Goal: Information Seeking & Learning: Learn about a topic

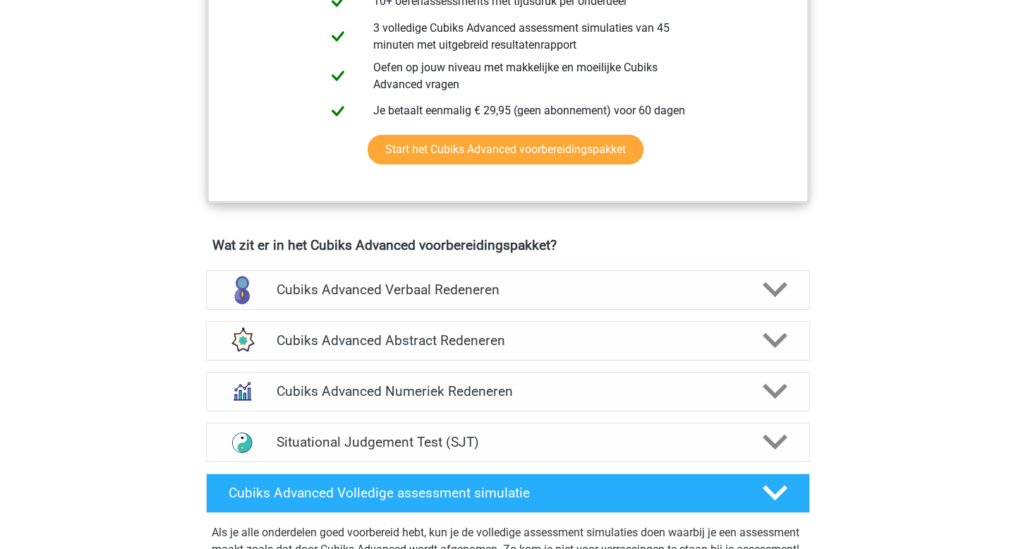
scroll to position [688, 0]
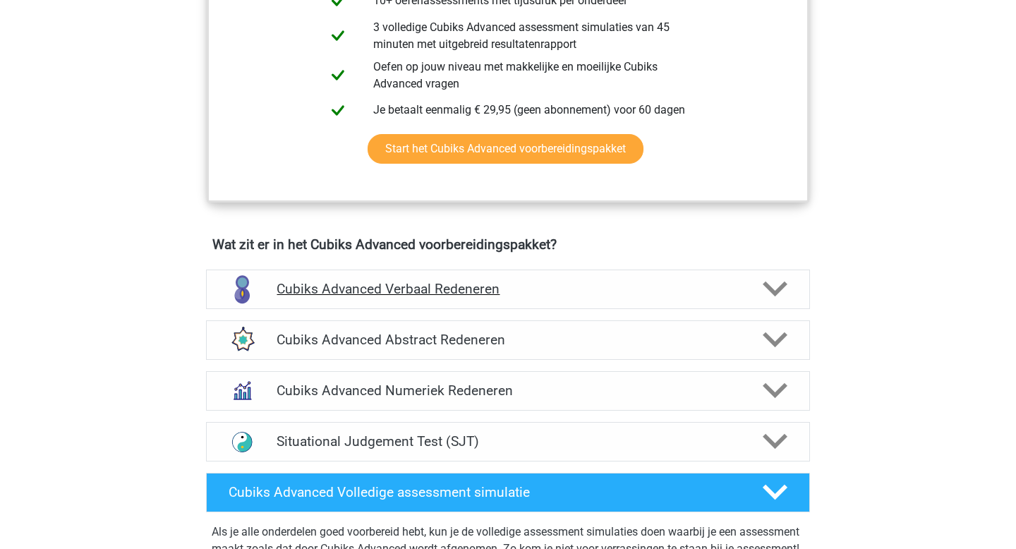
click at [360, 285] on h4 "Cubiks Advanced Verbaal Redeneren" at bounding box center [508, 289] width 462 height 16
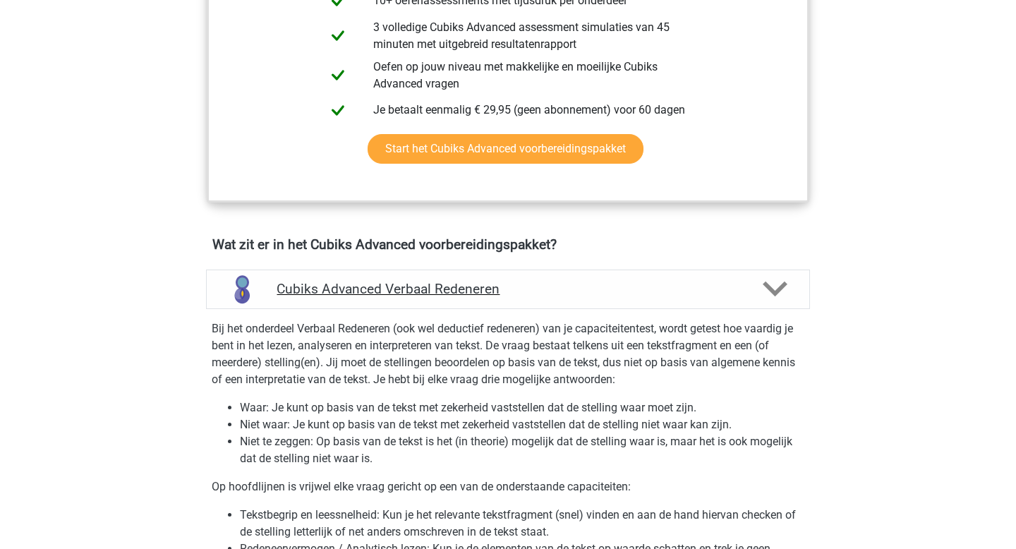
click at [360, 285] on h4 "Cubiks Advanced Verbaal Redeneren" at bounding box center [508, 289] width 462 height 16
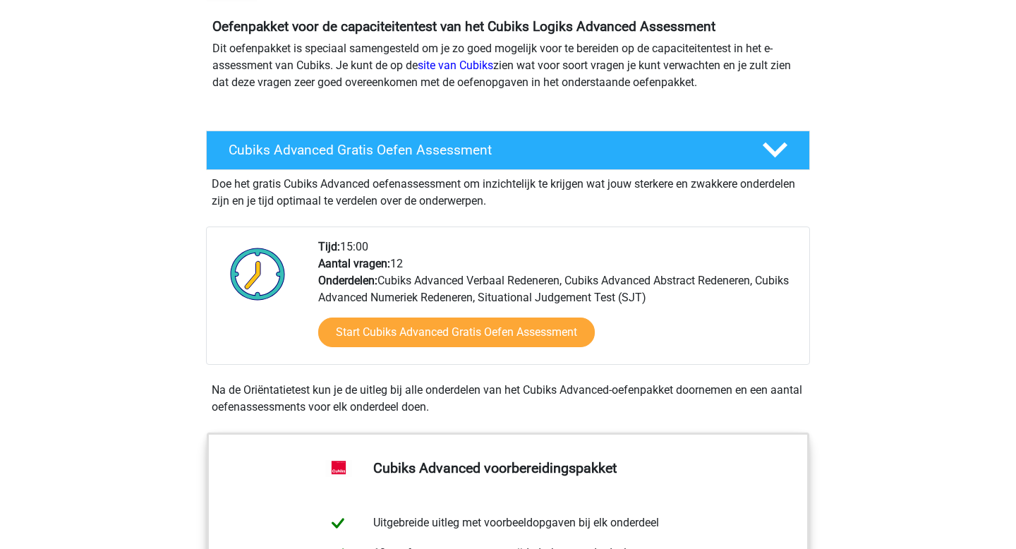
scroll to position [157, 0]
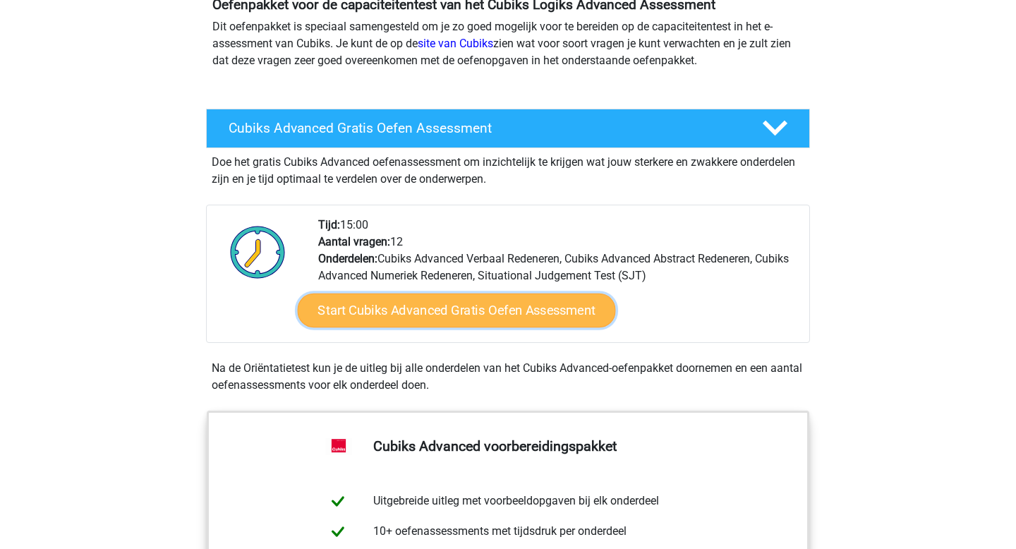
click at [437, 309] on link "Start Cubiks Advanced Gratis Oefen Assessment" at bounding box center [457, 310] width 318 height 34
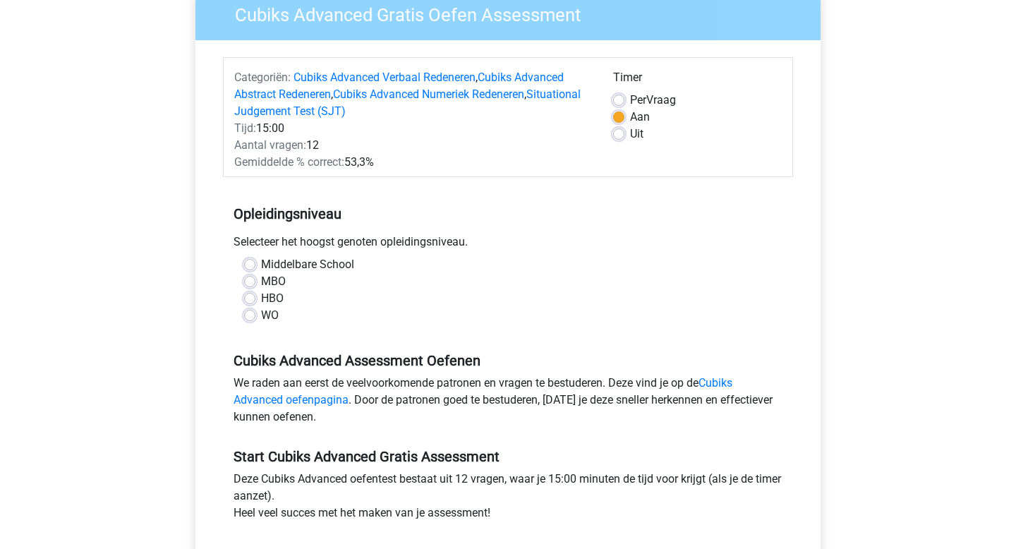
scroll to position [176, 0]
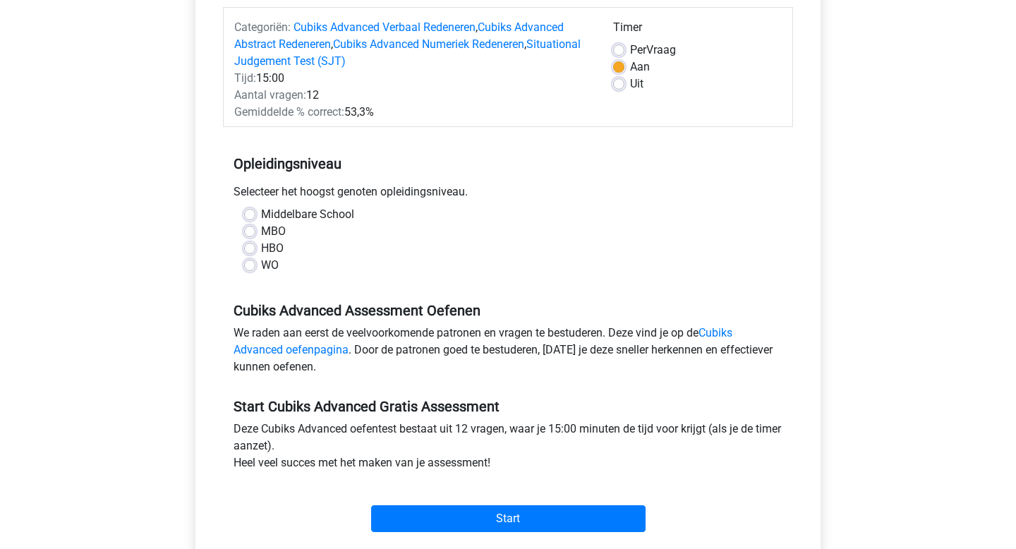
click at [261, 262] on label "WO" at bounding box center [270, 265] width 18 height 17
click at [250, 262] on input "WO" at bounding box center [249, 264] width 11 height 14
radio input "true"
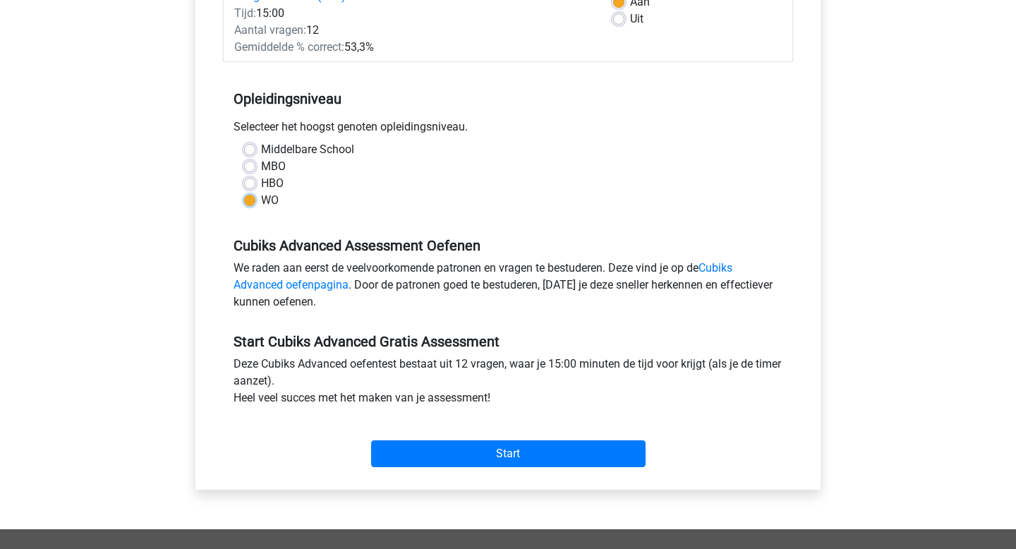
scroll to position [278, 0]
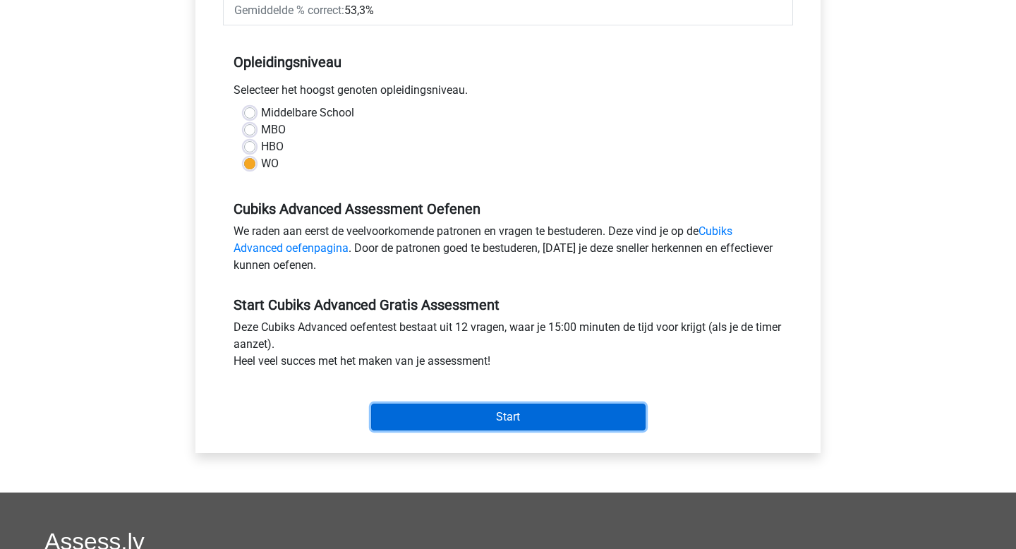
click at [435, 422] on input "Start" at bounding box center [508, 417] width 274 height 27
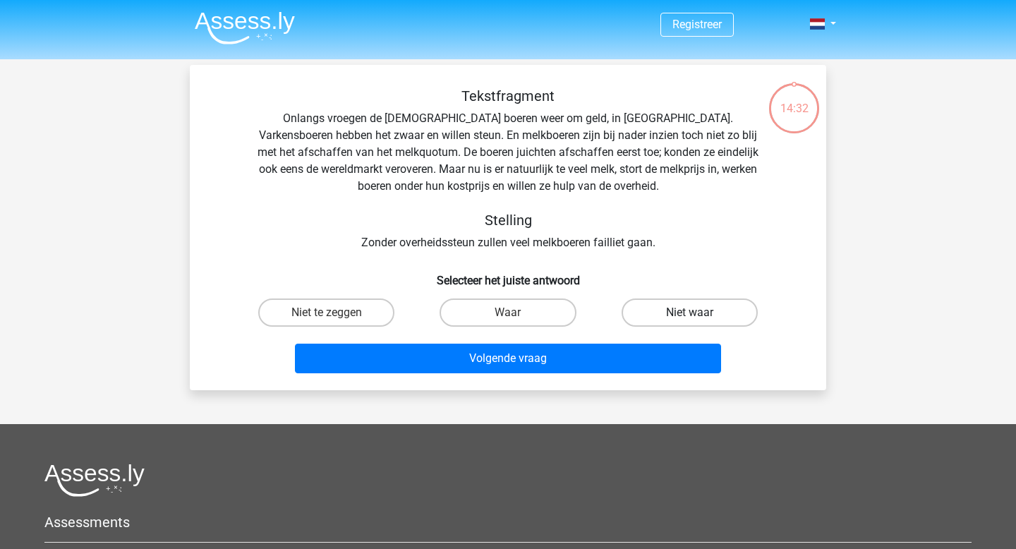
click at [683, 313] on label "Niet waar" at bounding box center [690, 312] width 136 height 28
click at [689, 313] on input "Niet waar" at bounding box center [693, 317] width 9 height 9
radio input "true"
click at [299, 311] on label "Niet te zeggen" at bounding box center [326, 312] width 136 height 28
click at [327, 313] on input "Niet te zeggen" at bounding box center [331, 317] width 9 height 9
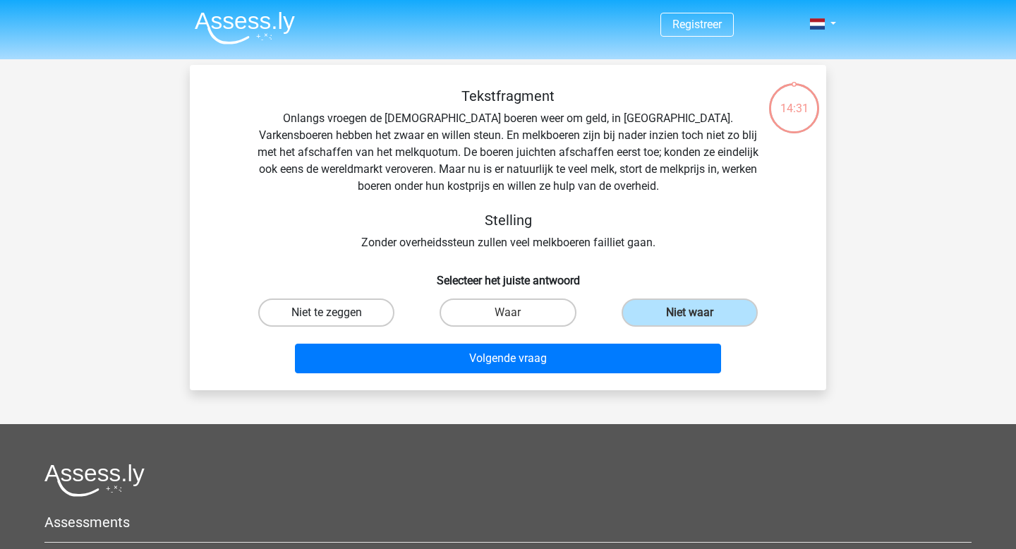
radio input "true"
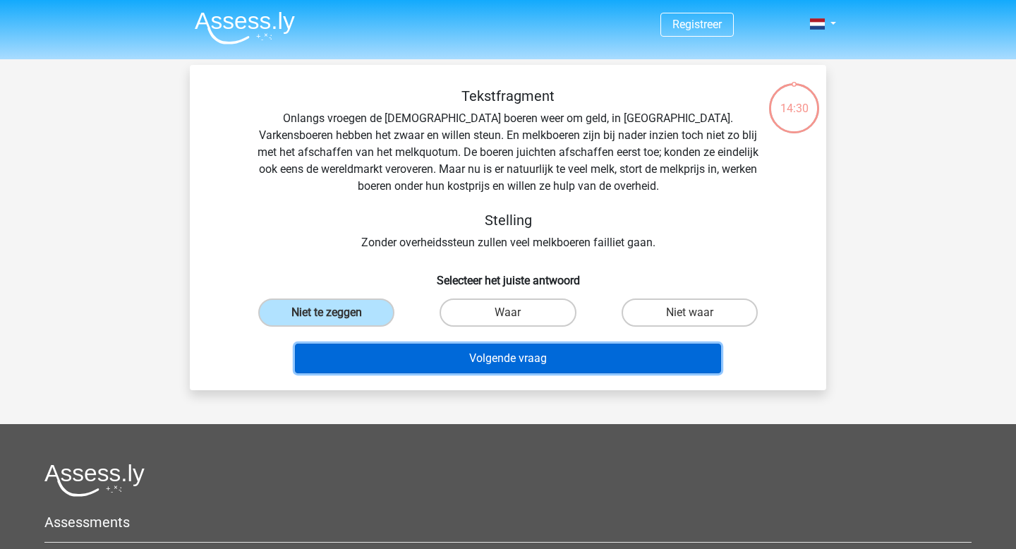
click at [365, 368] on button "Volgende vraag" at bounding box center [508, 359] width 427 height 30
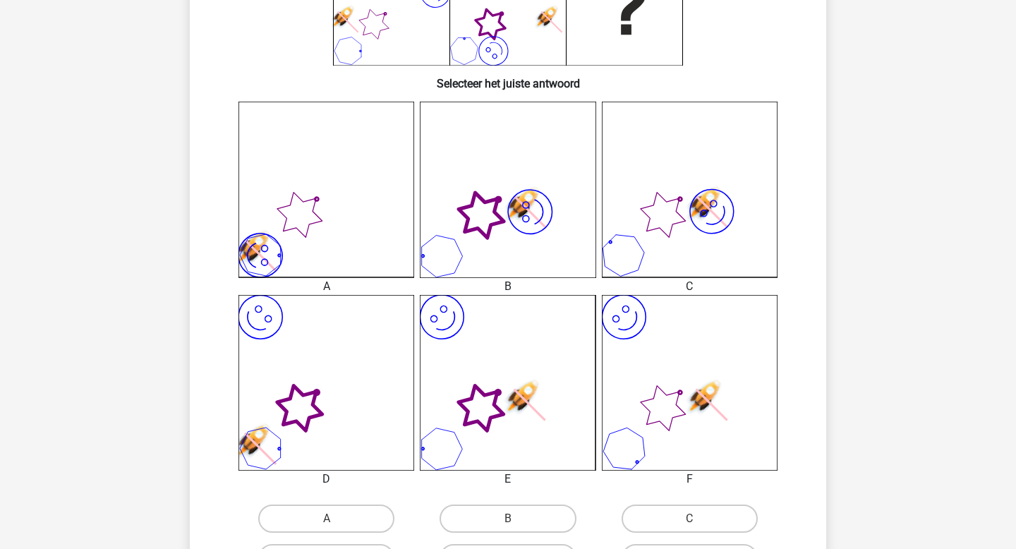
scroll to position [303, 0]
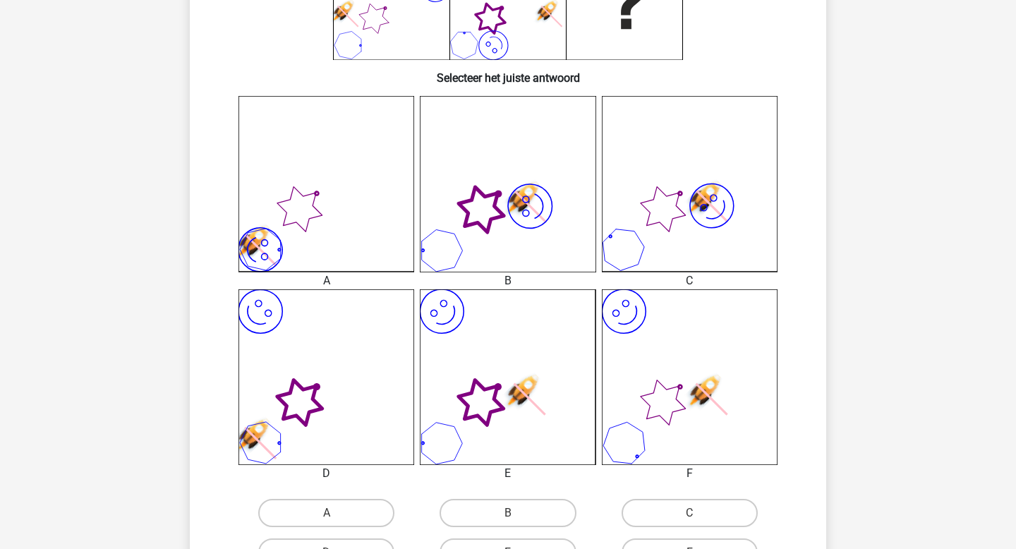
click at [498, 400] on icon at bounding box center [481, 402] width 61 height 61
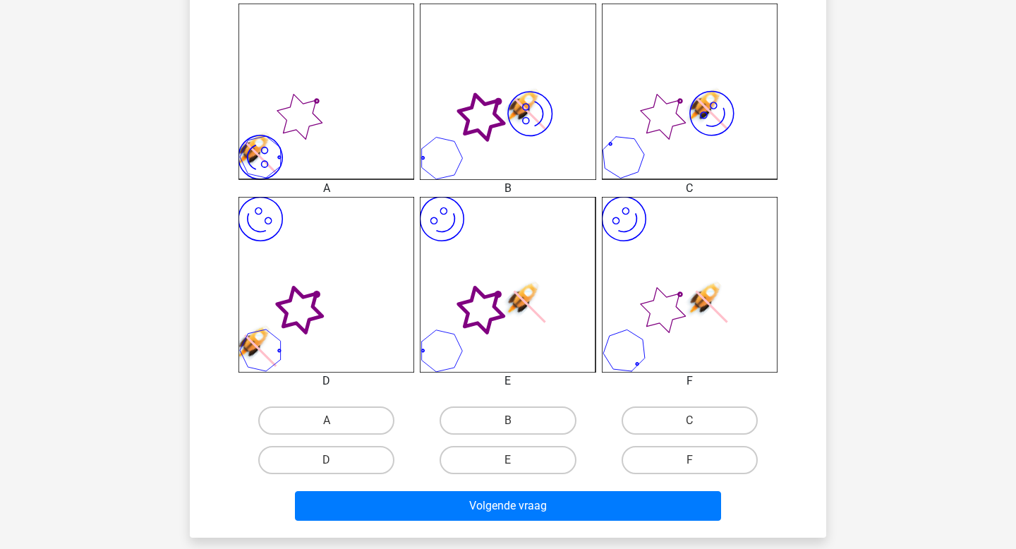
scroll to position [397, 0]
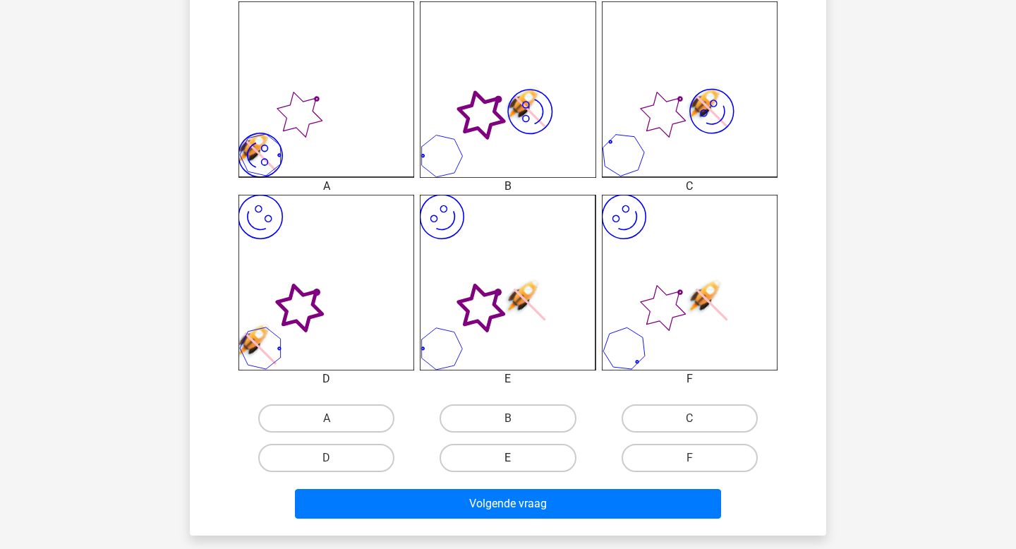
click at [507, 454] on label "E" at bounding box center [508, 458] width 136 height 28
click at [508, 458] on input "E" at bounding box center [512, 462] width 9 height 9
radio input "true"
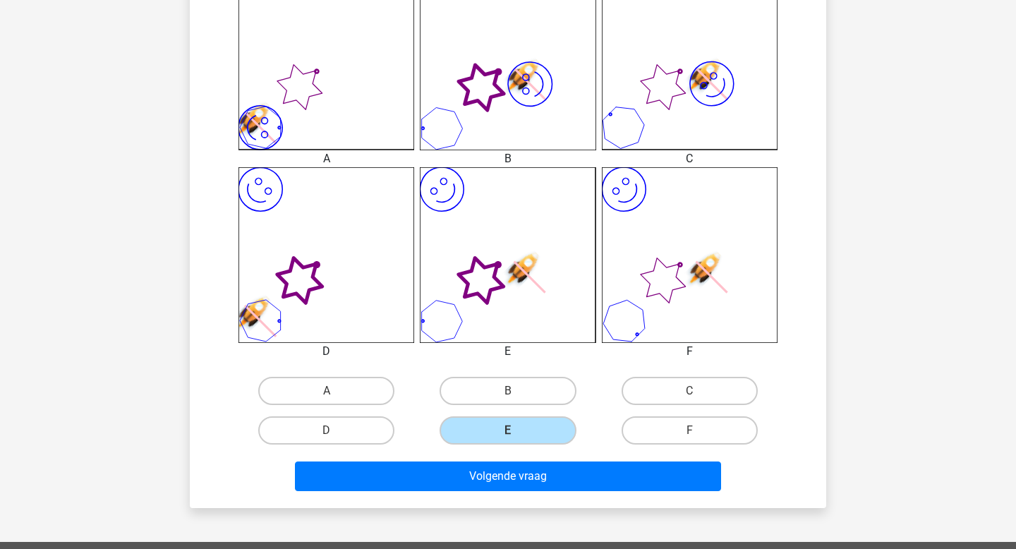
scroll to position [428, 0]
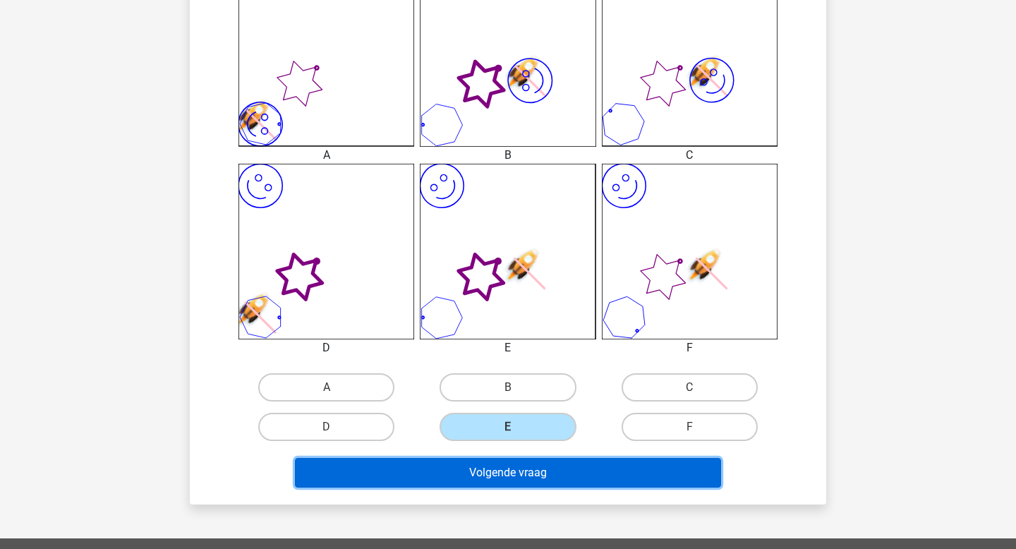
click at [504, 475] on button "Volgende vraag" at bounding box center [508, 473] width 427 height 30
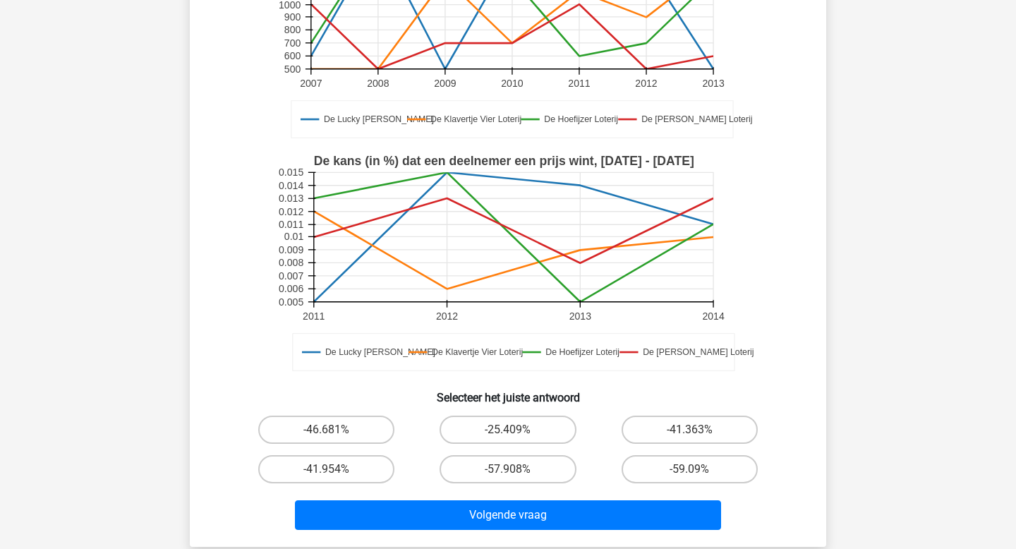
scroll to position [236, 0]
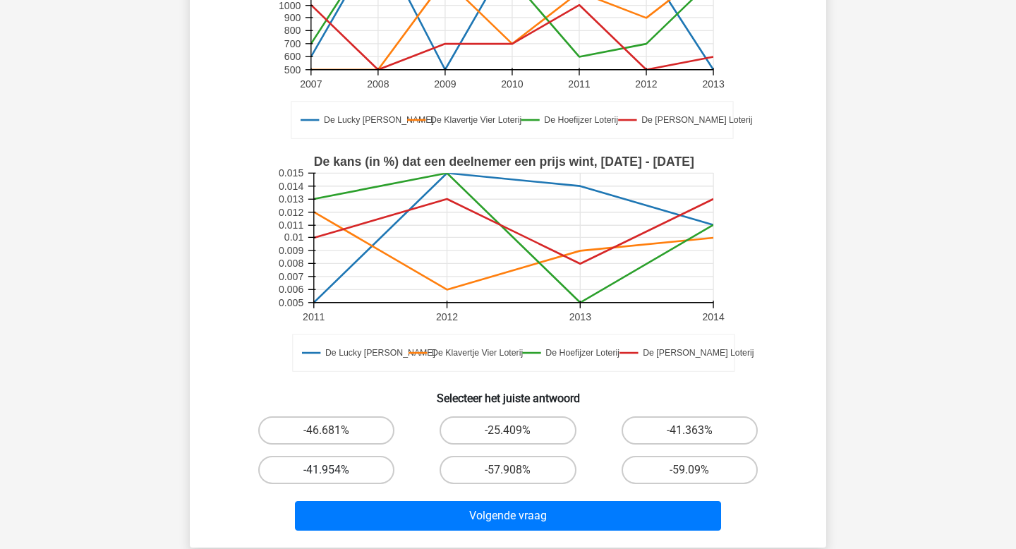
click at [342, 466] on label "-41.954%" at bounding box center [326, 470] width 136 height 28
click at [336, 470] on input "-41.954%" at bounding box center [331, 474] width 9 height 9
radio input "true"
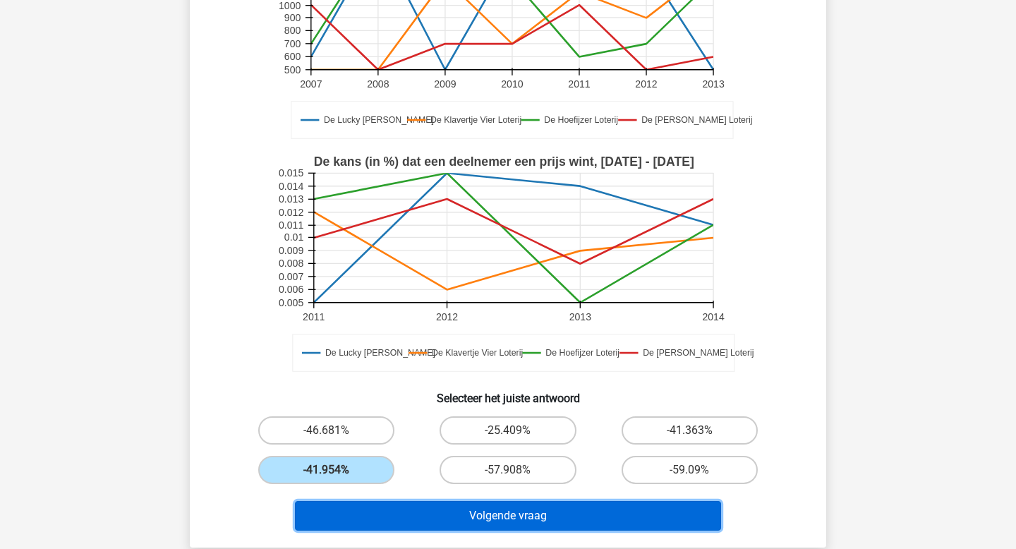
click at [421, 524] on button "Volgende vraag" at bounding box center [508, 516] width 427 height 30
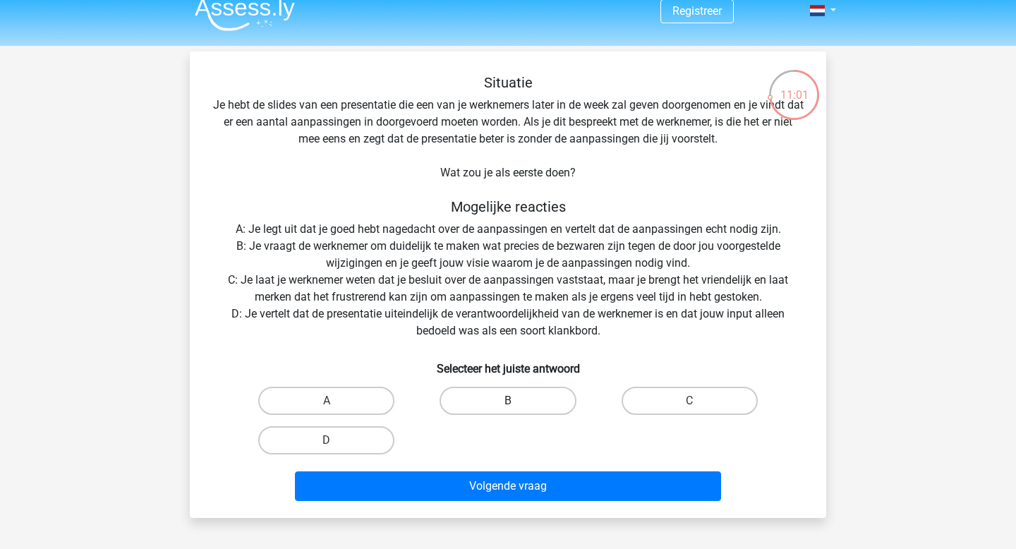
scroll to position [28, 0]
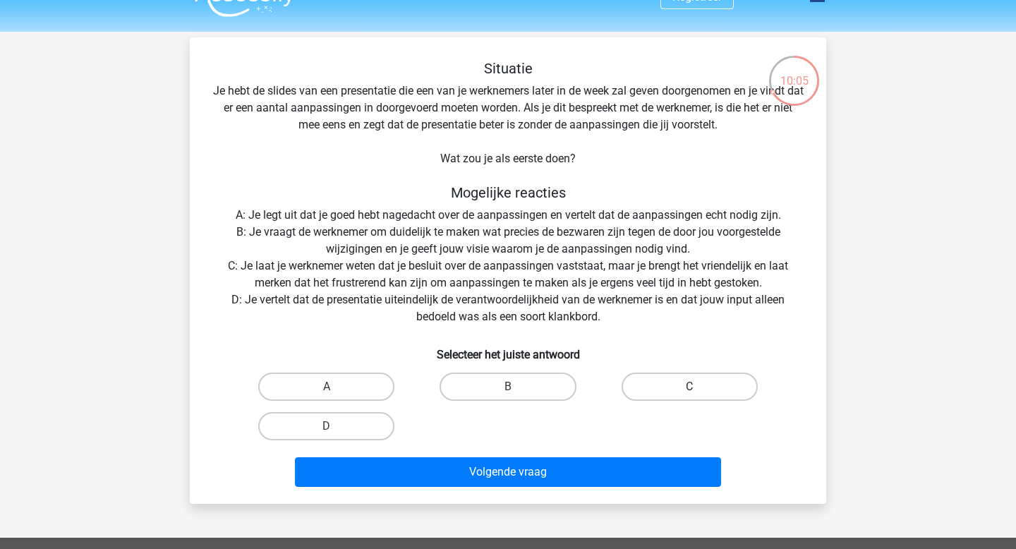
click at [671, 397] on label "C" at bounding box center [690, 386] width 136 height 28
click at [689, 396] on input "C" at bounding box center [693, 391] width 9 height 9
radio input "true"
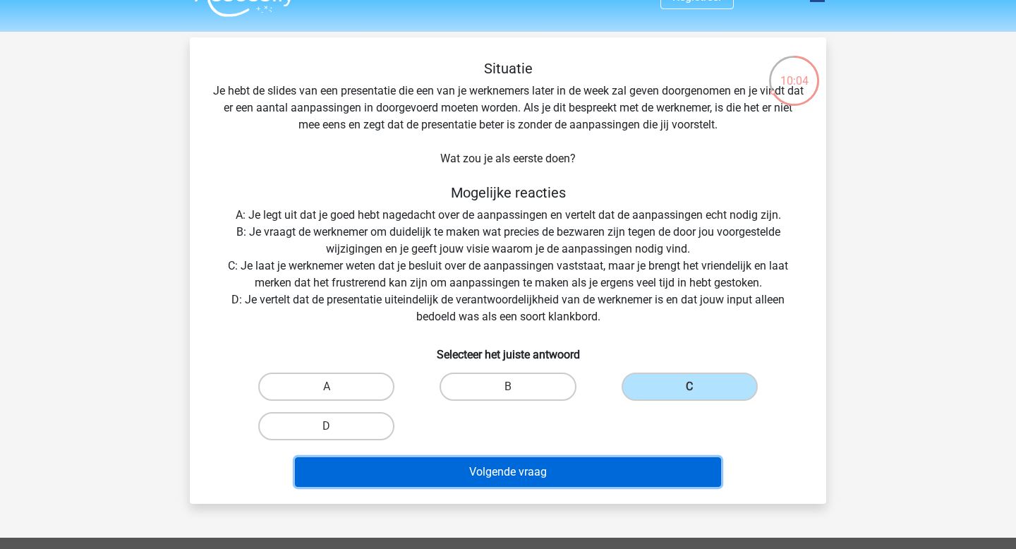
click at [600, 466] on button "Volgende vraag" at bounding box center [508, 472] width 427 height 30
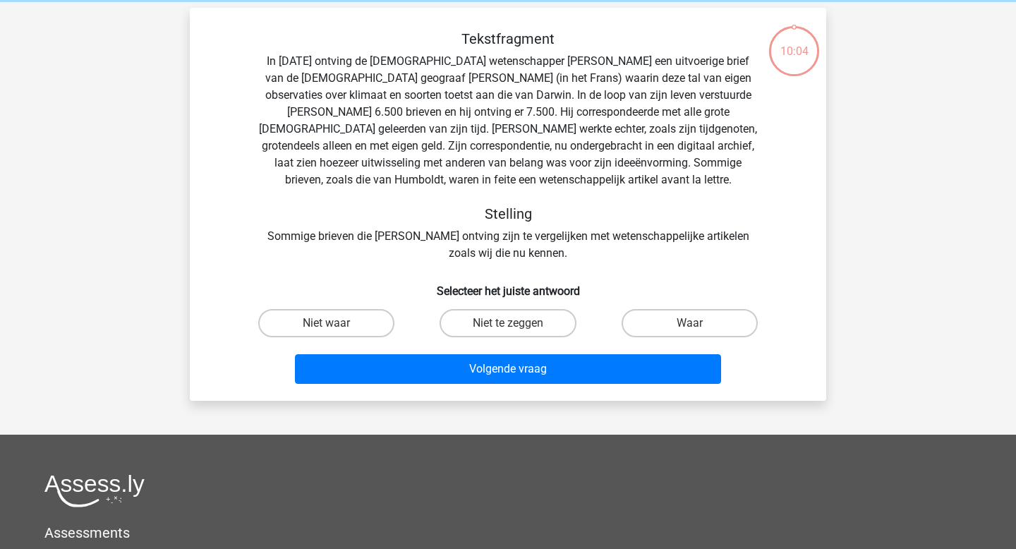
scroll to position [65, 0]
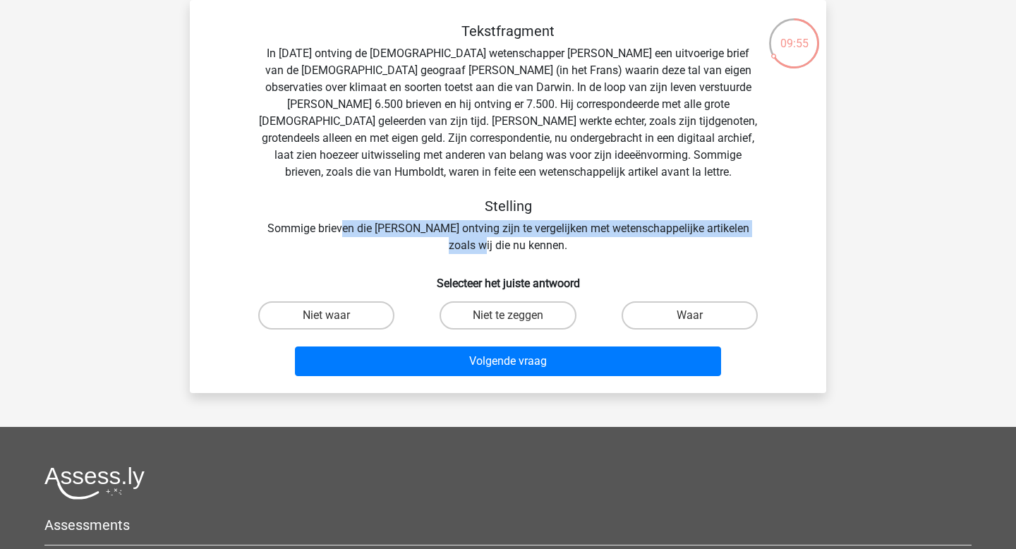
drag, startPoint x: 282, startPoint y: 238, endPoint x: 331, endPoint y: 224, distance: 50.9
click at [331, 224] on div "Tekstfragment In 1839 ontving de Engelse wetenschapper Charles Darwin een uitvo…" at bounding box center [507, 138] width 591 height 231
click at [648, 320] on label "Waar" at bounding box center [690, 315] width 136 height 28
click at [689, 320] on input "Waar" at bounding box center [693, 319] width 9 height 9
radio input "true"
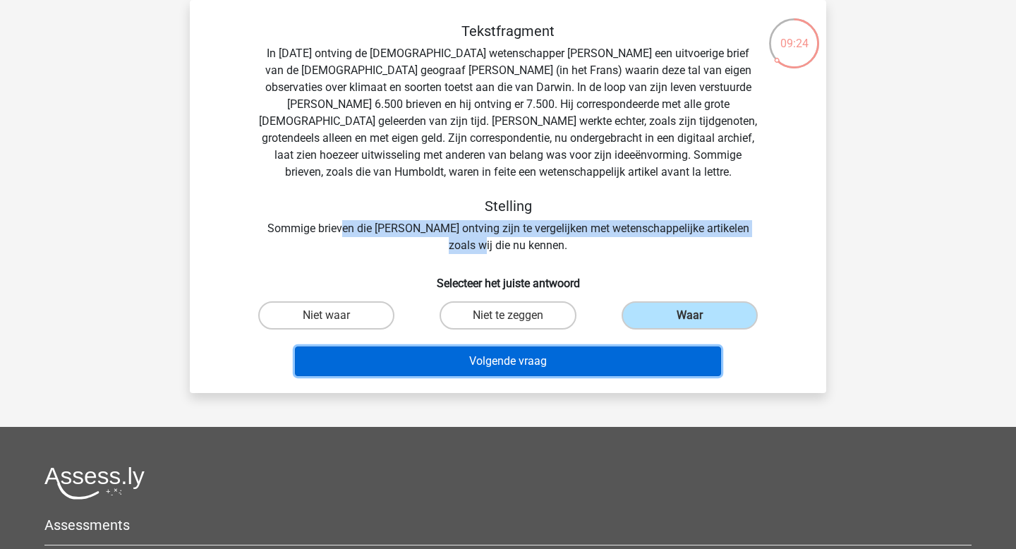
click at [608, 353] on button "Volgende vraag" at bounding box center [508, 361] width 427 height 30
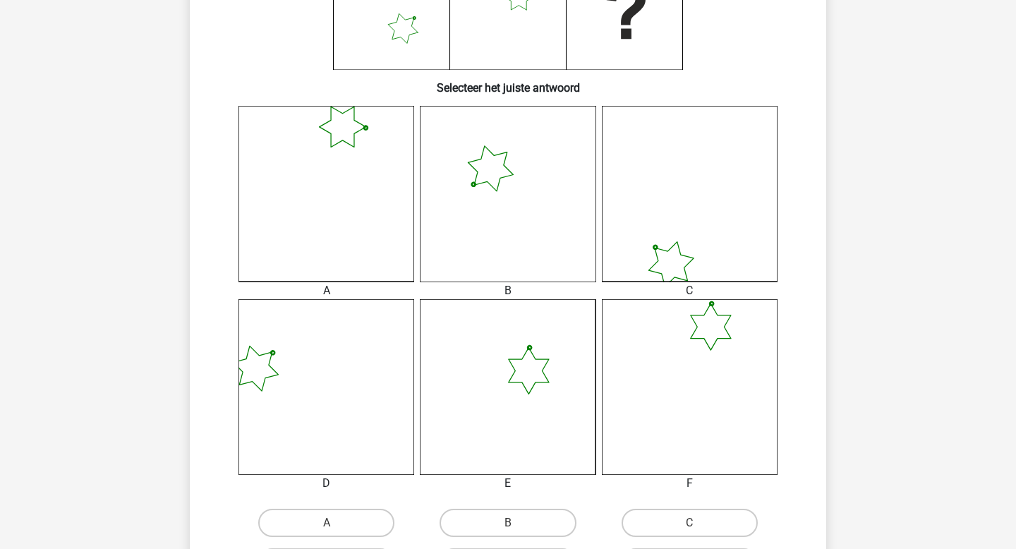
scroll to position [293, 0]
click at [728, 431] on icon at bounding box center [690, 386] width 176 height 176
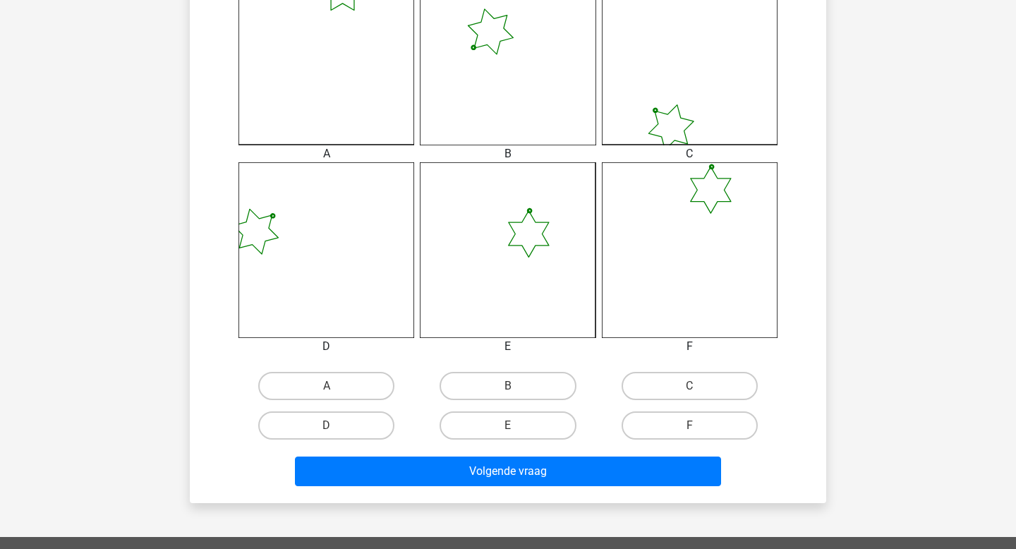
click at [681, 414] on label "F" at bounding box center [690, 425] width 136 height 28
click at [689, 425] on input "F" at bounding box center [693, 429] width 9 height 9
radio input "true"
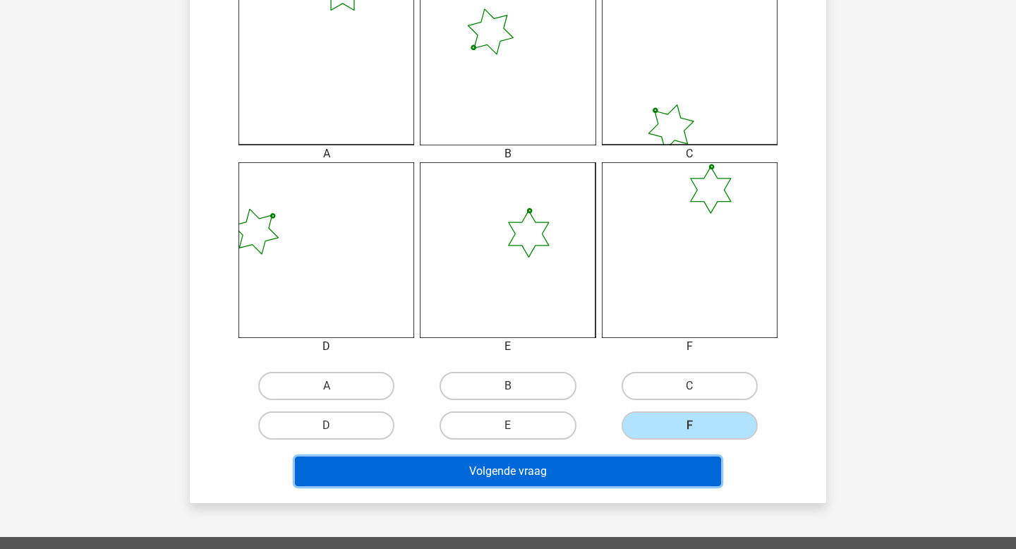
click at [644, 468] on button "Volgende vraag" at bounding box center [508, 471] width 427 height 30
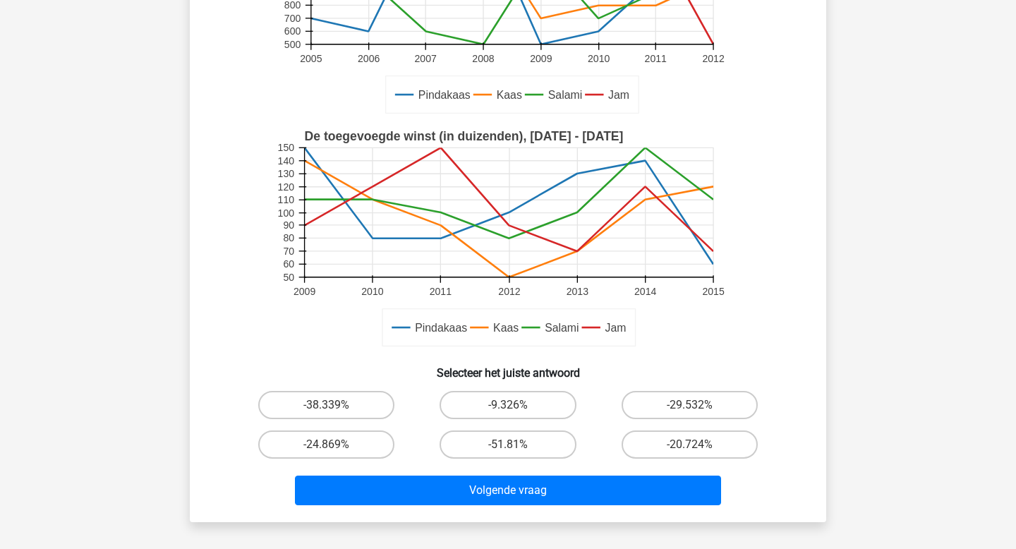
scroll to position [262, 0]
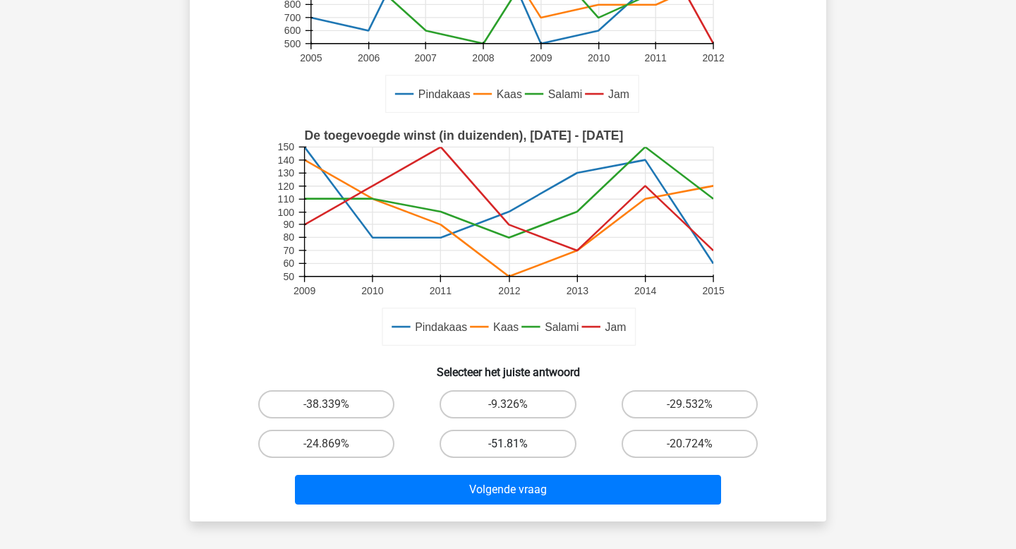
click at [533, 445] on label "-51.81%" at bounding box center [508, 444] width 136 height 28
click at [517, 445] on input "-51.81%" at bounding box center [512, 448] width 9 height 9
radio input "true"
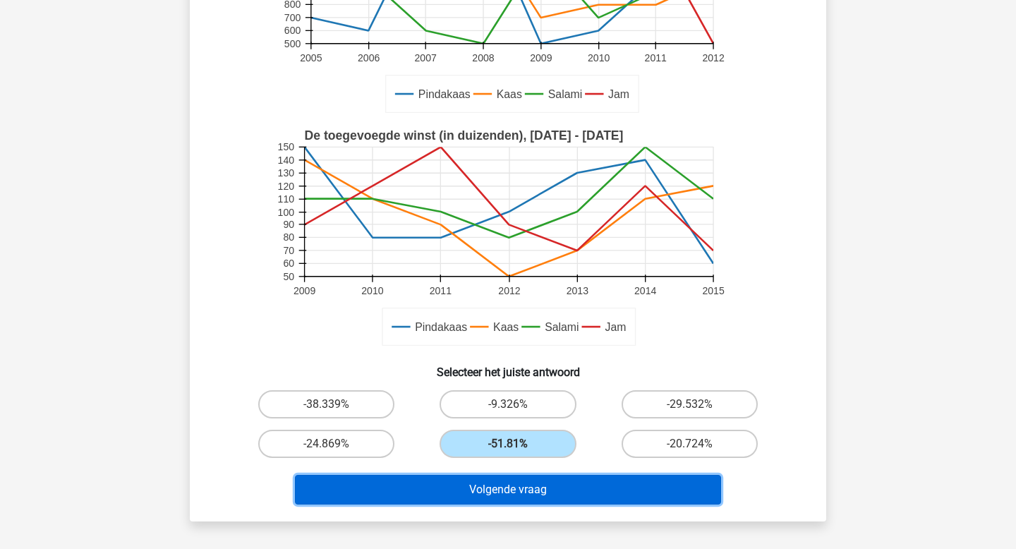
click at [535, 497] on button "Volgende vraag" at bounding box center [508, 490] width 427 height 30
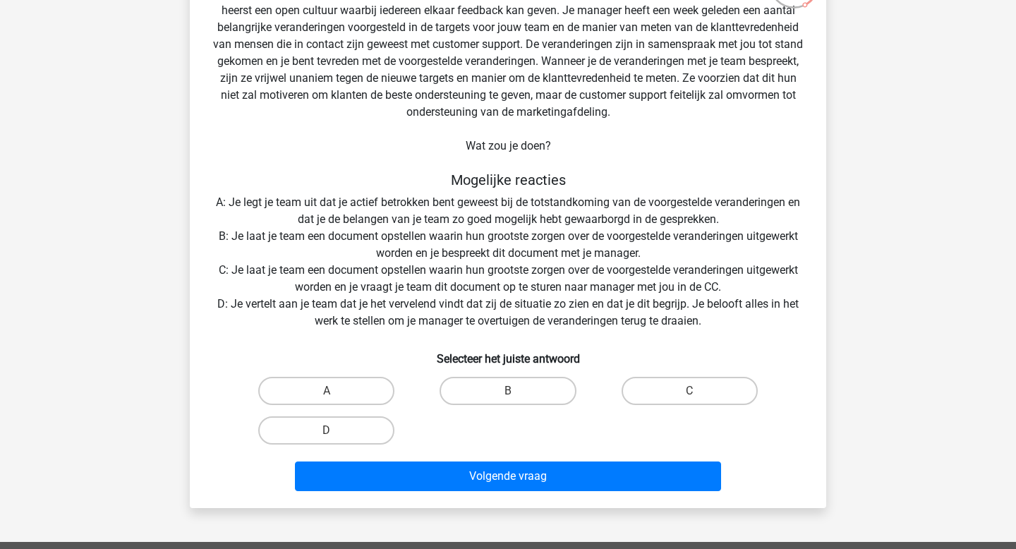
scroll to position [128, 0]
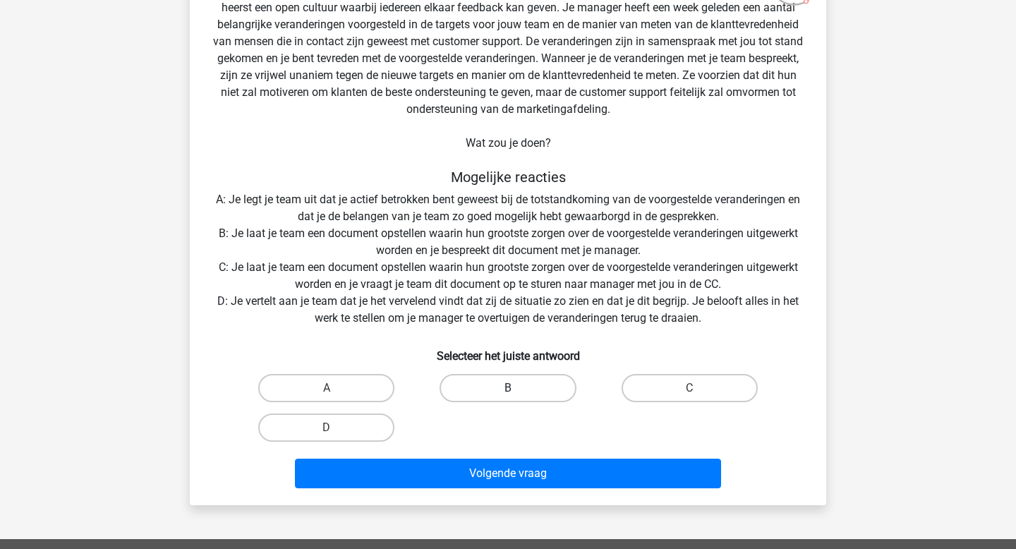
click at [517, 387] on label "B" at bounding box center [508, 388] width 136 height 28
click at [517, 388] on input "B" at bounding box center [512, 392] width 9 height 9
radio input "true"
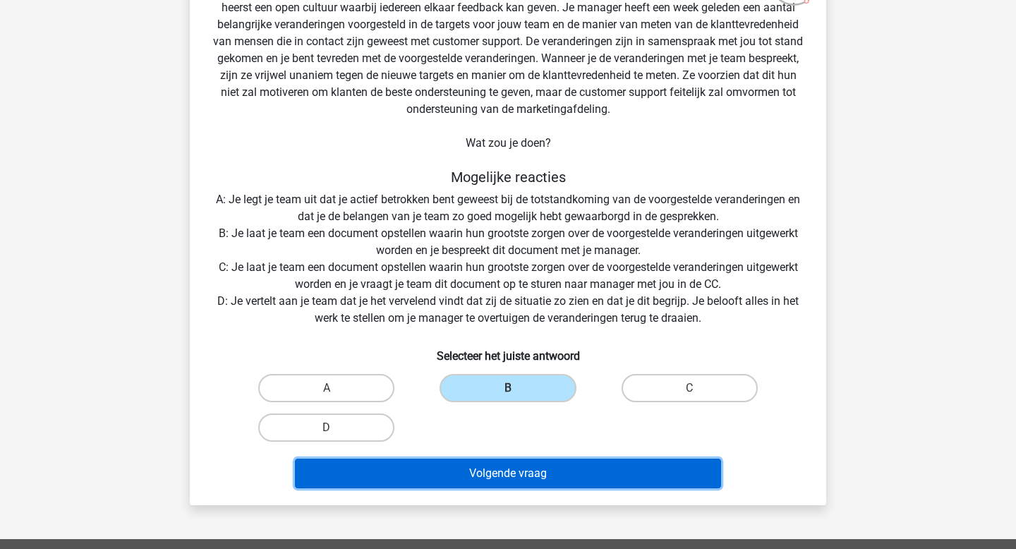
click at [494, 471] on button "Volgende vraag" at bounding box center [508, 474] width 427 height 30
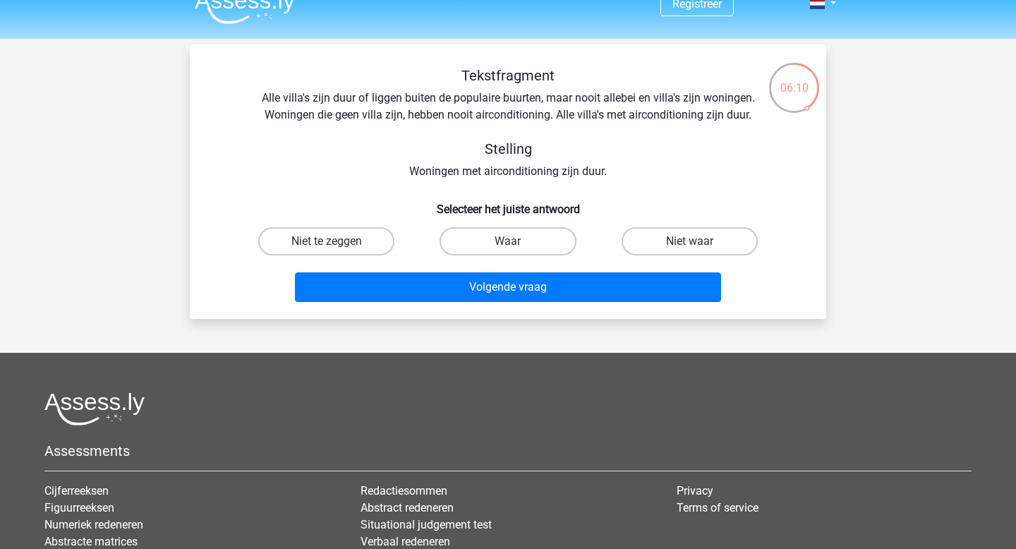
scroll to position [0, 0]
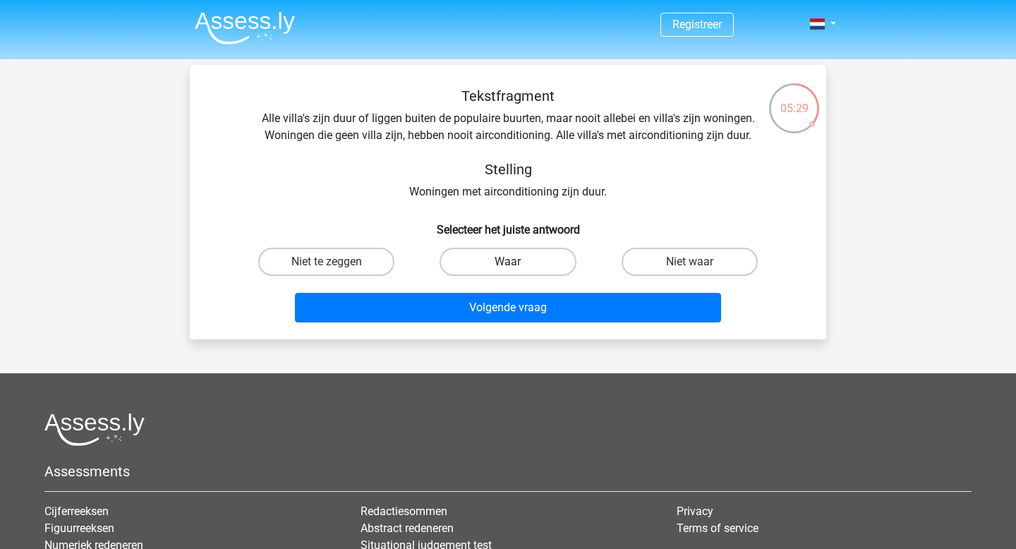
click at [538, 256] on label "Waar" at bounding box center [508, 262] width 136 height 28
click at [517, 262] on input "Waar" at bounding box center [512, 266] width 9 height 9
radio input "true"
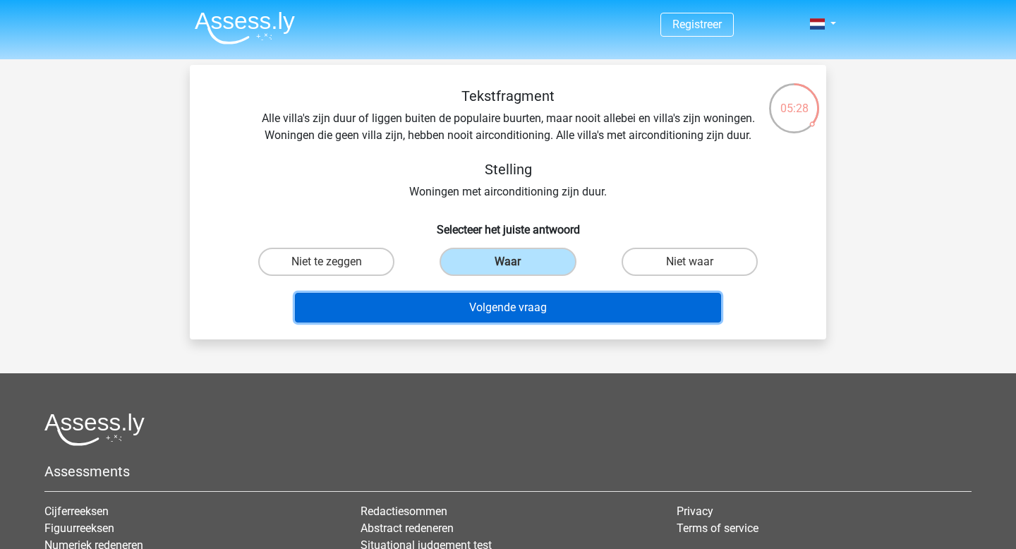
click at [521, 311] on button "Volgende vraag" at bounding box center [508, 308] width 427 height 30
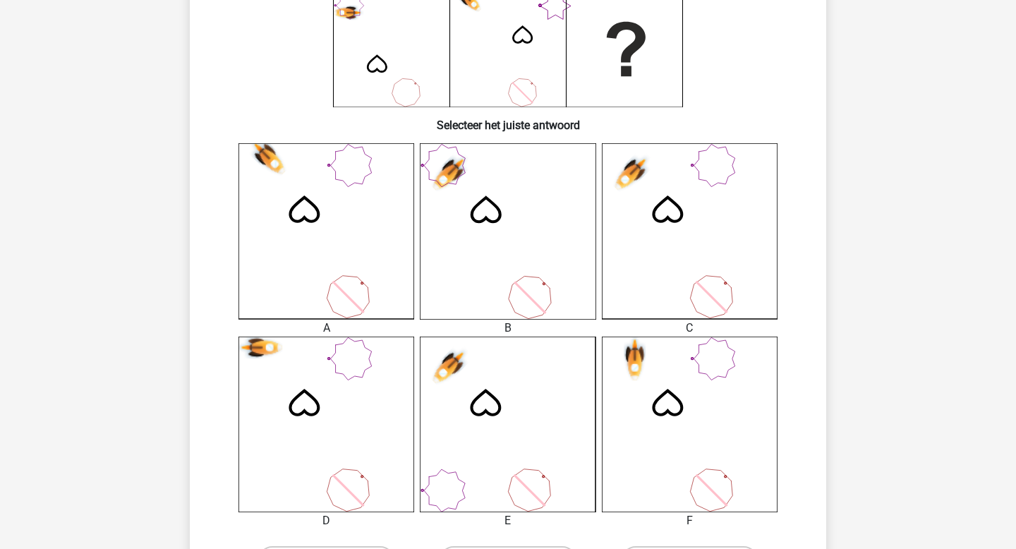
scroll to position [283, 0]
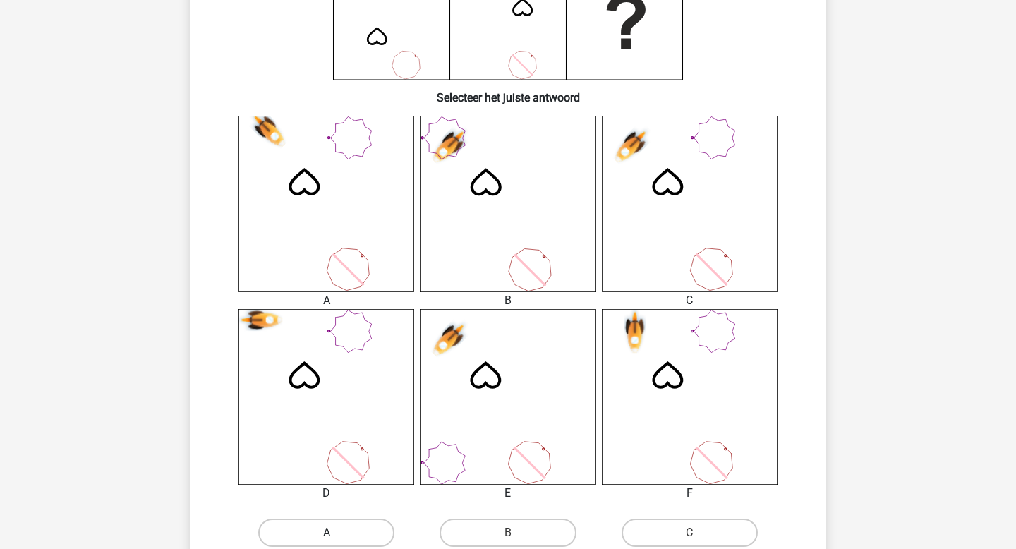
click at [334, 529] on label "A" at bounding box center [326, 533] width 136 height 28
click at [334, 533] on input "A" at bounding box center [331, 537] width 9 height 9
radio input "true"
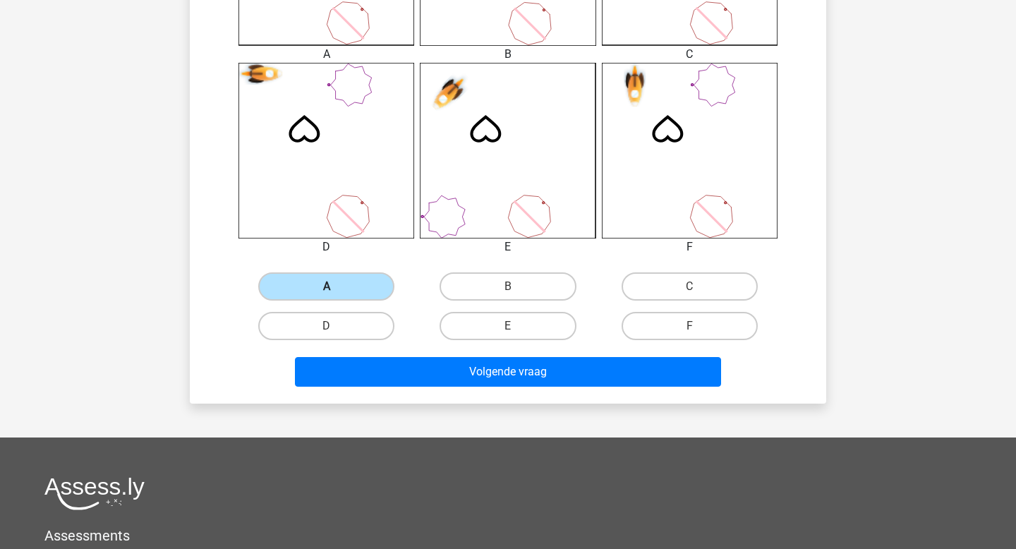
scroll to position [533, 0]
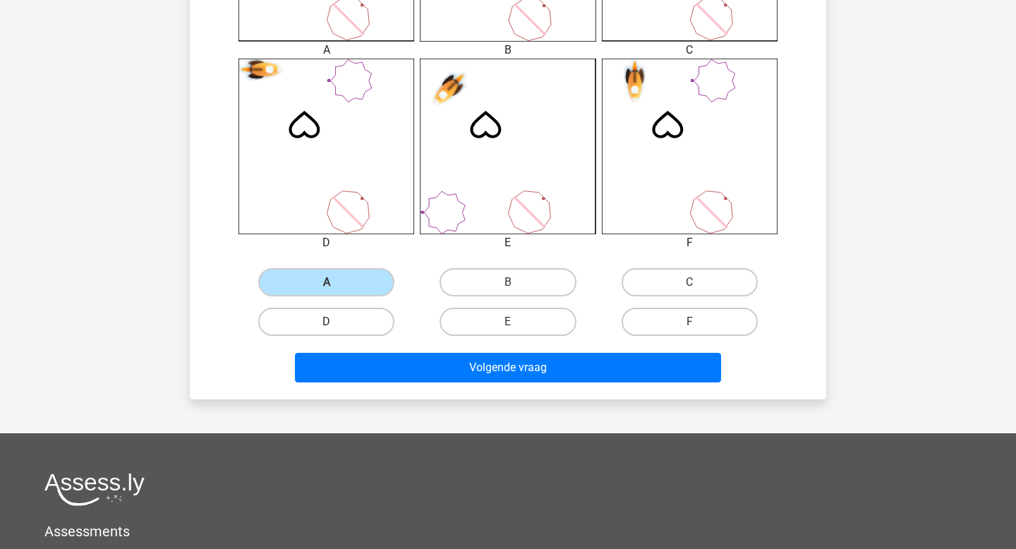
click at [359, 333] on label "D" at bounding box center [326, 322] width 136 height 28
click at [336, 331] on input "D" at bounding box center [331, 326] width 9 height 9
radio input "true"
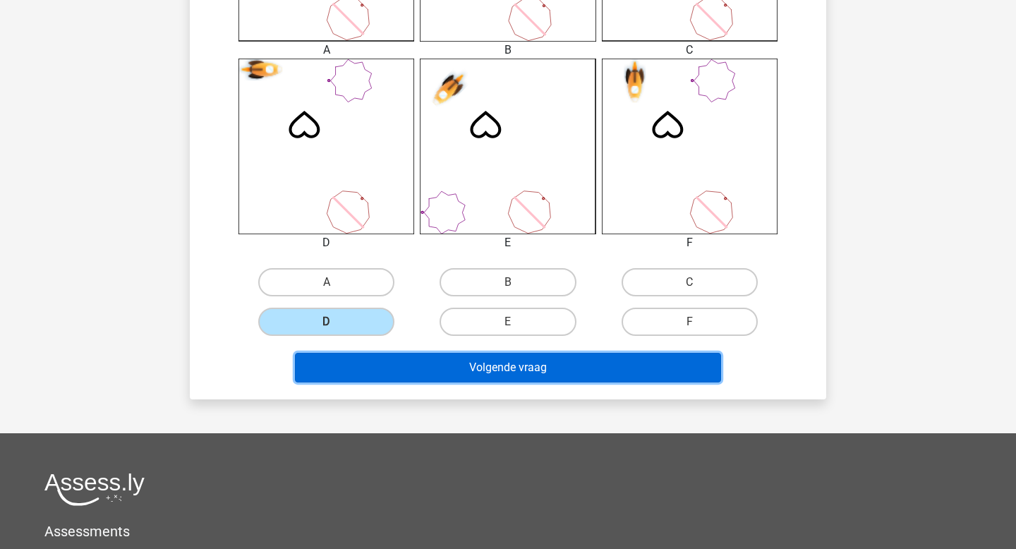
click at [353, 368] on button "Volgende vraag" at bounding box center [508, 368] width 427 height 30
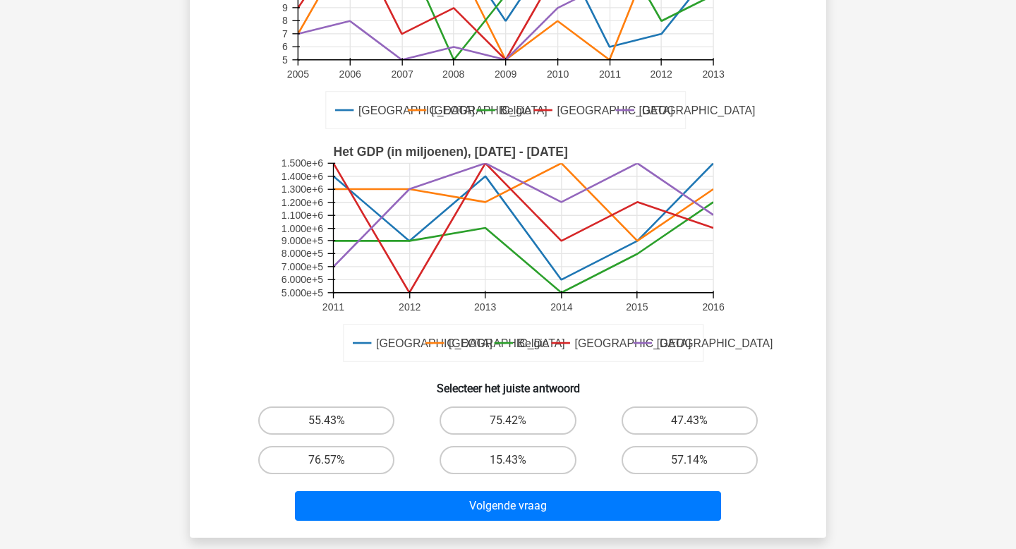
scroll to position [240, 0]
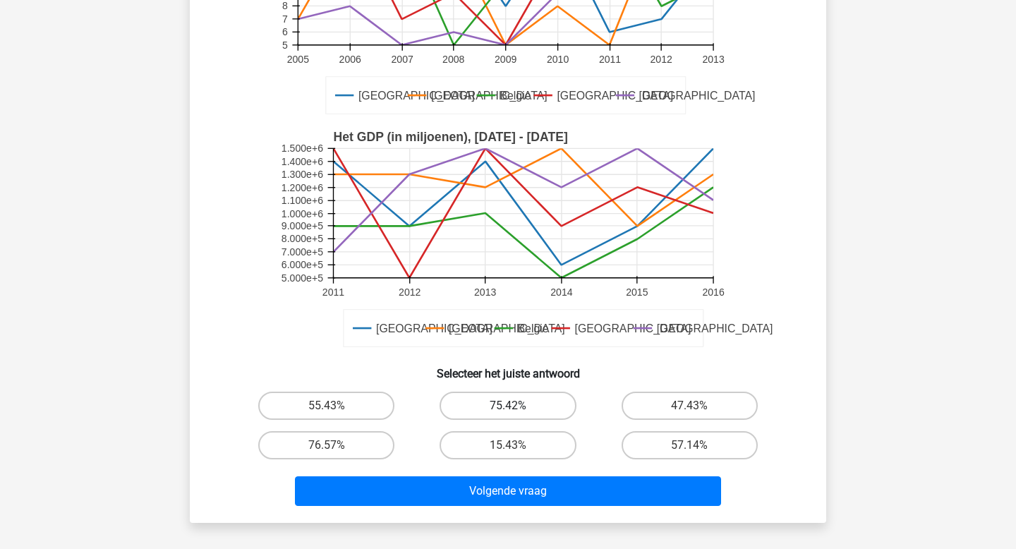
click at [484, 402] on label "75.42%" at bounding box center [508, 406] width 136 height 28
click at [508, 406] on input "75.42%" at bounding box center [512, 410] width 9 height 9
radio input "true"
click at [348, 440] on label "76.57%" at bounding box center [326, 445] width 136 height 28
click at [336, 445] on input "76.57%" at bounding box center [331, 449] width 9 height 9
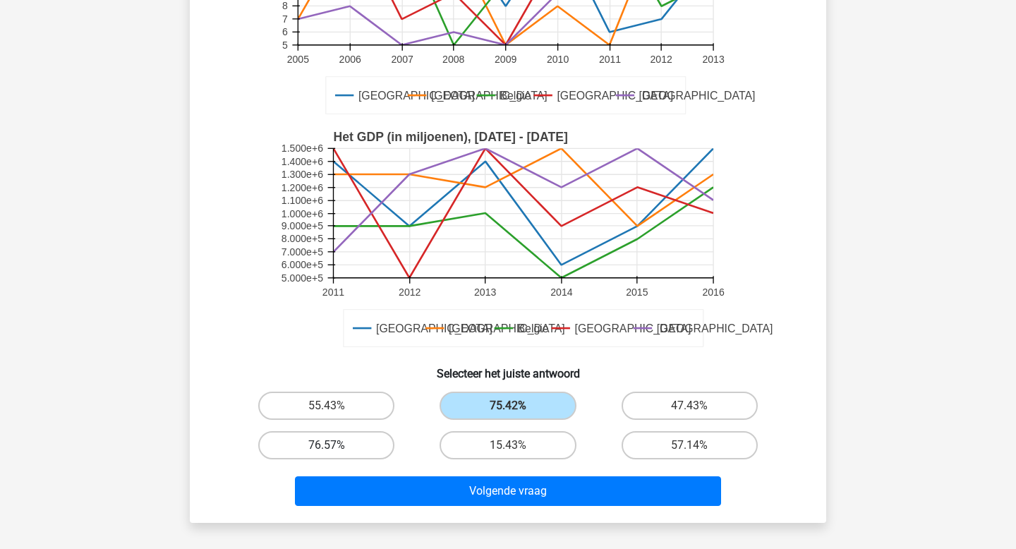
radio input "true"
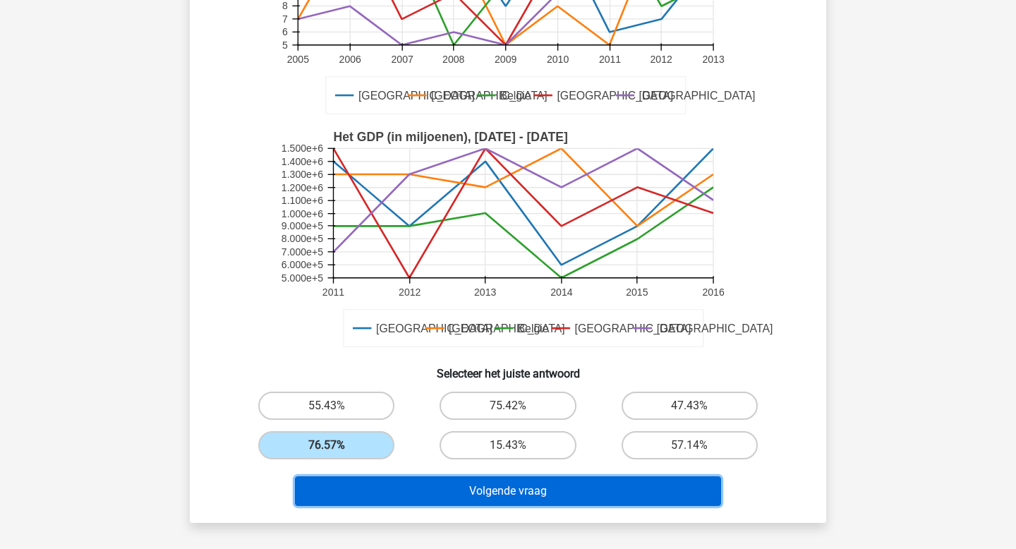
click at [412, 491] on button "Volgende vraag" at bounding box center [508, 491] width 427 height 30
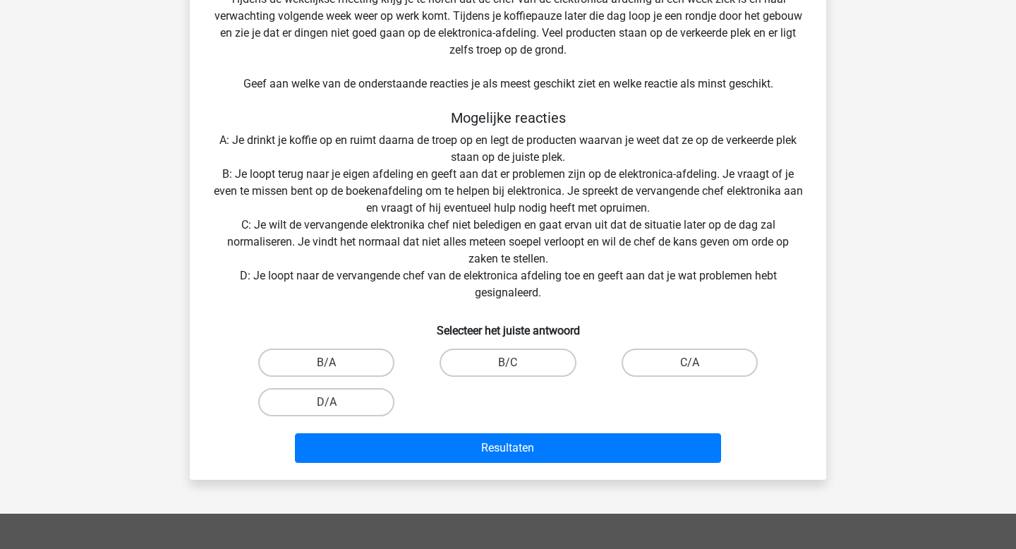
scroll to position [307, 0]
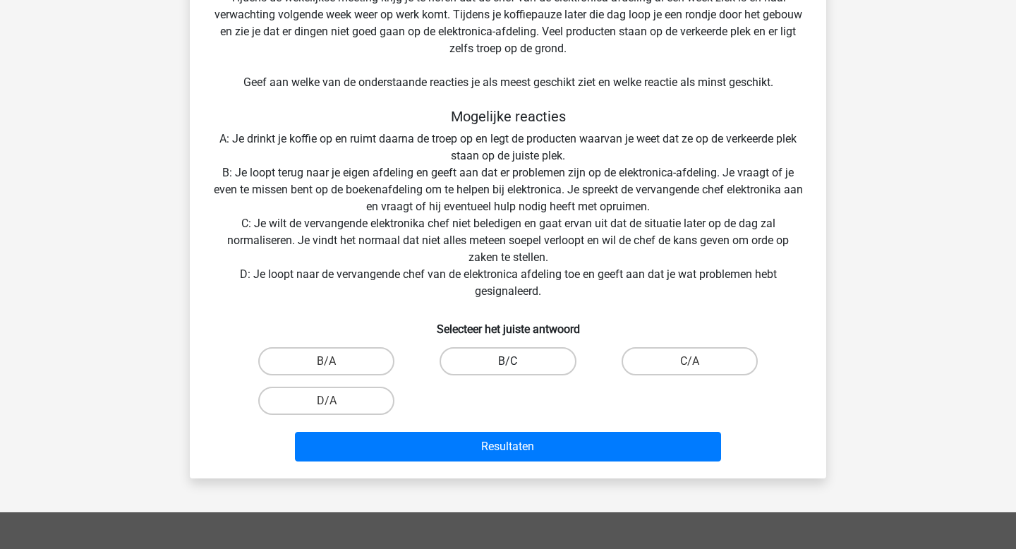
click at [471, 361] on label "B/C" at bounding box center [508, 361] width 136 height 28
click at [508, 361] on input "B/C" at bounding box center [512, 365] width 9 height 9
radio input "true"
click at [660, 356] on label "C/A" at bounding box center [690, 361] width 136 height 28
click at [689, 361] on input "C/A" at bounding box center [693, 365] width 9 height 9
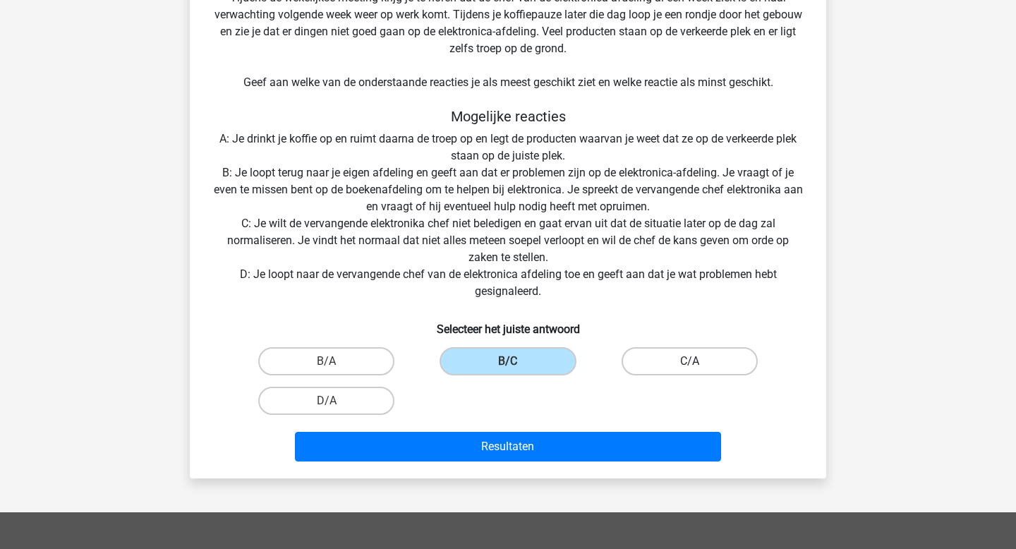
radio input "true"
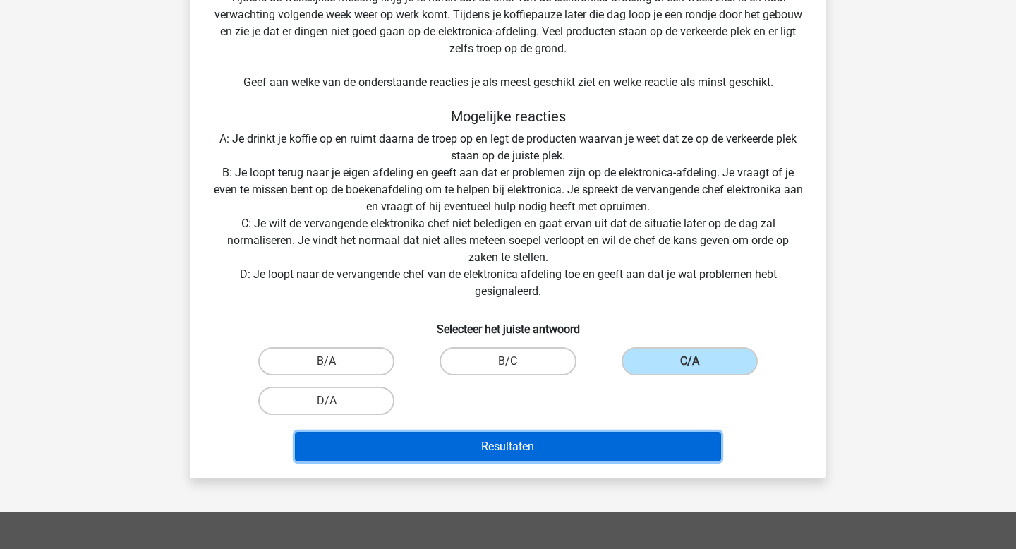
click at [562, 454] on button "Resultaten" at bounding box center [508, 447] width 427 height 30
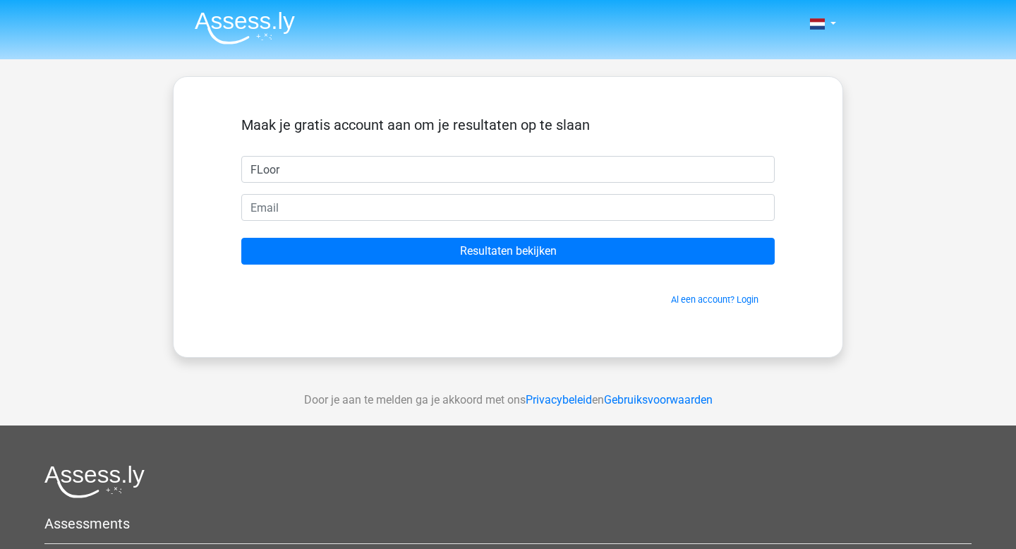
type input "FLoor"
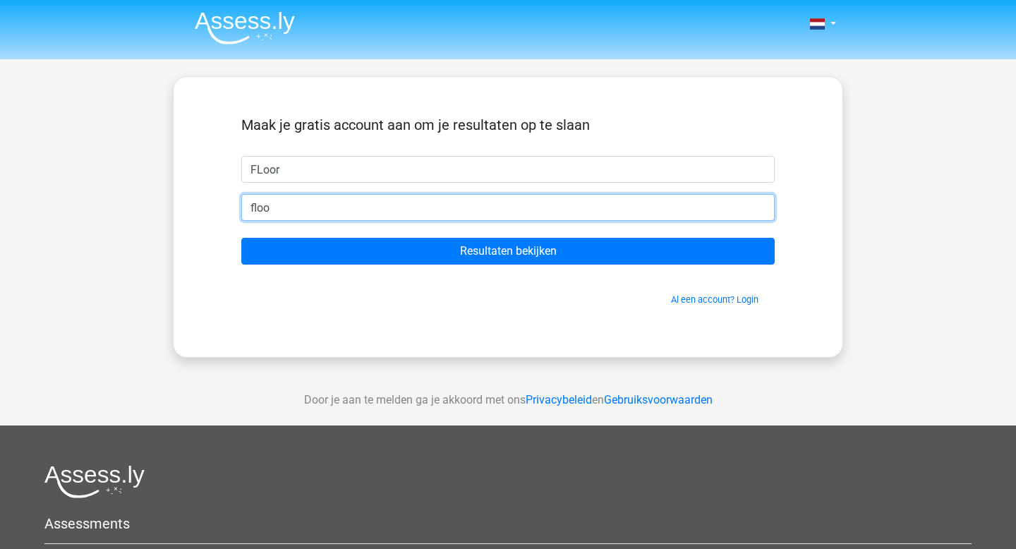
type input "[EMAIL_ADDRESS][DOMAIN_NAME]"
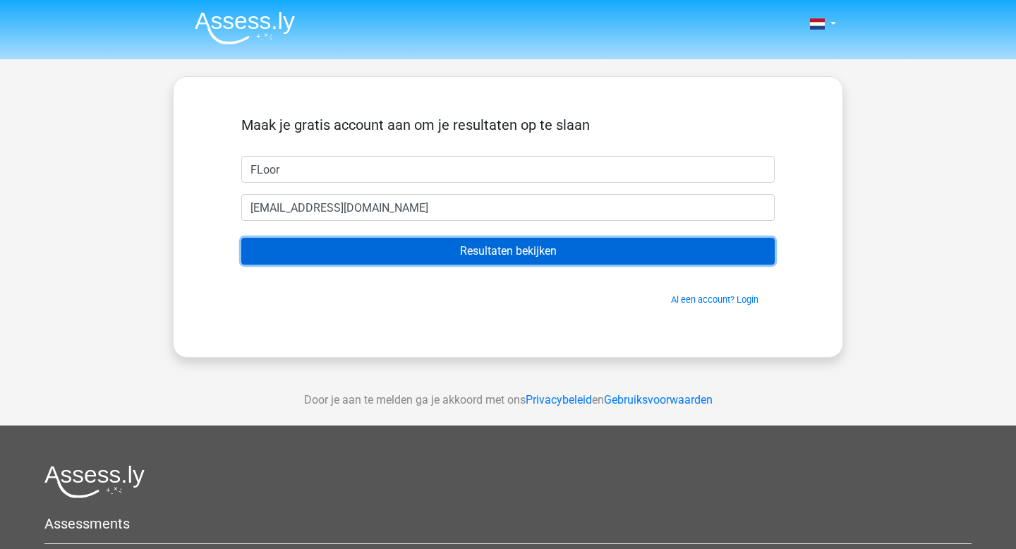
click at [394, 252] on input "Resultaten bekijken" at bounding box center [507, 251] width 533 height 27
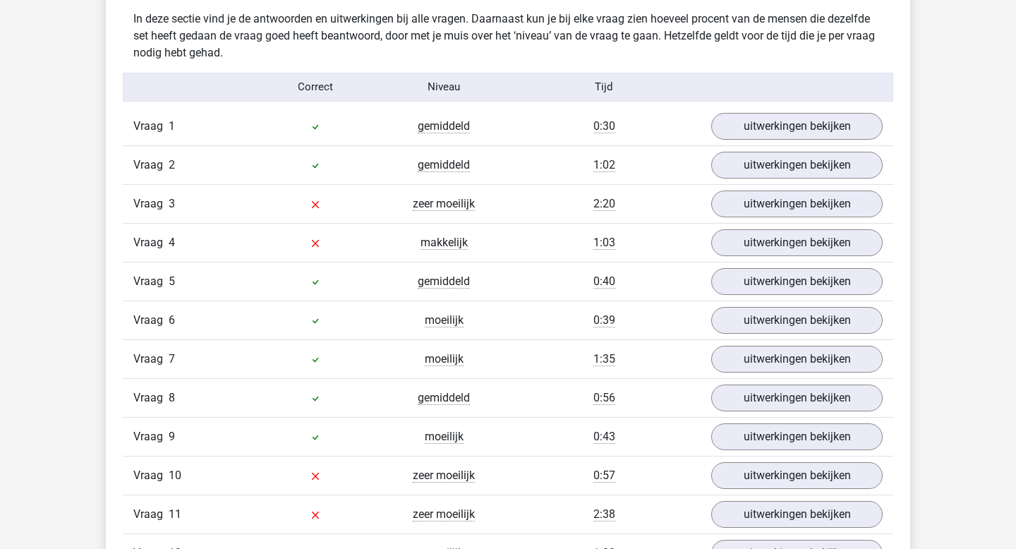
scroll to position [1516, 0]
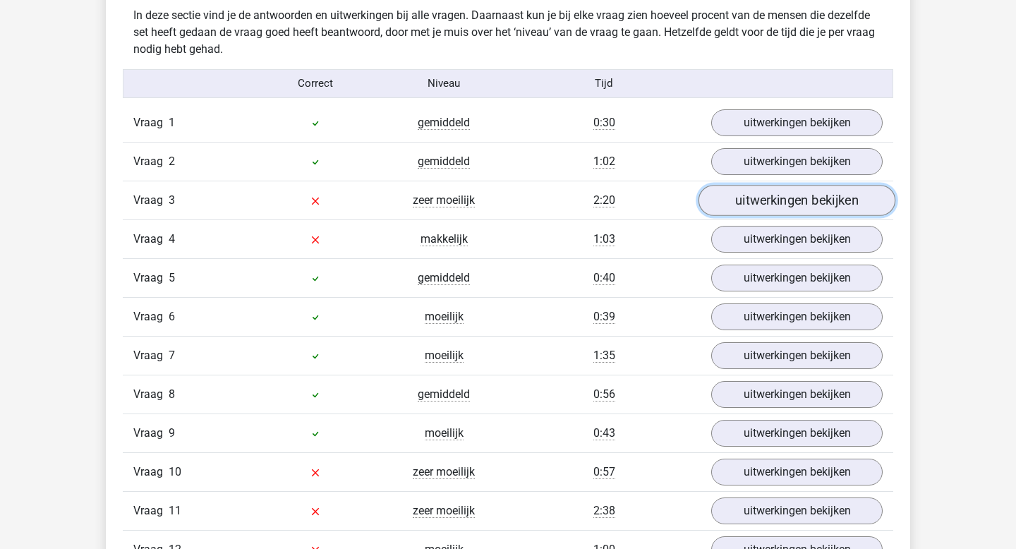
click at [773, 197] on link "uitwerkingen bekijken" at bounding box center [796, 200] width 197 height 31
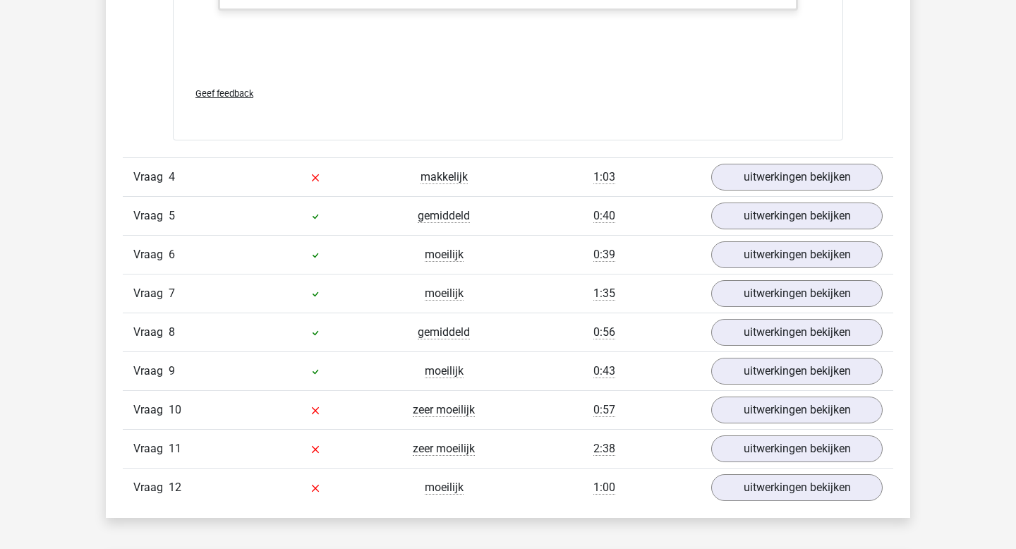
scroll to position [2778, 0]
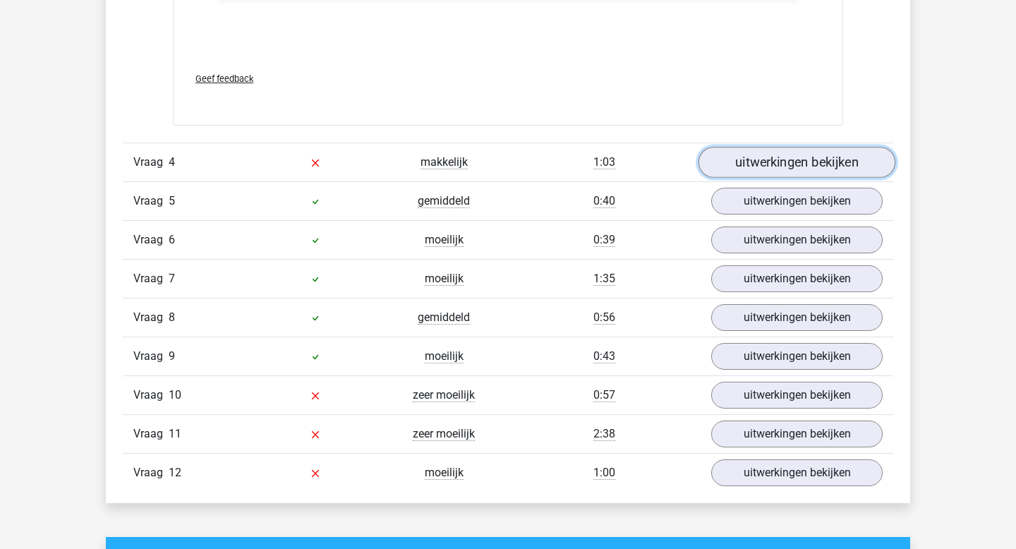
click at [786, 156] on link "uitwerkingen bekijken" at bounding box center [796, 162] width 197 height 31
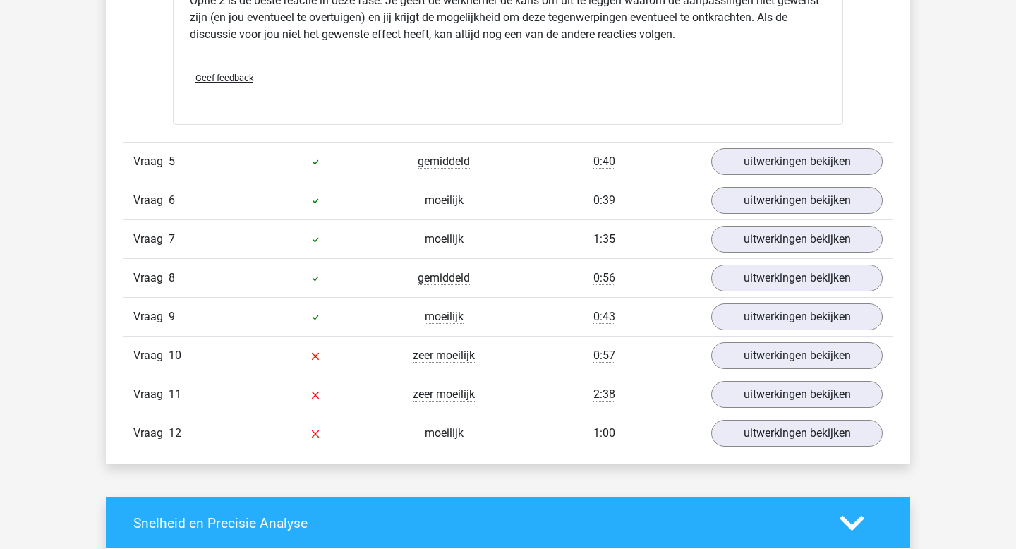
scroll to position [3544, 0]
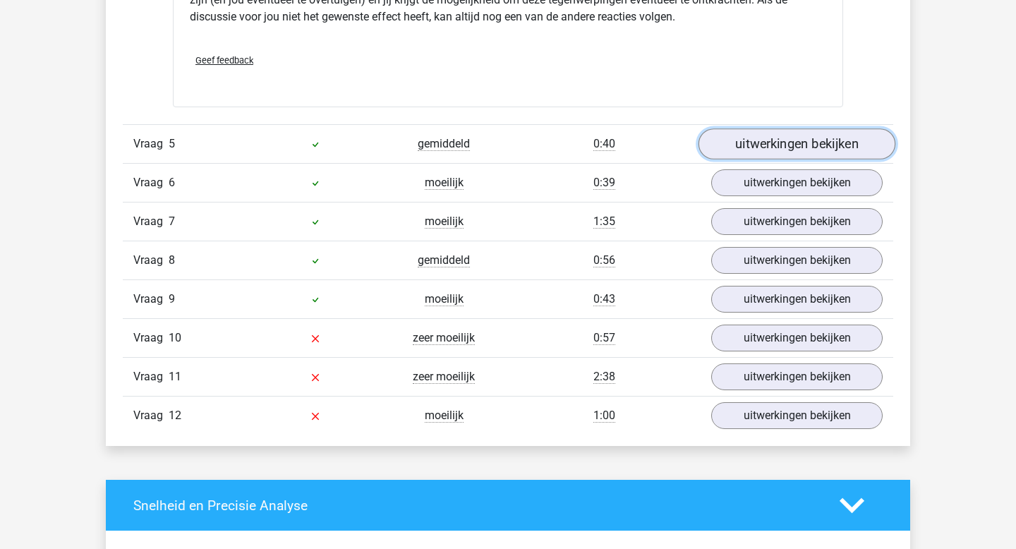
click at [758, 142] on link "uitwerkingen bekijken" at bounding box center [796, 143] width 197 height 31
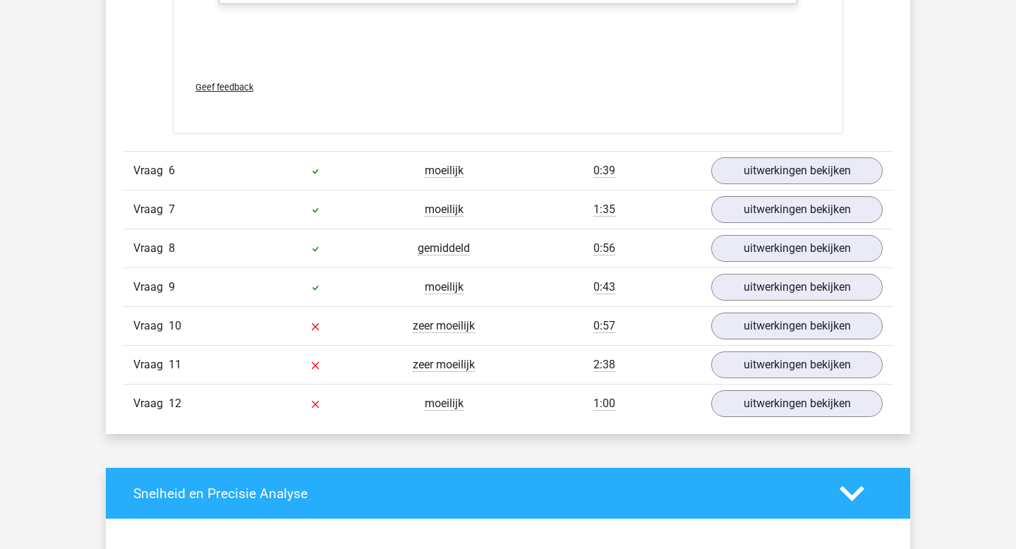
scroll to position [4376, 0]
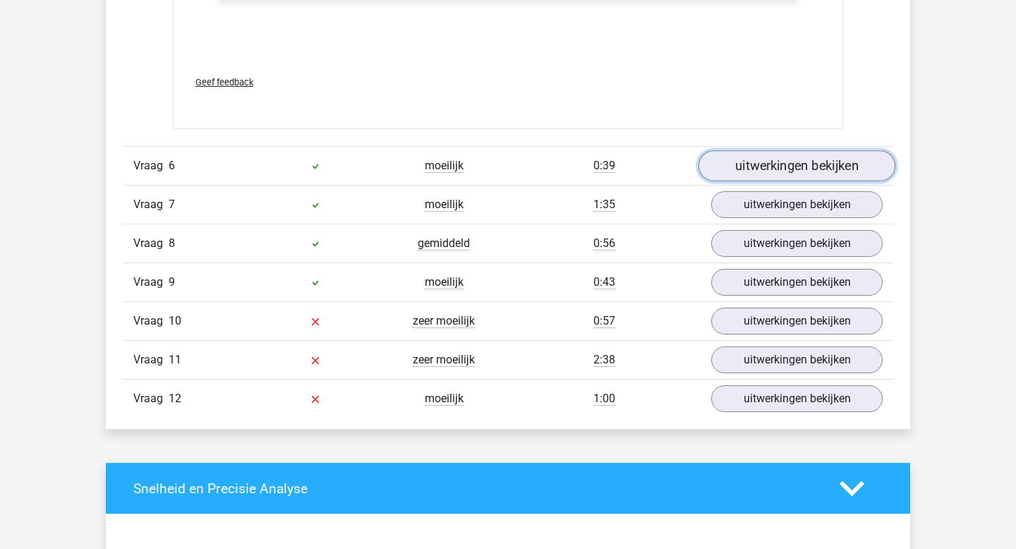
click at [772, 168] on link "uitwerkingen bekijken" at bounding box center [796, 166] width 197 height 31
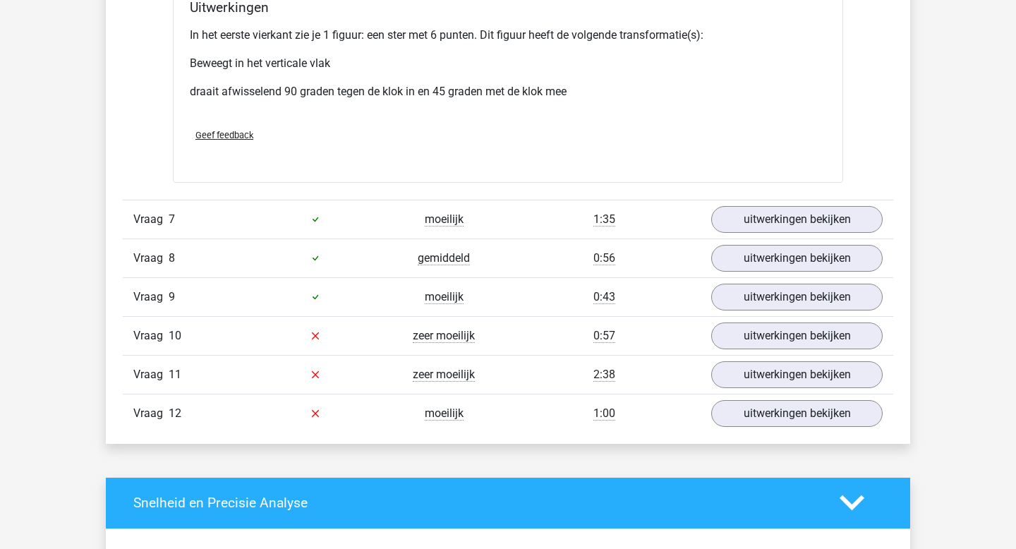
scroll to position [5308, 0]
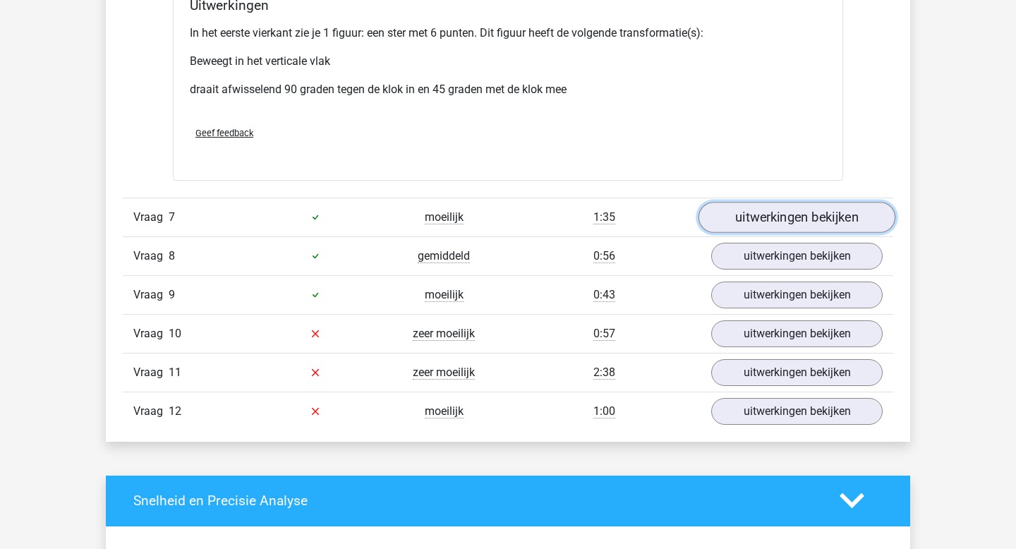
click at [784, 213] on link "uitwerkingen bekijken" at bounding box center [796, 217] width 197 height 31
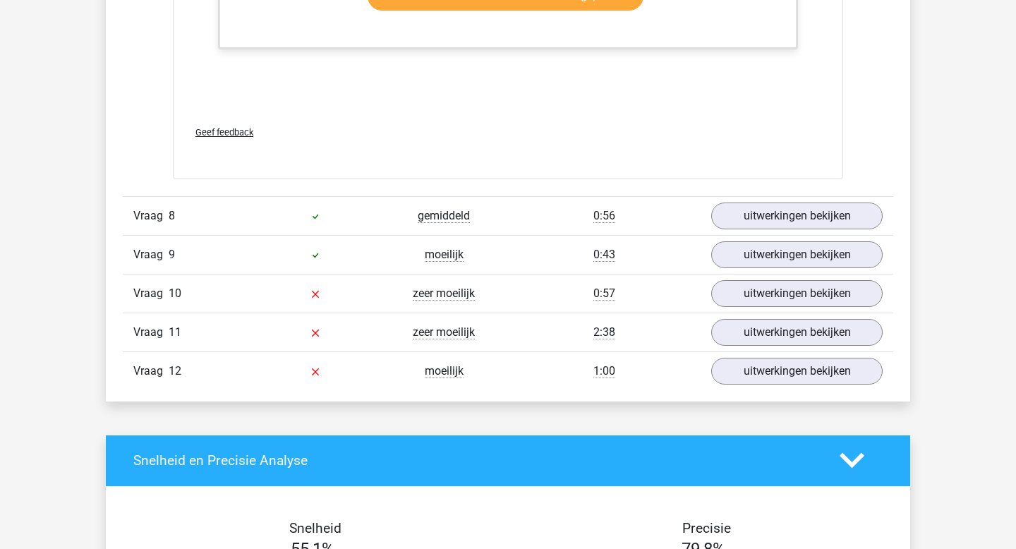
scroll to position [6541, 0]
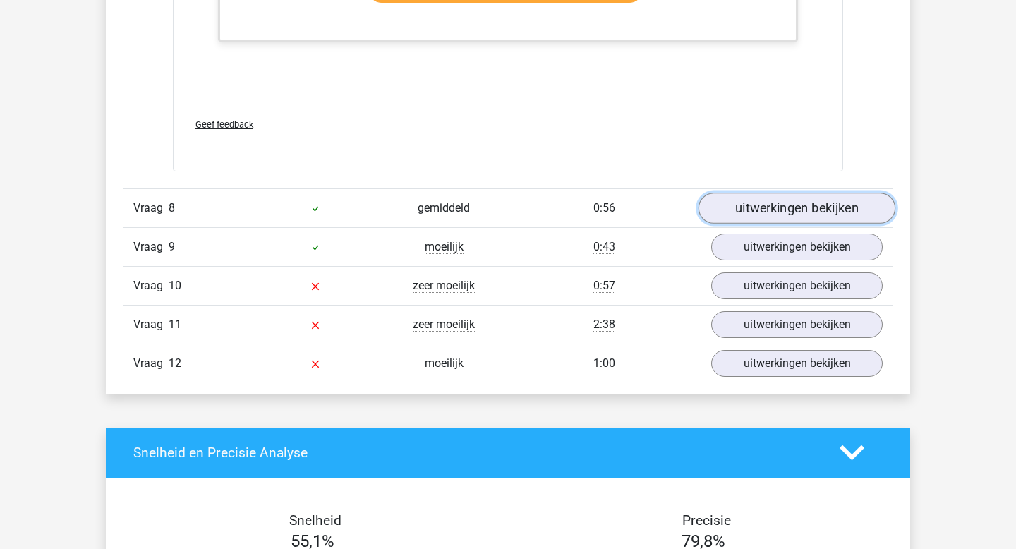
click at [733, 213] on link "uitwerkingen bekijken" at bounding box center [796, 208] width 197 height 31
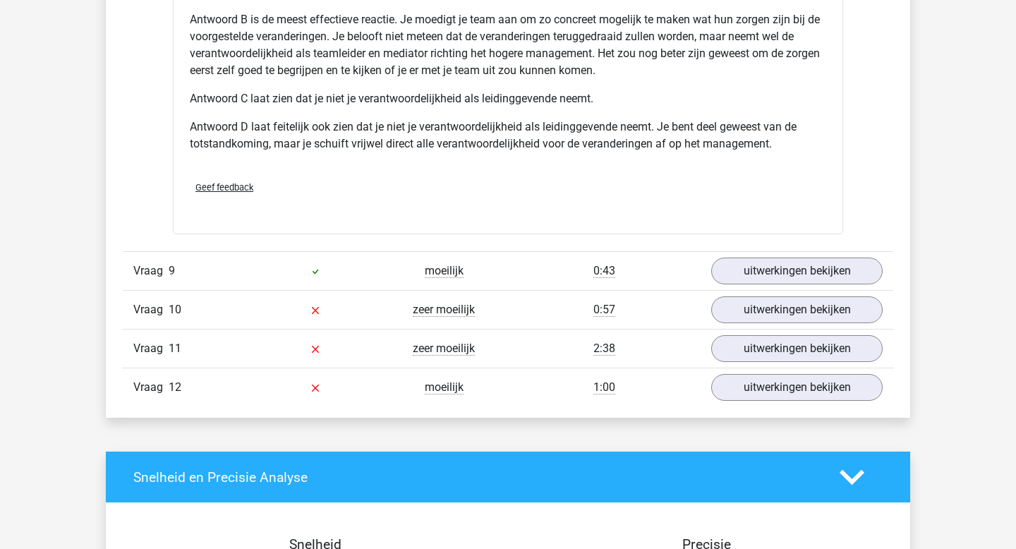
scroll to position [7352, 0]
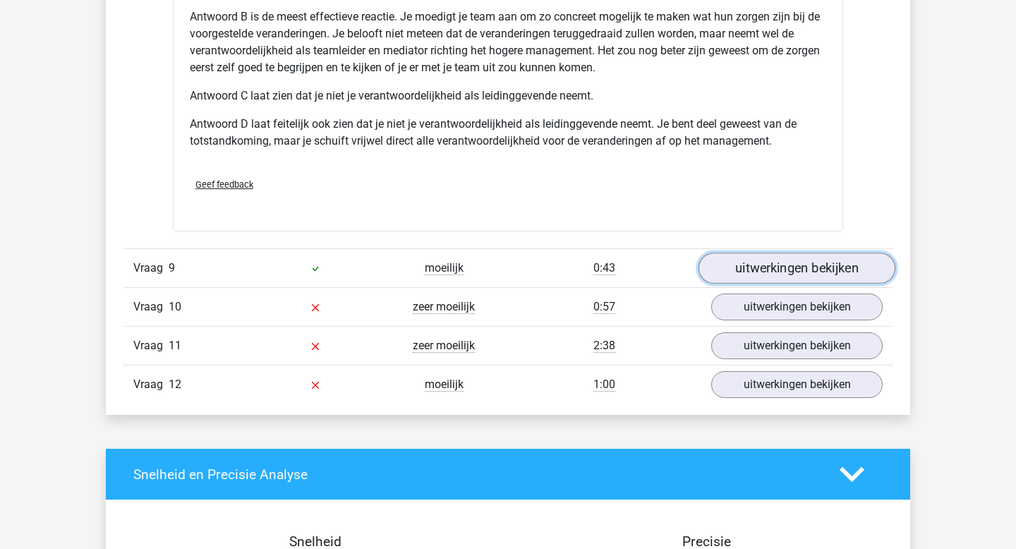
click at [763, 267] on link "uitwerkingen bekijken" at bounding box center [796, 268] width 197 height 31
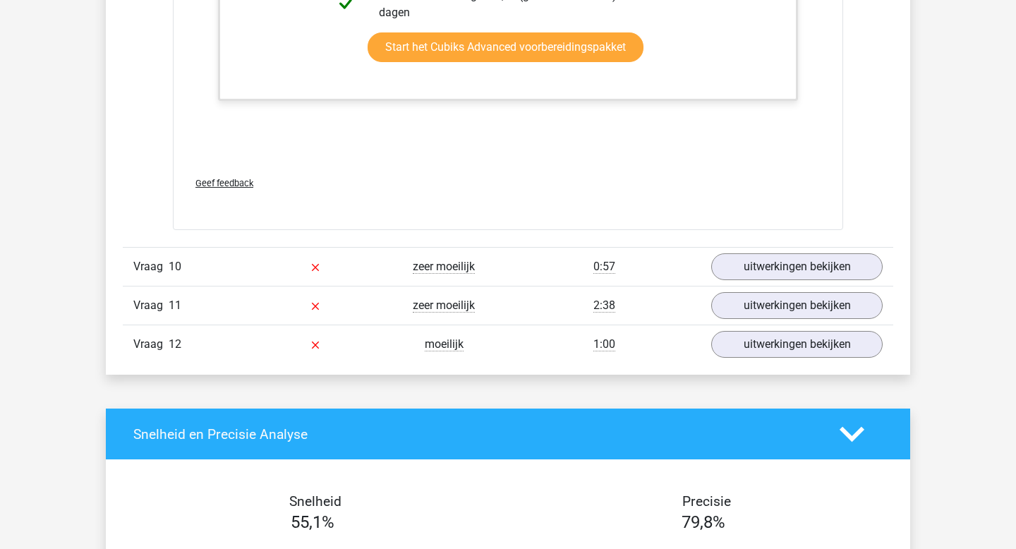
scroll to position [8143, 0]
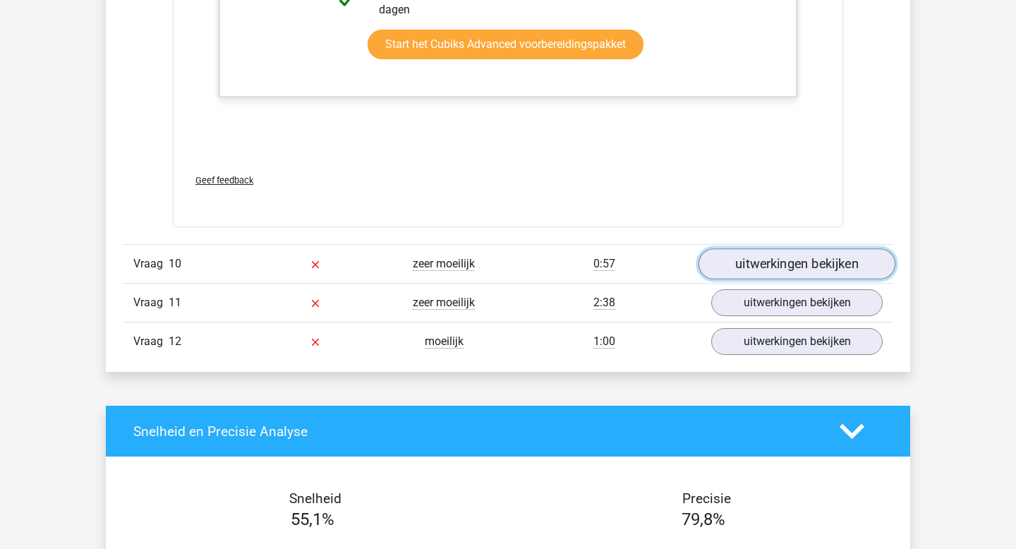
click at [770, 263] on link "uitwerkingen bekijken" at bounding box center [796, 263] width 197 height 31
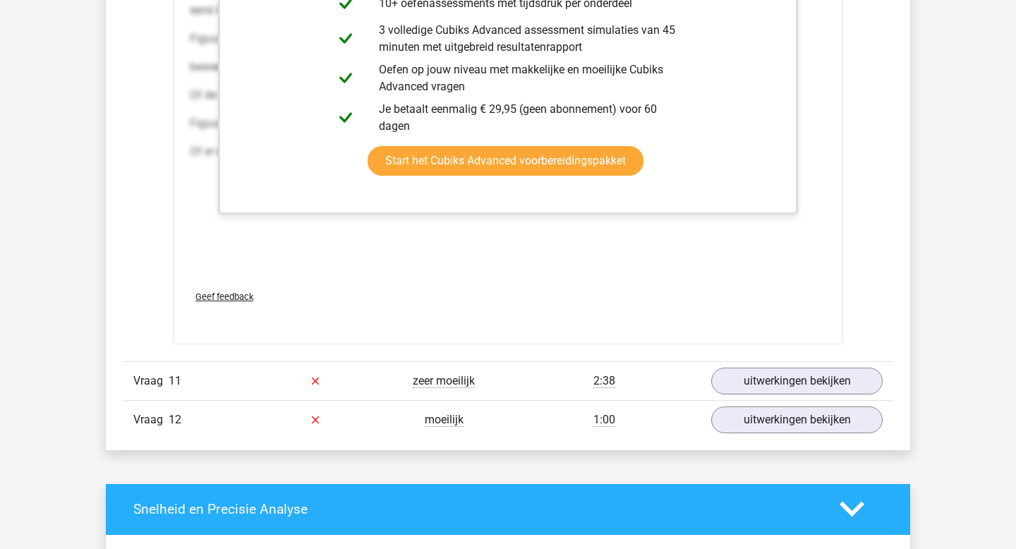
scroll to position [9366, 0]
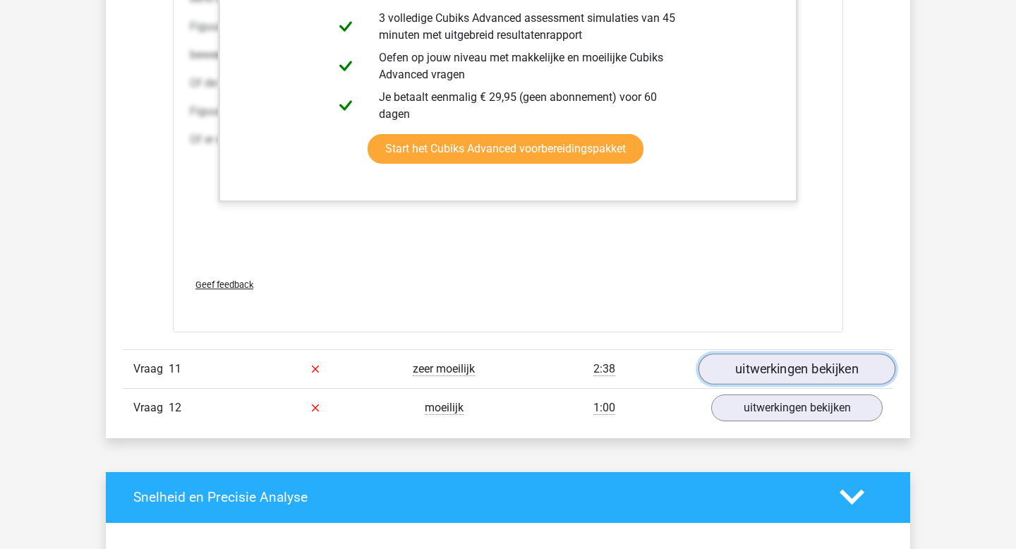
click at [768, 369] on link "uitwerkingen bekijken" at bounding box center [796, 368] width 197 height 31
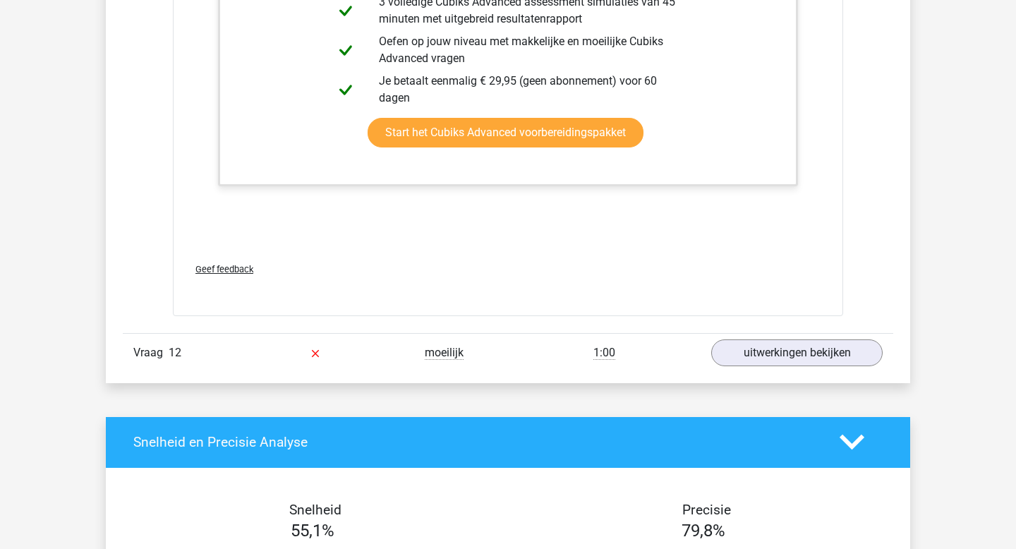
scroll to position [10608, 0]
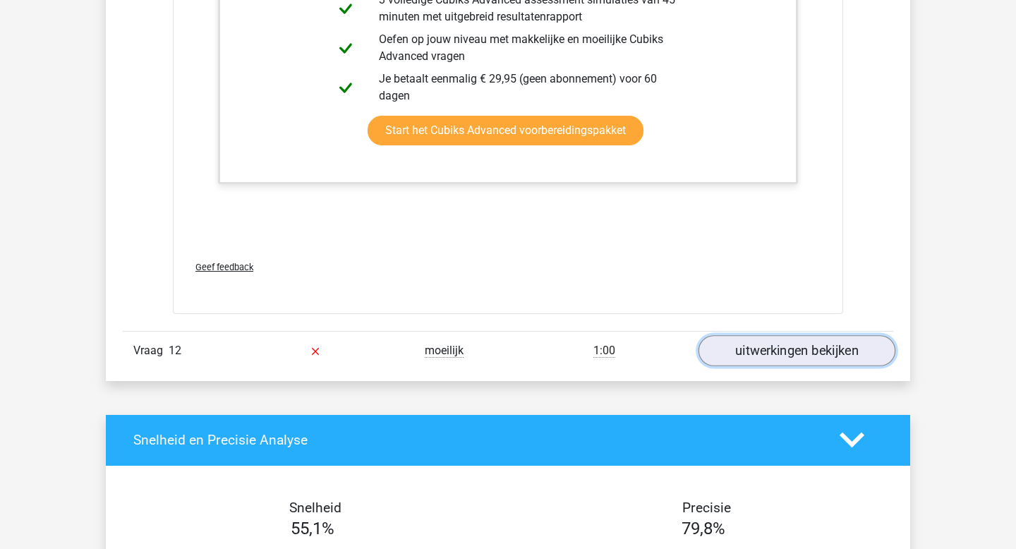
click at [745, 358] on link "uitwerkingen bekijken" at bounding box center [796, 350] width 197 height 31
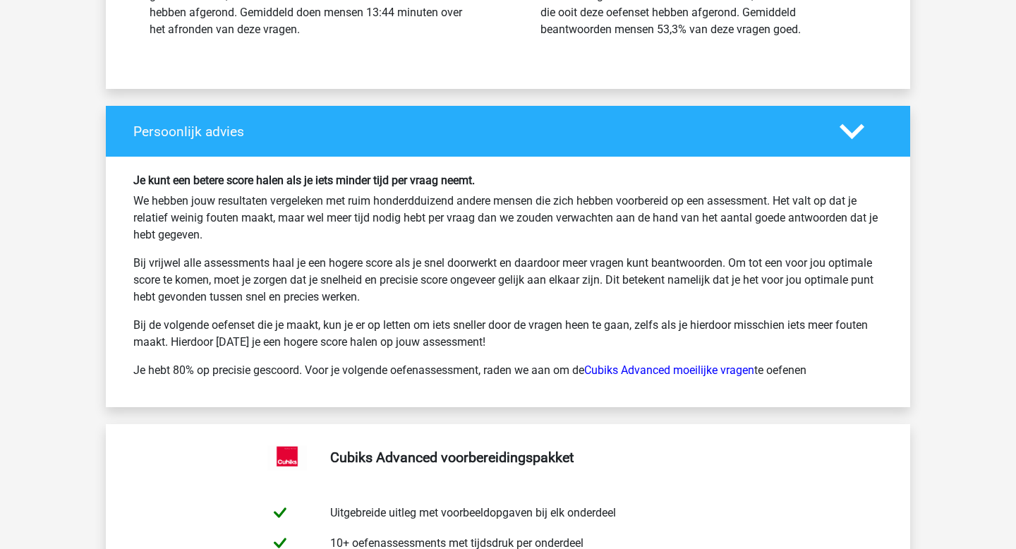
scroll to position [12472, 0]
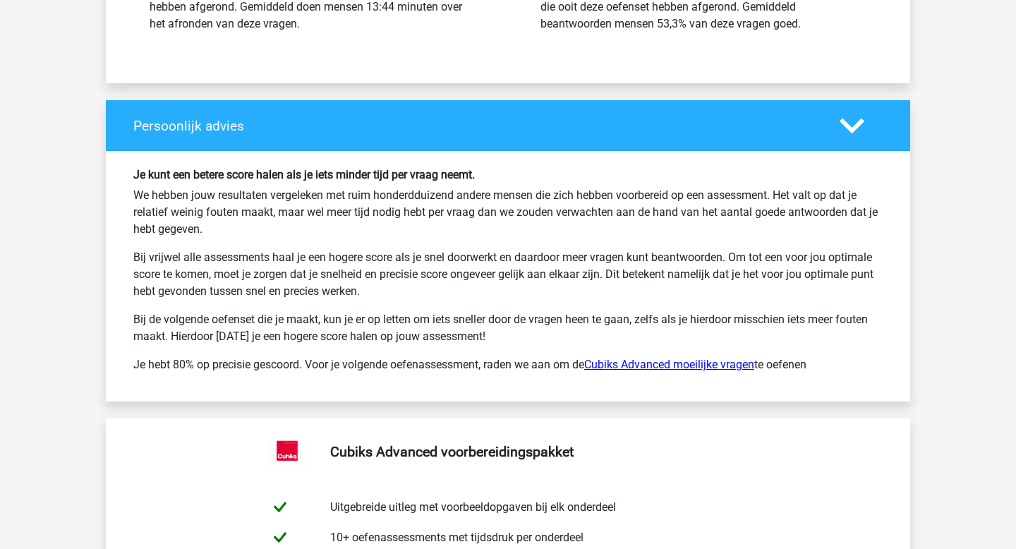
click at [688, 363] on link "Cubiks Advanced moeilijke vragen" at bounding box center [669, 364] width 170 height 13
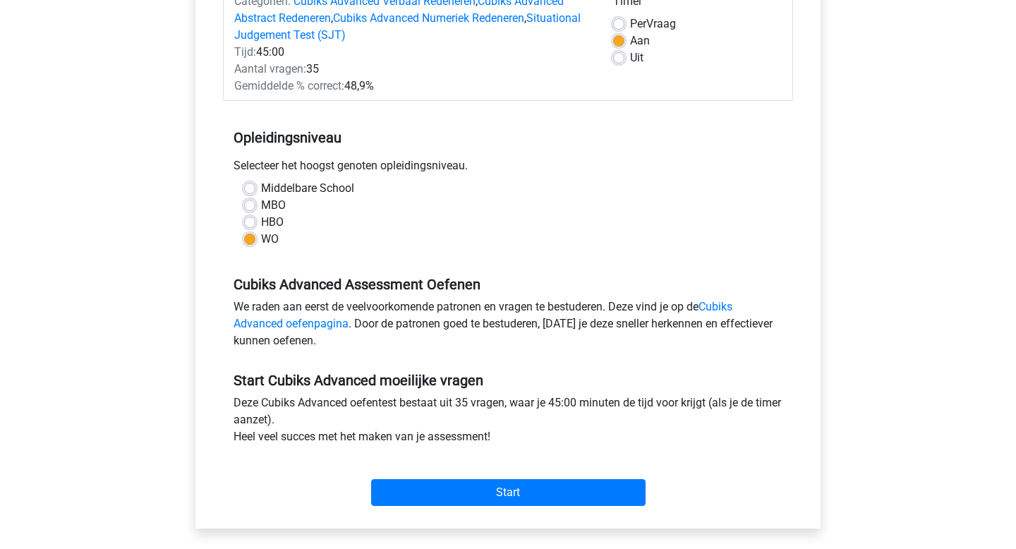
scroll to position [226, 0]
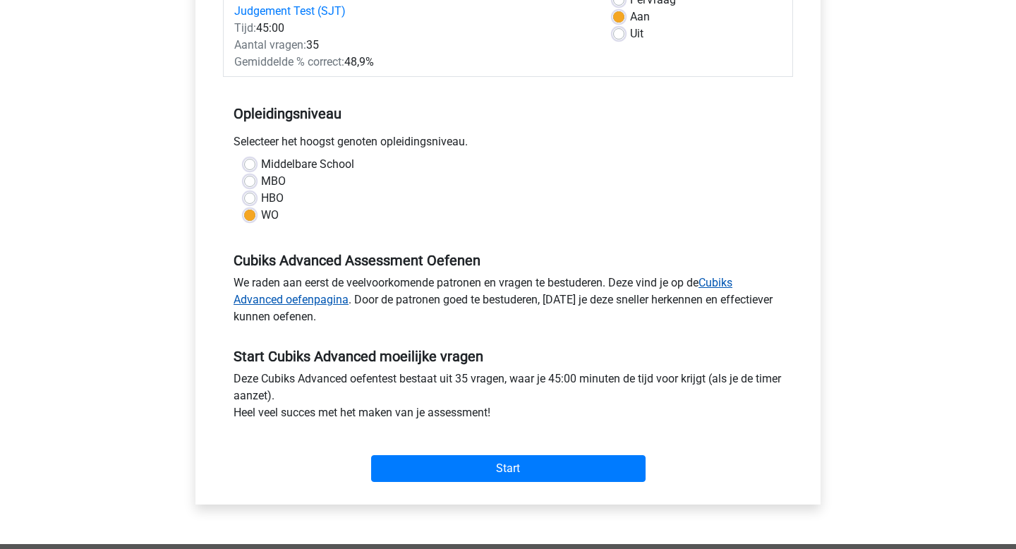
click at [728, 282] on link "Cubiks Advanced oefenpagina" at bounding box center [483, 291] width 499 height 30
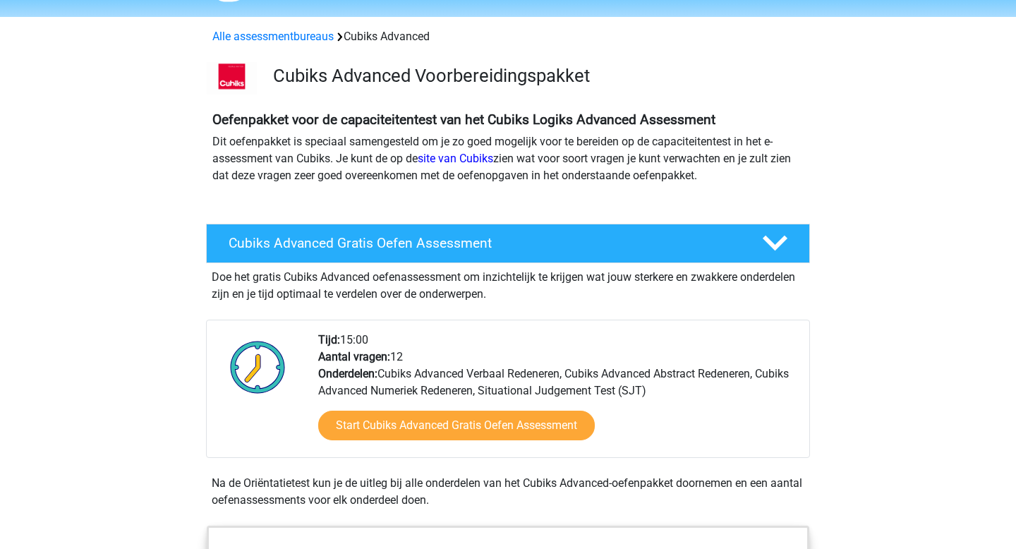
scroll to position [77, 0]
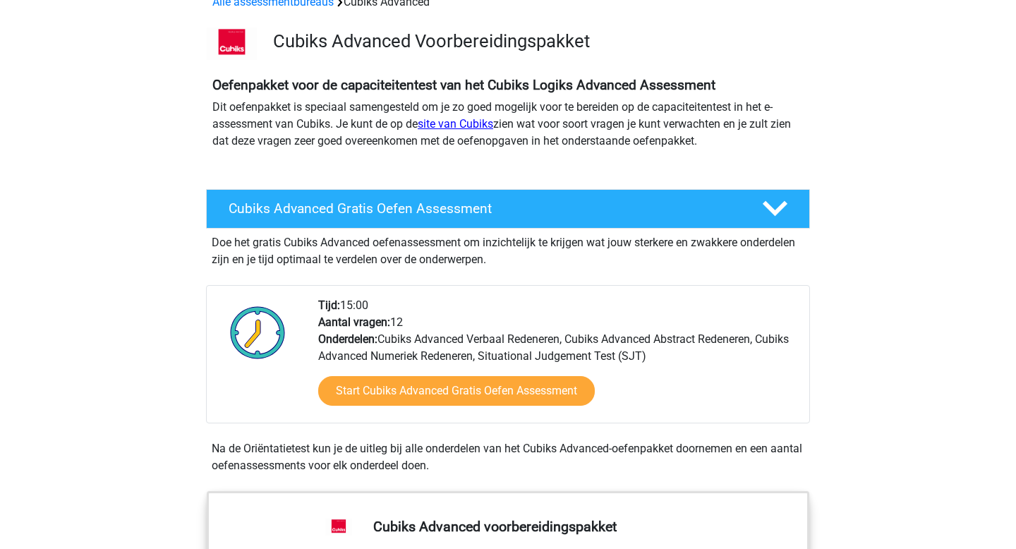
click at [478, 118] on link "site van Cubiks" at bounding box center [455, 123] width 75 height 13
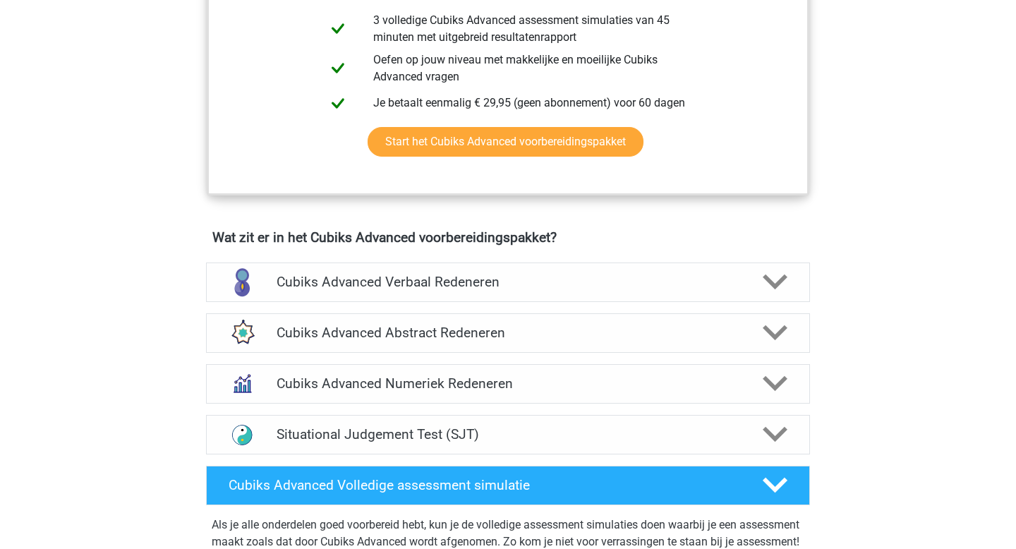
scroll to position [701, 0]
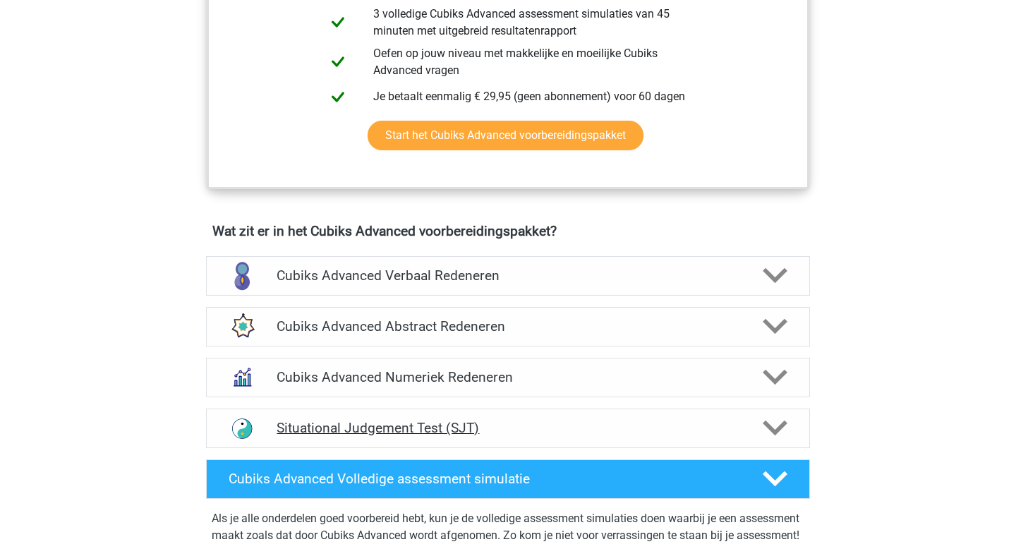
click at [470, 425] on h4 "Situational Judgement Test (SJT)" at bounding box center [508, 428] width 462 height 16
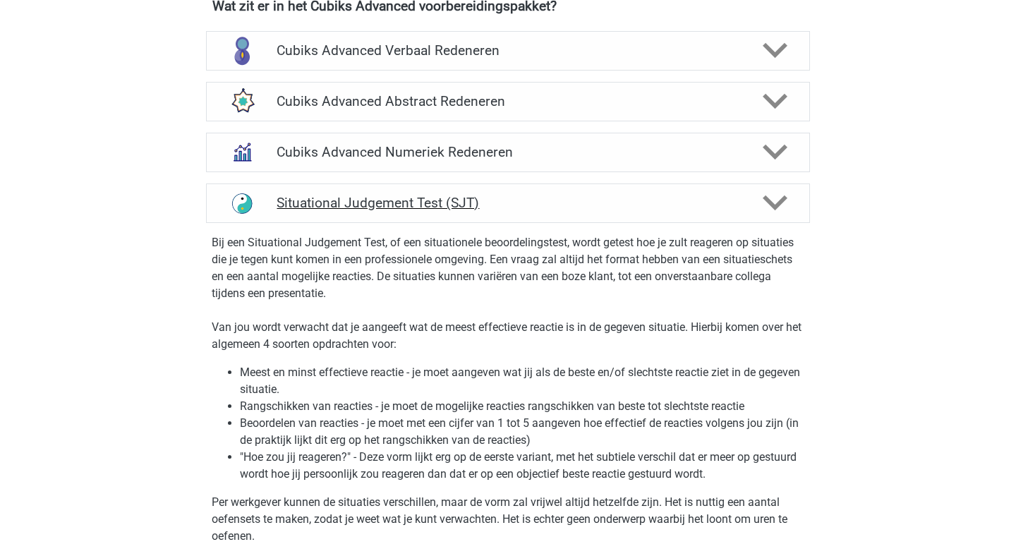
scroll to position [952, 0]
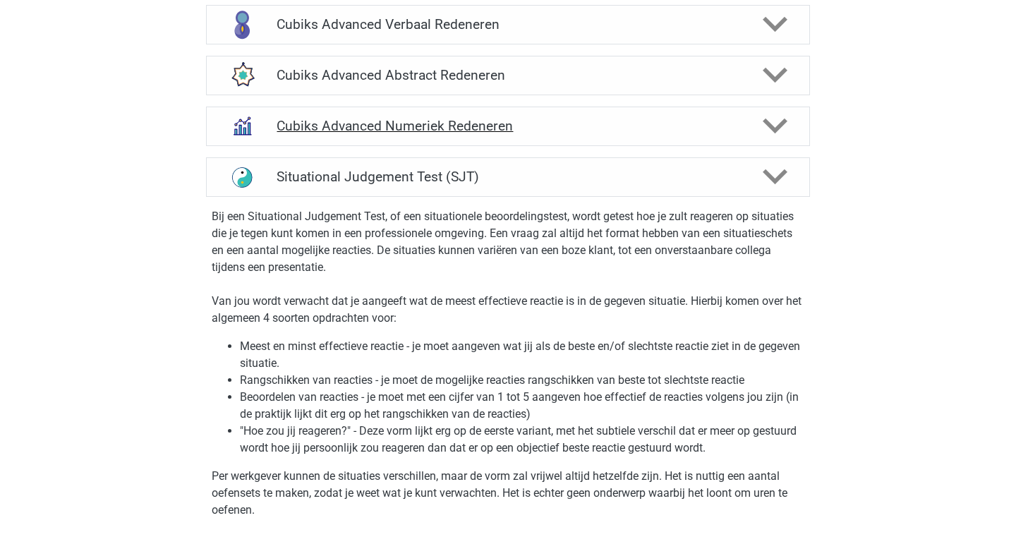
click at [430, 133] on h4 "Cubiks Advanced Numeriek Redeneren" at bounding box center [508, 126] width 462 height 16
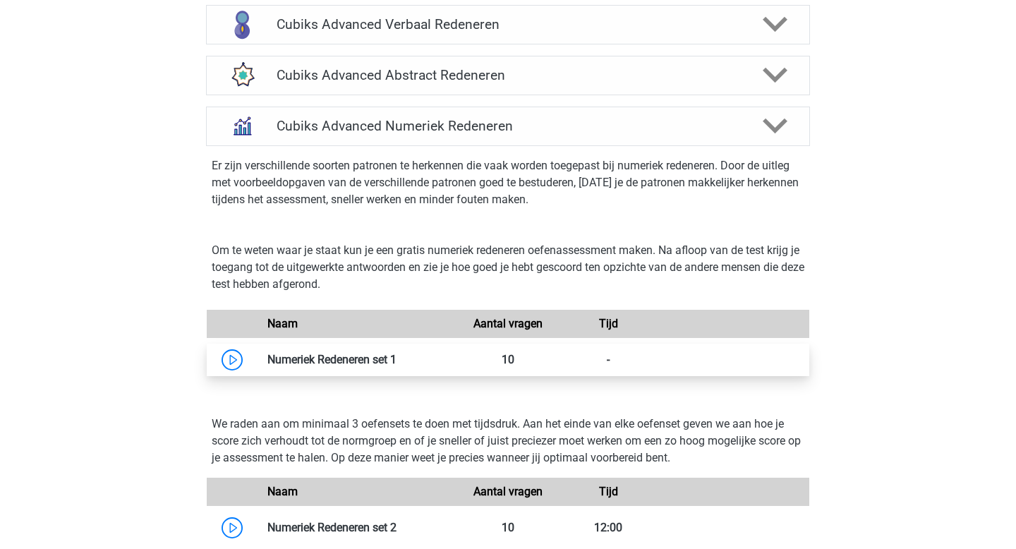
click at [396, 355] on link at bounding box center [396, 359] width 0 height 13
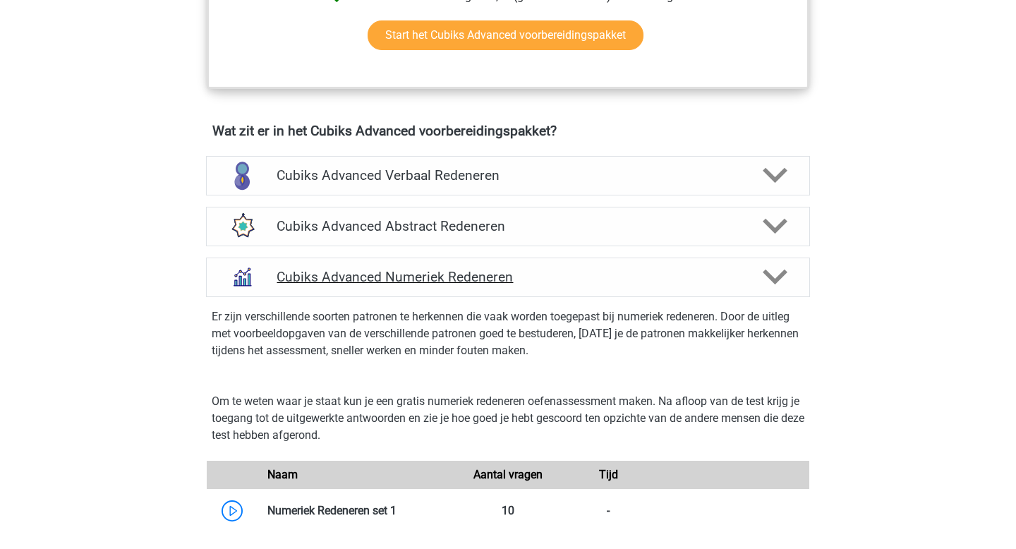
scroll to position [796, 0]
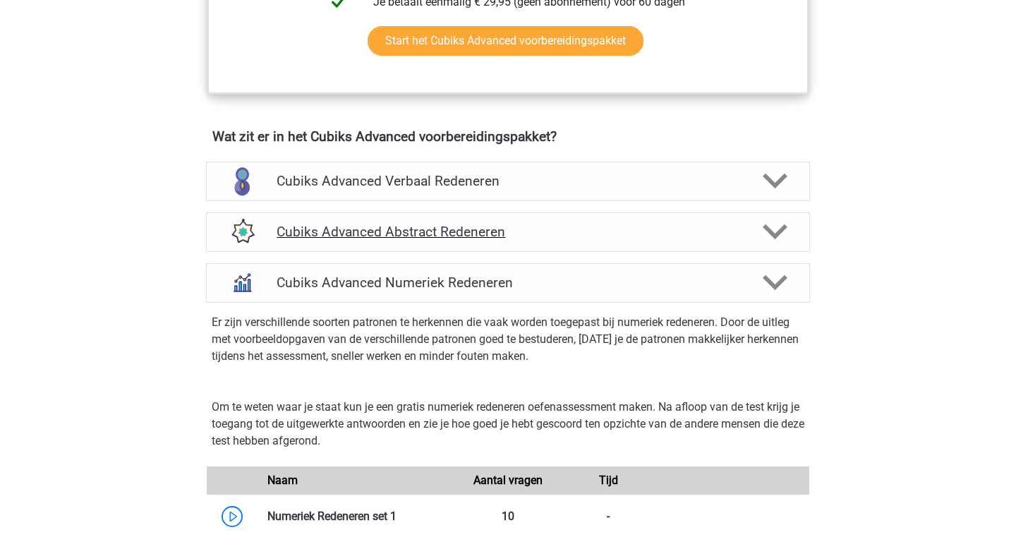
click at [291, 238] on h4 "Cubiks Advanced Abstract Redeneren" at bounding box center [508, 232] width 462 height 16
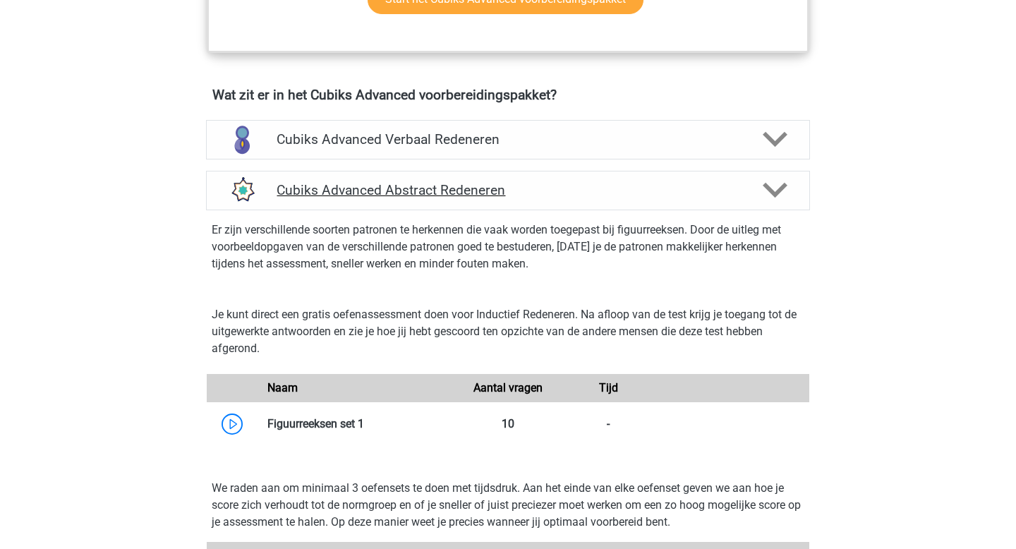
scroll to position [823, 0]
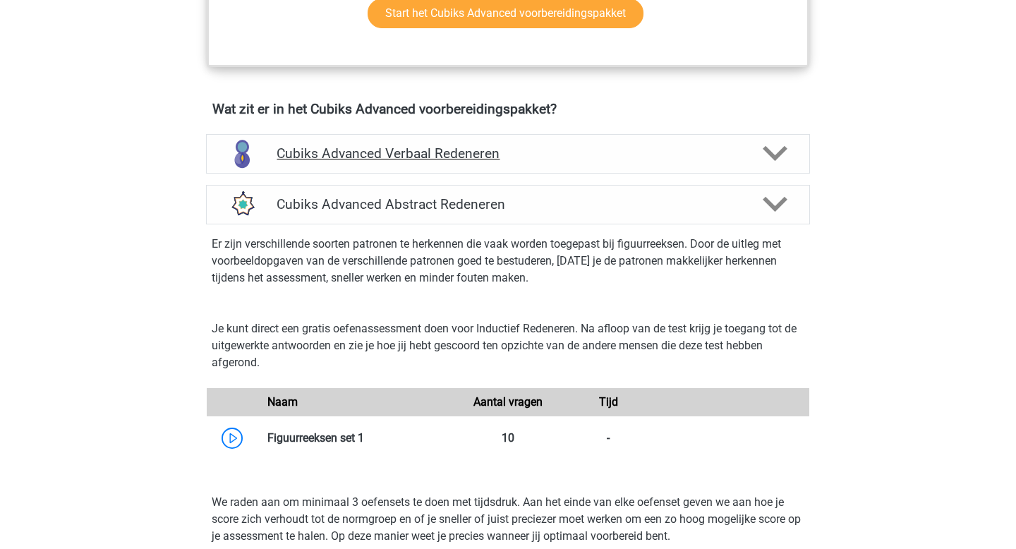
click at [295, 146] on h4 "Cubiks Advanced Verbaal Redeneren" at bounding box center [508, 153] width 462 height 16
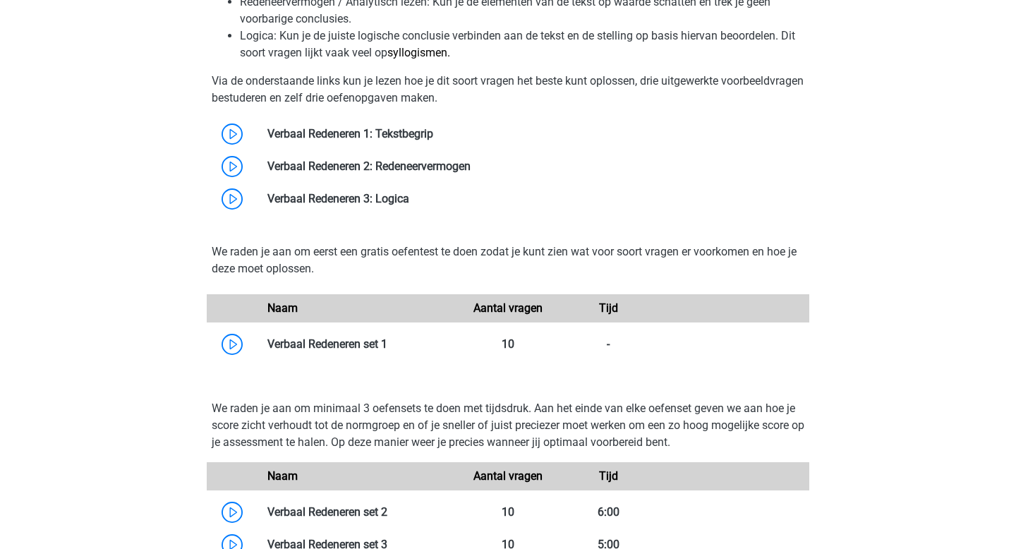
scroll to position [1220, 0]
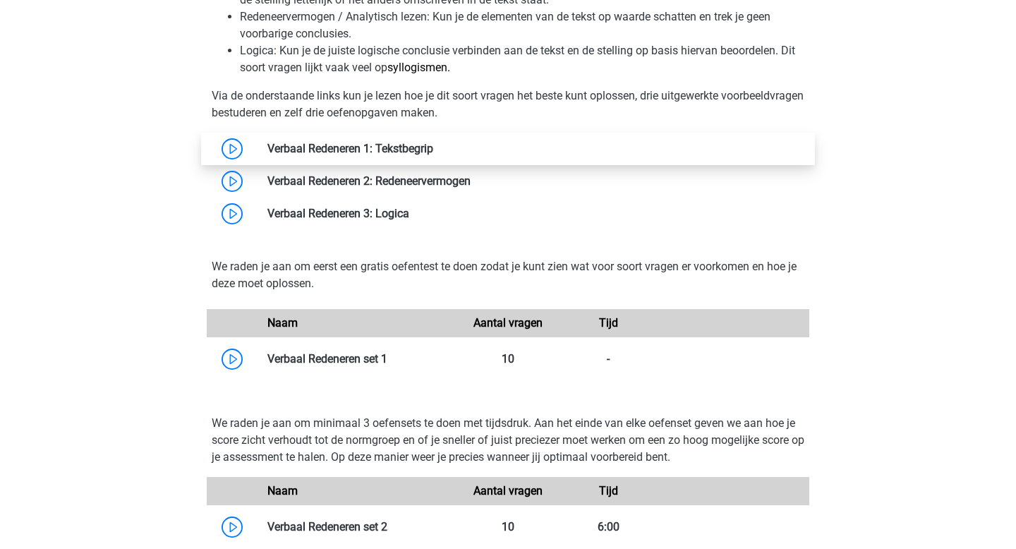
click at [433, 142] on link at bounding box center [433, 148] width 0 height 13
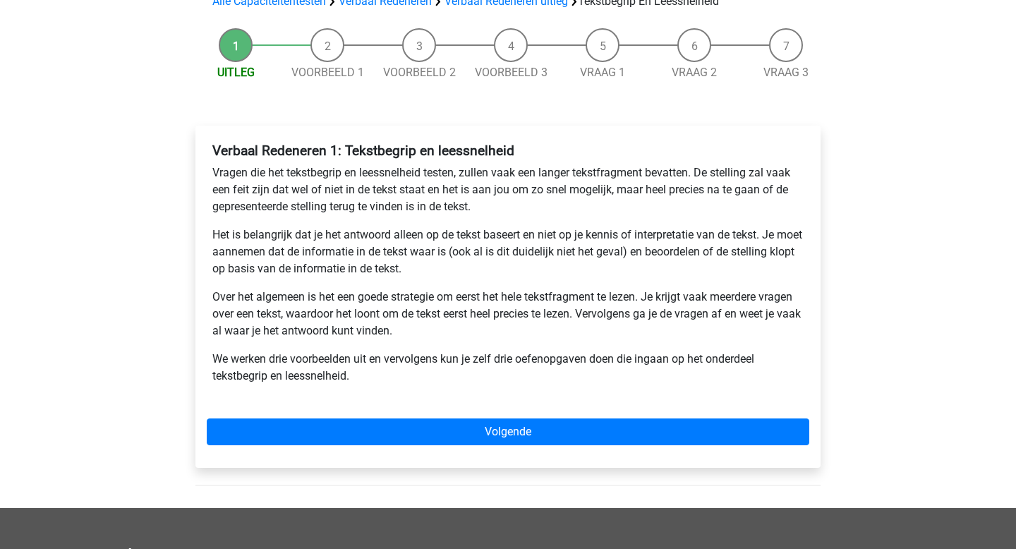
scroll to position [120, 0]
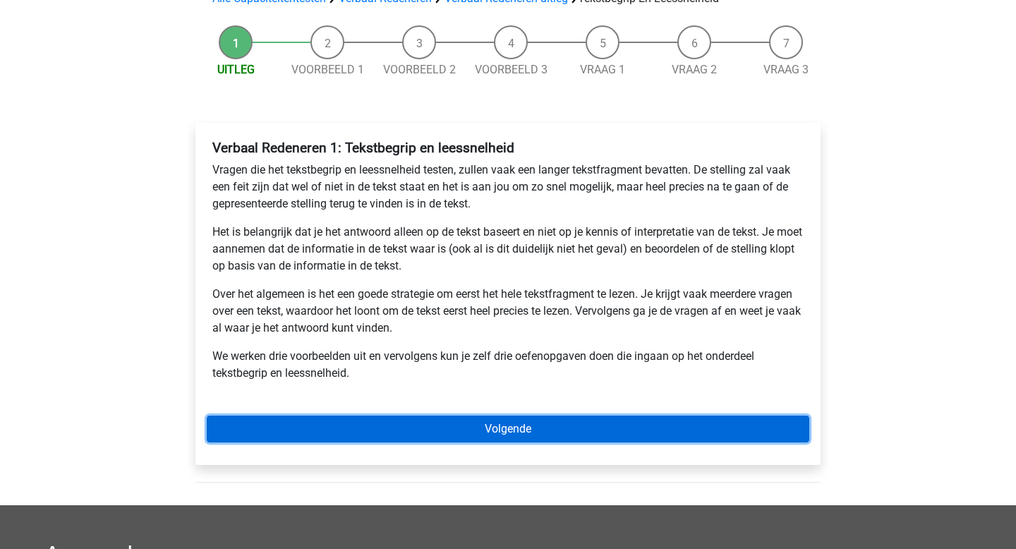
click at [331, 420] on link "Volgende" at bounding box center [508, 429] width 602 height 27
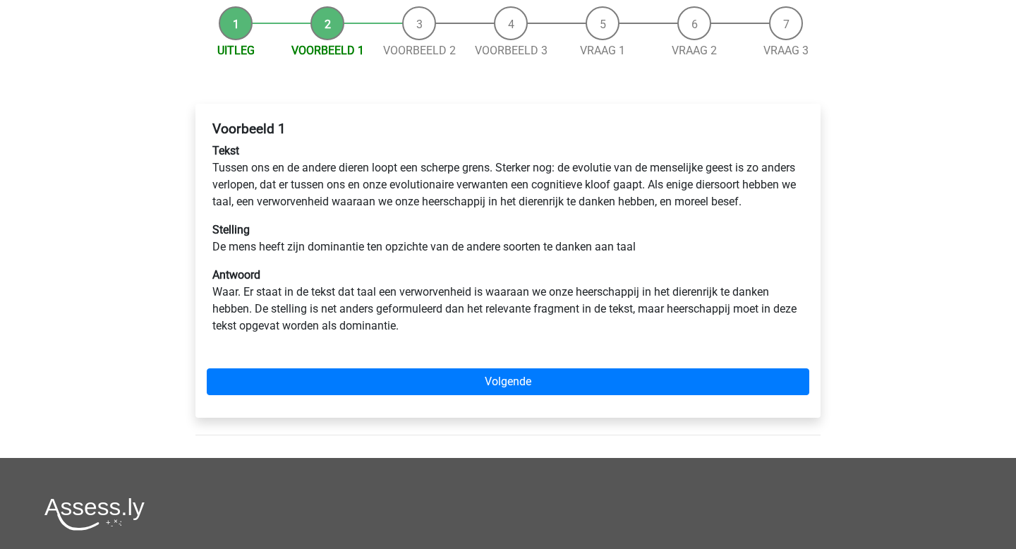
scroll to position [141, 0]
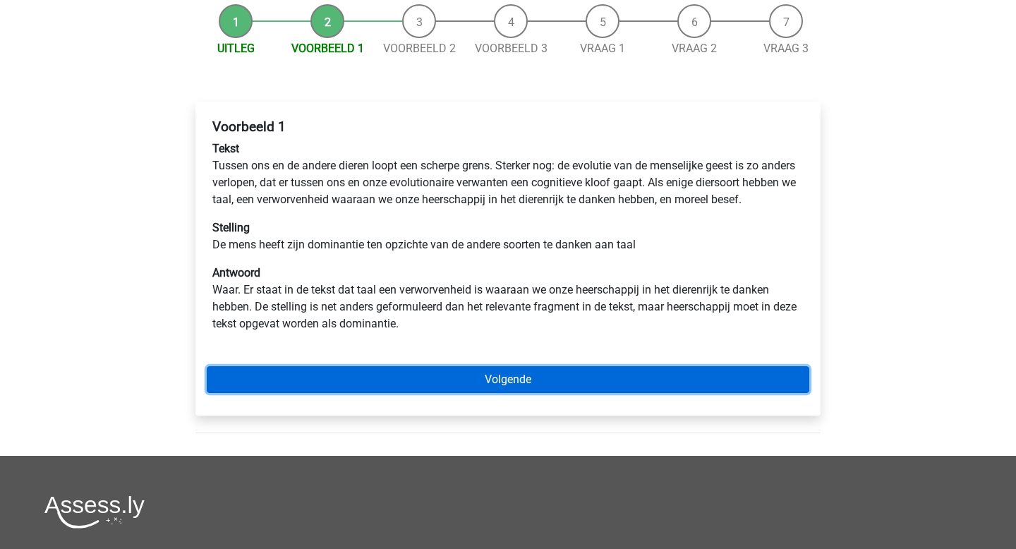
click at [329, 393] on link "Volgende" at bounding box center [508, 379] width 602 height 27
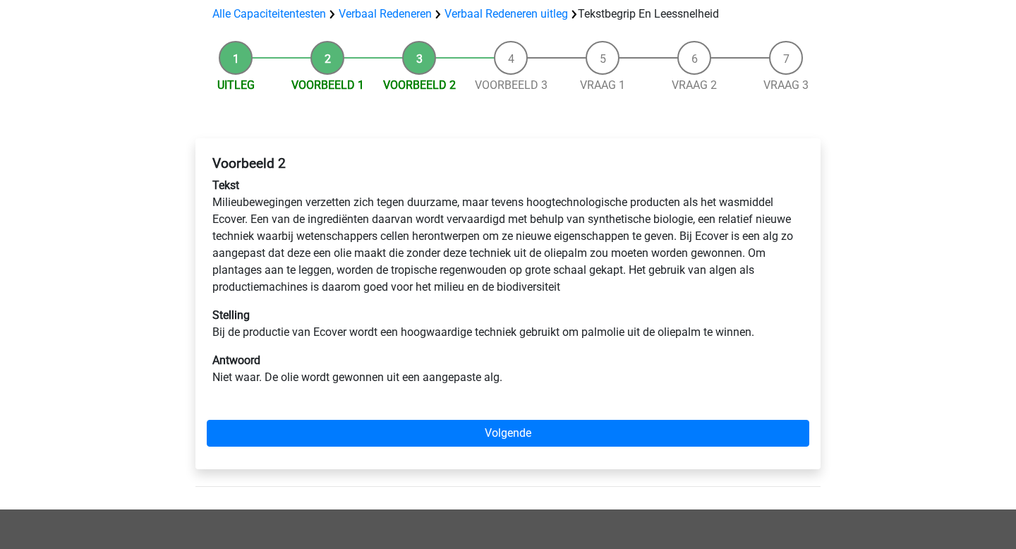
scroll to position [111, 0]
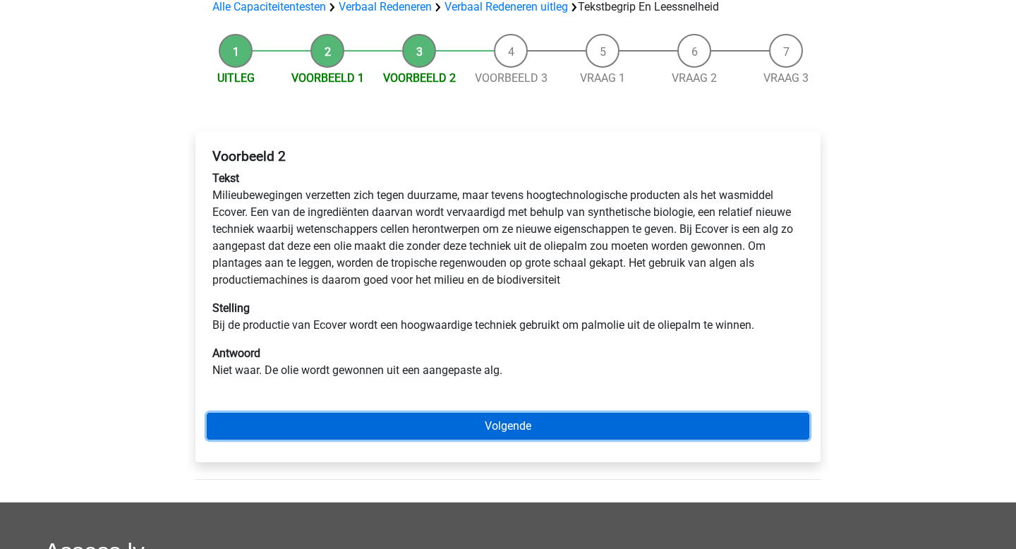
click at [345, 429] on link "Volgende" at bounding box center [508, 426] width 602 height 27
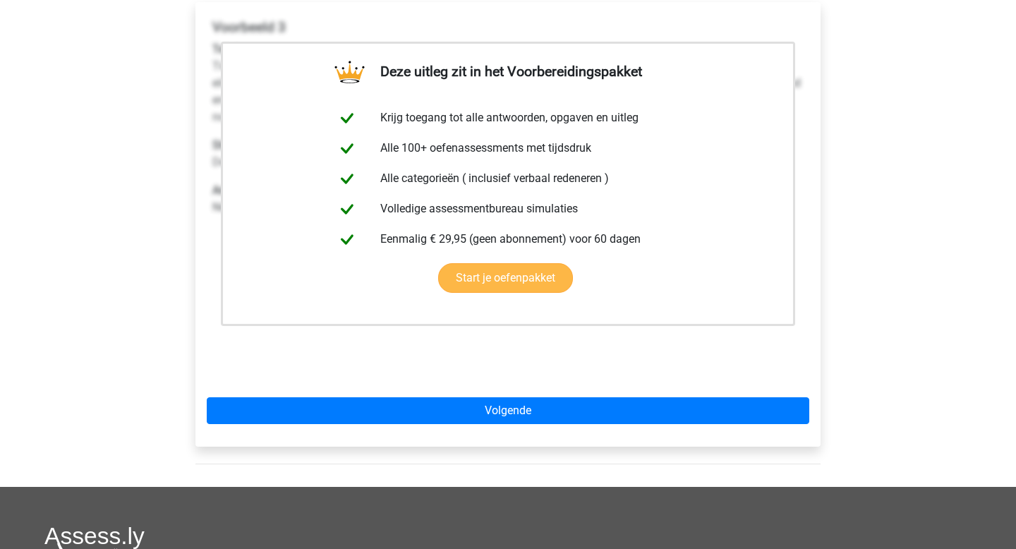
scroll to position [246, 0]
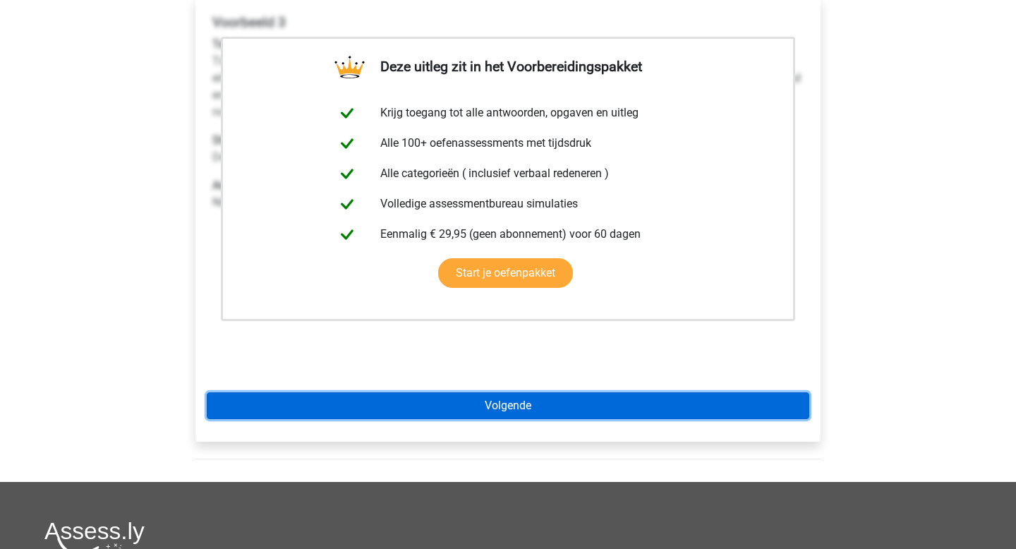
click at [336, 396] on link "Volgende" at bounding box center [508, 405] width 602 height 27
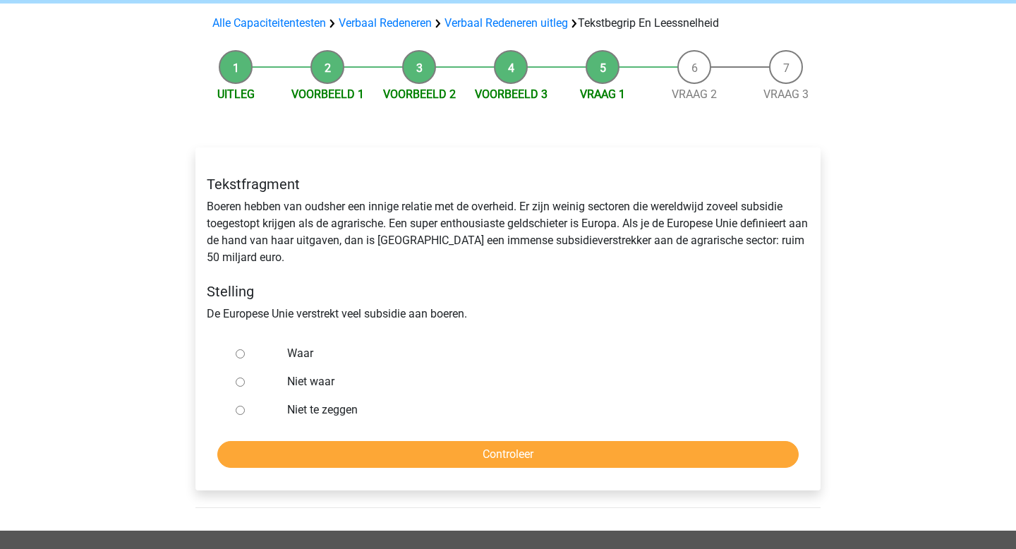
scroll to position [97, 0]
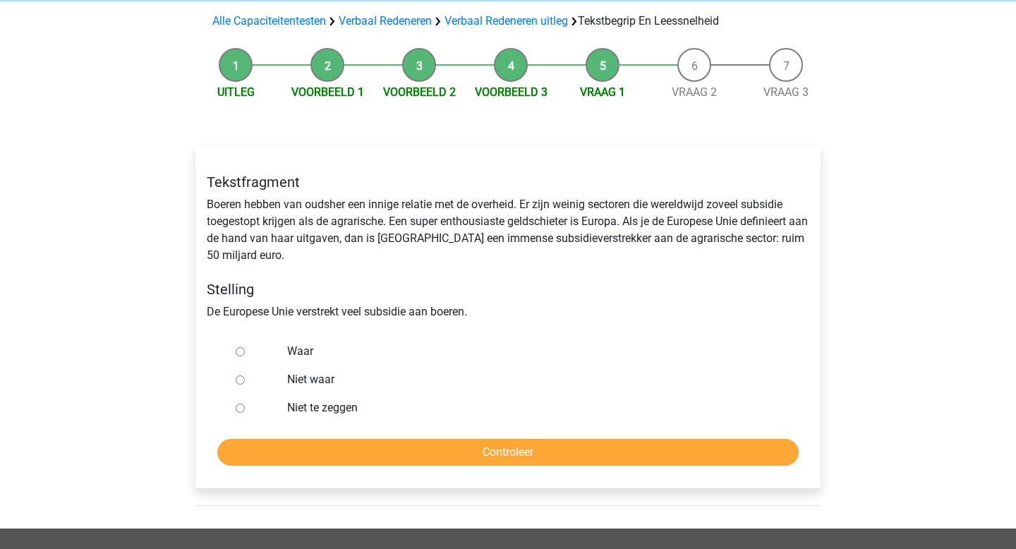
click at [302, 344] on label "Waar" at bounding box center [531, 351] width 488 height 17
click at [245, 347] on input "Waar" at bounding box center [240, 351] width 9 height 9
radio input "true"
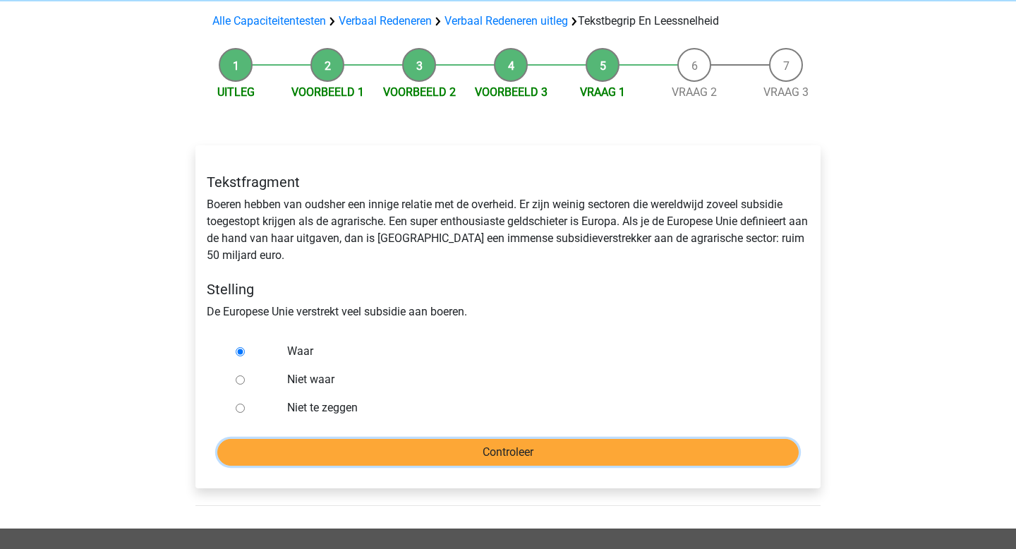
click at [324, 444] on input "Controleer" at bounding box center [507, 452] width 581 height 27
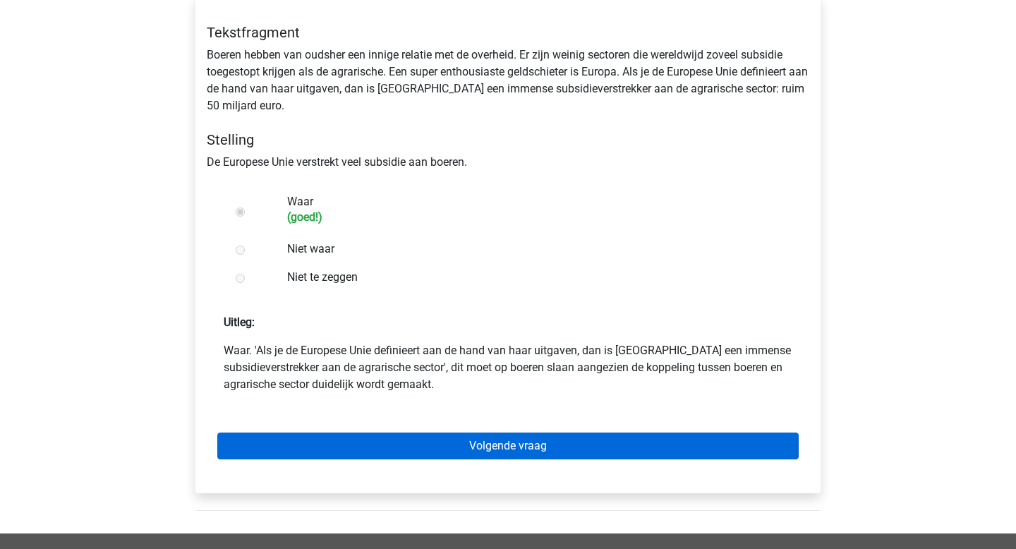
scroll to position [251, 0]
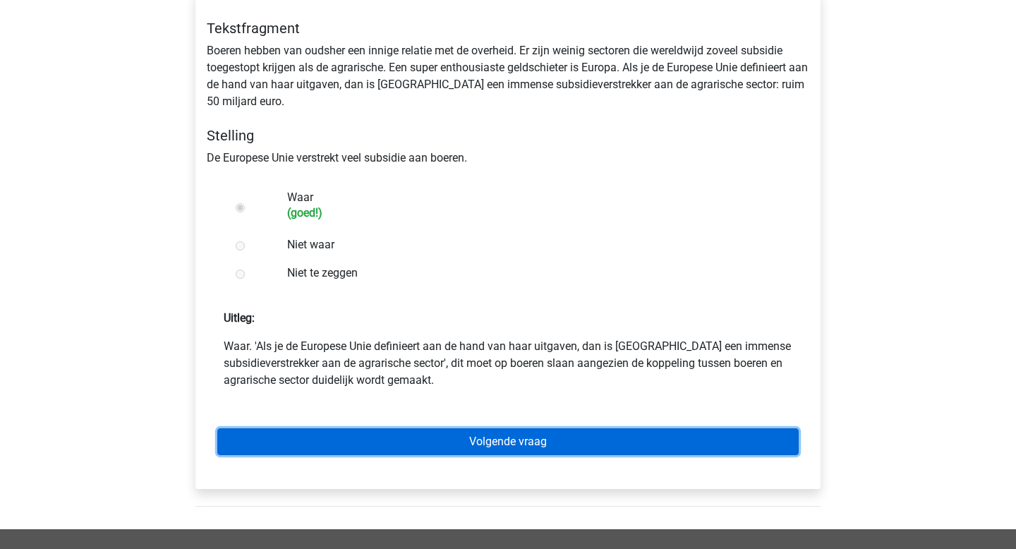
click at [315, 444] on link "Volgende vraag" at bounding box center [507, 441] width 581 height 27
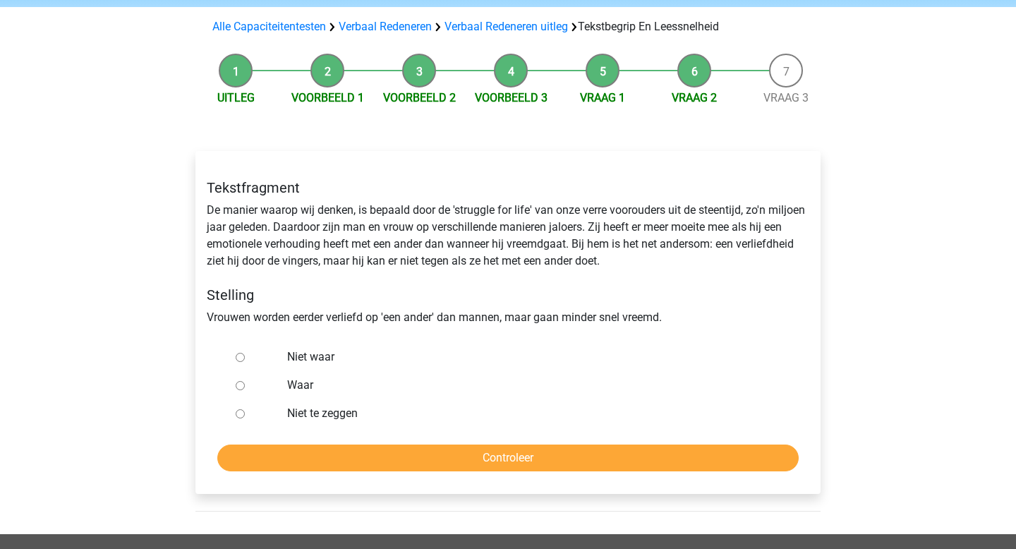
scroll to position [95, 0]
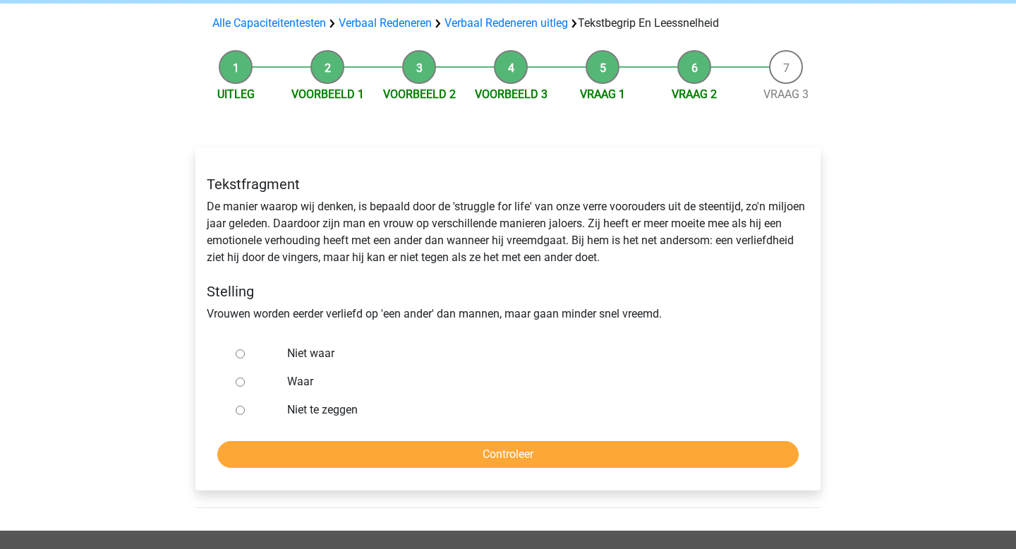
click at [305, 408] on label "Niet te zeggen" at bounding box center [531, 409] width 488 height 17
click at [245, 408] on input "Niet te zeggen" at bounding box center [240, 410] width 9 height 9
radio input "true"
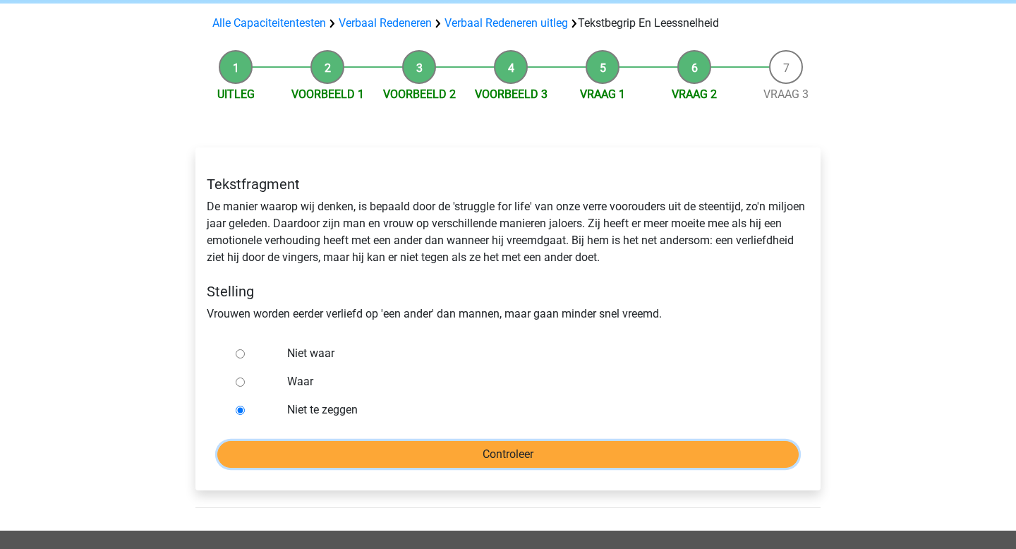
click at [317, 455] on input "Controleer" at bounding box center [507, 454] width 581 height 27
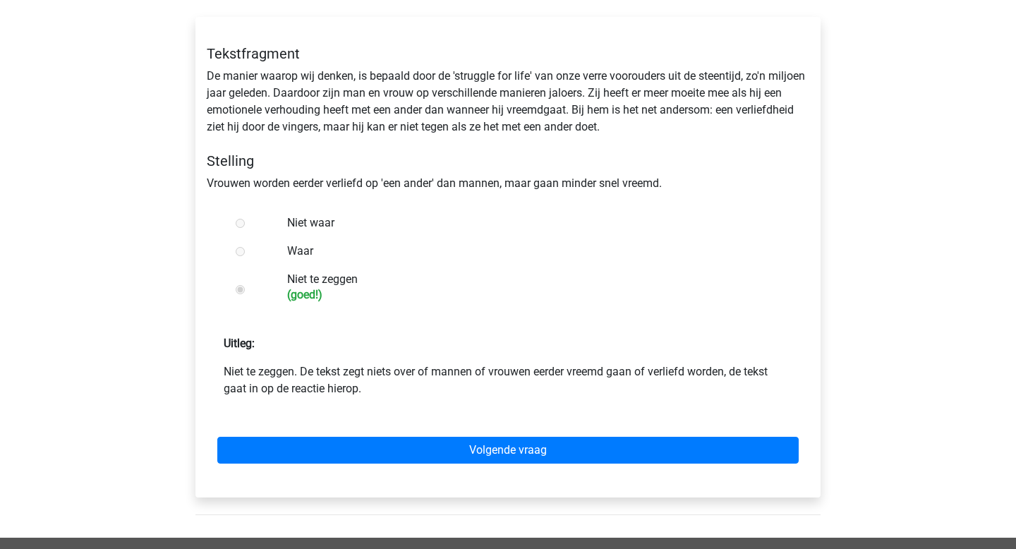
scroll to position [230, 0]
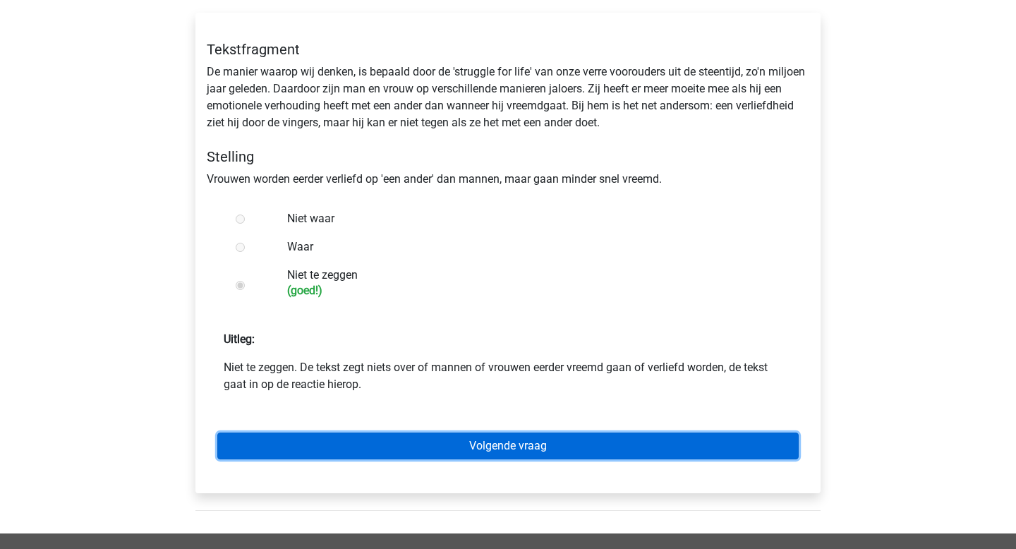
click at [291, 452] on link "Volgende vraag" at bounding box center [507, 445] width 581 height 27
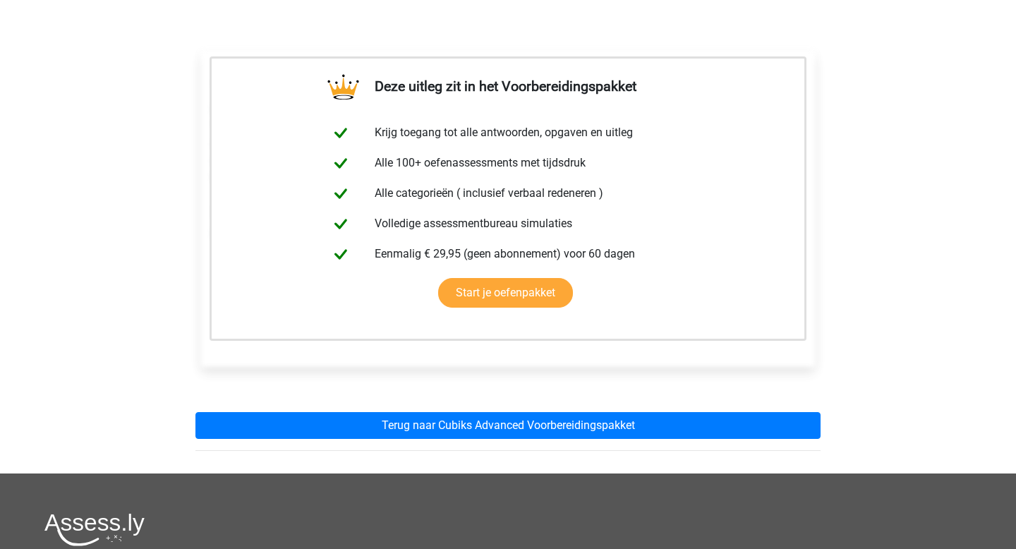
scroll to position [207, 0]
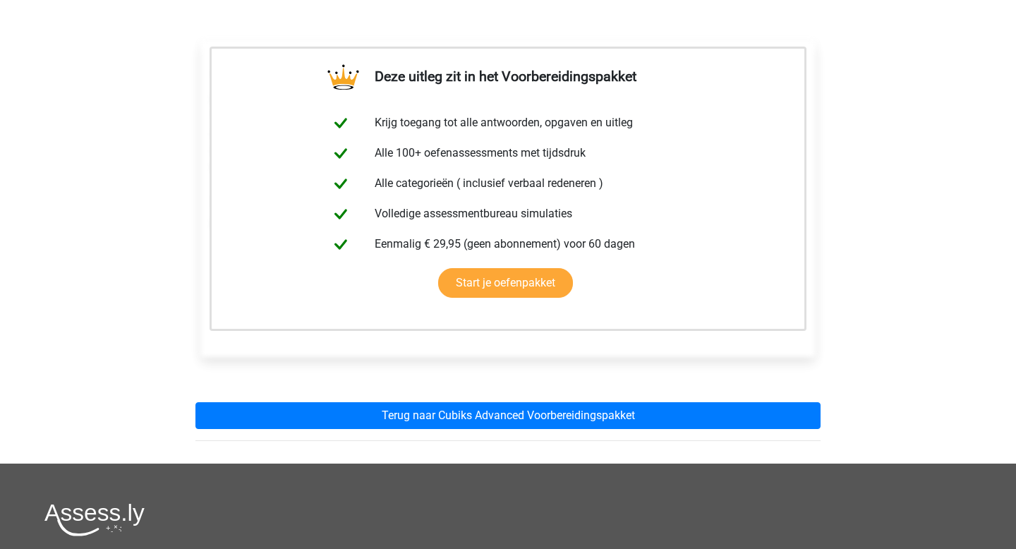
click at [303, 399] on div "Deze uitleg zit in het Voorbereidingspakket Krijg toegang tot alle antwoorden, …" at bounding box center [508, 235] width 648 height 456
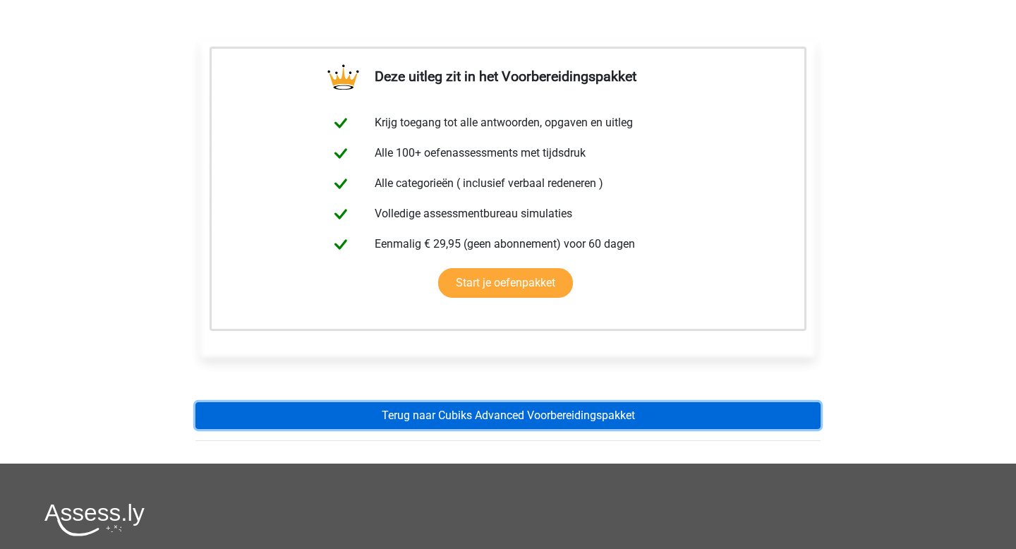
click at [308, 418] on link "Terug naar Cubiks Advanced Voorbereidingspakket" at bounding box center [507, 415] width 625 height 27
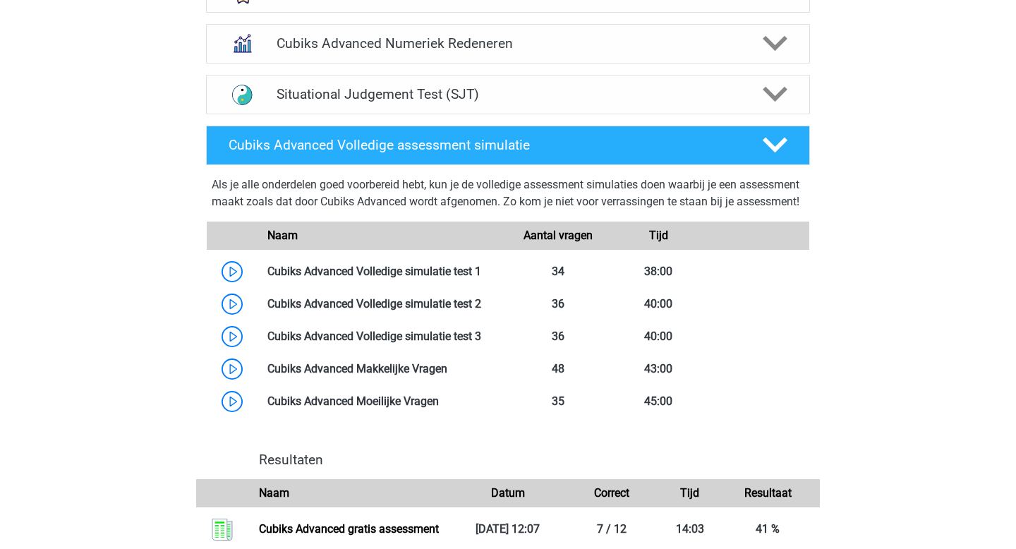
scroll to position [1072, 0]
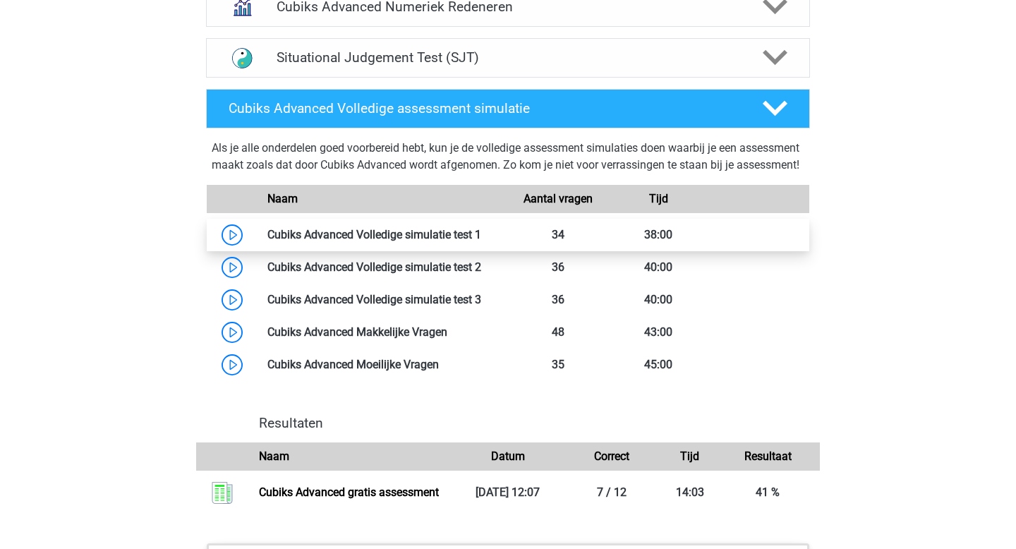
click at [481, 241] on link at bounding box center [481, 234] width 0 height 13
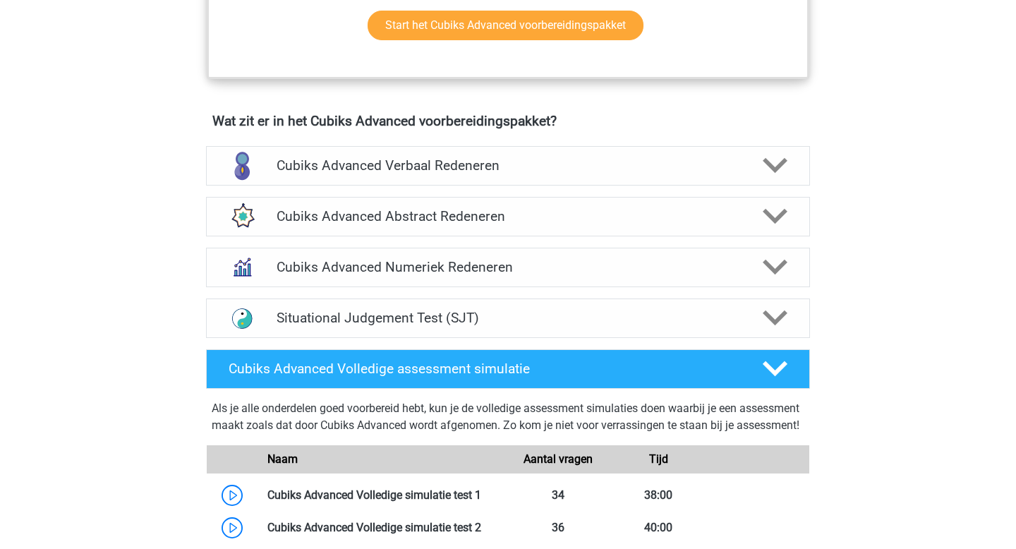
scroll to position [799, 0]
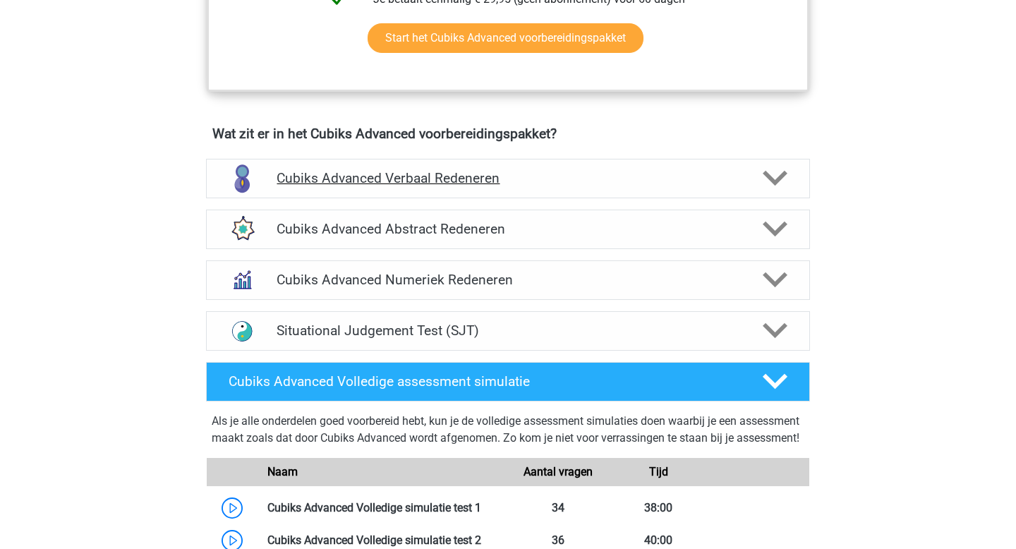
click at [320, 166] on div "Cubiks Advanced Verbaal Redeneren" at bounding box center [508, 179] width 604 height 40
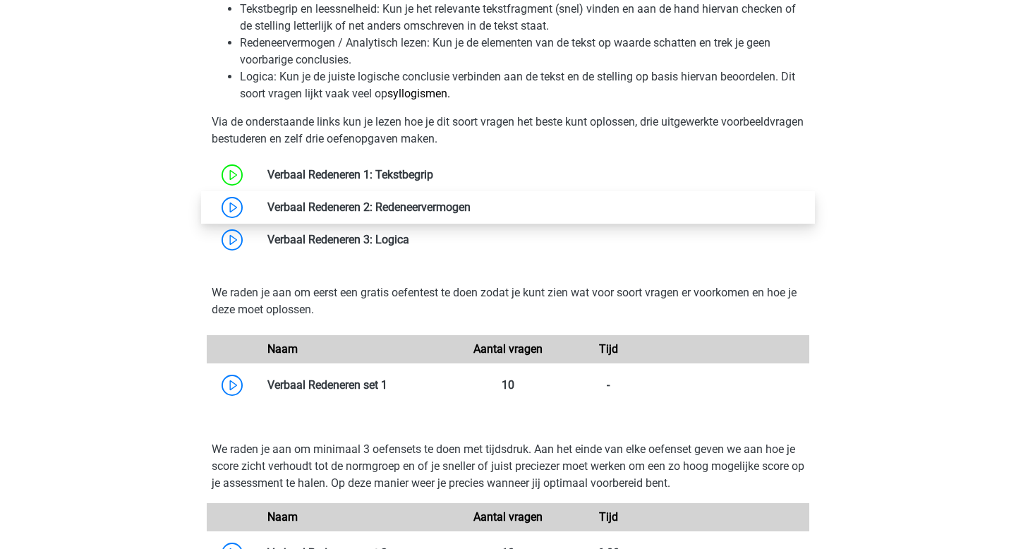
scroll to position [1196, 0]
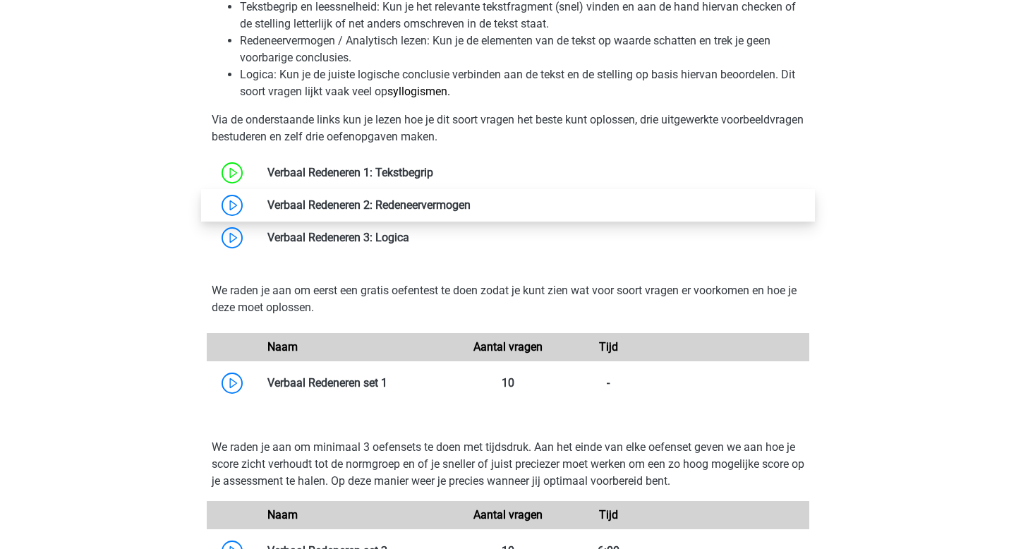
click at [471, 207] on link at bounding box center [471, 204] width 0 height 13
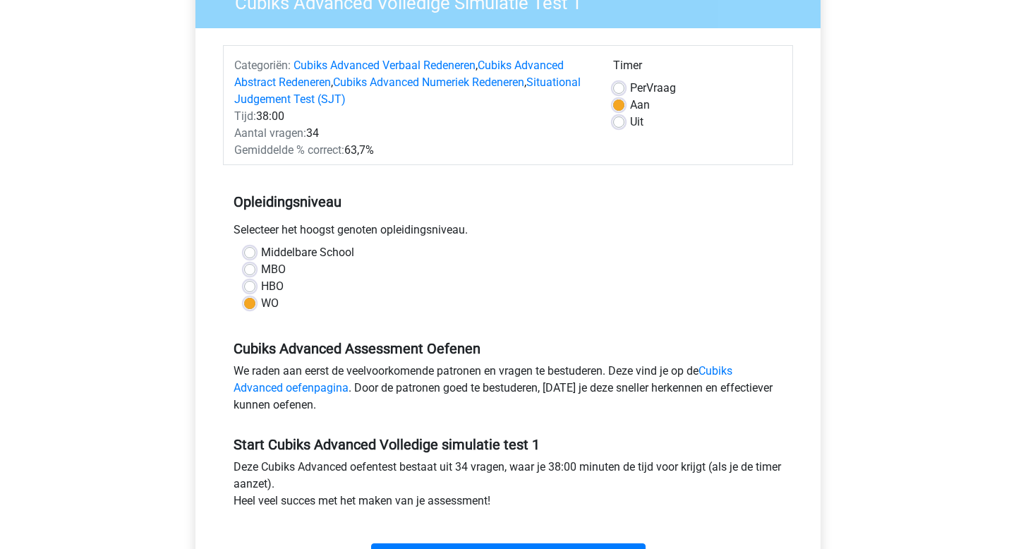
scroll to position [123, 0]
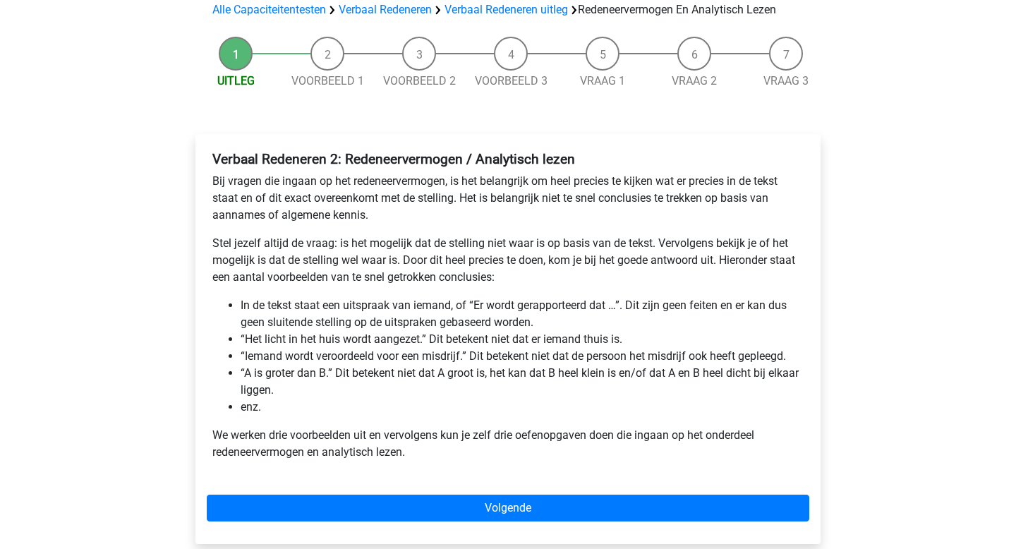
scroll to position [119, 0]
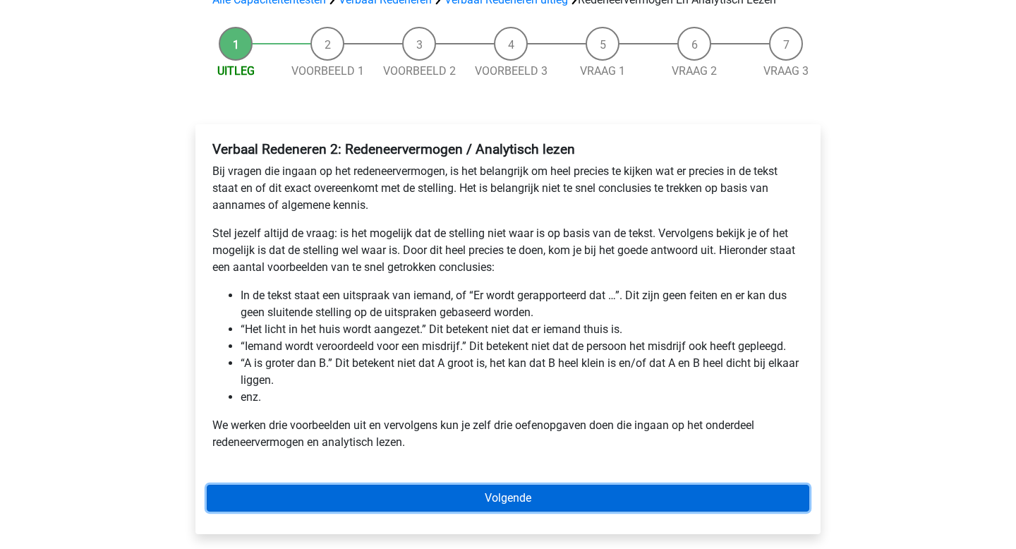
click at [375, 500] on link "Volgende" at bounding box center [508, 498] width 602 height 27
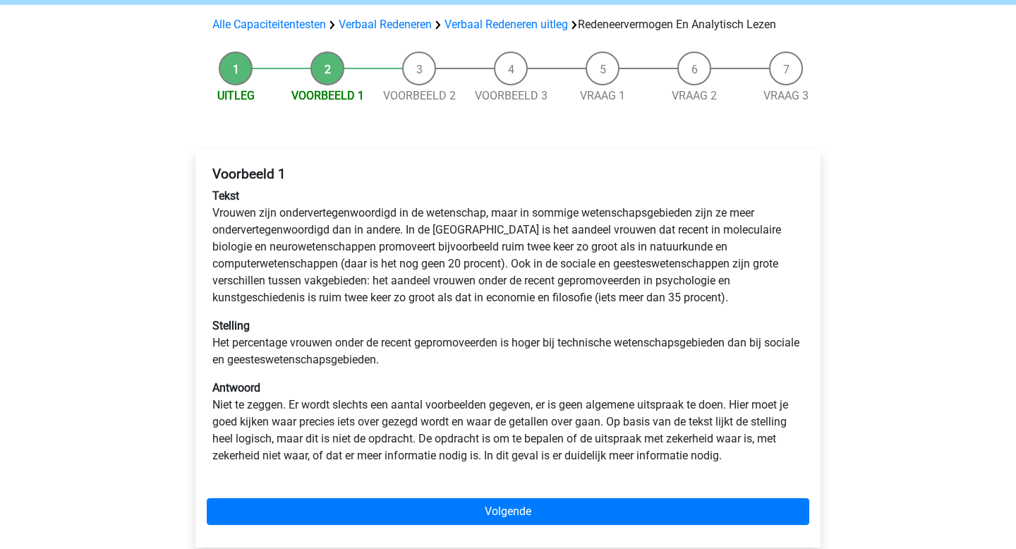
scroll to position [99, 0]
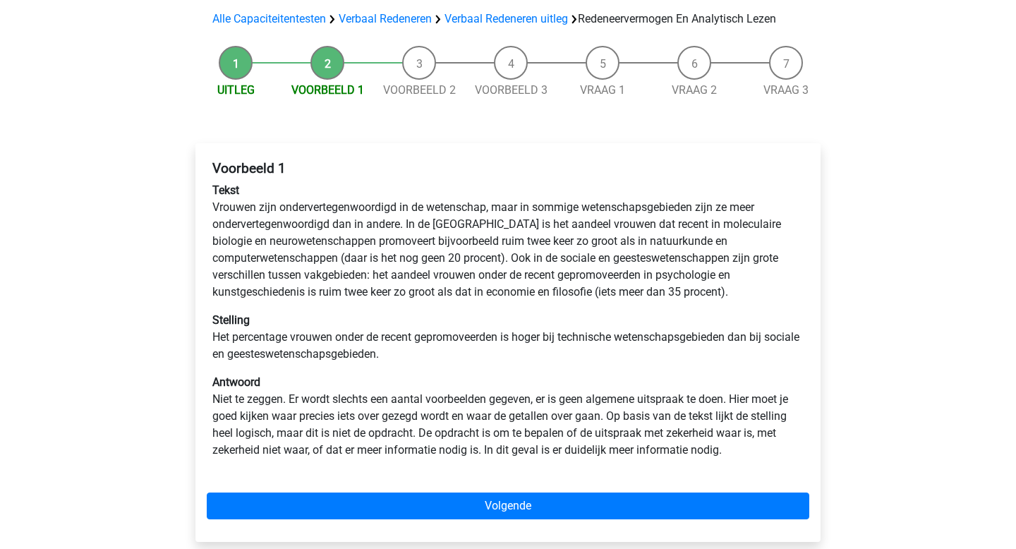
click at [404, 492] on div "Voorbeeld 1 Tekst Vrouwen zijn ondervertegenwoordigd in de wetenschap, maar in …" at bounding box center [507, 342] width 625 height 399
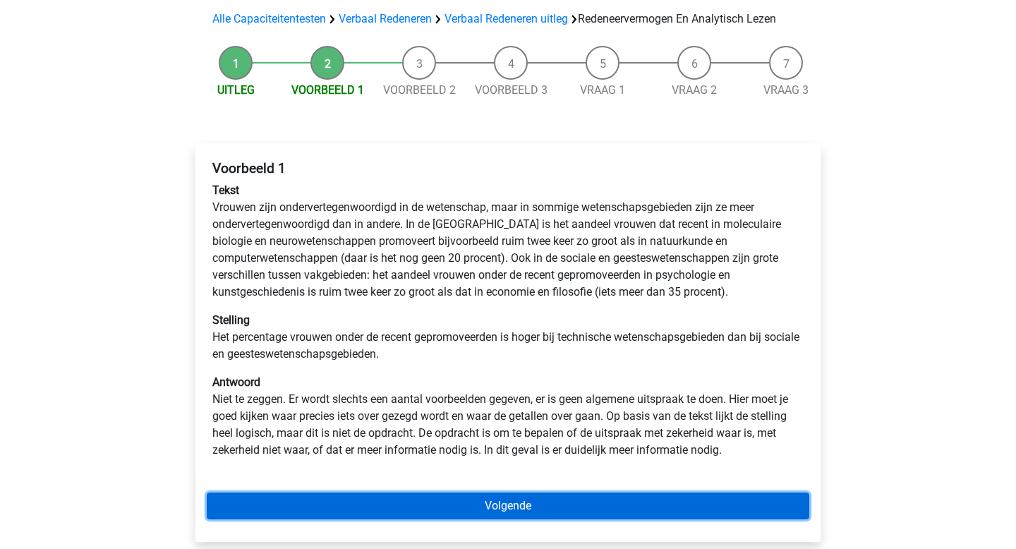
click at [404, 512] on link "Volgende" at bounding box center [508, 505] width 602 height 27
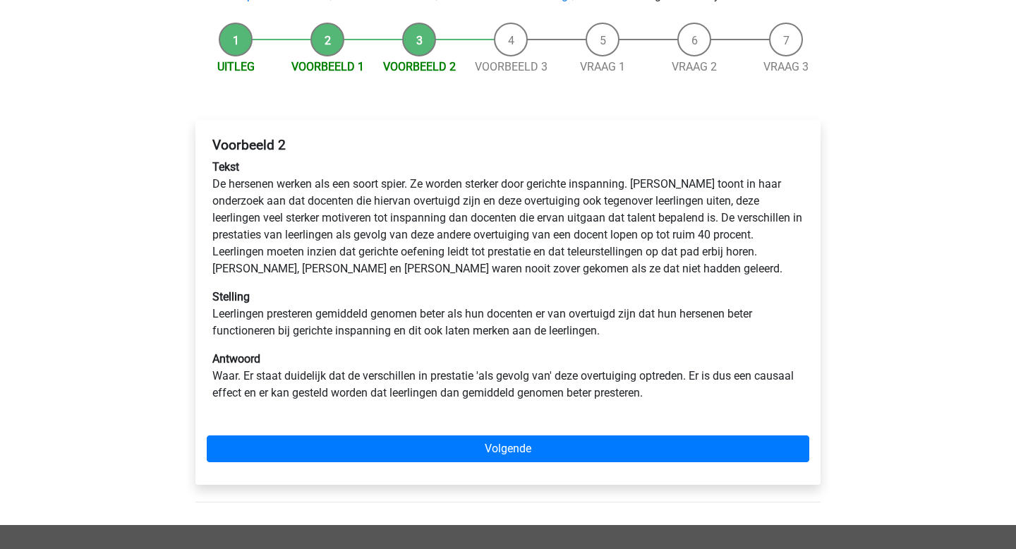
scroll to position [124, 0]
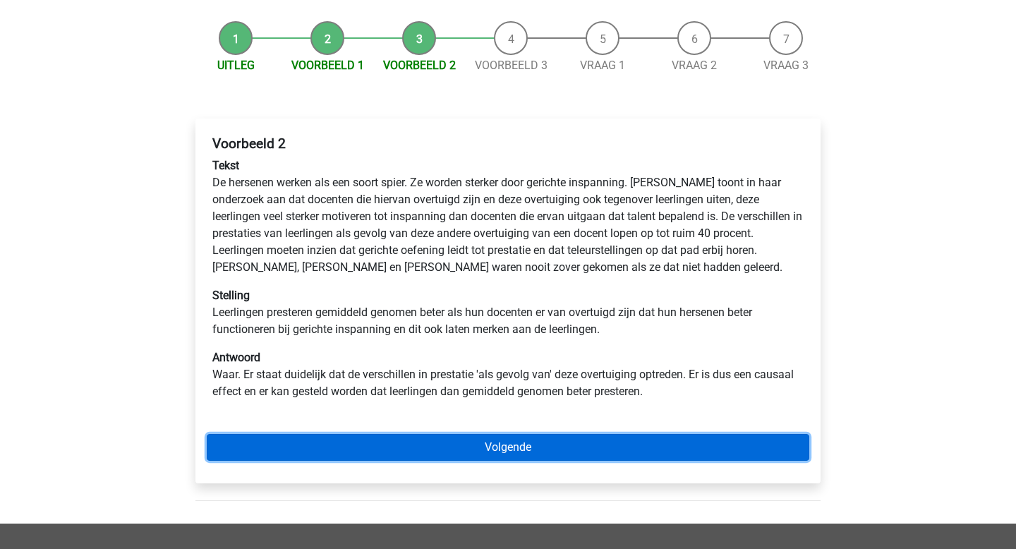
click at [376, 434] on link "Volgende" at bounding box center [508, 447] width 602 height 27
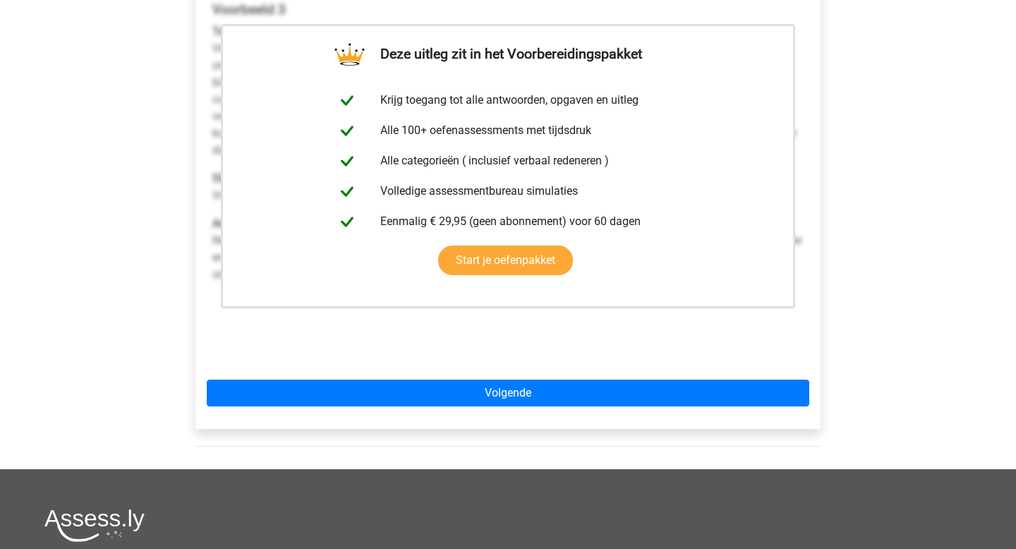
scroll to position [324, 0]
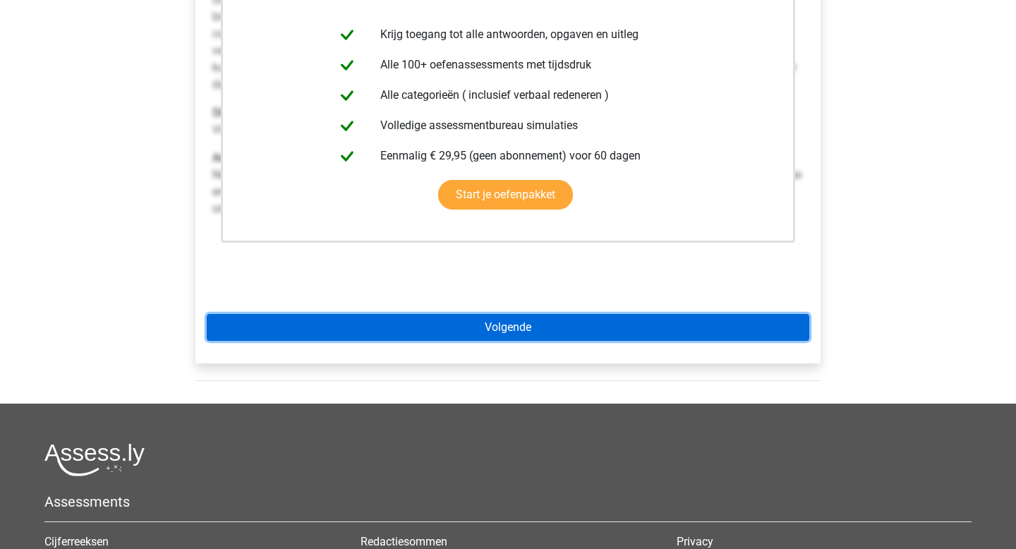
click at [392, 325] on link "Volgende" at bounding box center [508, 327] width 602 height 27
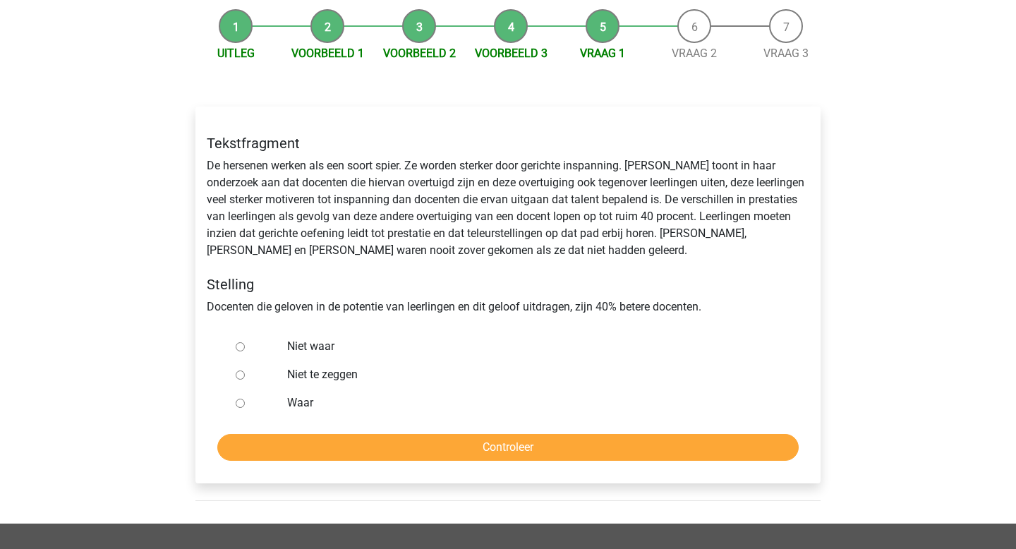
scroll to position [139, 0]
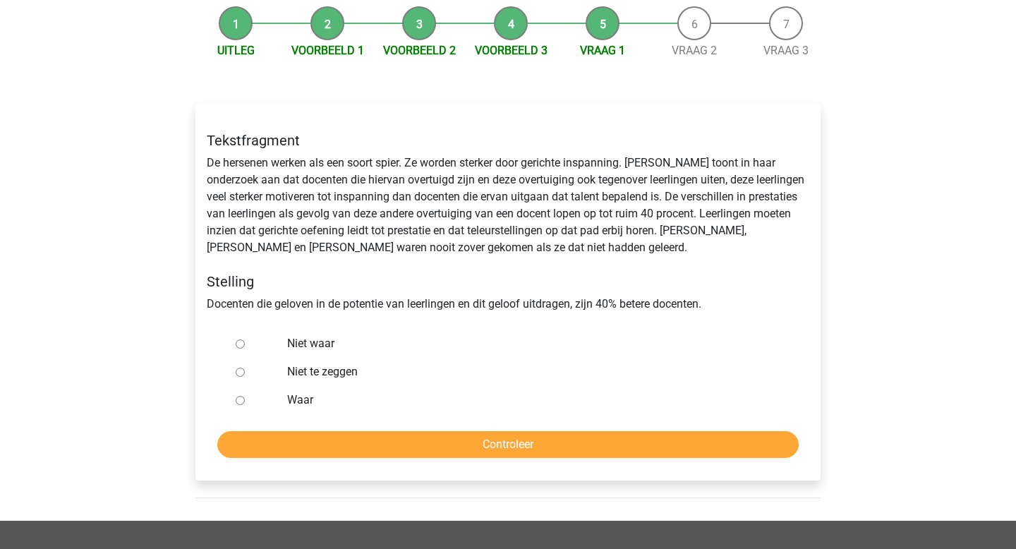
click at [313, 369] on label "Niet te zeggen" at bounding box center [531, 371] width 488 height 17
click at [245, 369] on input "Niet te zeggen" at bounding box center [240, 372] width 9 height 9
radio input "true"
click at [302, 339] on label "Niet waar" at bounding box center [531, 343] width 488 height 17
click at [245, 339] on input "Niet waar" at bounding box center [240, 343] width 9 height 9
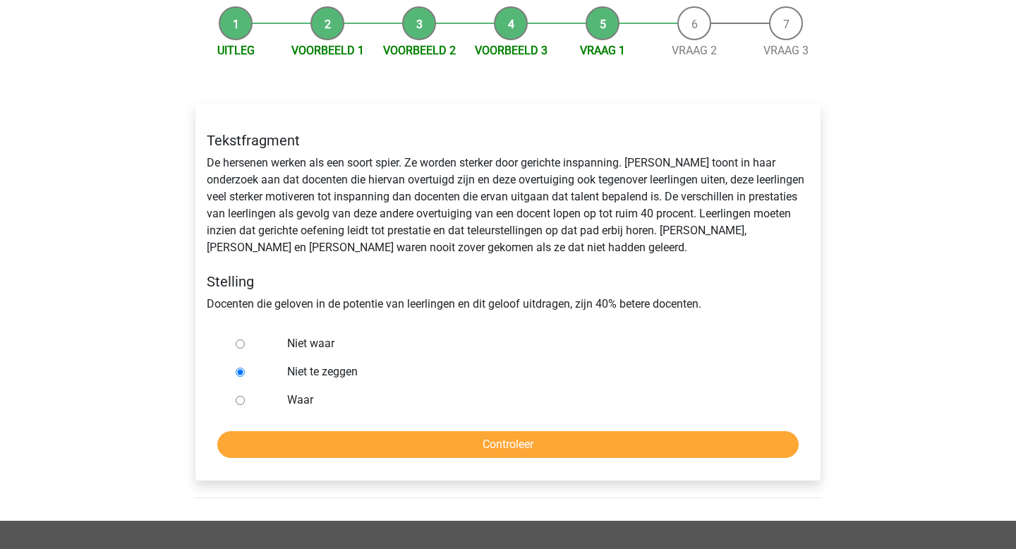
radio input "true"
click at [303, 379] on label "Niet te zeggen" at bounding box center [531, 371] width 488 height 17
click at [245, 377] on input "Niet te zeggen" at bounding box center [240, 372] width 9 height 9
radio input "true"
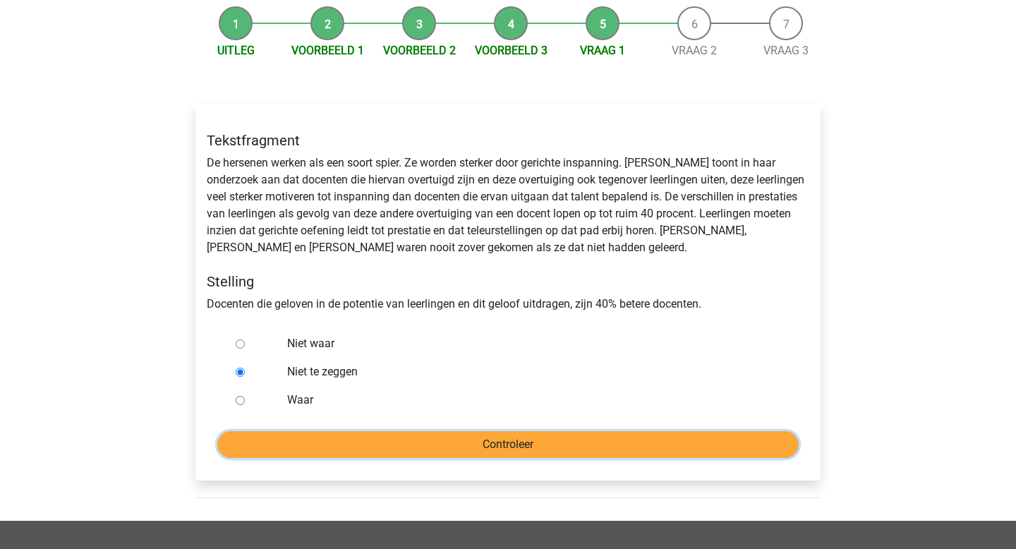
click at [297, 446] on input "Controleer" at bounding box center [507, 444] width 581 height 27
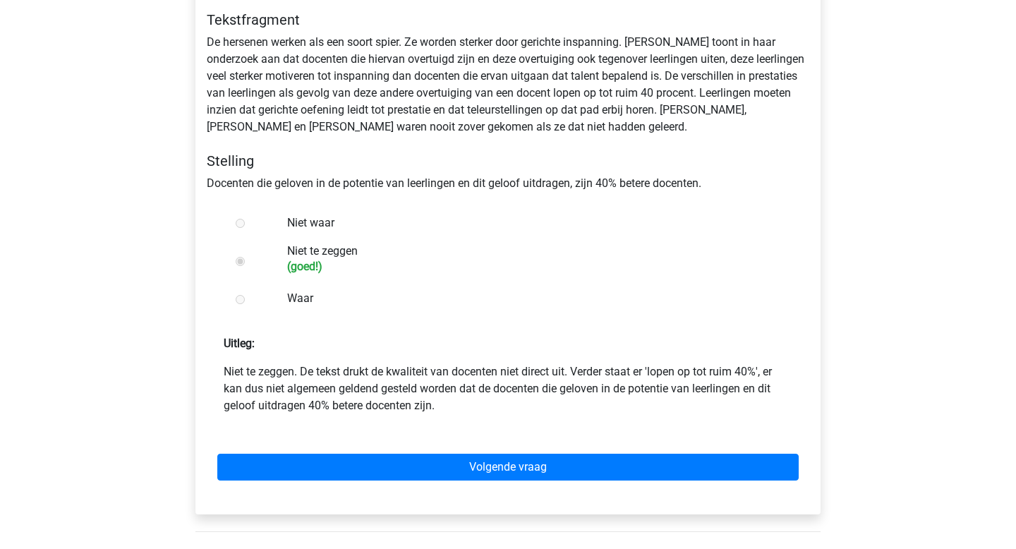
scroll to position [262, 0]
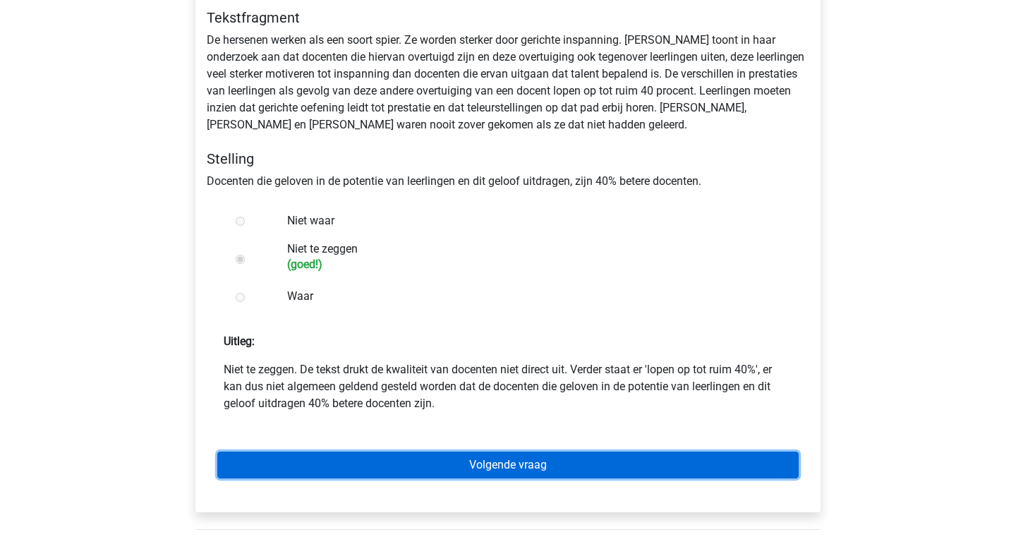
click at [324, 464] on link "Volgende vraag" at bounding box center [507, 465] width 581 height 27
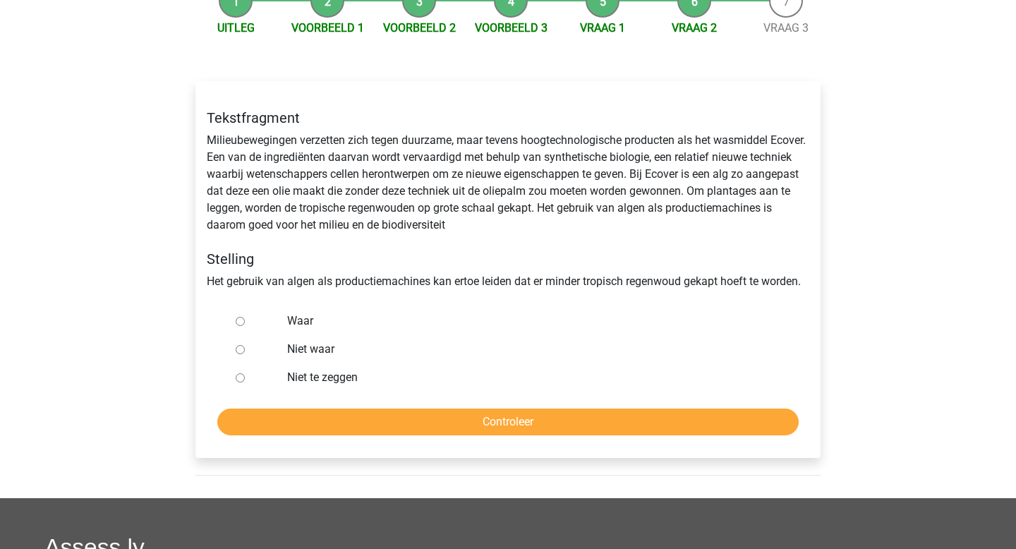
scroll to position [166, 0]
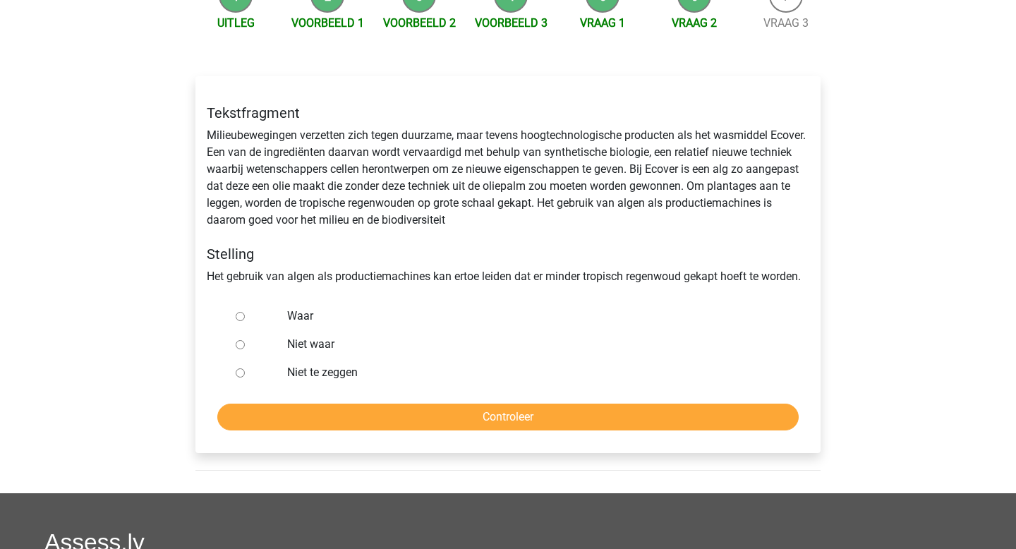
click at [287, 316] on label "Waar" at bounding box center [531, 316] width 488 height 17
click at [245, 316] on input "Waar" at bounding box center [240, 316] width 9 height 9
radio input "true"
click at [283, 432] on div "Tekstfragment Milieubewegingen verzetten zich tegen duurzame, maar tevens hoogt…" at bounding box center [507, 264] width 625 height 377
click at [273, 420] on input "Controleer" at bounding box center [507, 417] width 581 height 27
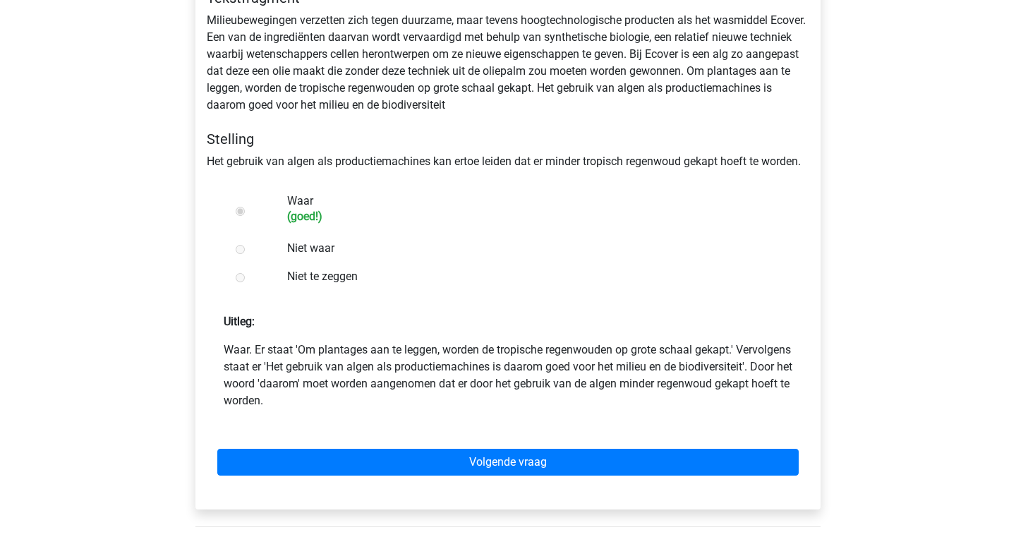
scroll to position [347, 0]
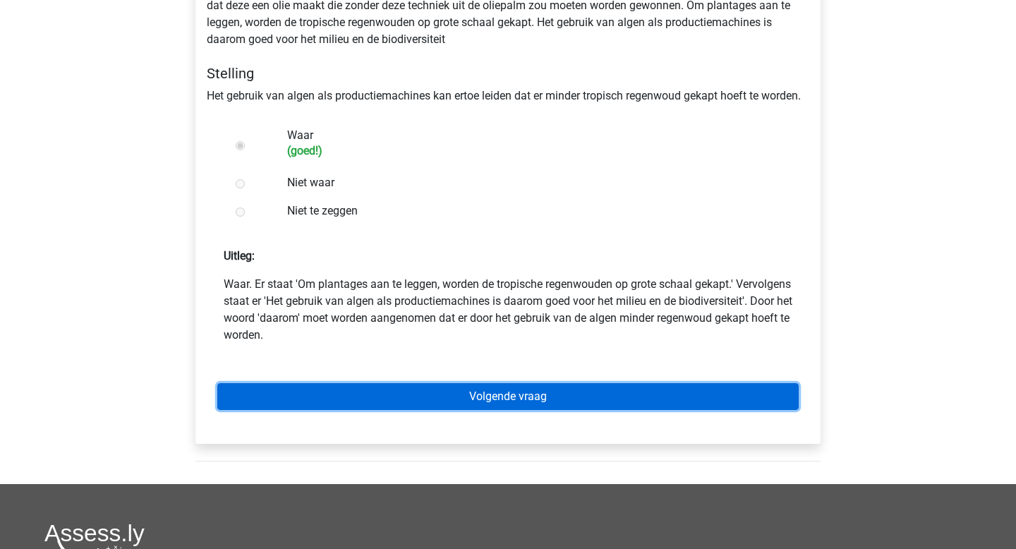
click at [277, 391] on link "Volgende vraag" at bounding box center [507, 396] width 581 height 27
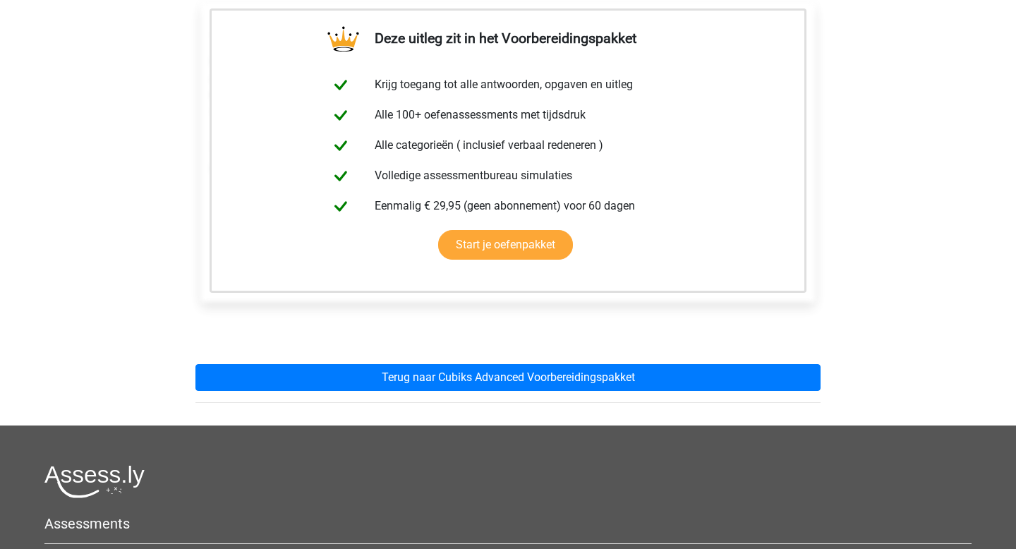
scroll to position [302, 0]
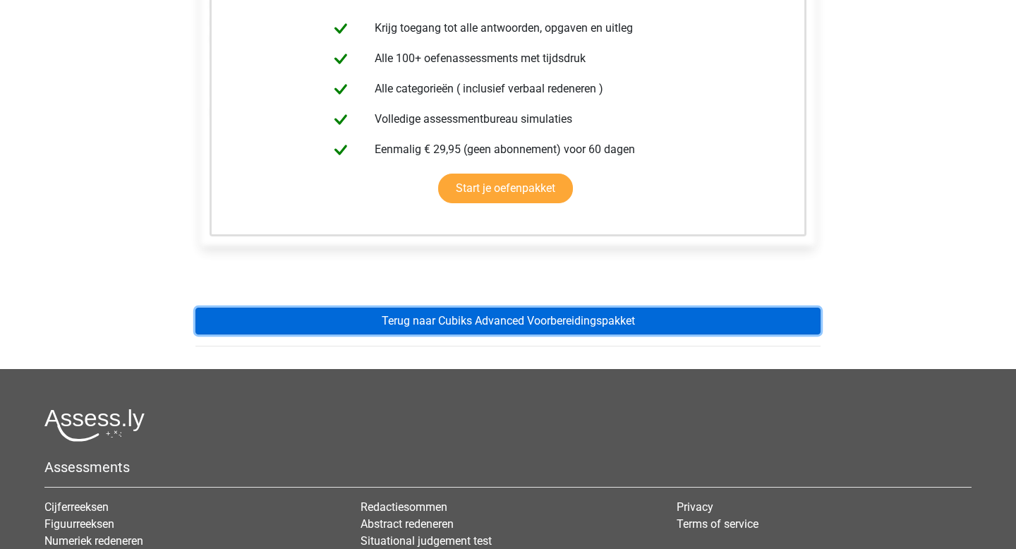
click at [269, 315] on link "Terug naar Cubiks Advanced Voorbereidingspakket" at bounding box center [507, 321] width 625 height 27
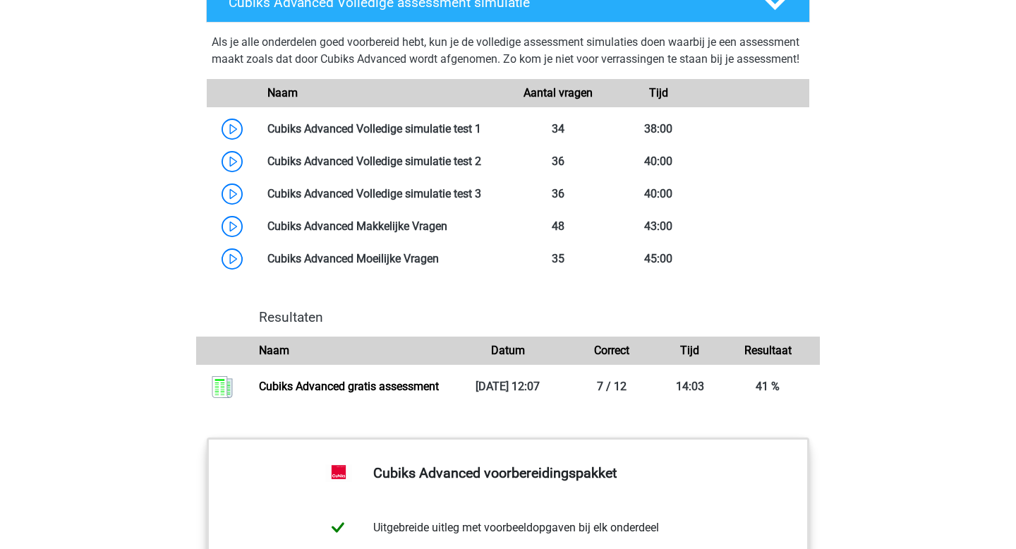
scroll to position [1175, 0]
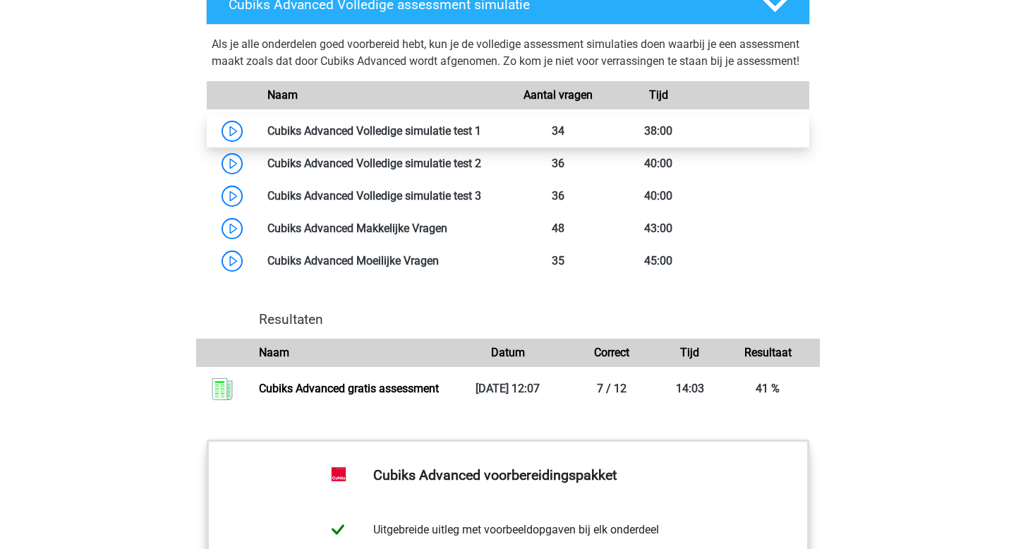
click at [481, 138] on link at bounding box center [481, 130] width 0 height 13
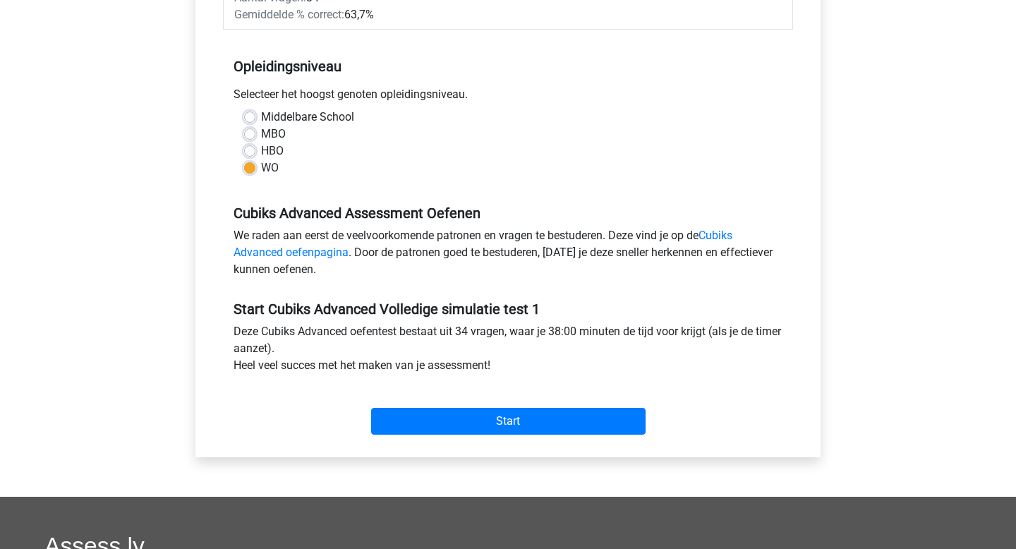
scroll to position [97, 0]
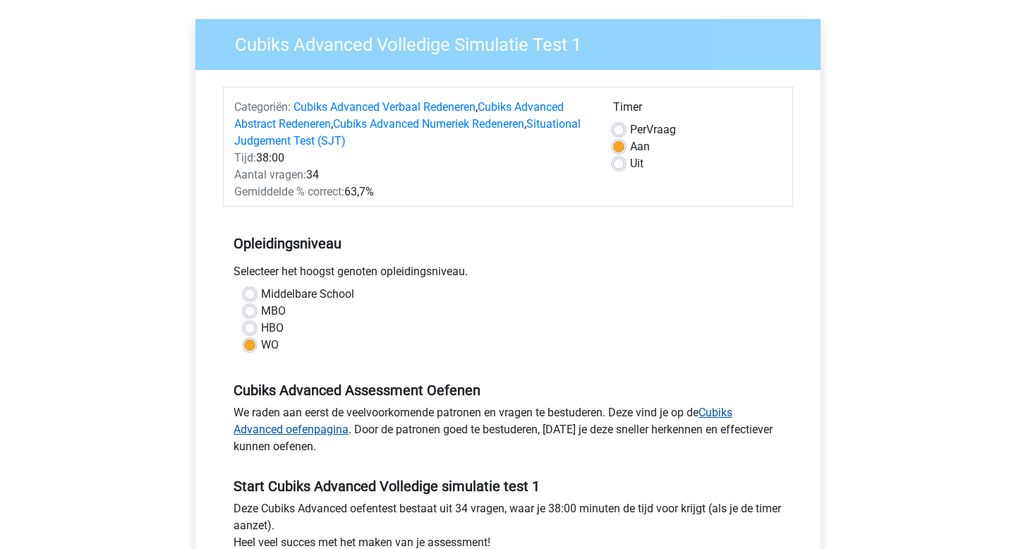
click at [308, 430] on link "Cubiks Advanced oefenpagina" at bounding box center [483, 421] width 499 height 30
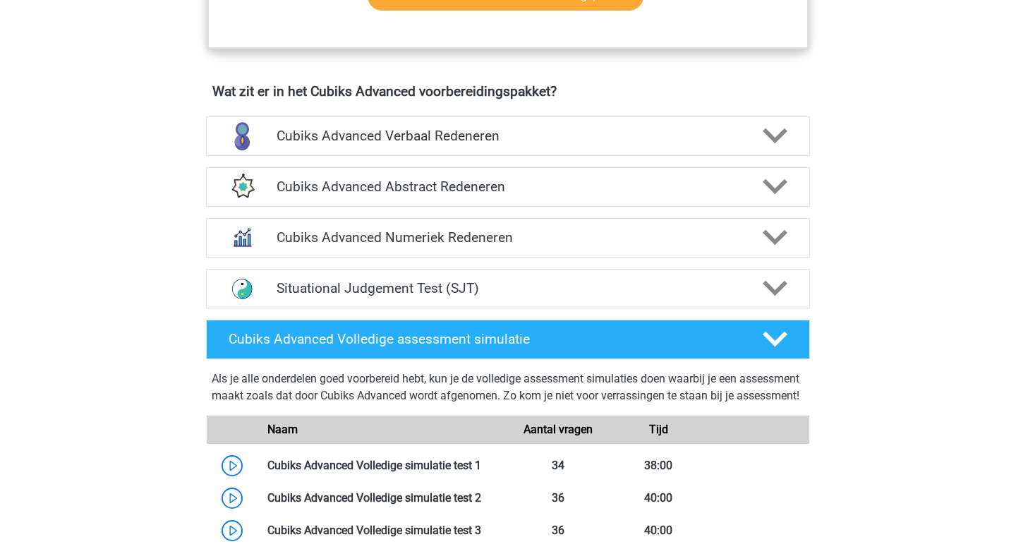
scroll to position [821, 0]
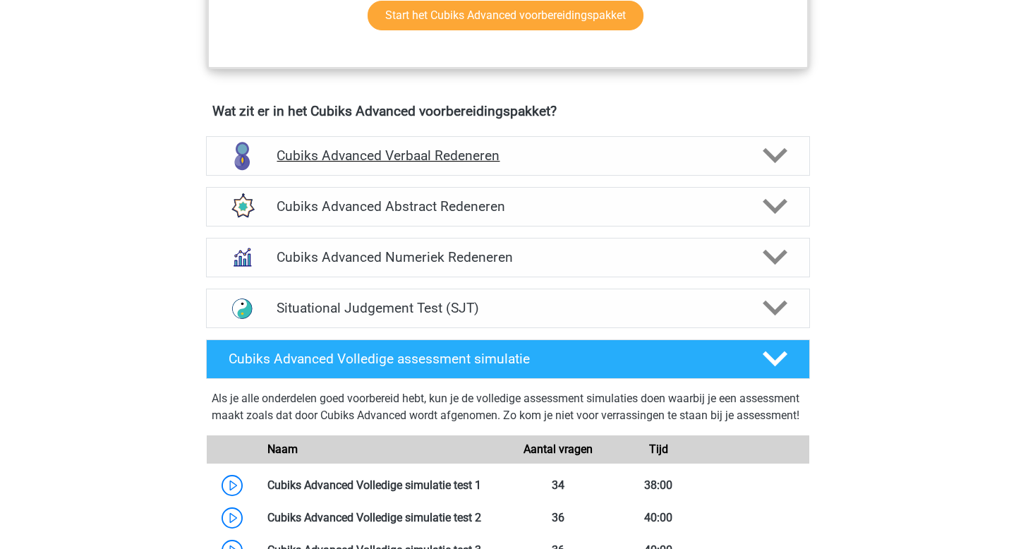
click at [362, 172] on div "Cubiks Advanced Verbaal Redeneren" at bounding box center [508, 156] width 604 height 40
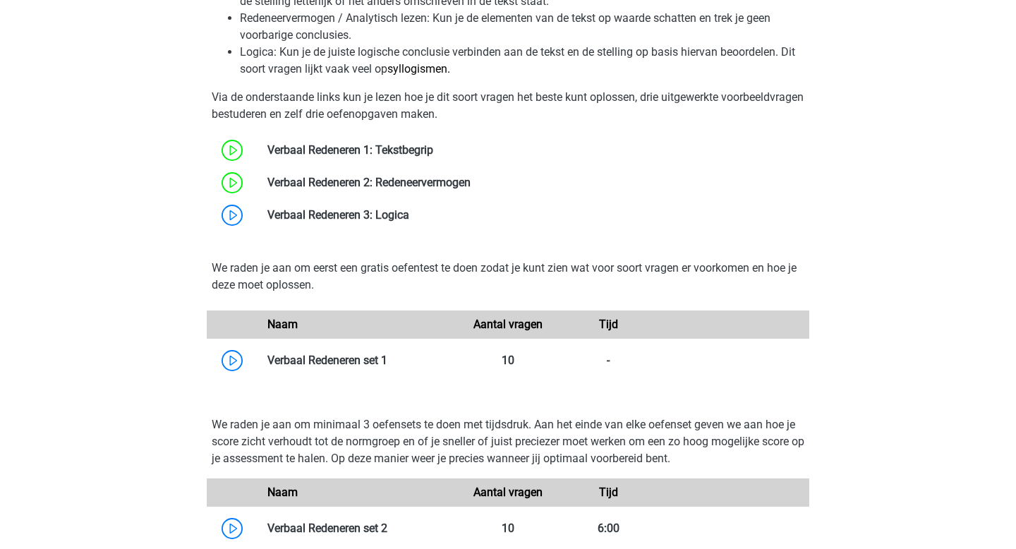
scroll to position [1226, 0]
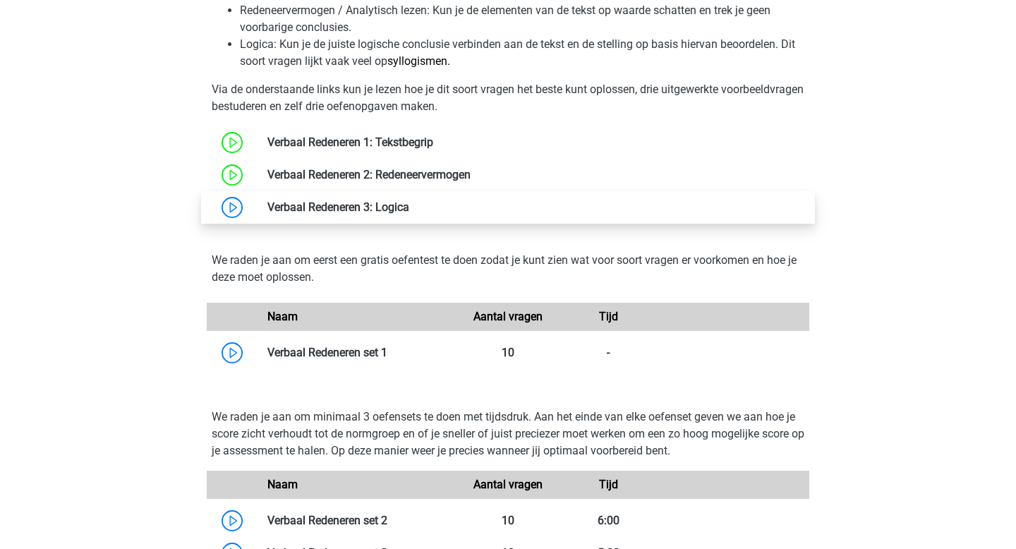
click at [409, 207] on link at bounding box center [409, 206] width 0 height 13
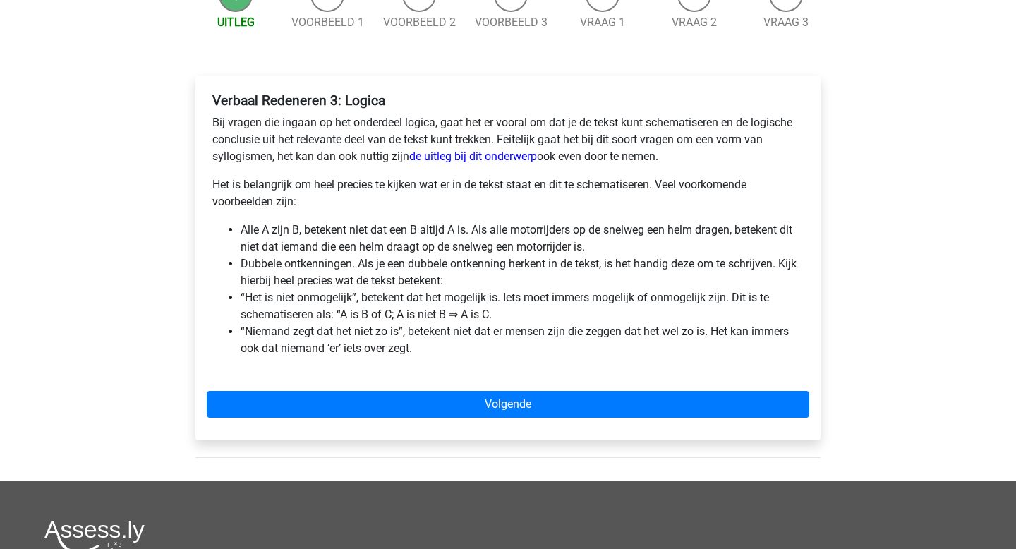
scroll to position [177, 0]
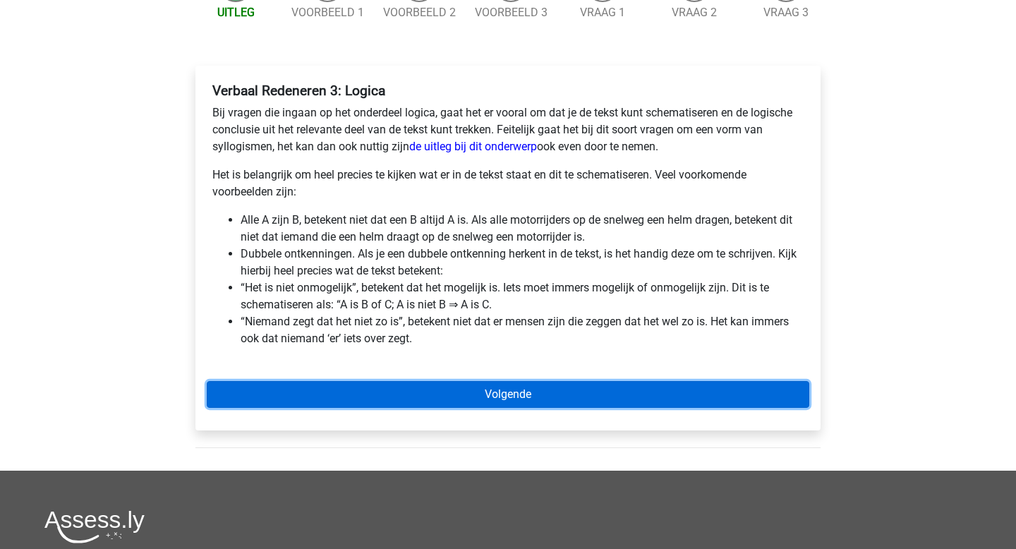
click at [324, 392] on link "Volgende" at bounding box center [508, 394] width 602 height 27
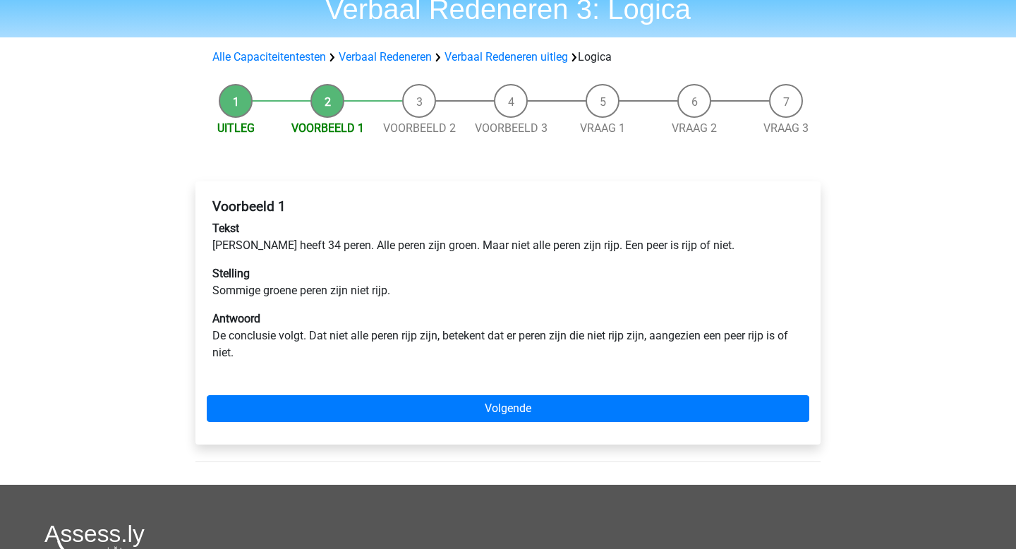
scroll to position [66, 0]
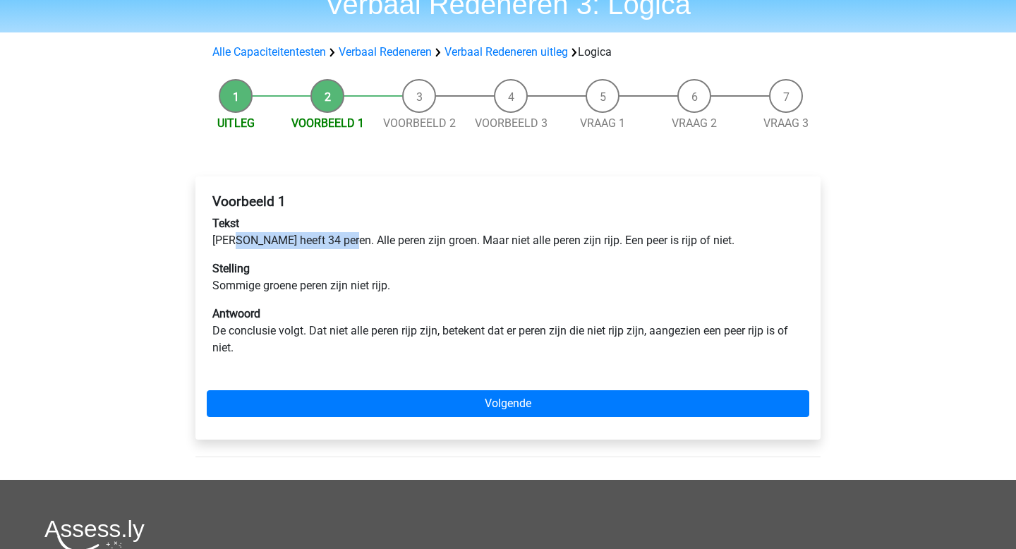
drag, startPoint x: 234, startPoint y: 236, endPoint x: 334, endPoint y: 240, distance: 100.9
click at [335, 240] on p "Tekst [PERSON_NAME] heeft 34 peren. Alle peren zijn groen. Maar niet alle peren…" at bounding box center [507, 232] width 591 height 34
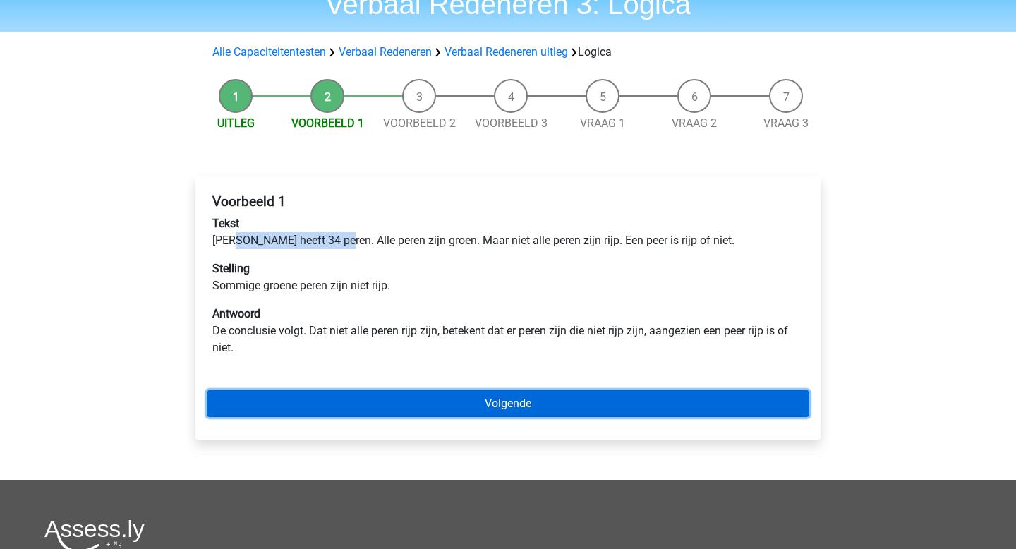
click at [328, 394] on link "Volgende" at bounding box center [508, 403] width 602 height 27
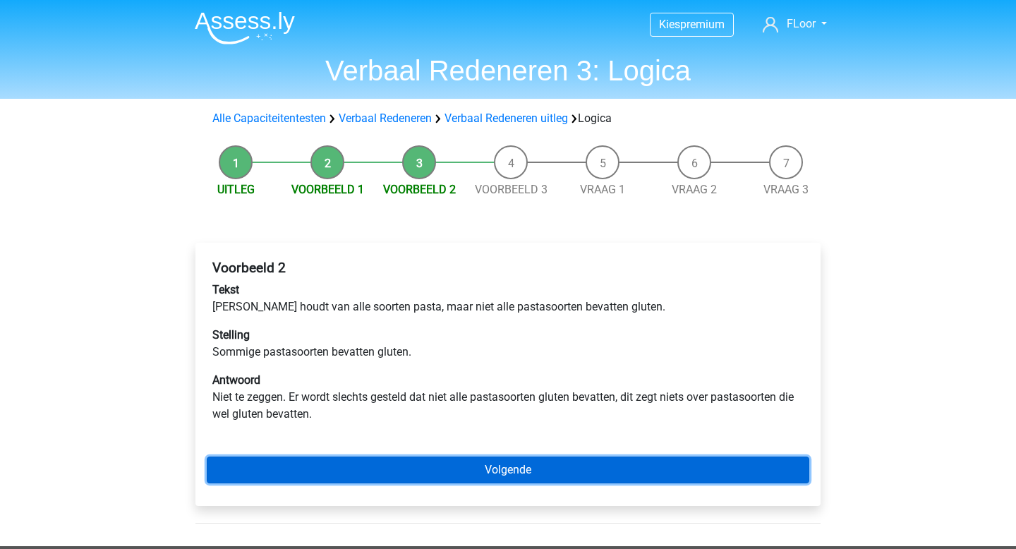
click at [397, 460] on link "Volgende" at bounding box center [508, 469] width 602 height 27
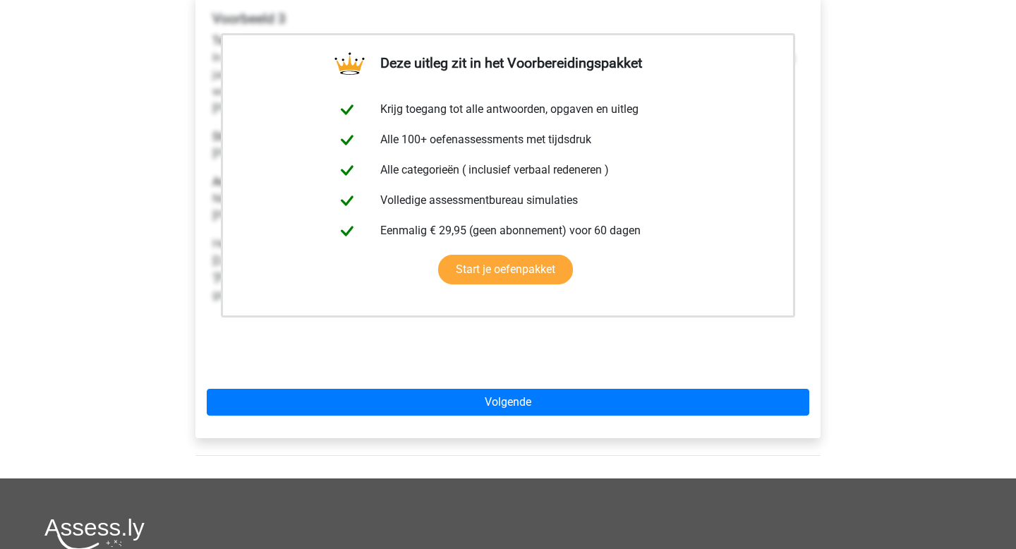
scroll to position [267, 0]
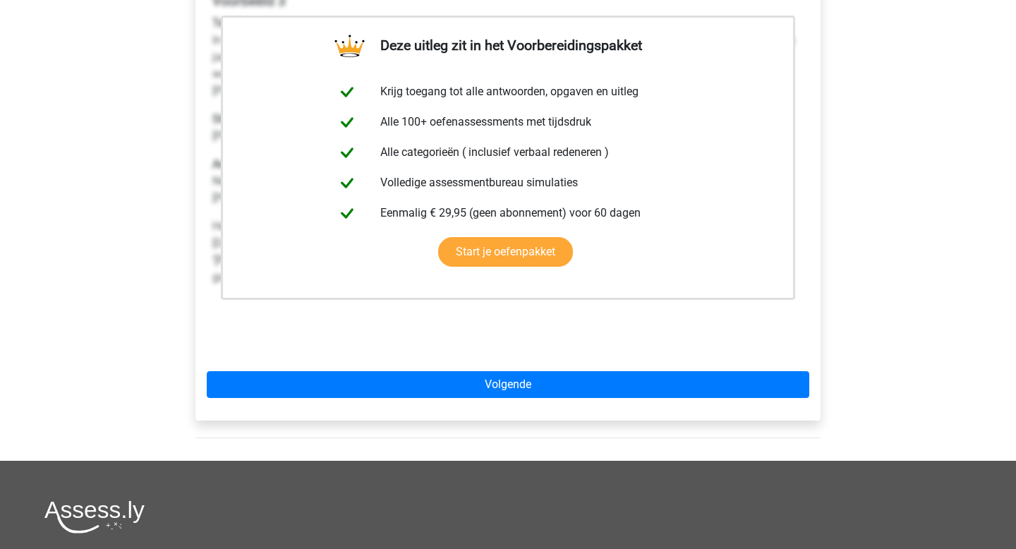
click at [361, 366] on div "Deze uitleg zit in het Voorbereidingspakket Krijg toegang tot alle antwoorden, …" at bounding box center [507, 198] width 625 height 444
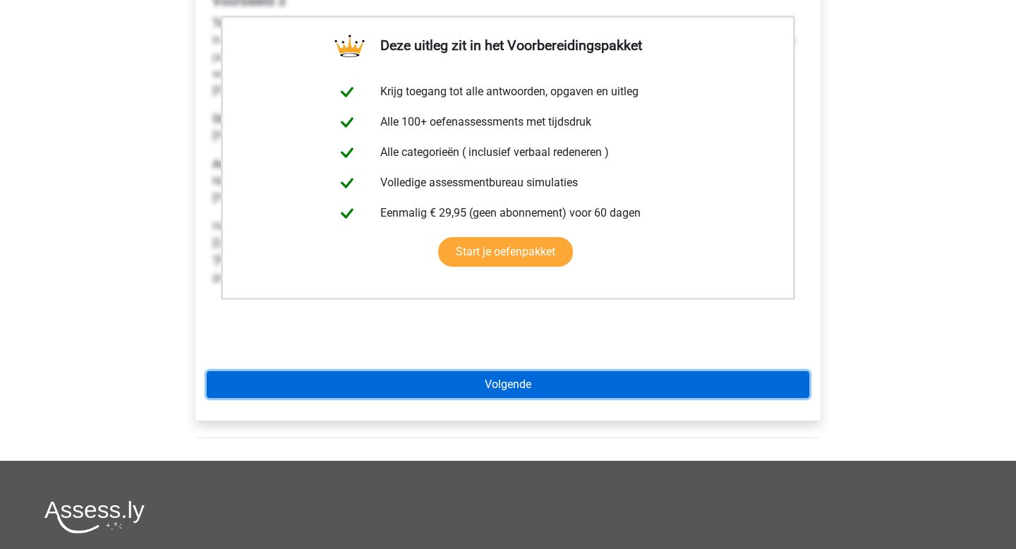
click at [356, 382] on link "Volgende" at bounding box center [508, 384] width 602 height 27
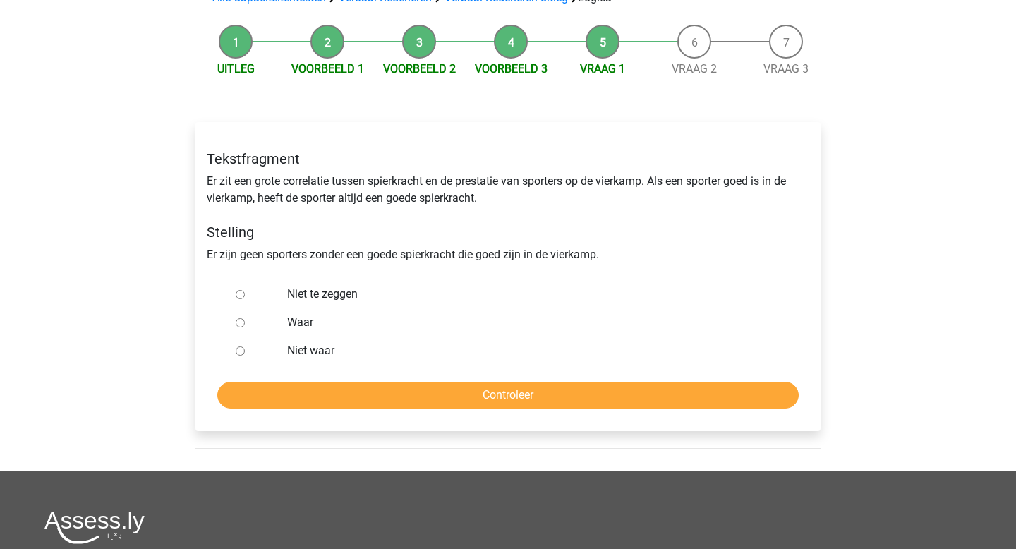
scroll to position [128, 0]
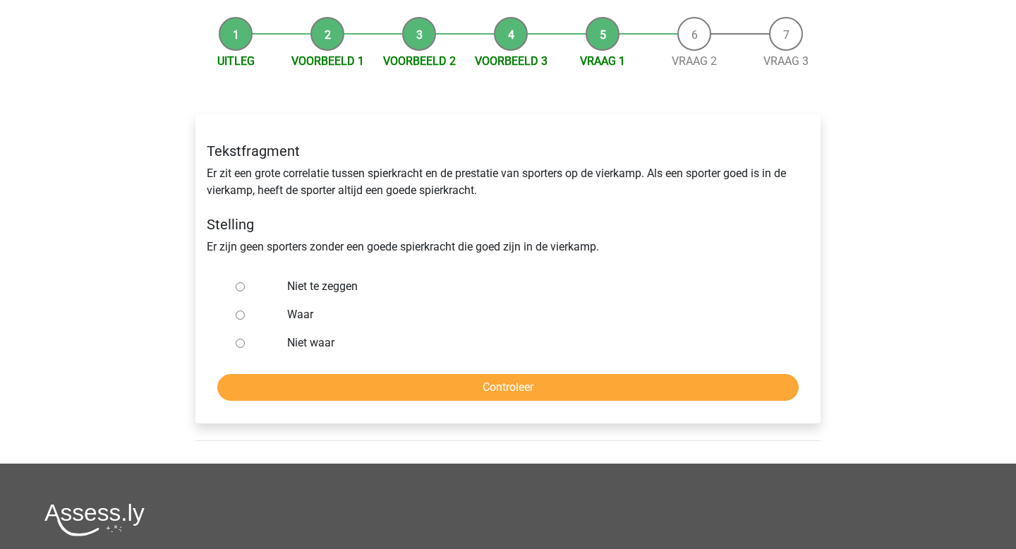
click at [309, 318] on label "Waar" at bounding box center [531, 314] width 488 height 17
click at [245, 318] on input "Waar" at bounding box center [240, 314] width 9 height 9
radio input "true"
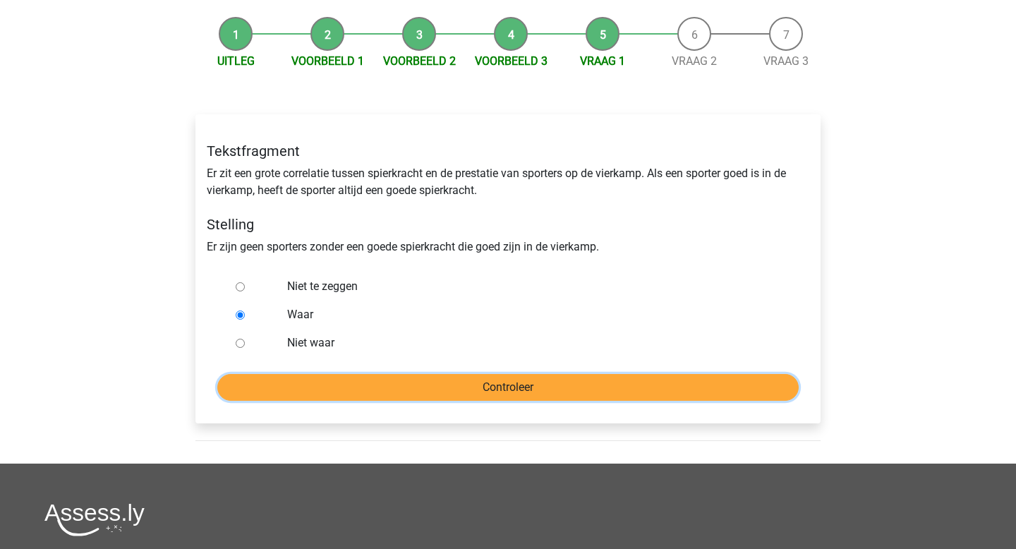
click at [313, 382] on input "Controleer" at bounding box center [507, 387] width 581 height 27
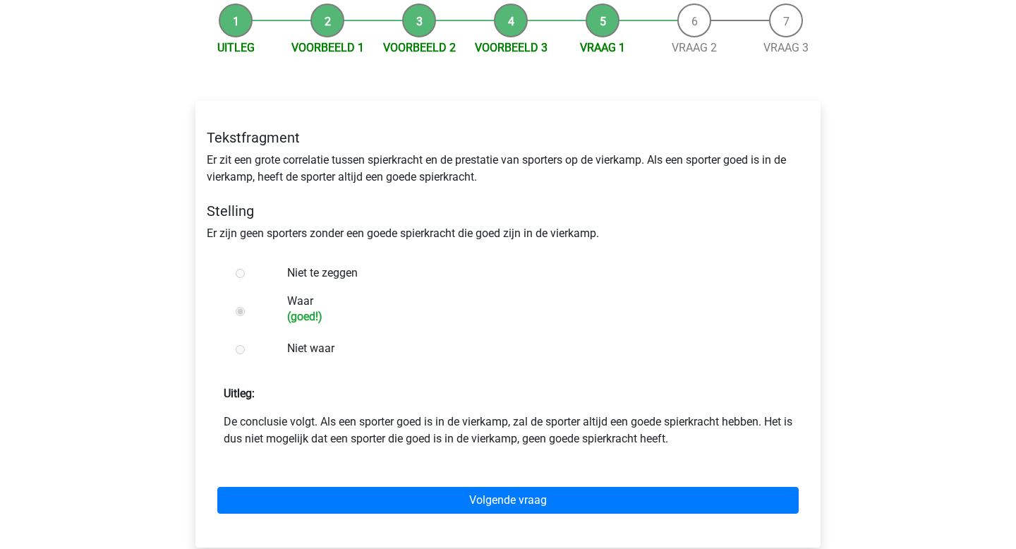
scroll to position [143, 0]
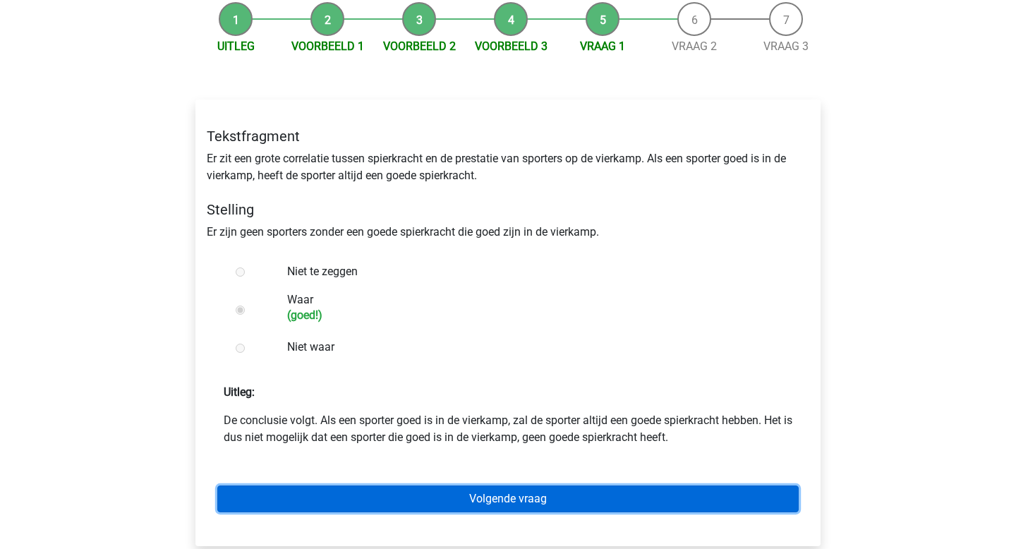
click at [292, 502] on link "Volgende vraag" at bounding box center [507, 498] width 581 height 27
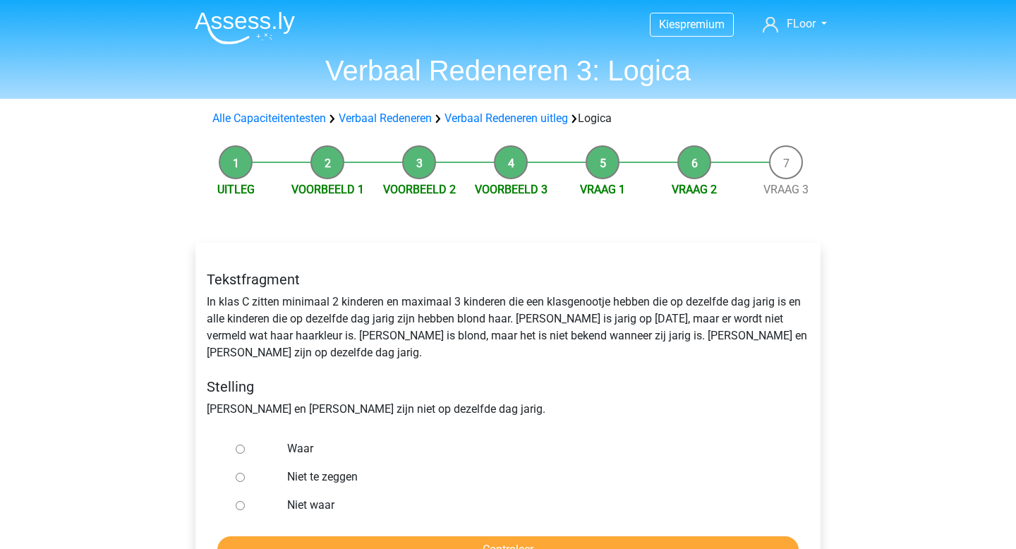
click at [294, 468] on label "Niet te zeggen" at bounding box center [531, 476] width 488 height 17
click at [245, 473] on input "Niet te zeggen" at bounding box center [240, 477] width 9 height 9
radio input "true"
click at [296, 536] on input "Controleer" at bounding box center [507, 549] width 581 height 27
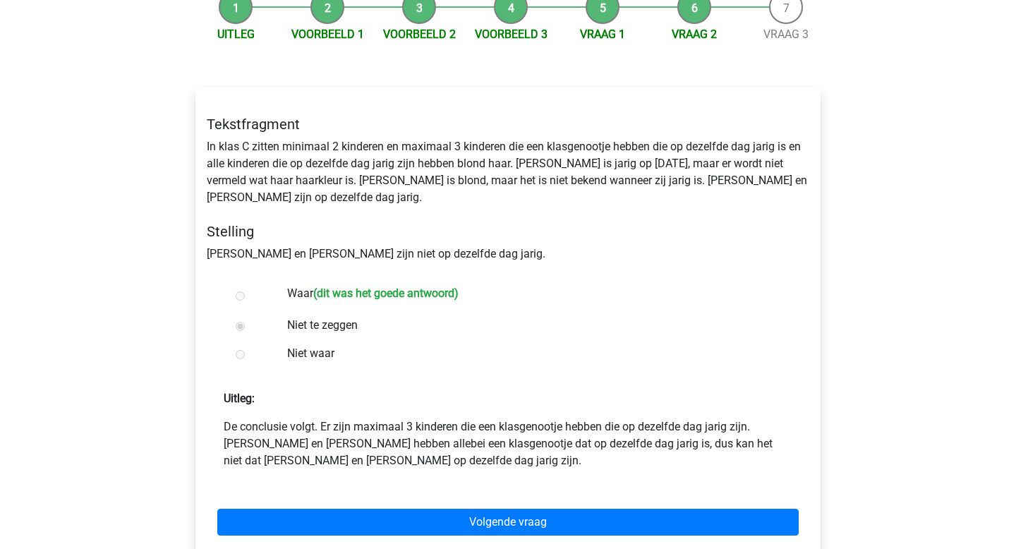
scroll to position [159, 0]
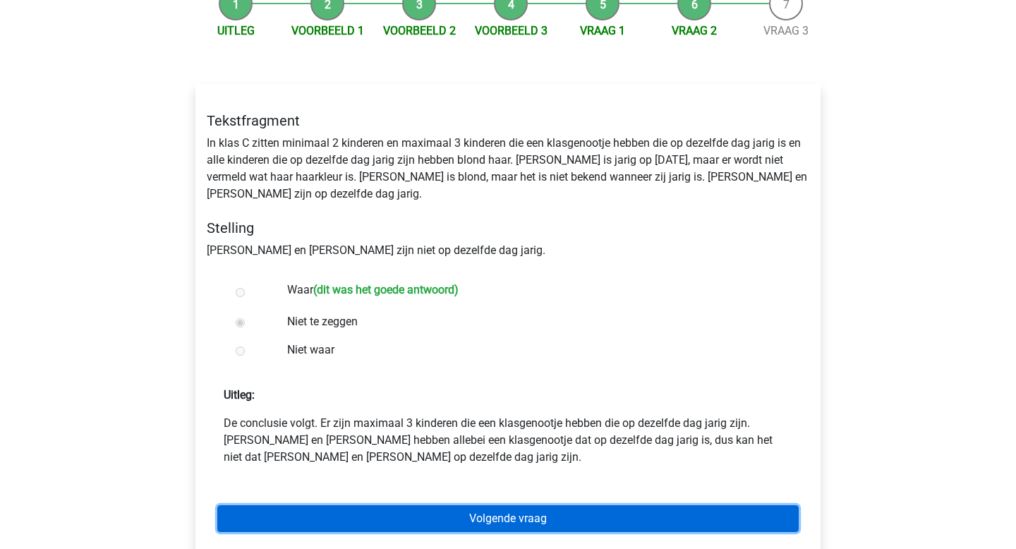
click at [426, 505] on link "Volgende vraag" at bounding box center [507, 518] width 581 height 27
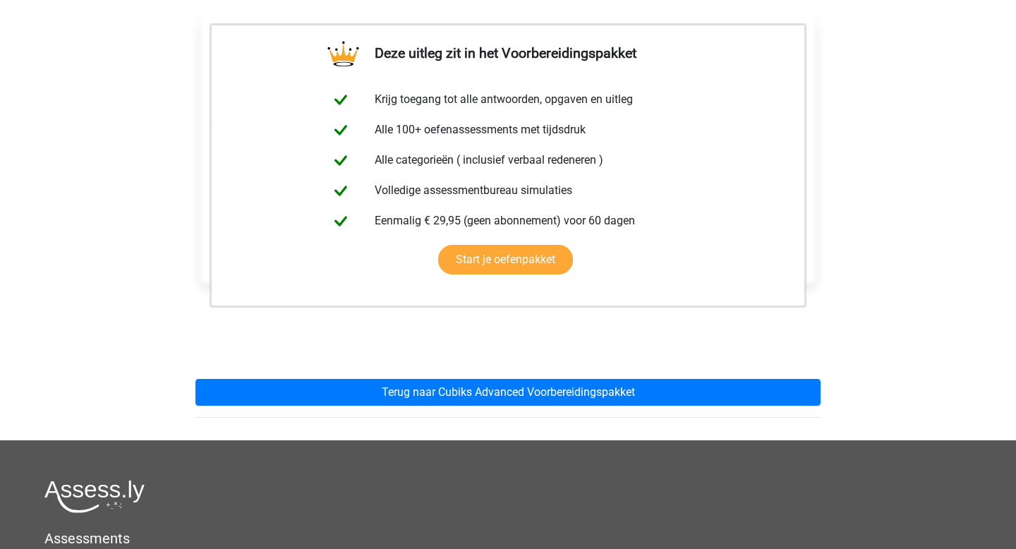
scroll to position [241, 0]
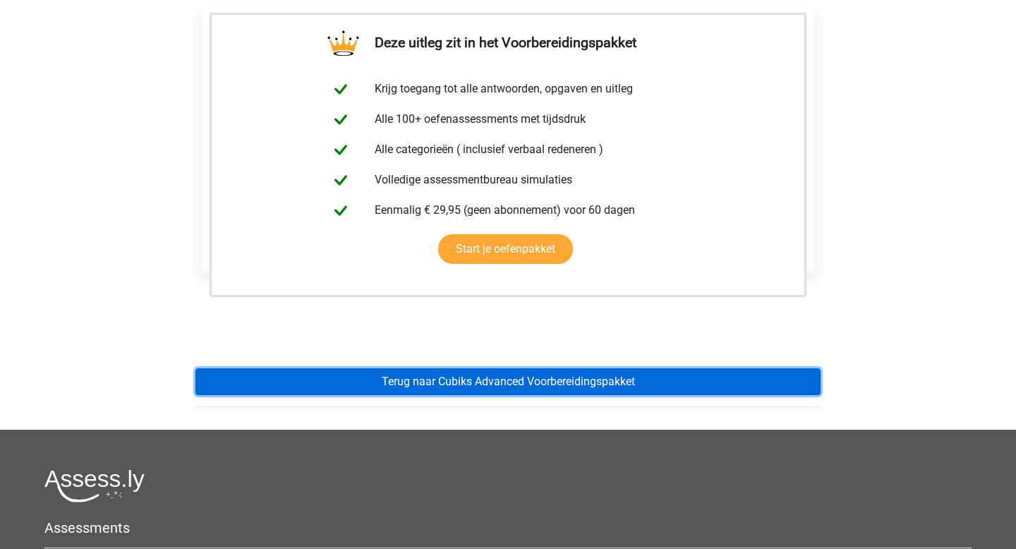
click at [411, 392] on link "Terug naar Cubiks Advanced Voorbereidingspakket" at bounding box center [507, 381] width 625 height 27
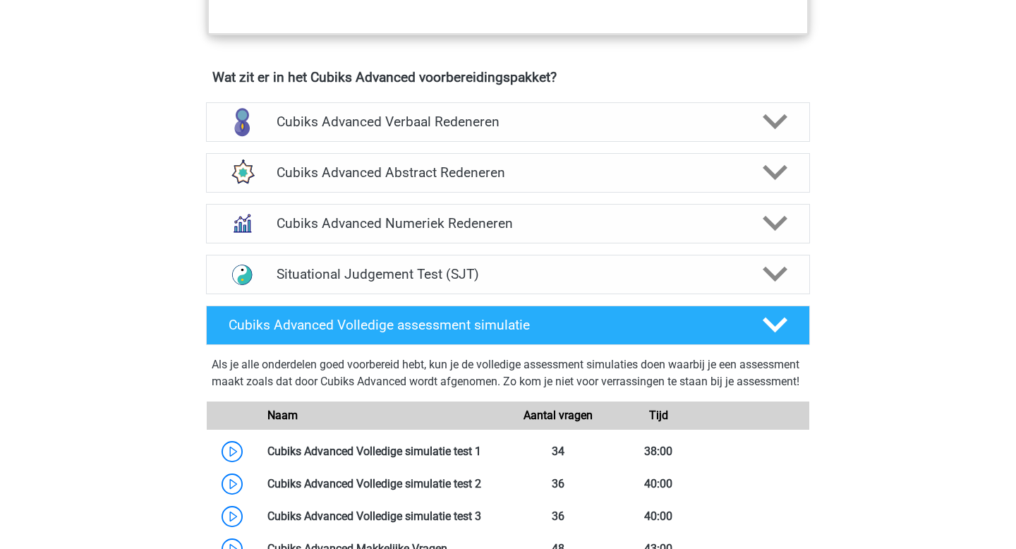
scroll to position [852, 0]
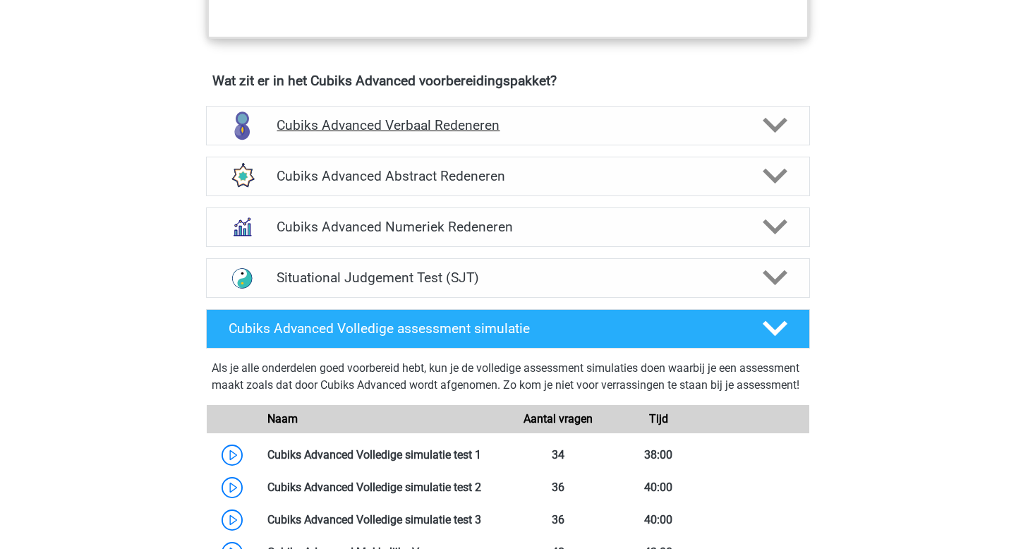
click at [409, 123] on h4 "Cubiks Advanced Verbaal Redeneren" at bounding box center [508, 125] width 462 height 16
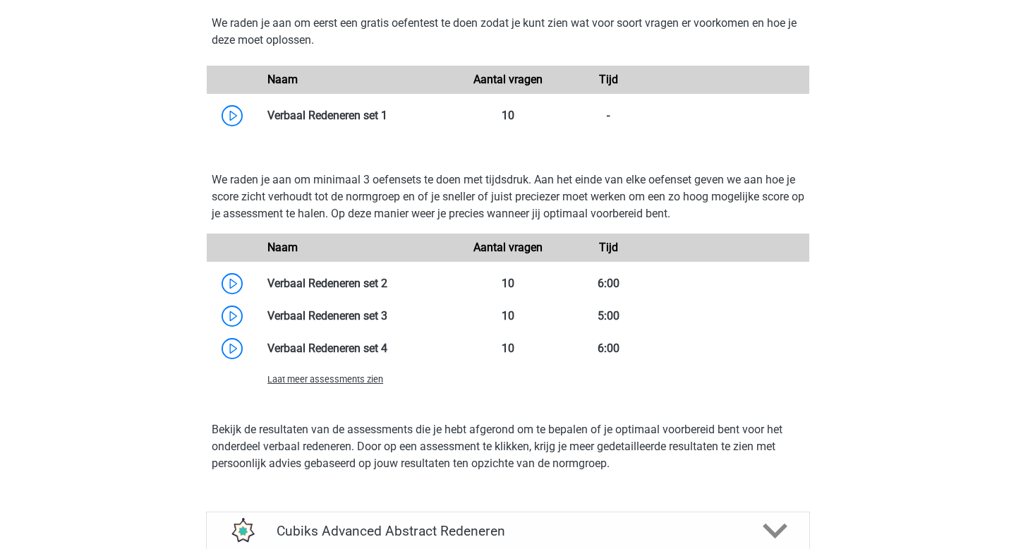
scroll to position [1506, 0]
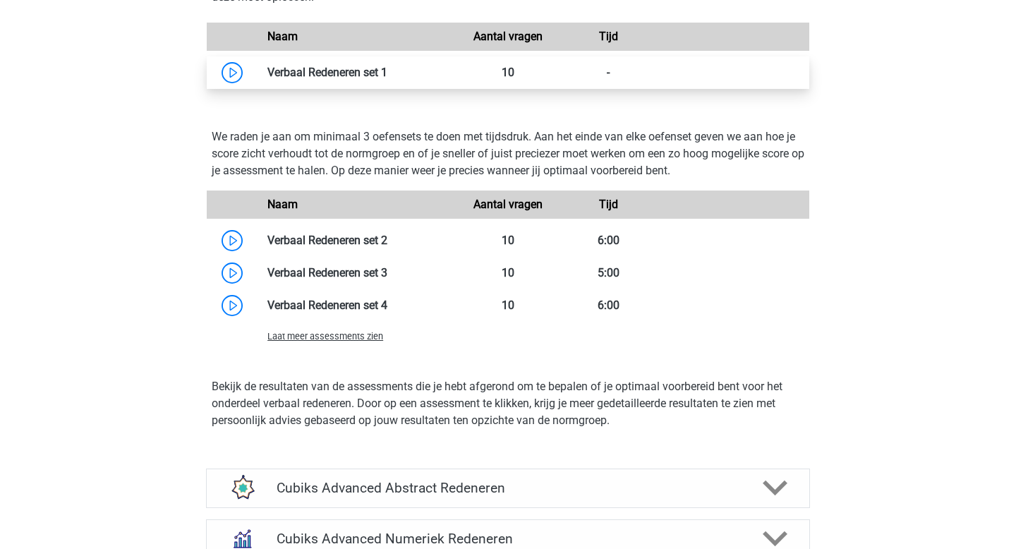
click at [387, 66] on link at bounding box center [387, 72] width 0 height 13
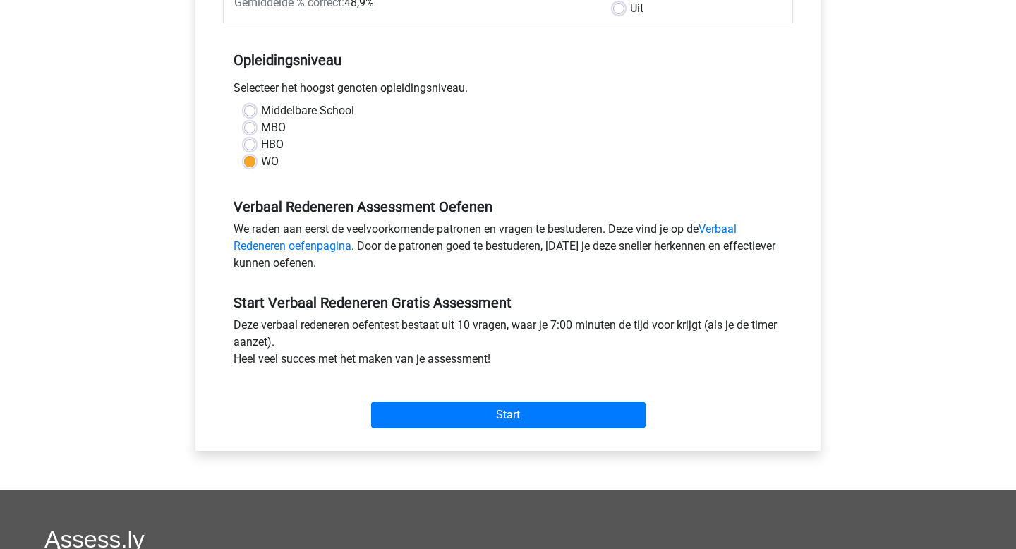
scroll to position [267, 0]
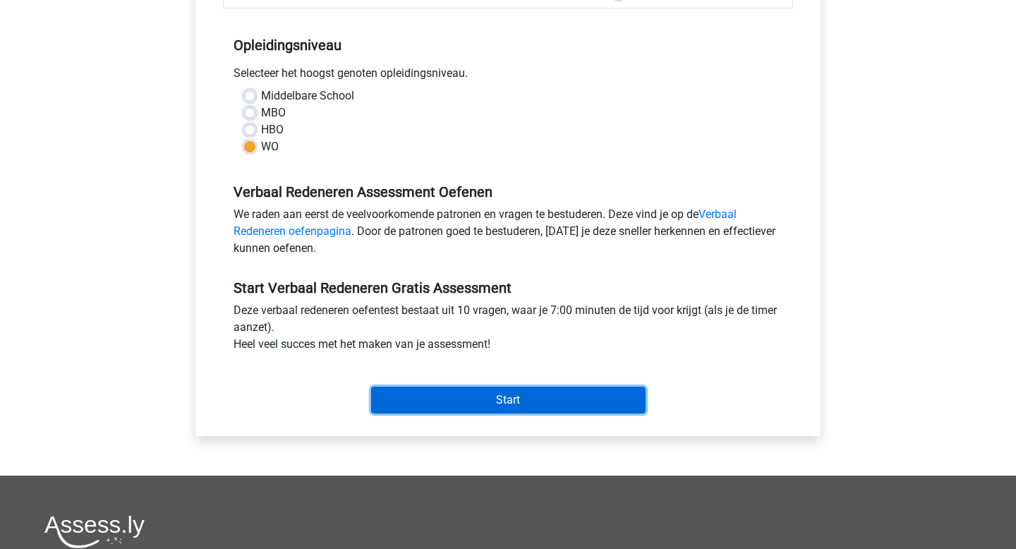
click at [391, 402] on input "Start" at bounding box center [508, 400] width 274 height 27
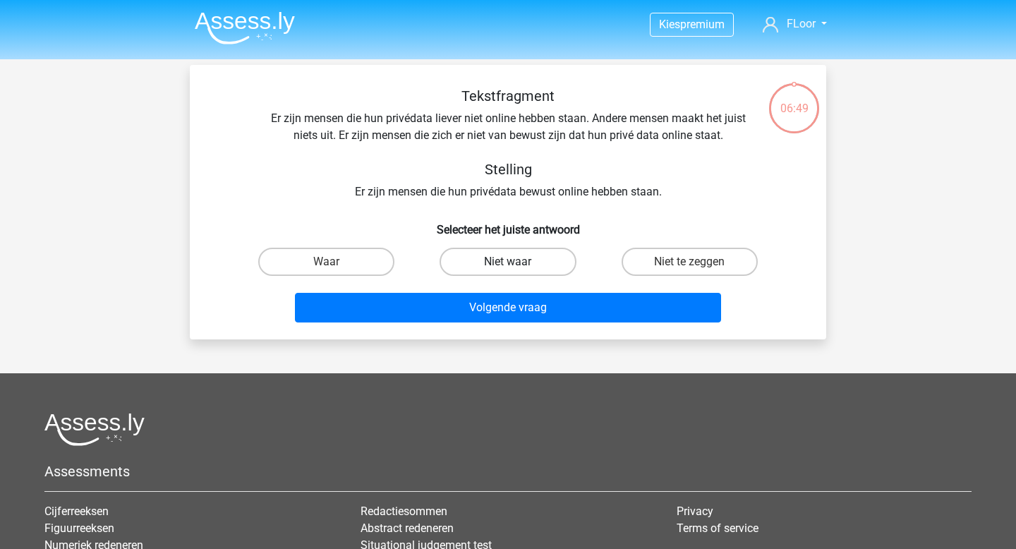
click at [490, 259] on label "Niet waar" at bounding box center [508, 262] width 136 height 28
click at [508, 262] on input "Niet waar" at bounding box center [512, 266] width 9 height 9
radio input "true"
click at [677, 269] on label "Niet te zeggen" at bounding box center [690, 262] width 136 height 28
click at [689, 269] on input "Niet te zeggen" at bounding box center [693, 266] width 9 height 9
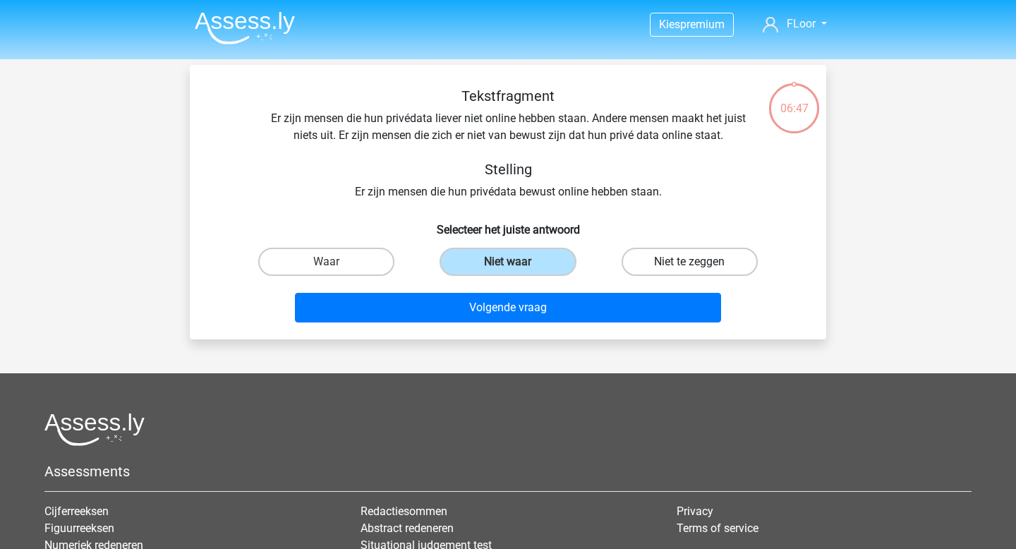
radio input "true"
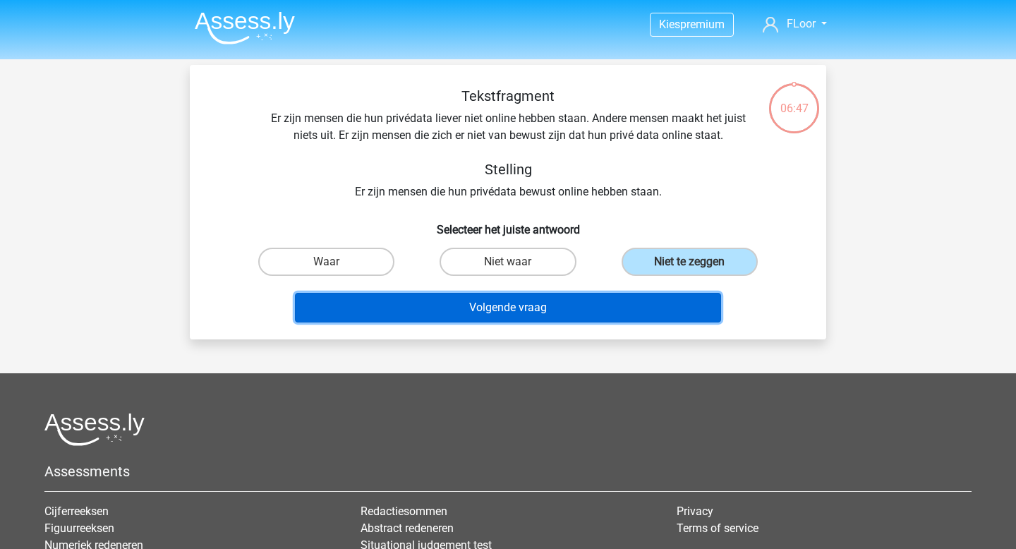
click at [634, 303] on button "Volgende vraag" at bounding box center [508, 308] width 427 height 30
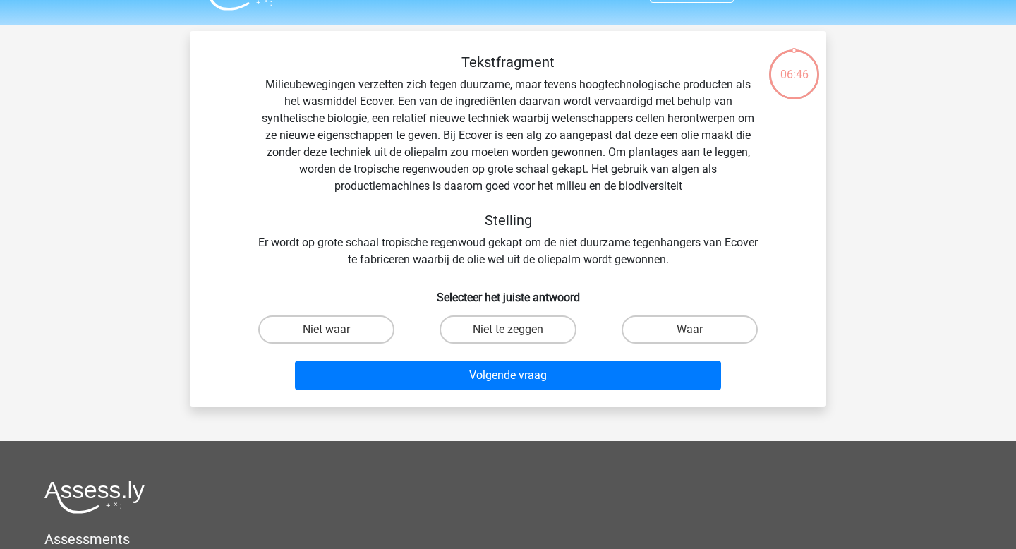
scroll to position [65, 0]
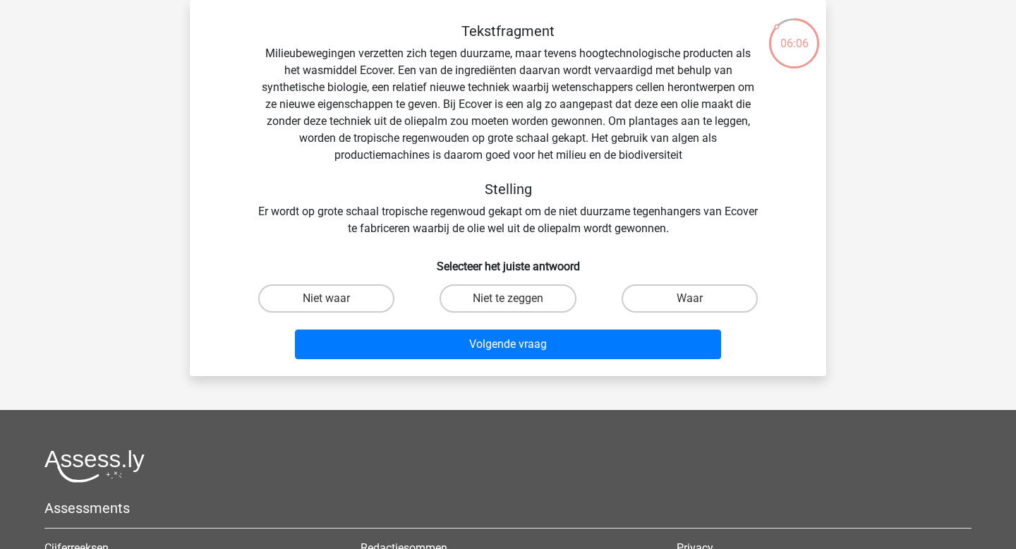
click at [680, 275] on div "Tekstfragment Milieubewegingen verzetten zich tegen duurzame, maar tevens hoogt…" at bounding box center [507, 194] width 625 height 342
click at [669, 319] on div "Volgende vraag" at bounding box center [507, 341] width 591 height 47
click at [657, 299] on label "Waar" at bounding box center [690, 298] width 136 height 28
click at [689, 299] on input "Waar" at bounding box center [693, 302] width 9 height 9
radio input "true"
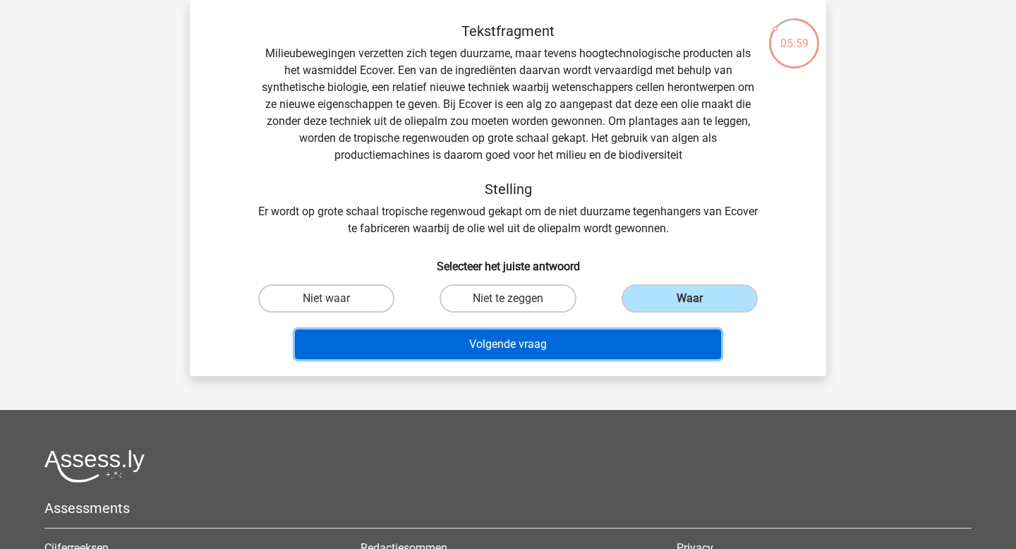
click at [608, 342] on button "Volgende vraag" at bounding box center [508, 344] width 427 height 30
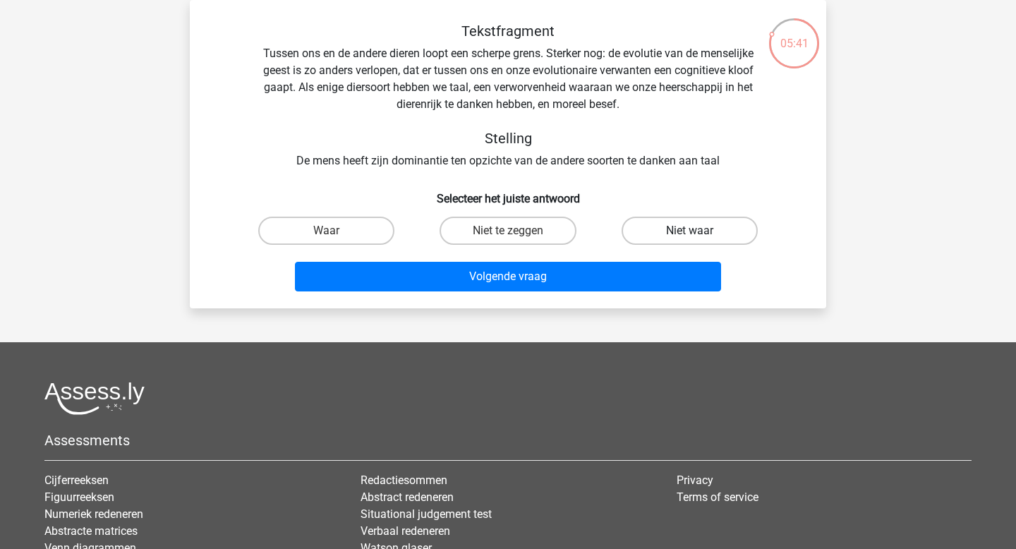
click at [669, 238] on label "Niet waar" at bounding box center [690, 231] width 136 height 28
click at [689, 238] on input "Niet waar" at bounding box center [693, 235] width 9 height 9
radio input "true"
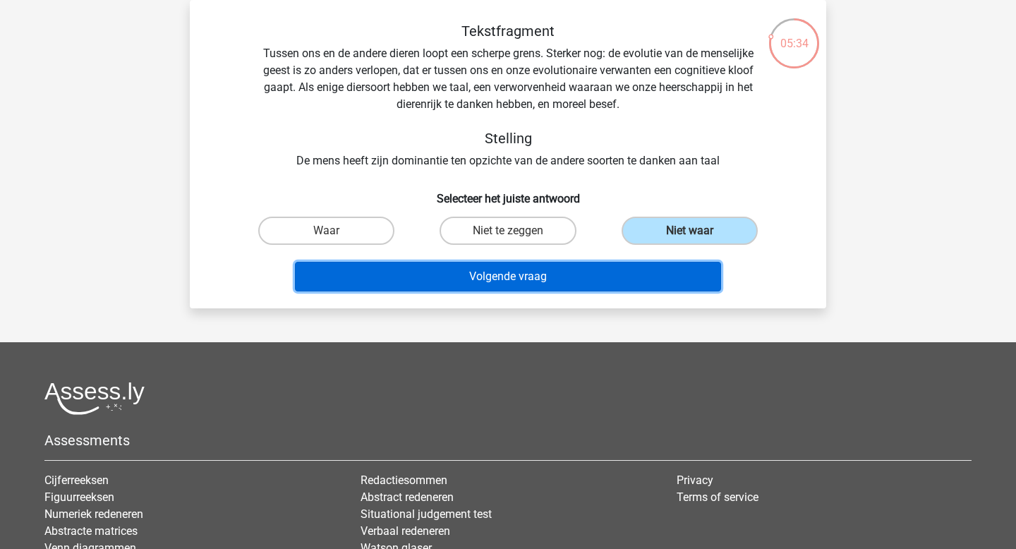
click at [594, 277] on button "Volgende vraag" at bounding box center [508, 277] width 427 height 30
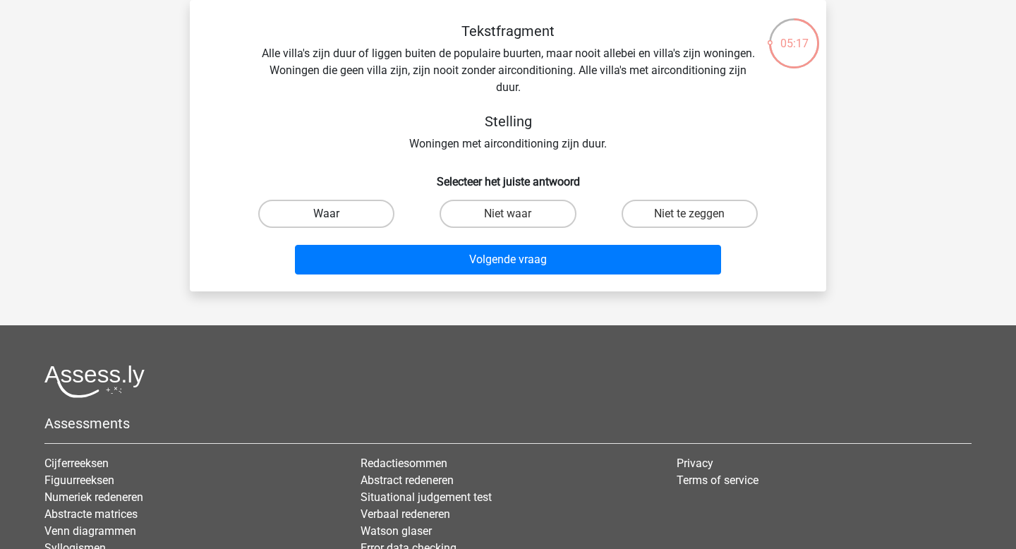
click at [381, 209] on label "Waar" at bounding box center [326, 214] width 136 height 28
click at [336, 214] on input "Waar" at bounding box center [331, 218] width 9 height 9
radio input "true"
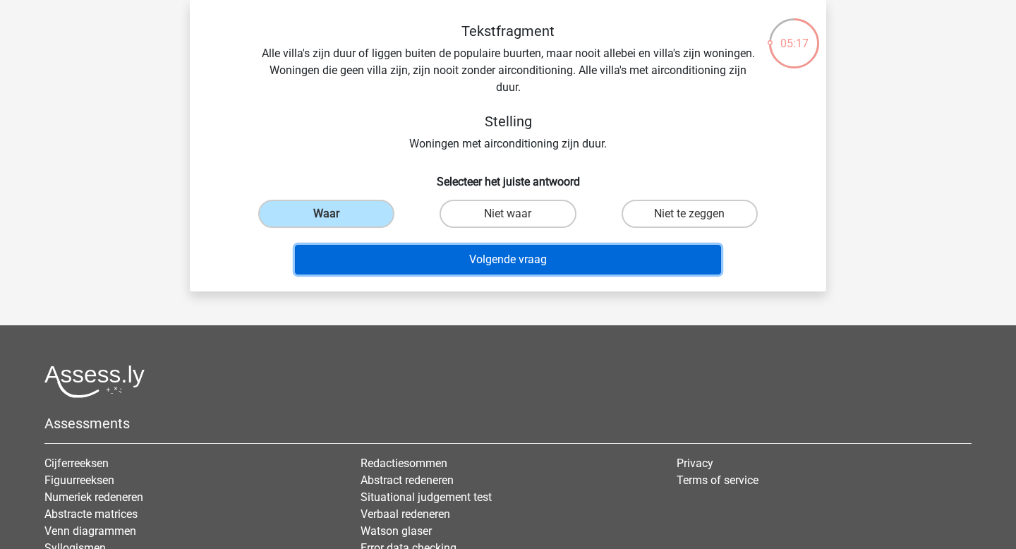
click at [393, 250] on button "Volgende vraag" at bounding box center [508, 260] width 427 height 30
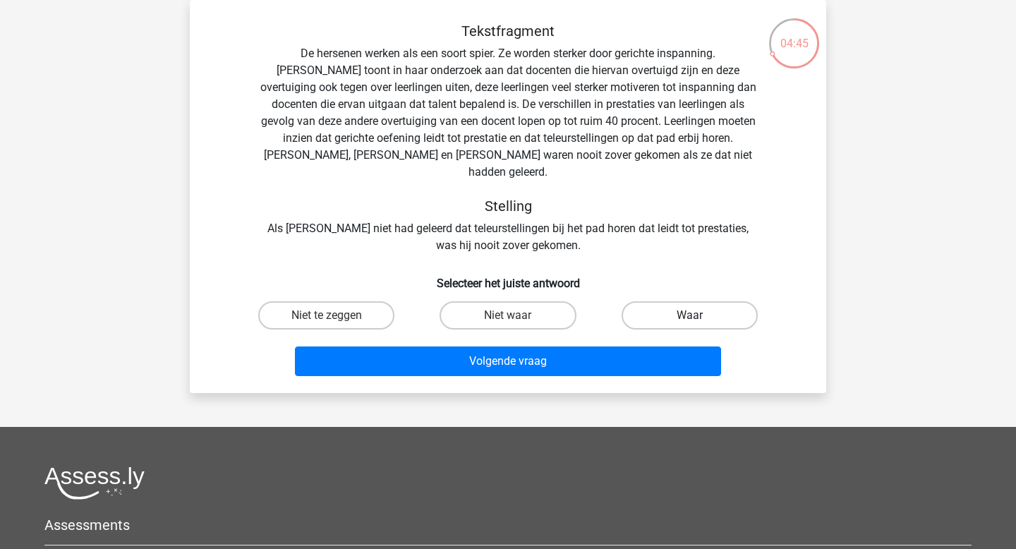
click at [660, 302] on label "Waar" at bounding box center [690, 315] width 136 height 28
click at [689, 315] on input "Waar" at bounding box center [693, 319] width 9 height 9
radio input "true"
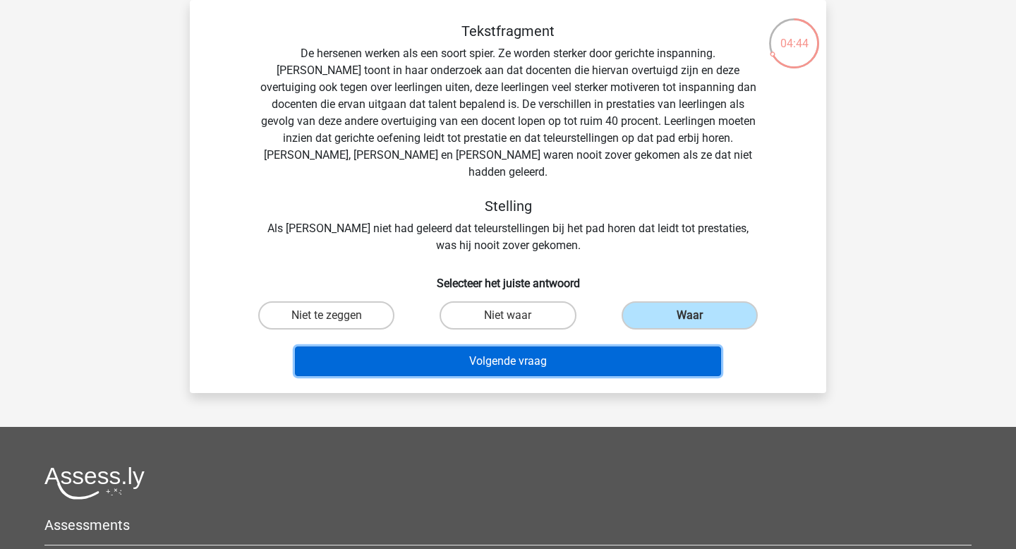
click at [624, 346] on button "Volgende vraag" at bounding box center [508, 361] width 427 height 30
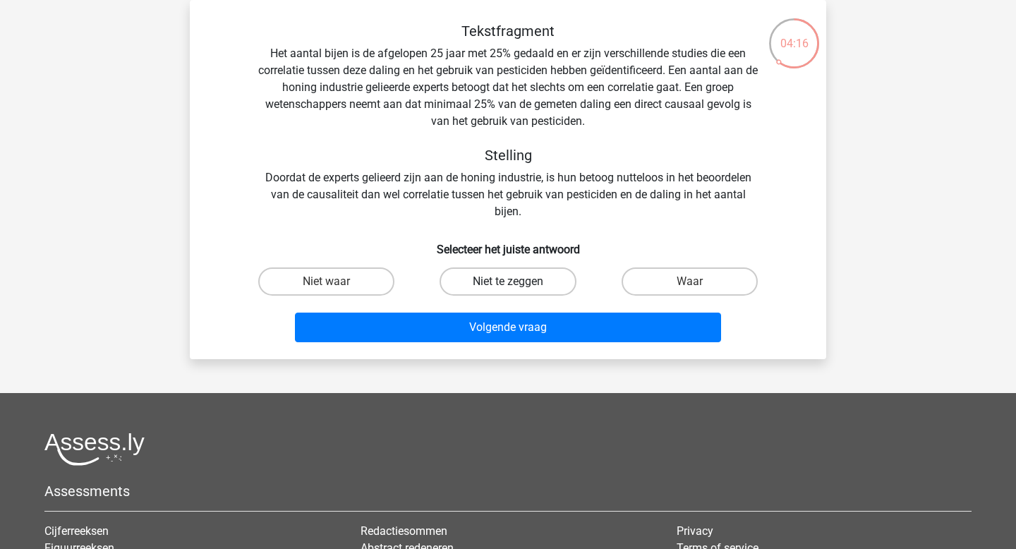
click at [517, 272] on label "Niet te zeggen" at bounding box center [508, 281] width 136 height 28
click at [517, 281] on input "Niet te zeggen" at bounding box center [512, 285] width 9 height 9
radio input "true"
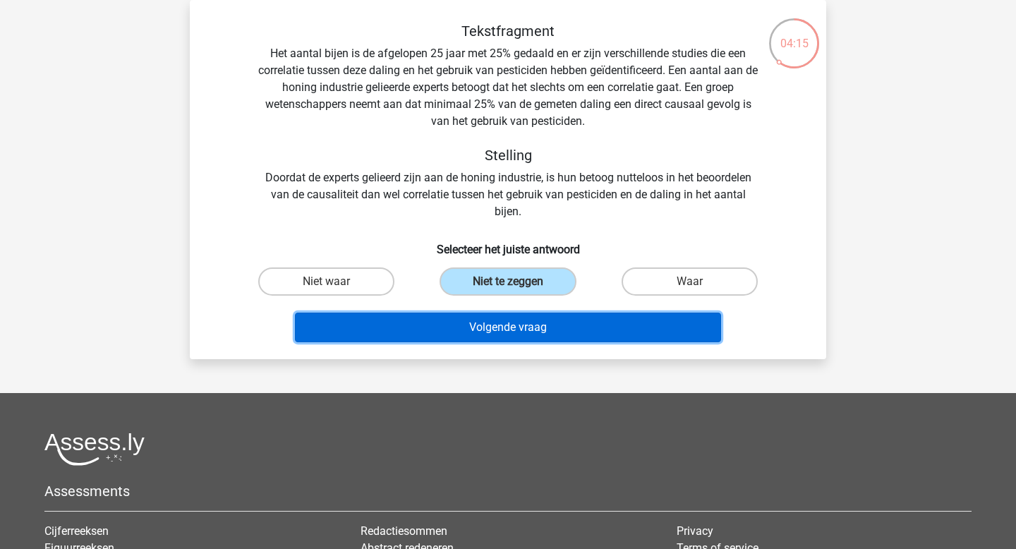
click at [509, 329] on button "Volgende vraag" at bounding box center [508, 328] width 427 height 30
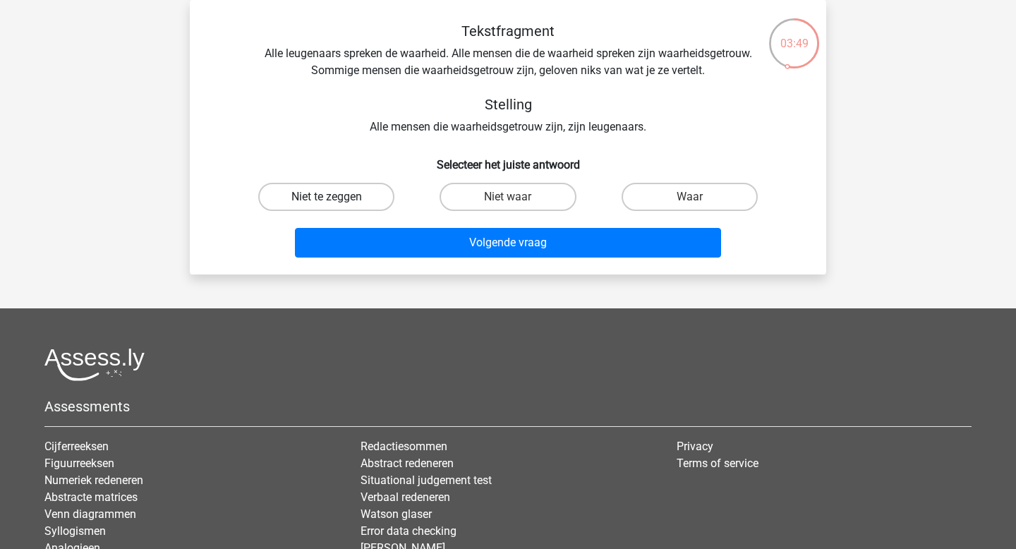
click at [360, 186] on label "Niet te zeggen" at bounding box center [326, 197] width 136 height 28
click at [336, 197] on input "Niet te zeggen" at bounding box center [331, 201] width 9 height 9
radio input "true"
click at [433, 271] on div "Tekstfragment Alle leugenaars spreken de waarheid. Alle mensen die de waarheid …" at bounding box center [508, 137] width 636 height 274
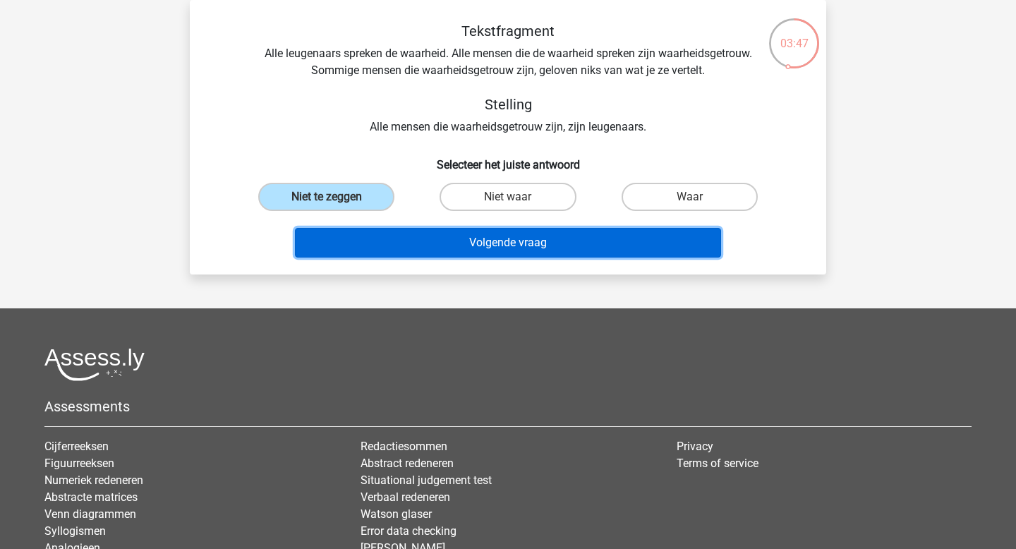
click at [417, 256] on button "Volgende vraag" at bounding box center [508, 243] width 427 height 30
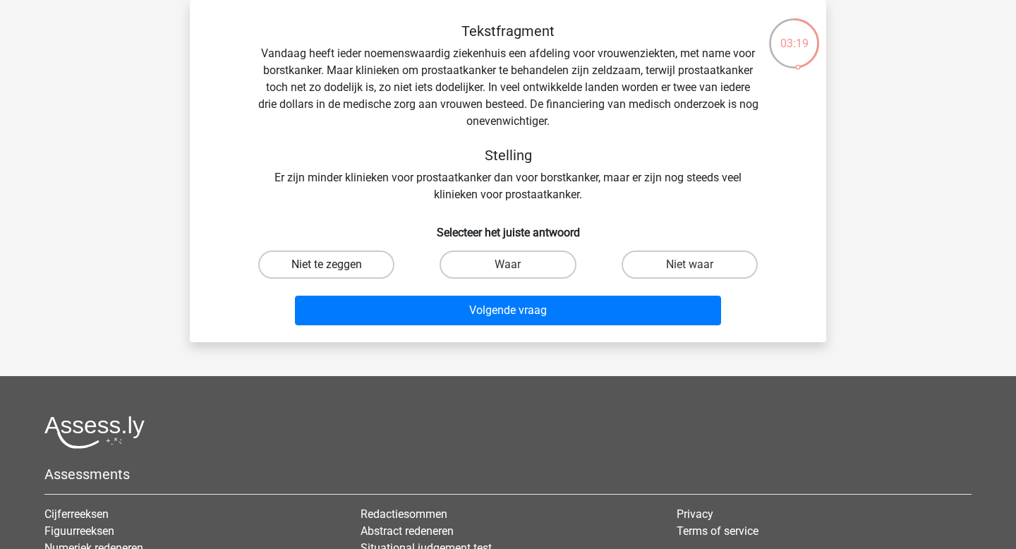
click at [370, 265] on label "Niet te zeggen" at bounding box center [326, 264] width 136 height 28
click at [336, 265] on input "Niet te zeggen" at bounding box center [331, 269] width 9 height 9
radio input "true"
click at [557, 274] on label "Waar" at bounding box center [508, 264] width 136 height 28
click at [517, 274] on input "Waar" at bounding box center [512, 269] width 9 height 9
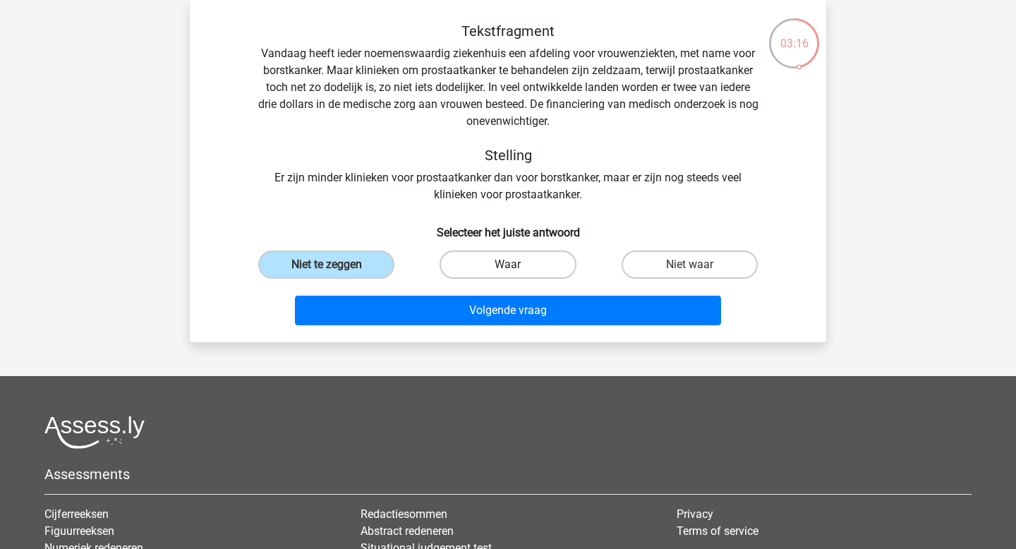
radio input "true"
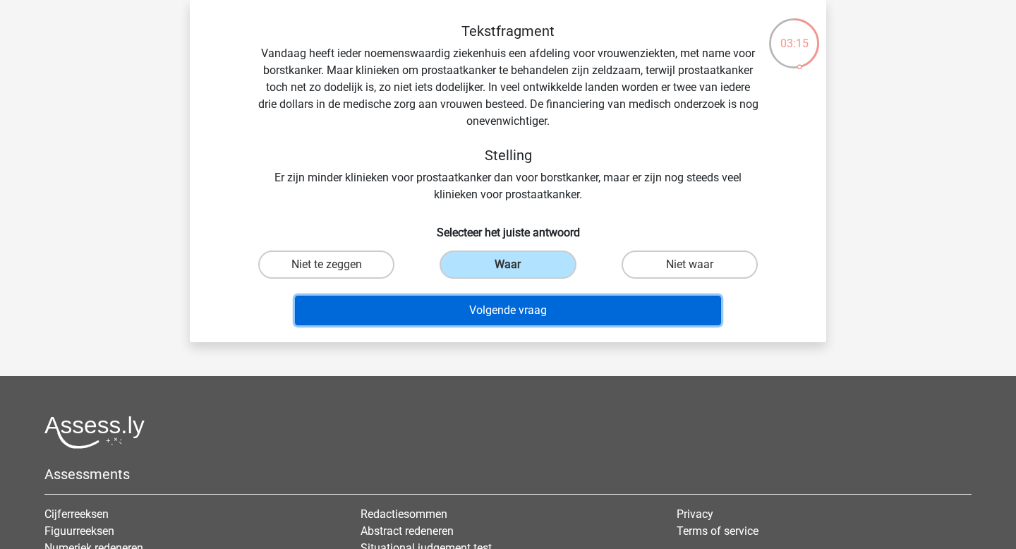
click at [544, 309] on button "Volgende vraag" at bounding box center [508, 311] width 427 height 30
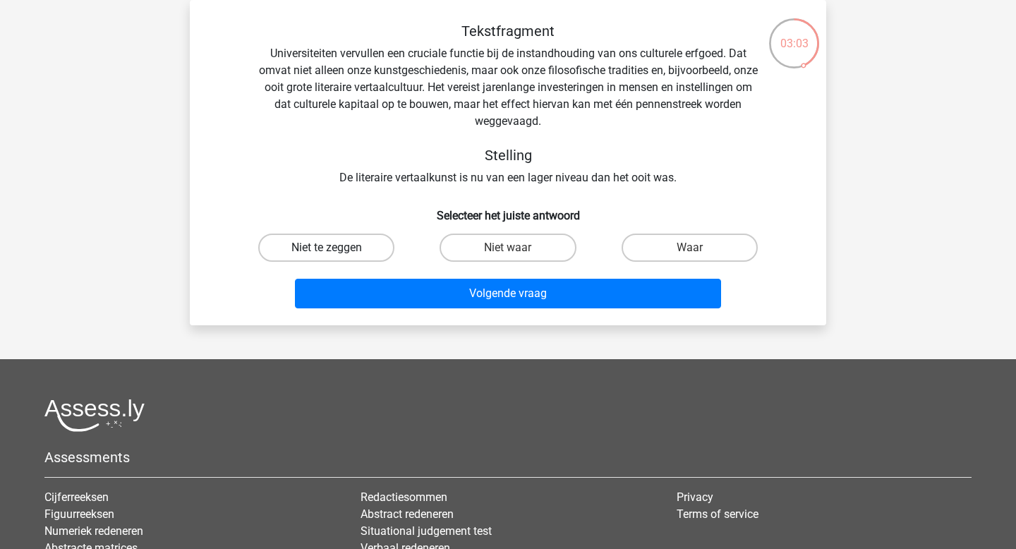
click at [377, 248] on label "Niet te zeggen" at bounding box center [326, 248] width 136 height 28
click at [336, 248] on input "Niet te zeggen" at bounding box center [331, 252] width 9 height 9
radio input "true"
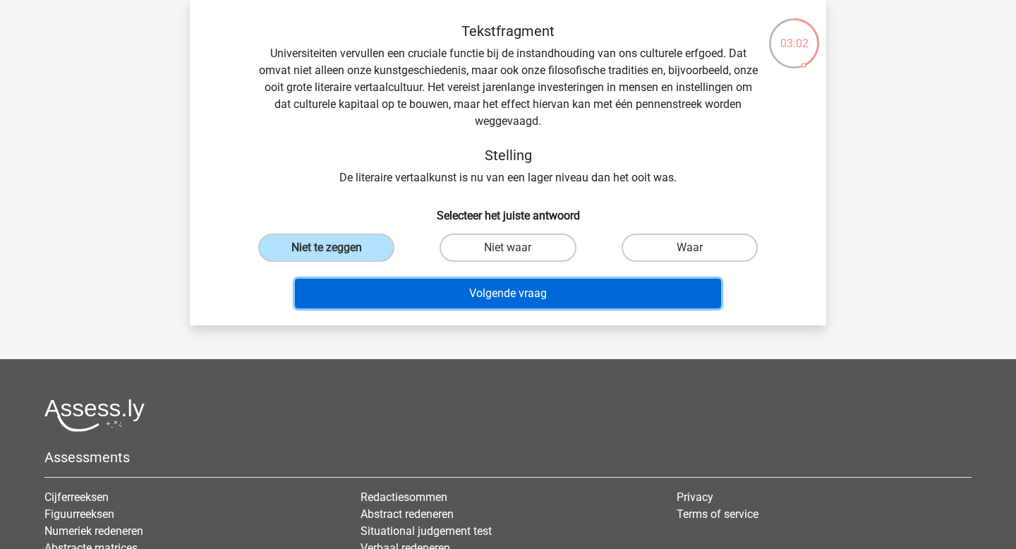
click at [374, 299] on button "Volgende vraag" at bounding box center [508, 294] width 427 height 30
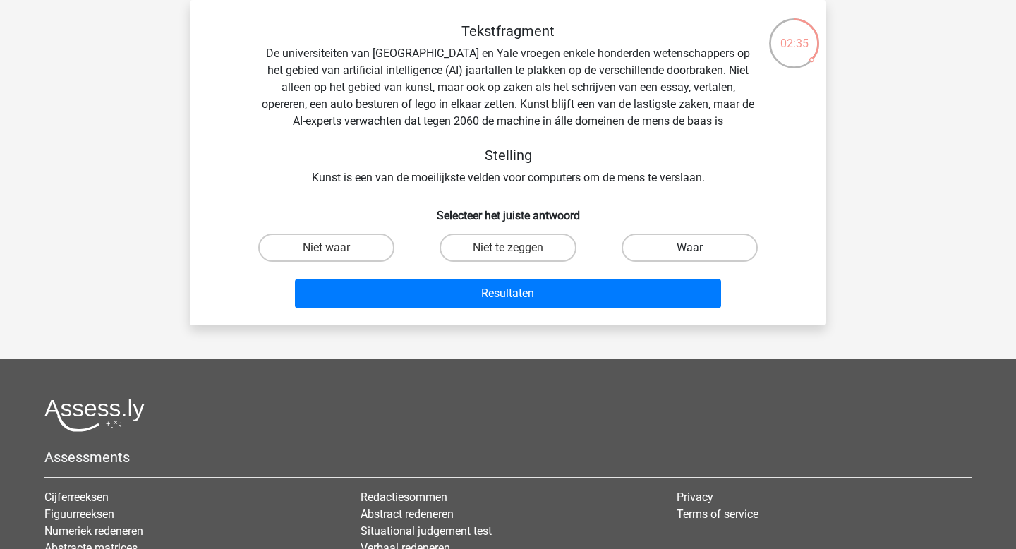
click at [677, 246] on label "Waar" at bounding box center [690, 248] width 136 height 28
click at [689, 248] on input "Waar" at bounding box center [693, 252] width 9 height 9
radio input "true"
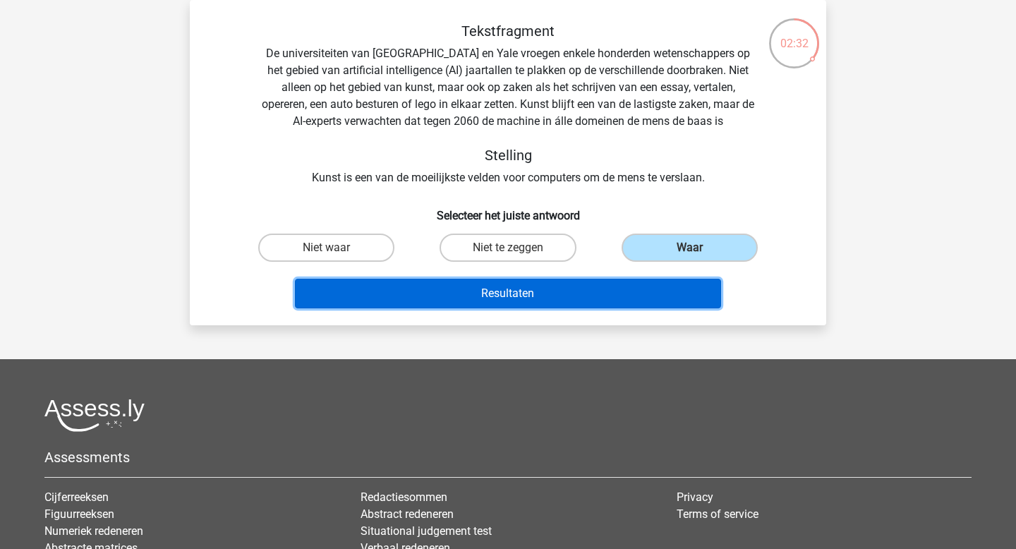
click at [648, 293] on button "Resultaten" at bounding box center [508, 294] width 427 height 30
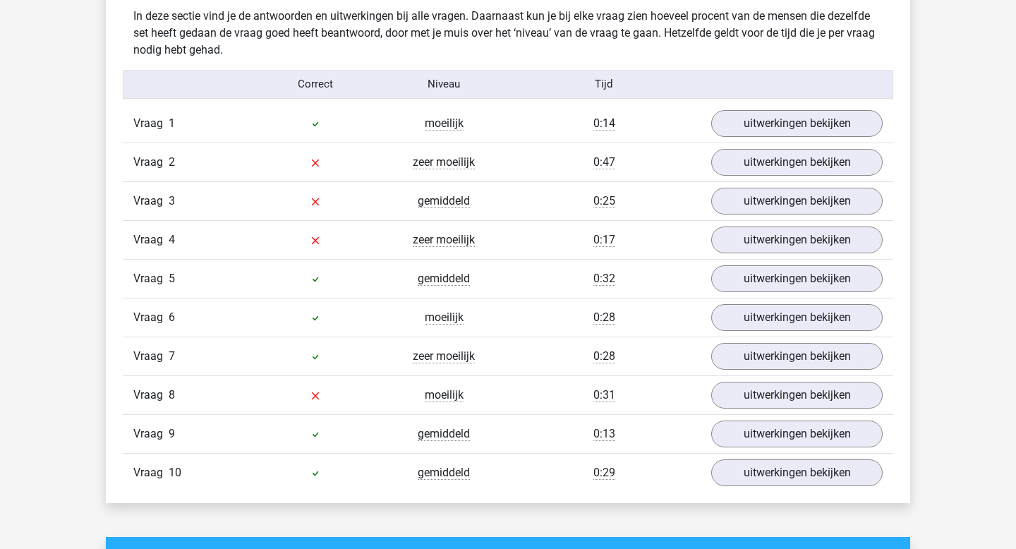
scroll to position [1115, 0]
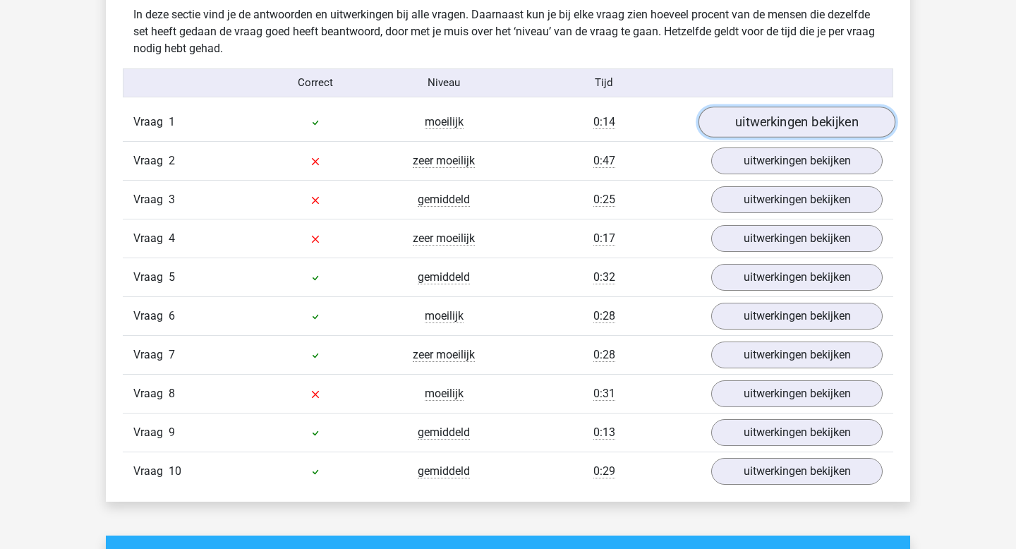
click at [754, 127] on link "uitwerkingen bekijken" at bounding box center [796, 122] width 197 height 31
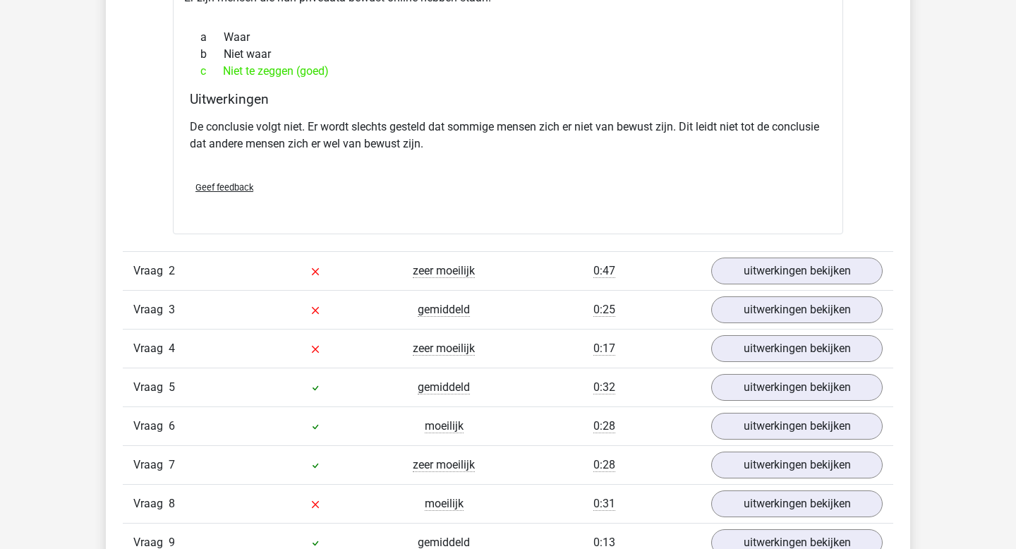
scroll to position [1398, 0]
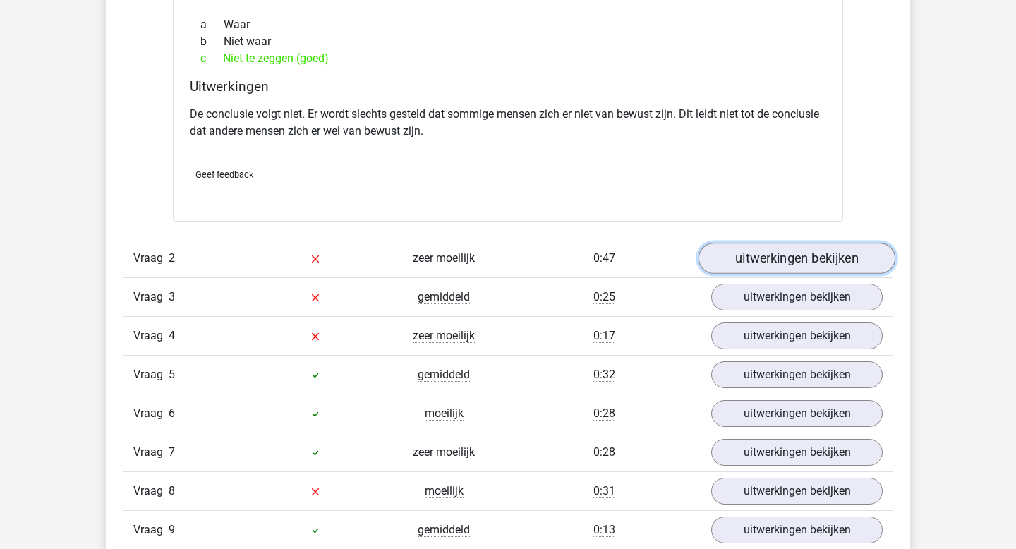
click at [740, 263] on link "uitwerkingen bekijken" at bounding box center [796, 258] width 197 height 31
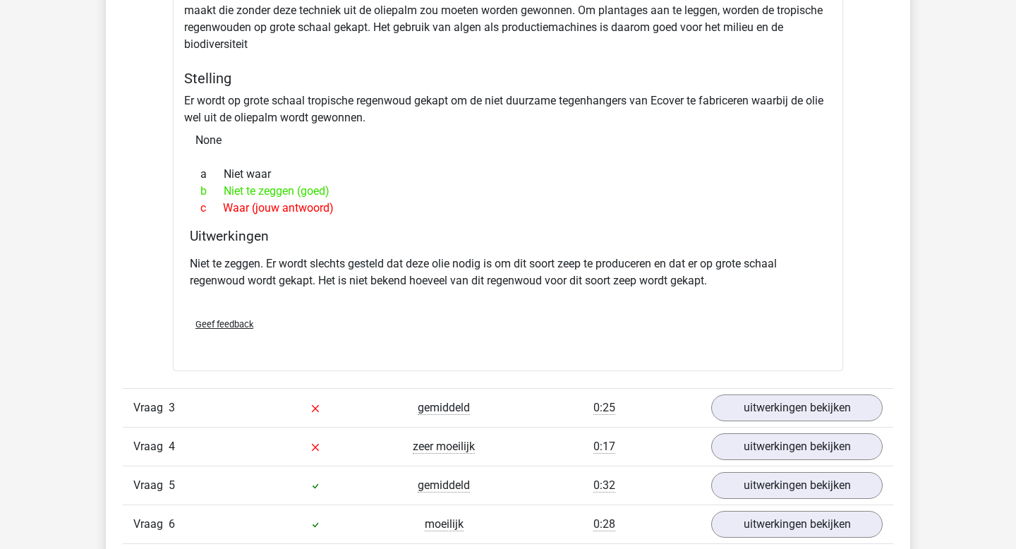
scroll to position [1791, 0]
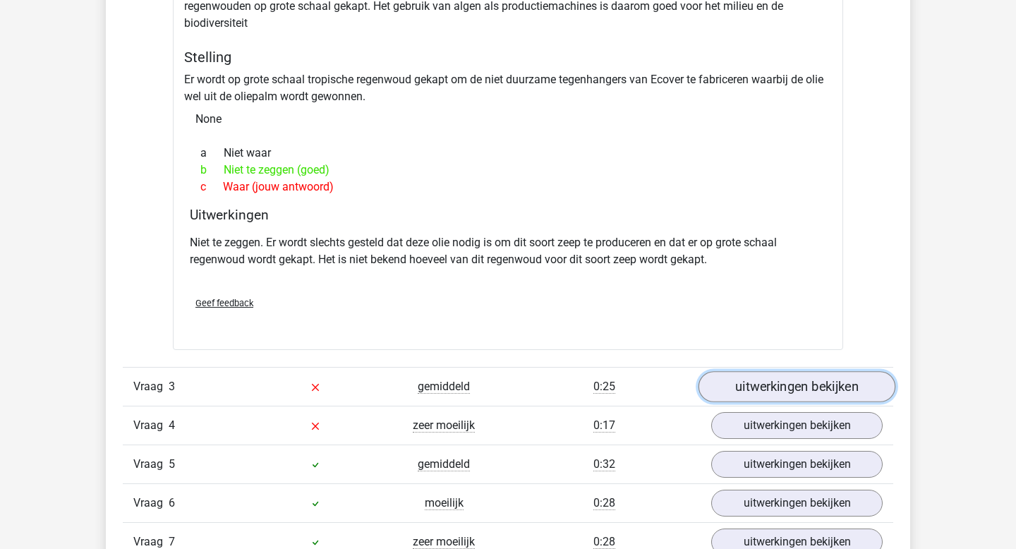
click at [756, 387] on link "uitwerkingen bekijken" at bounding box center [796, 386] width 197 height 31
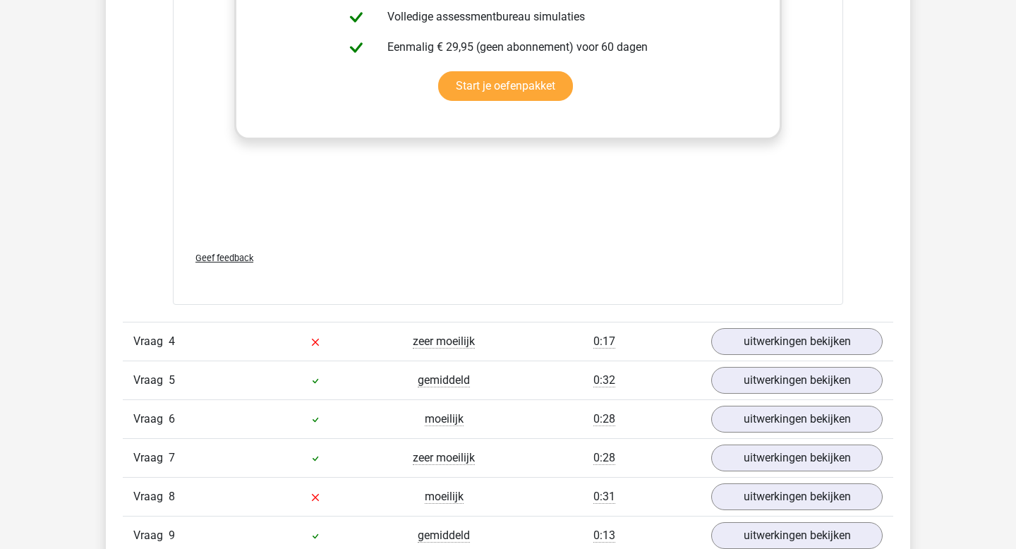
scroll to position [2660, 0]
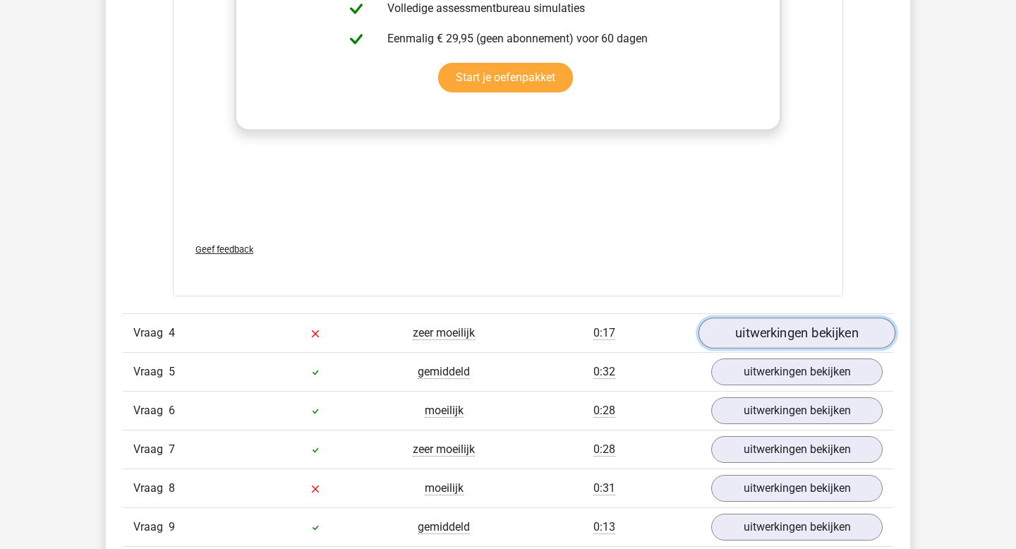
click at [759, 333] on link "uitwerkingen bekijken" at bounding box center [796, 333] width 197 height 31
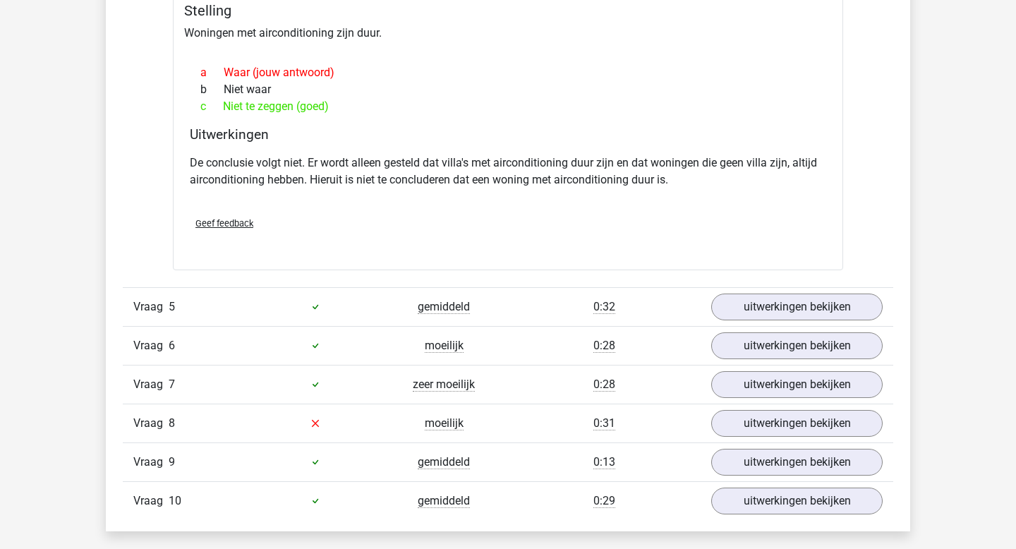
scroll to position [3137, 0]
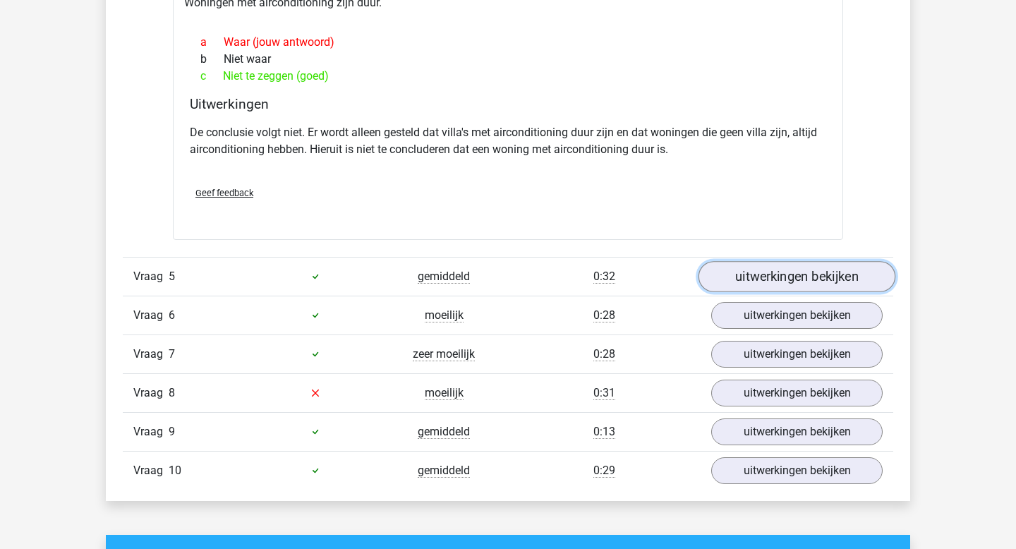
click at [743, 273] on link "uitwerkingen bekijken" at bounding box center [796, 276] width 197 height 31
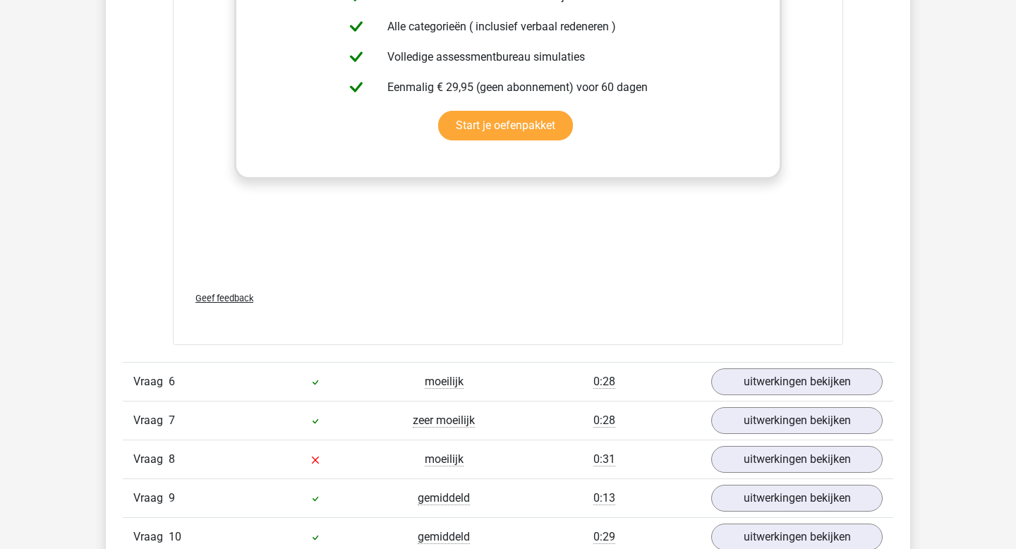
scroll to position [3910, 0]
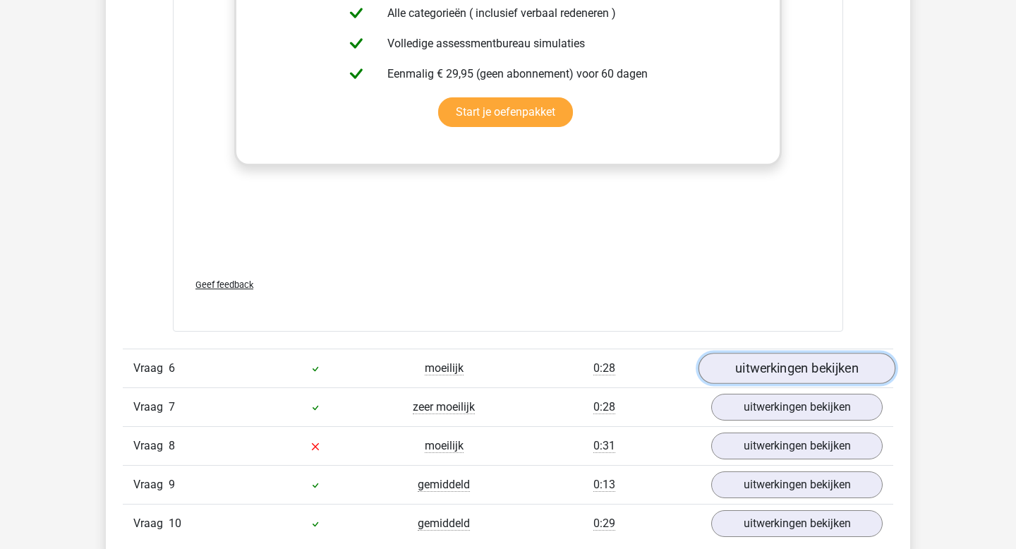
click at [750, 369] on link "uitwerkingen bekijken" at bounding box center [796, 368] width 197 height 31
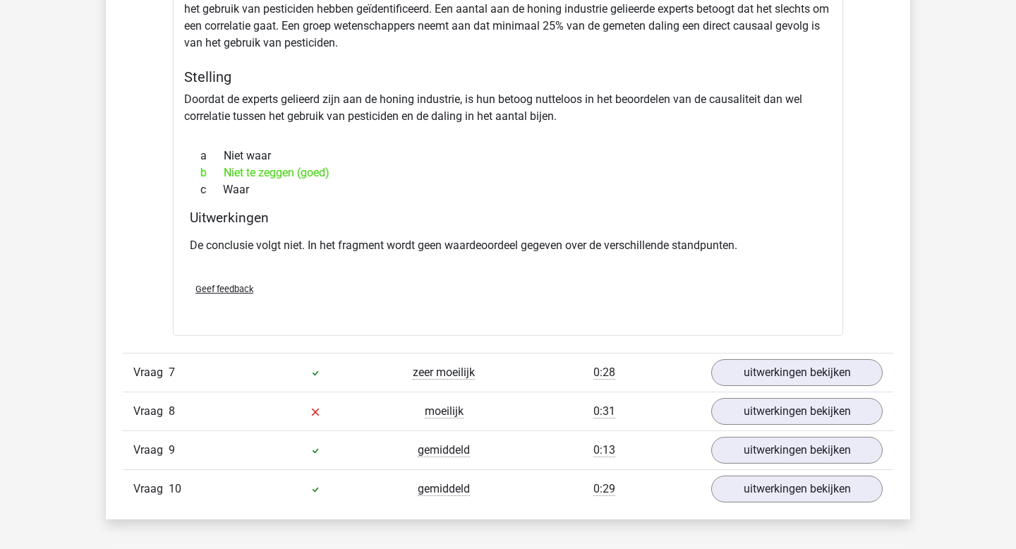
scroll to position [4368, 0]
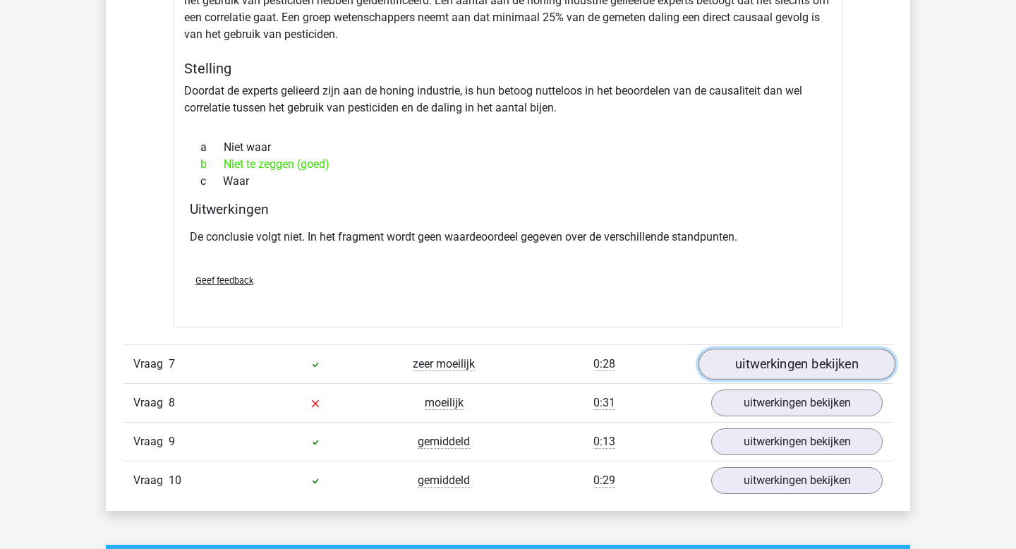
click at [768, 361] on link "uitwerkingen bekijken" at bounding box center [796, 364] width 197 height 31
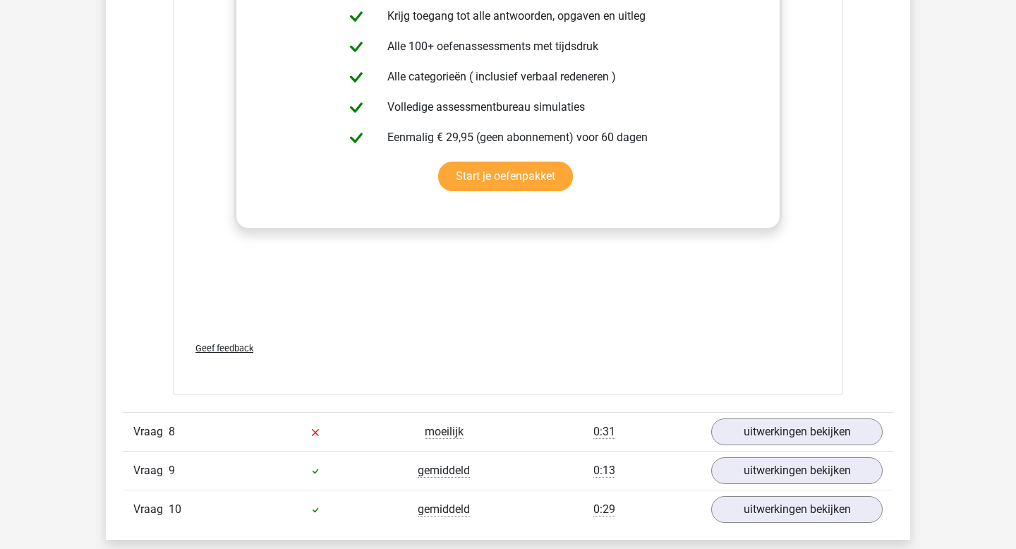
scroll to position [5137, 0]
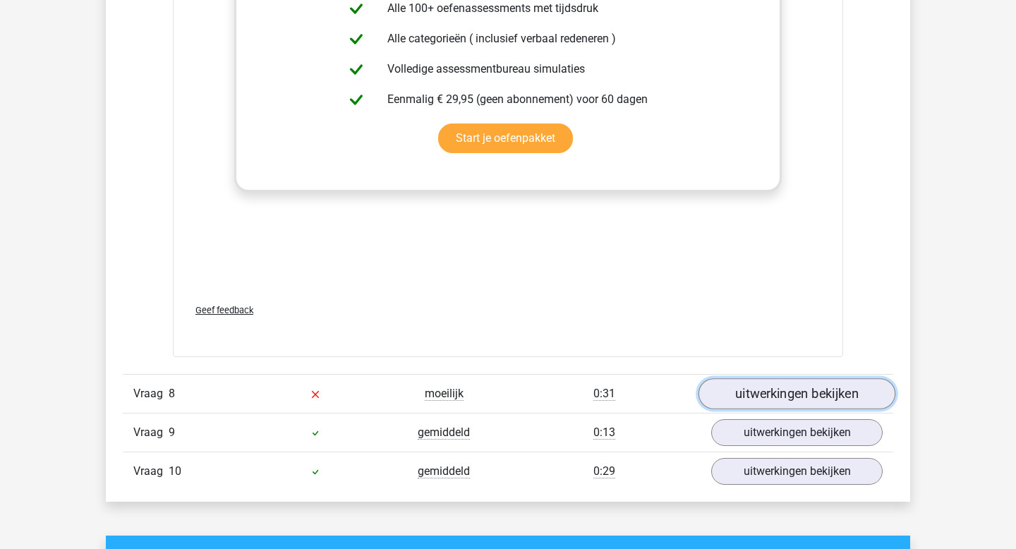
click at [778, 399] on link "uitwerkingen bekijken" at bounding box center [796, 393] width 197 height 31
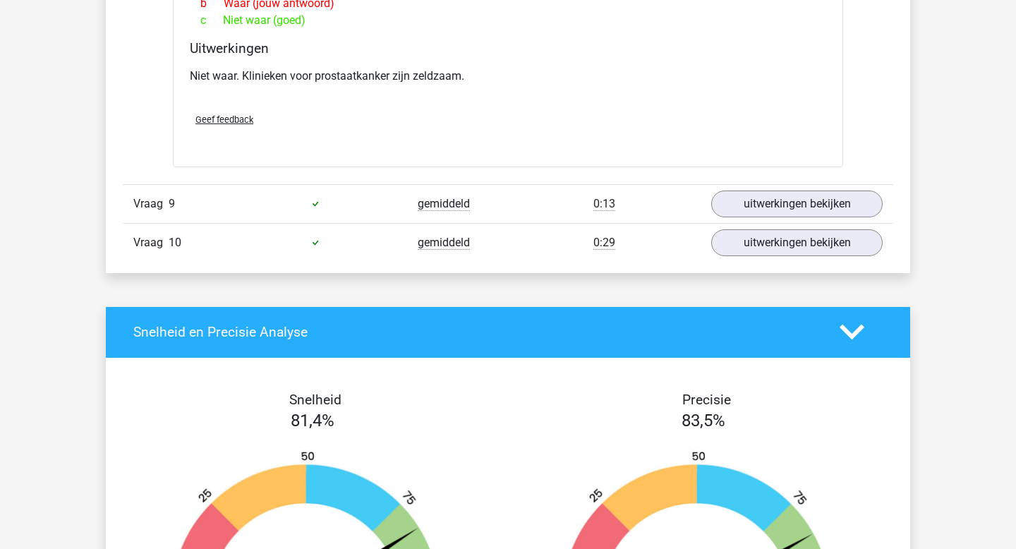
scroll to position [5783, 0]
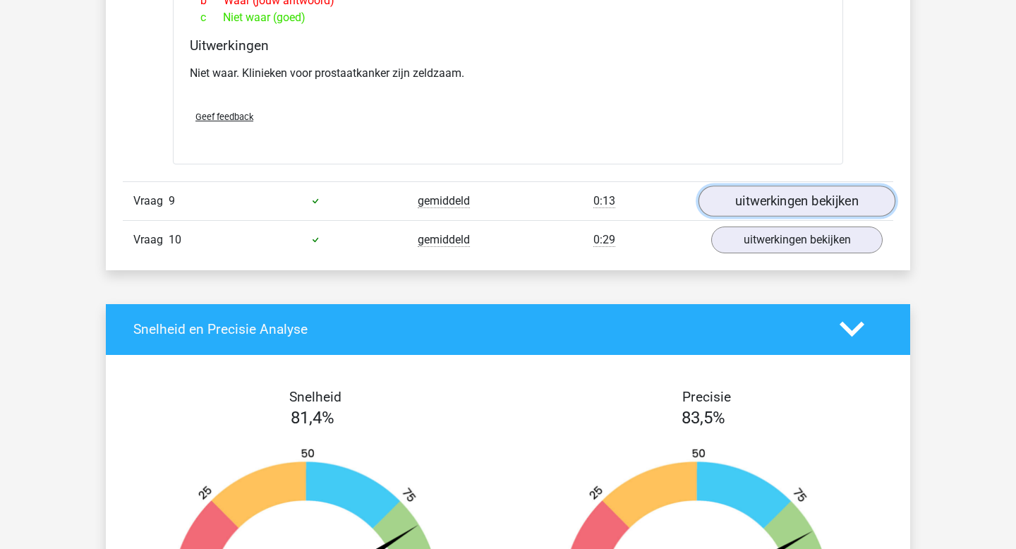
click at [777, 205] on link "uitwerkingen bekijken" at bounding box center [796, 201] width 197 height 31
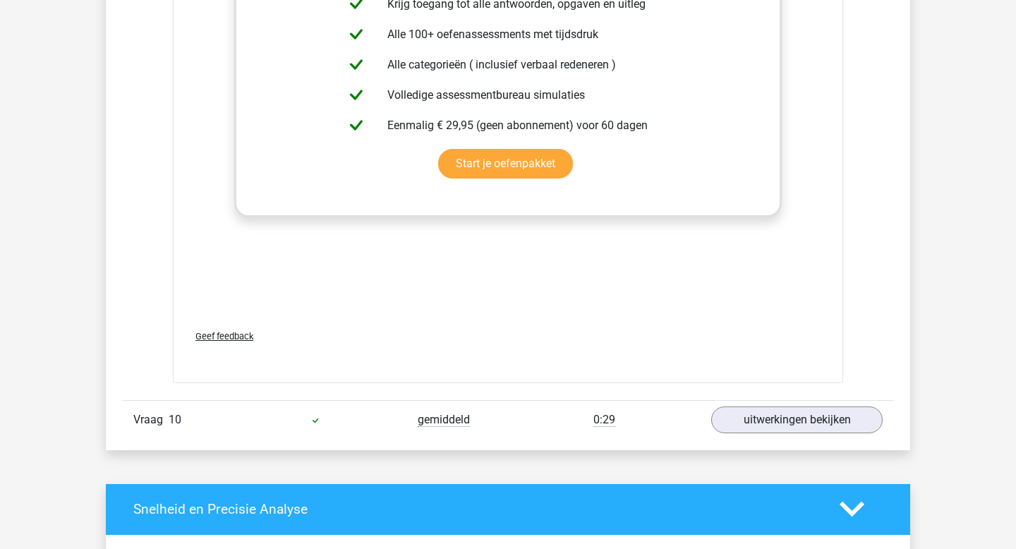
scroll to position [6409, 0]
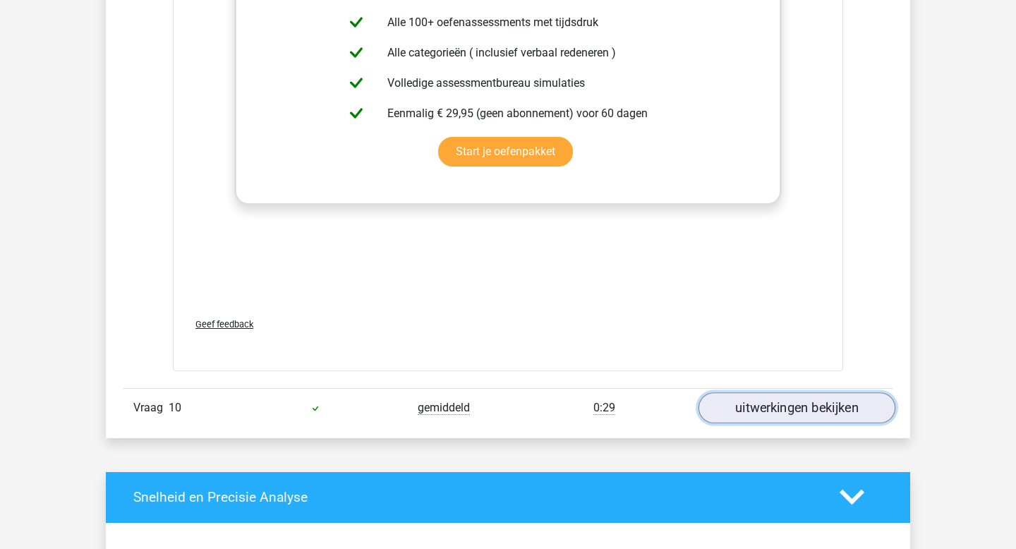
click at [743, 401] on link "uitwerkingen bekijken" at bounding box center [796, 407] width 197 height 31
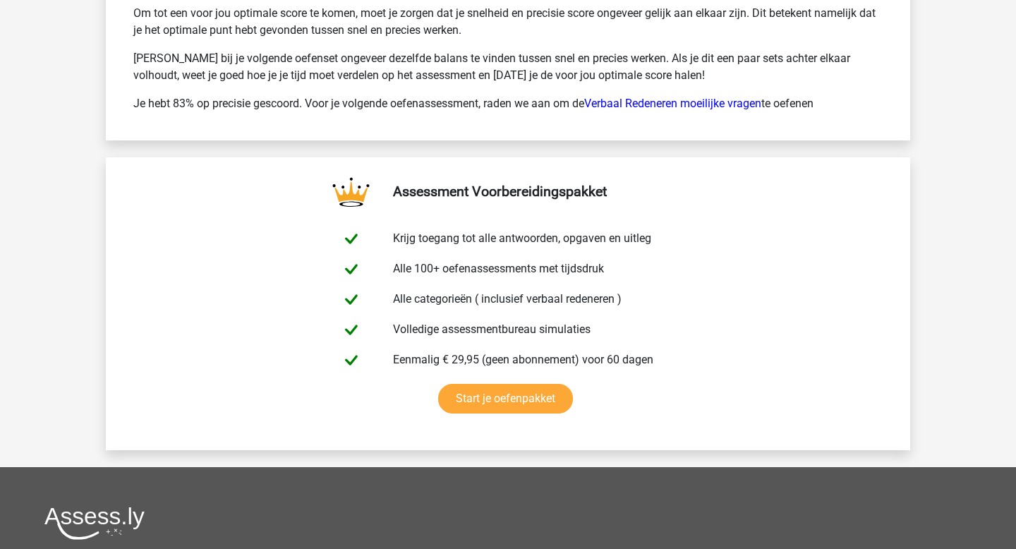
scroll to position [8300, 0]
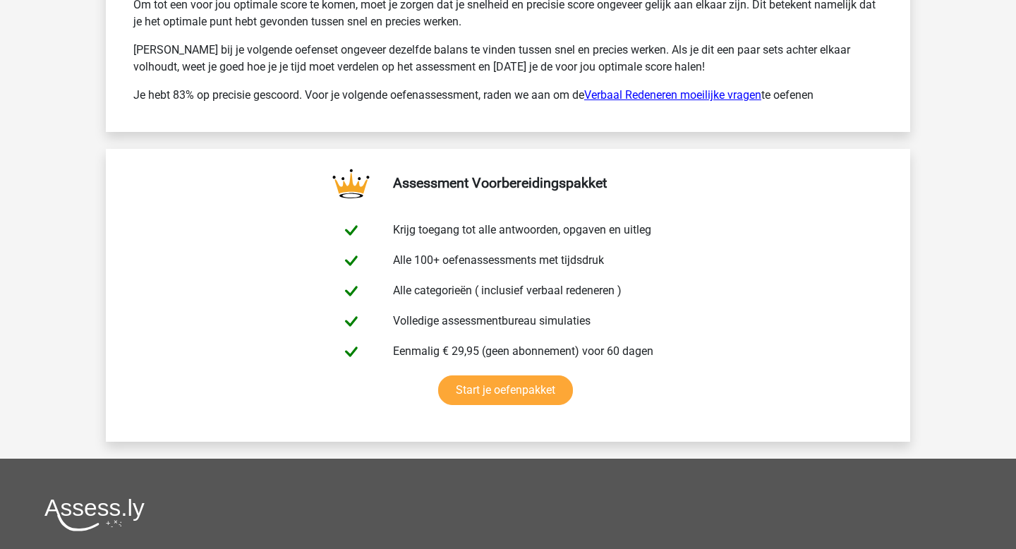
click at [650, 91] on link "Verbaal Redeneren moeilijke vragen" at bounding box center [672, 94] width 177 height 13
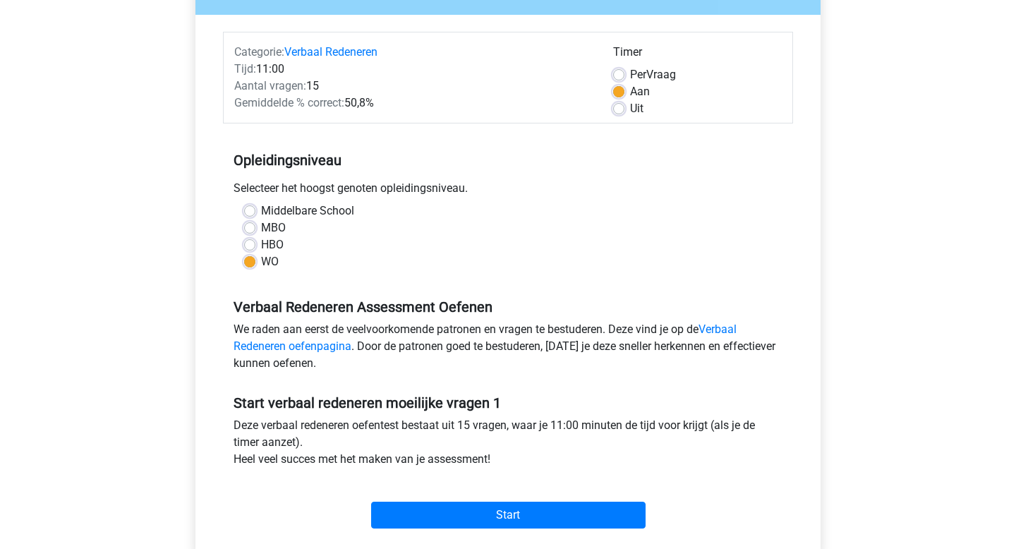
scroll to position [145, 0]
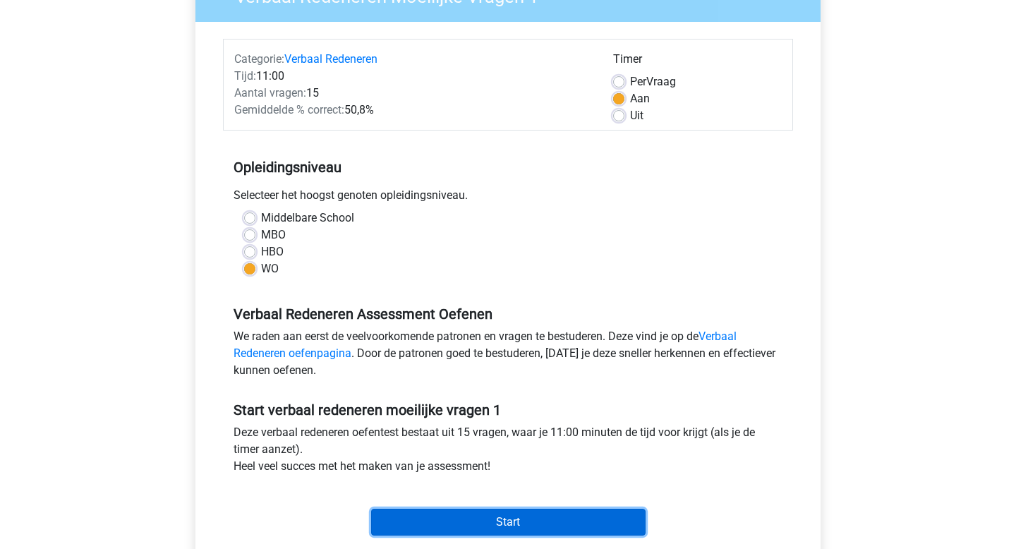
click at [458, 521] on input "Start" at bounding box center [508, 522] width 274 height 27
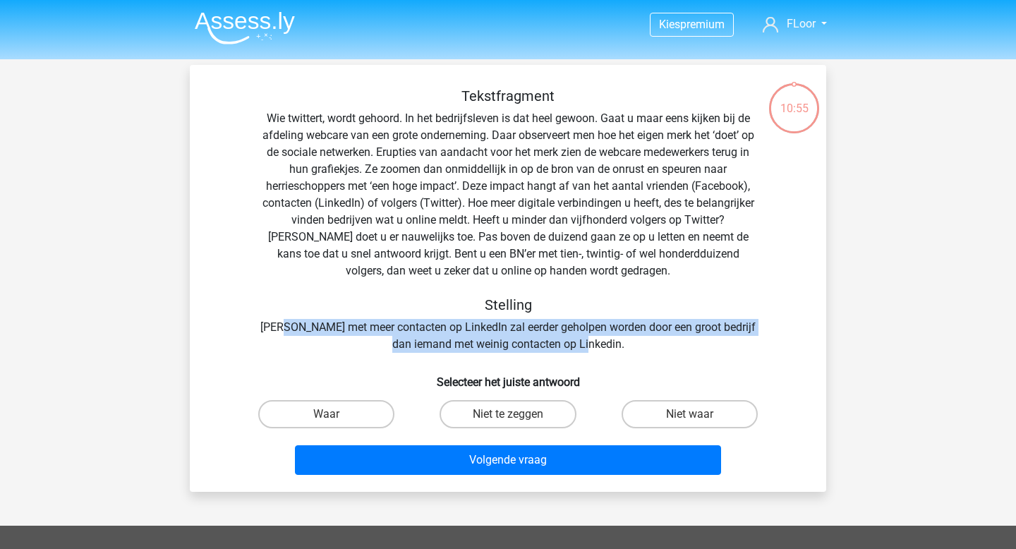
drag, startPoint x: 298, startPoint y: 334, endPoint x: 610, endPoint y: 351, distance: 312.9
click at [612, 350] on div "Tekstfragment Wie twittert, wordt gehoord. In het bedrijfsleven is dat heel gew…" at bounding box center [507, 219] width 591 height 265
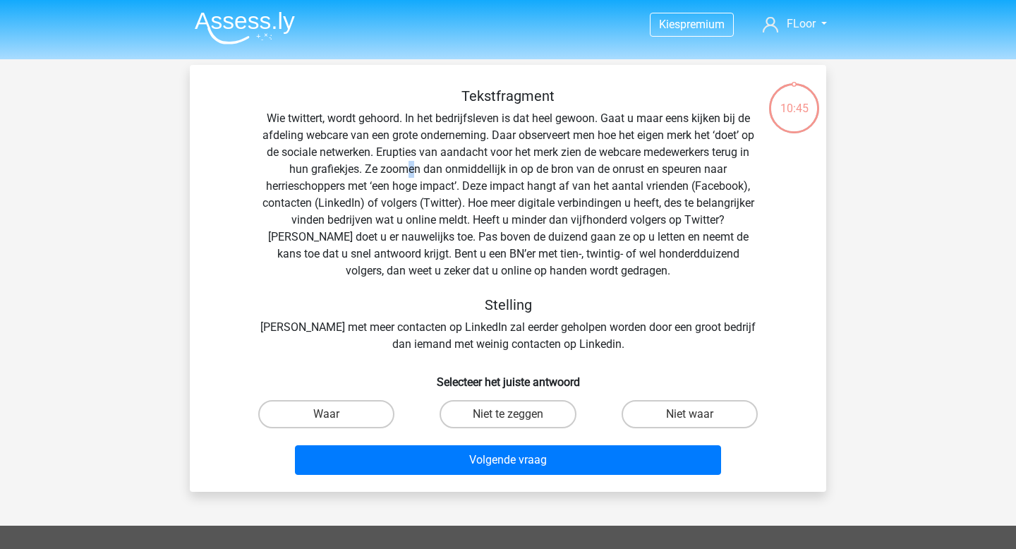
drag, startPoint x: 406, startPoint y: 171, endPoint x: 414, endPoint y: 171, distance: 7.8
click at [414, 171] on div "Tekstfragment Wie twittert, wordt gehoord. In het bedrijfsleven is dat heel gew…" at bounding box center [507, 219] width 591 height 265
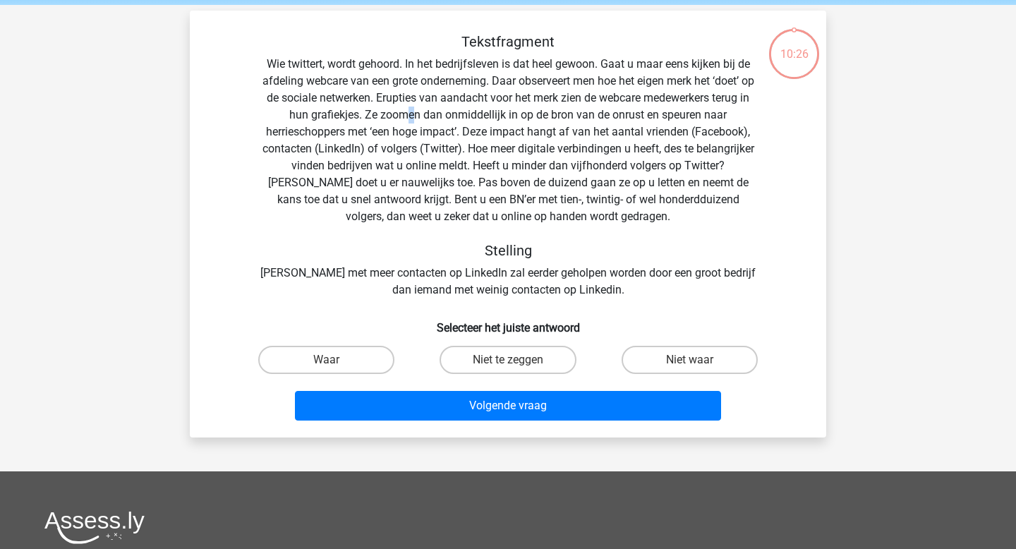
scroll to position [58, 0]
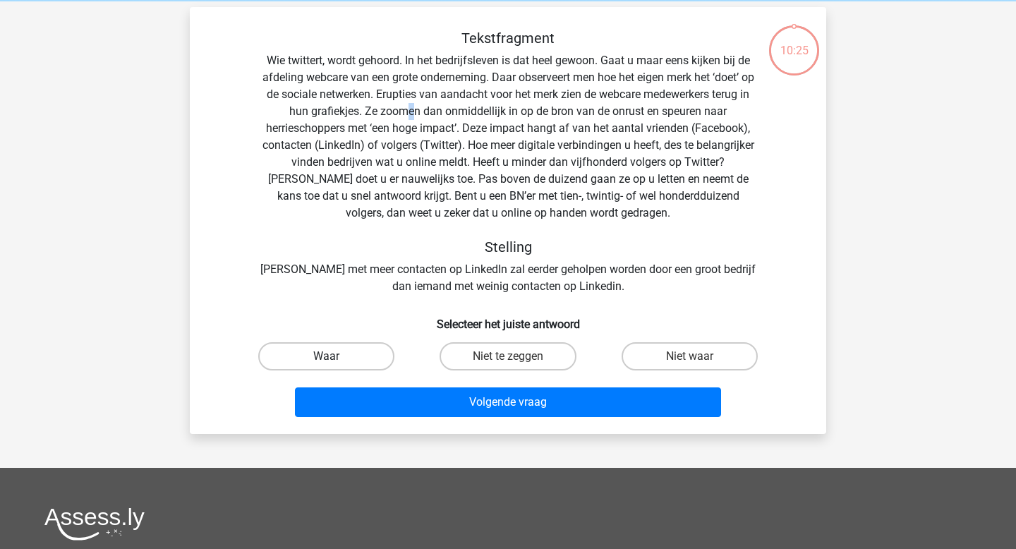
click at [359, 348] on label "Waar" at bounding box center [326, 356] width 136 height 28
click at [336, 356] on input "Waar" at bounding box center [331, 360] width 9 height 9
radio input "true"
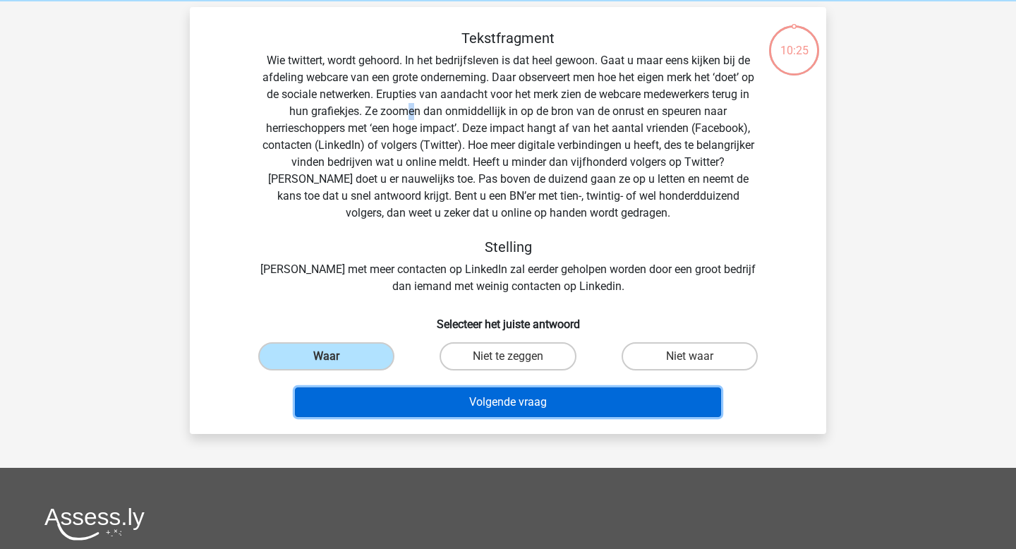
click at [357, 404] on button "Volgende vraag" at bounding box center [508, 402] width 427 height 30
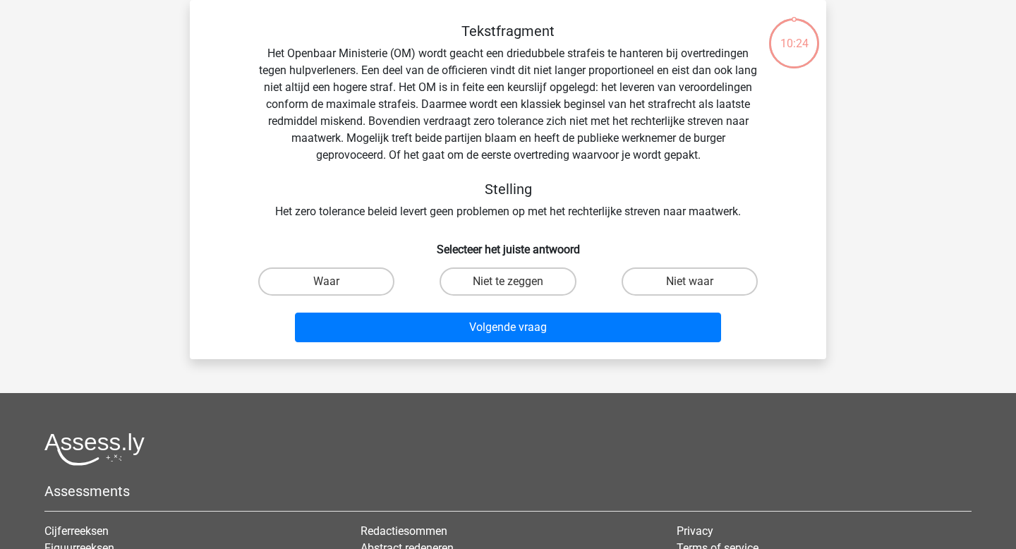
scroll to position [0, 0]
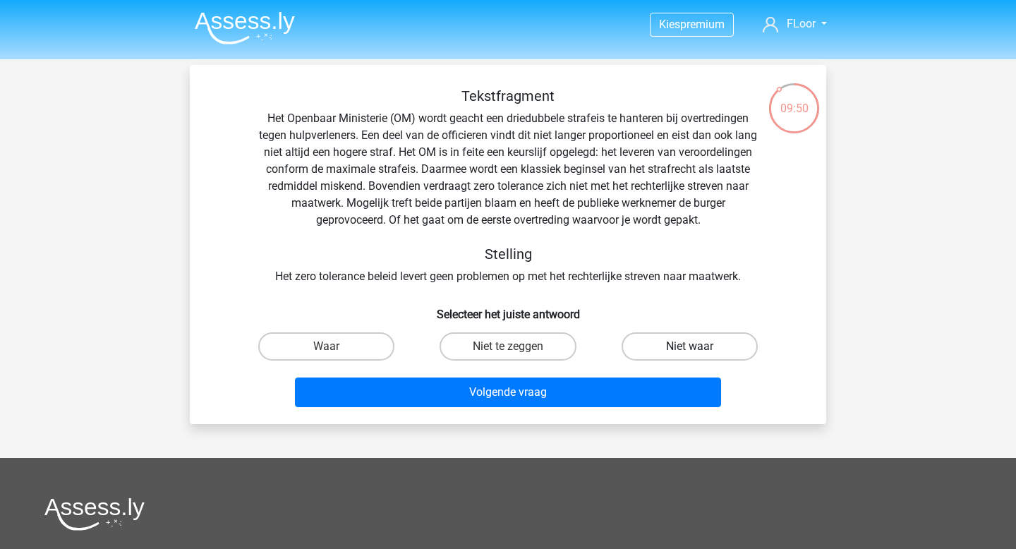
click at [655, 350] on label "Niet waar" at bounding box center [690, 346] width 136 height 28
click at [689, 350] on input "Niet waar" at bounding box center [693, 350] width 9 height 9
radio input "true"
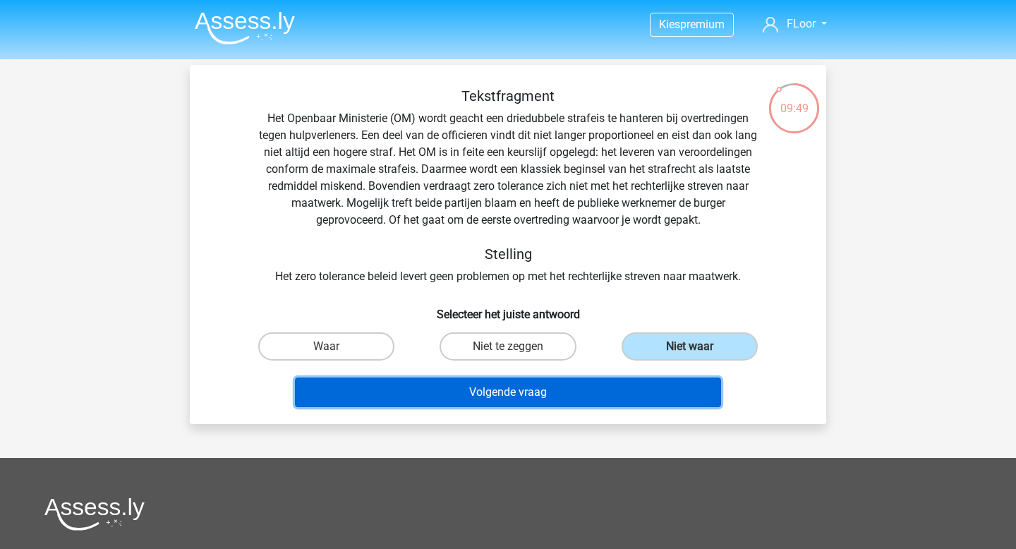
click at [577, 402] on button "Volgende vraag" at bounding box center [508, 392] width 427 height 30
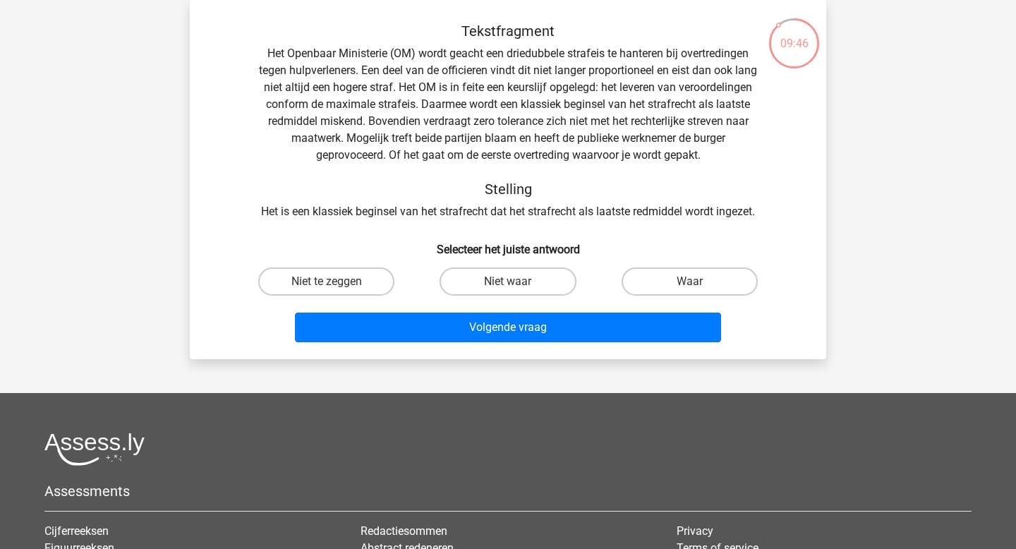
scroll to position [24, 0]
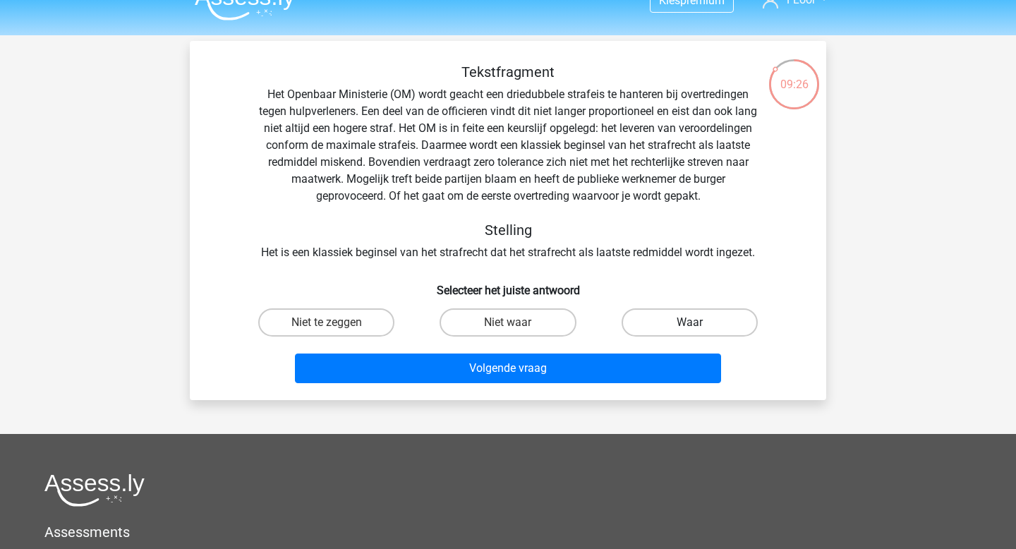
click at [660, 327] on label "Waar" at bounding box center [690, 322] width 136 height 28
click at [689, 327] on input "Waar" at bounding box center [693, 326] width 9 height 9
radio input "true"
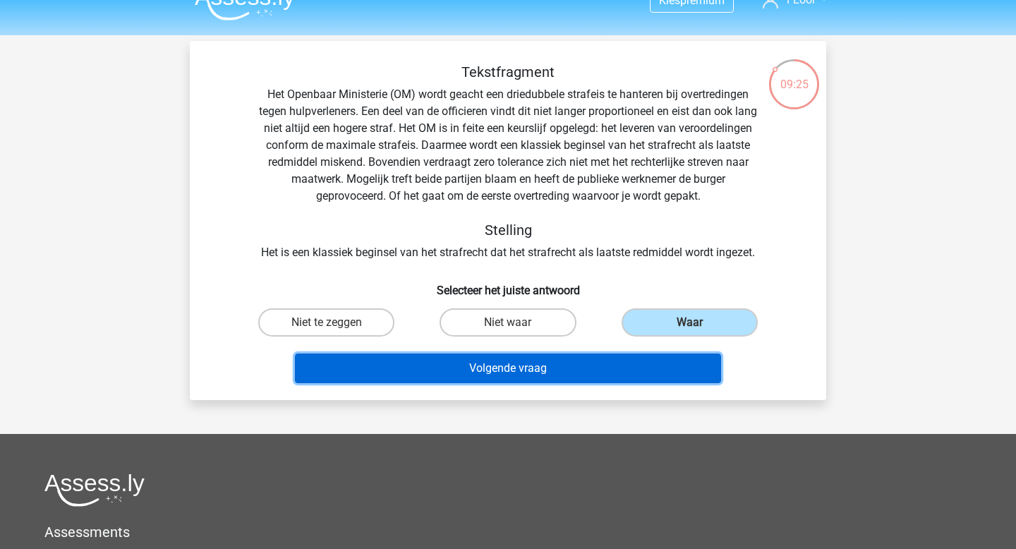
click at [621, 377] on button "Volgende vraag" at bounding box center [508, 368] width 427 height 30
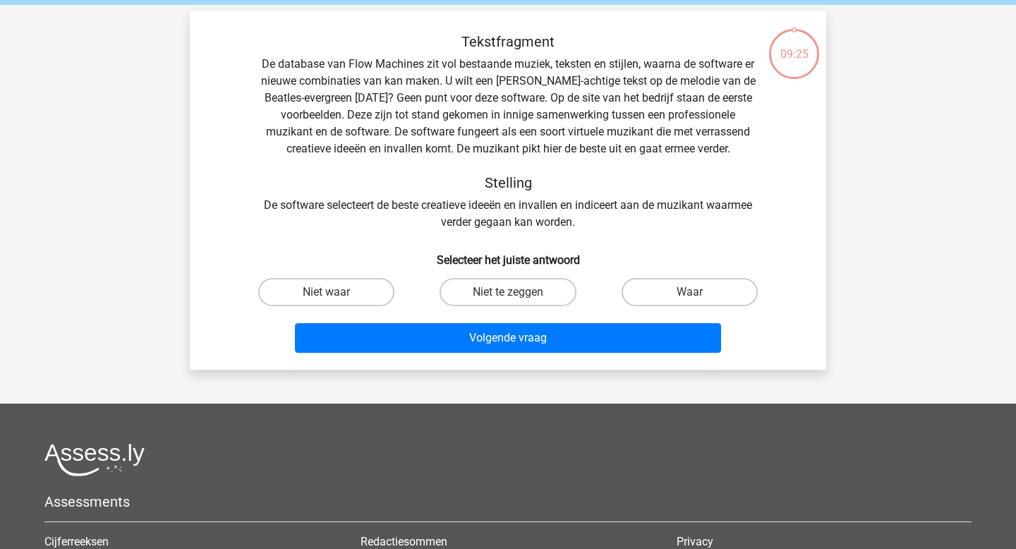
scroll to position [65, 0]
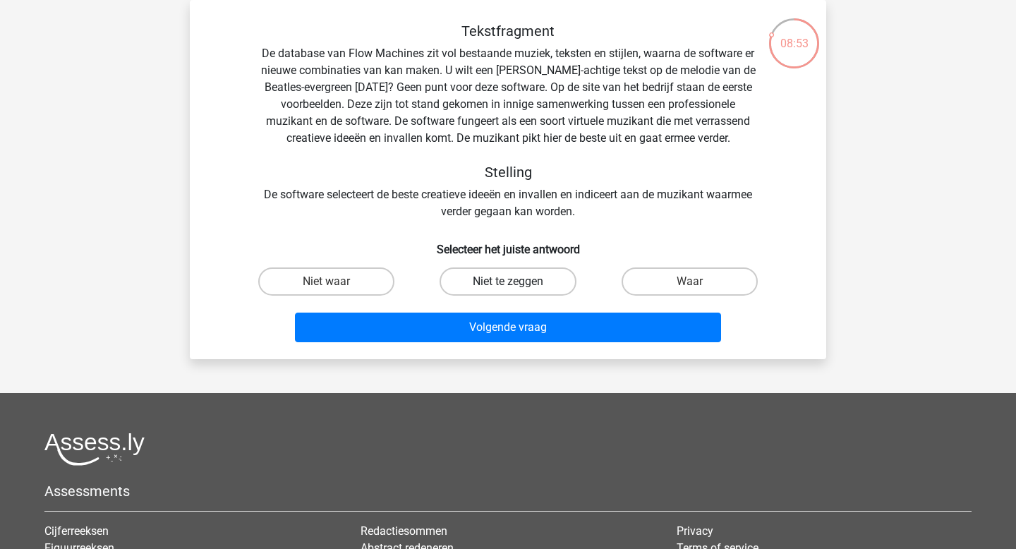
click at [523, 286] on label "Niet te zeggen" at bounding box center [508, 281] width 136 height 28
click at [517, 286] on input "Niet te zeggen" at bounding box center [512, 285] width 9 height 9
radio input "true"
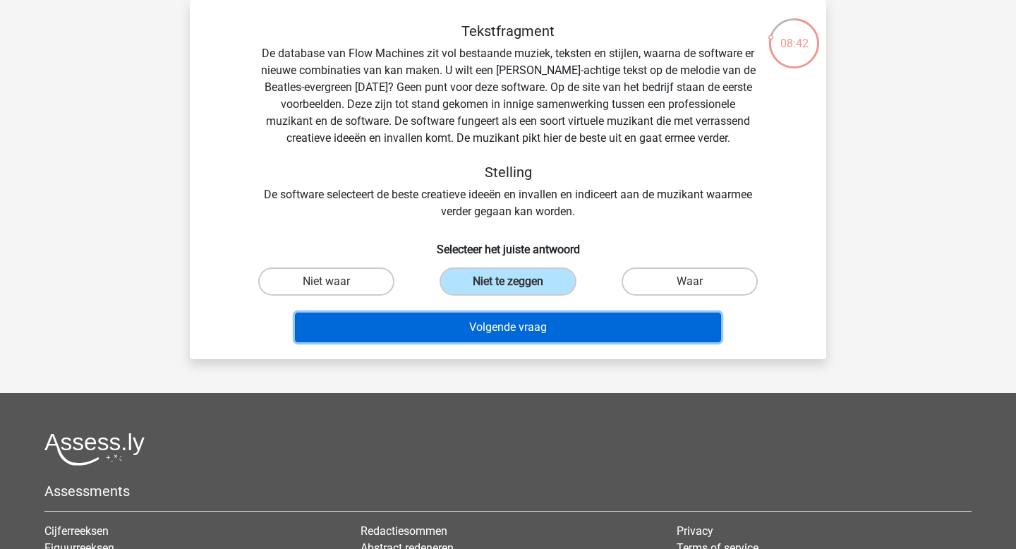
click at [564, 322] on button "Volgende vraag" at bounding box center [508, 328] width 427 height 30
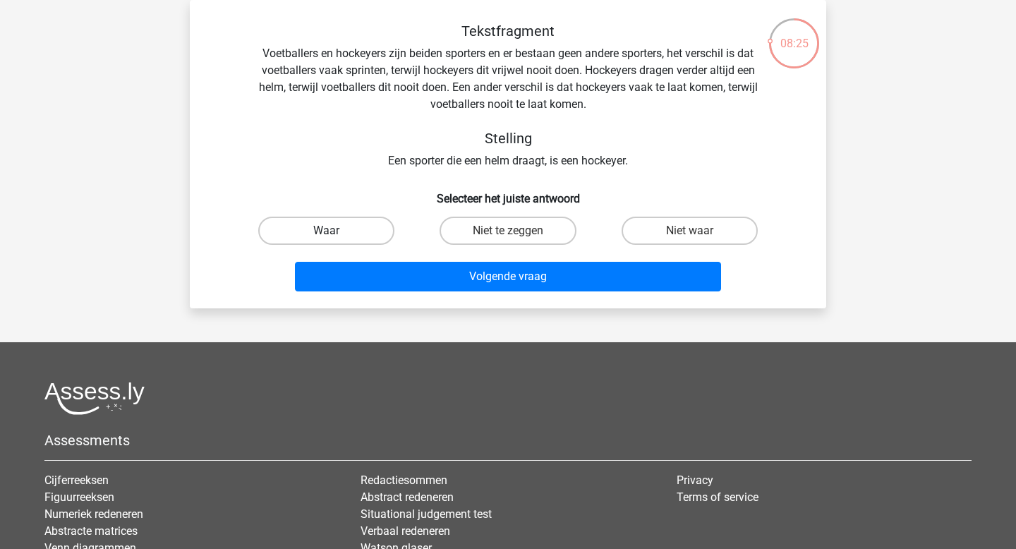
click at [365, 237] on label "Waar" at bounding box center [326, 231] width 136 height 28
click at [336, 237] on input "Waar" at bounding box center [331, 235] width 9 height 9
radio input "true"
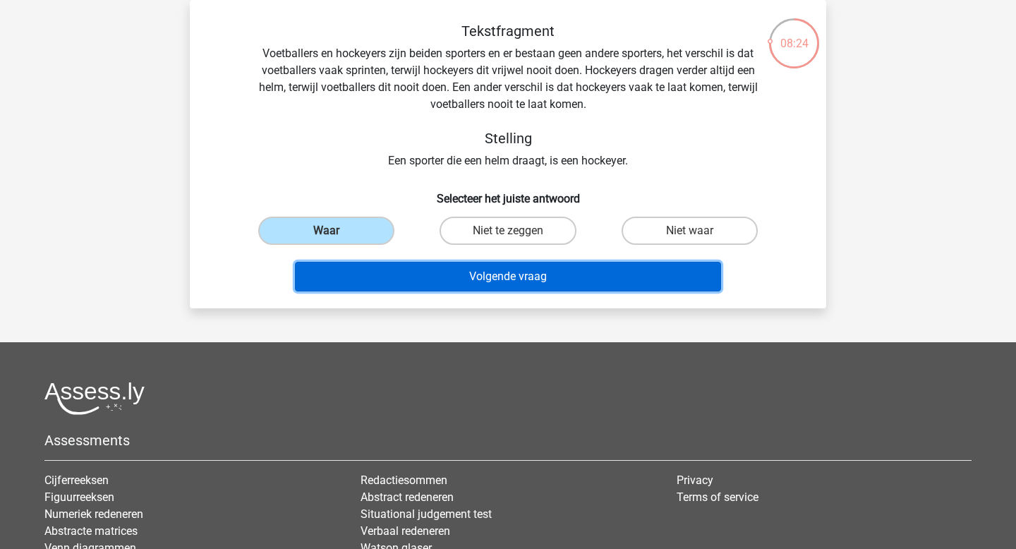
click at [362, 283] on button "Volgende vraag" at bounding box center [508, 277] width 427 height 30
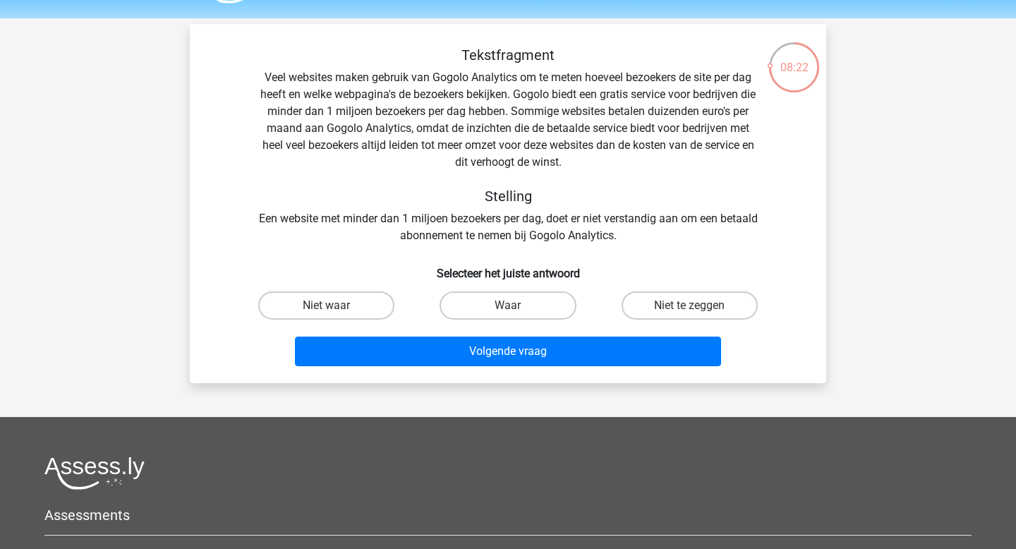
scroll to position [39, 0]
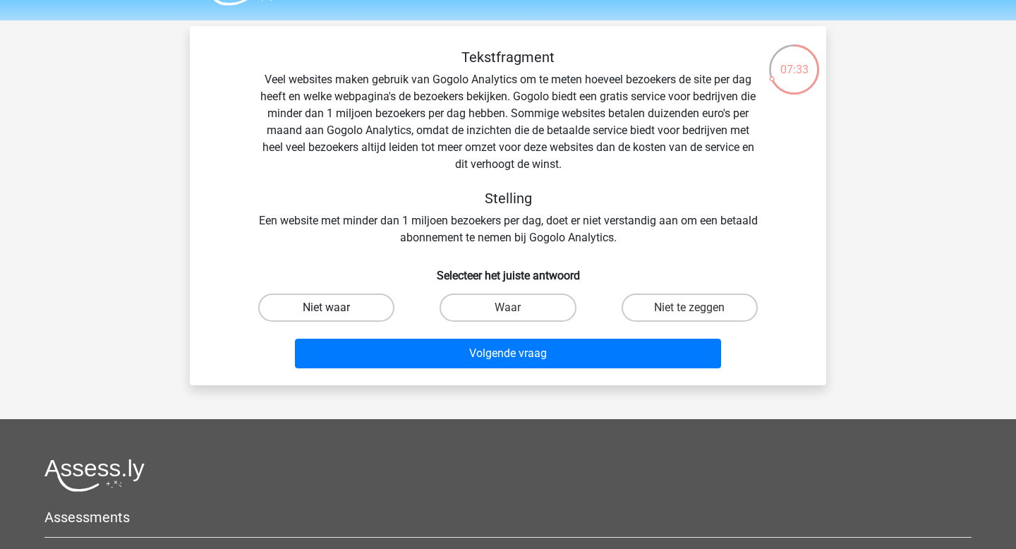
click at [374, 304] on label "Niet waar" at bounding box center [326, 307] width 136 height 28
click at [336, 308] on input "Niet waar" at bounding box center [331, 312] width 9 height 9
radio input "true"
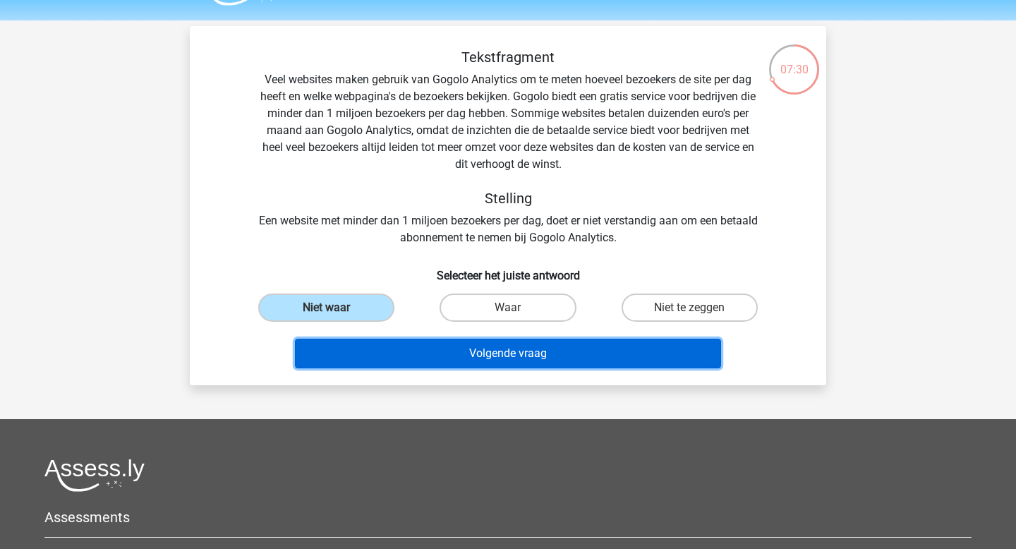
click at [575, 353] on button "Volgende vraag" at bounding box center [508, 354] width 427 height 30
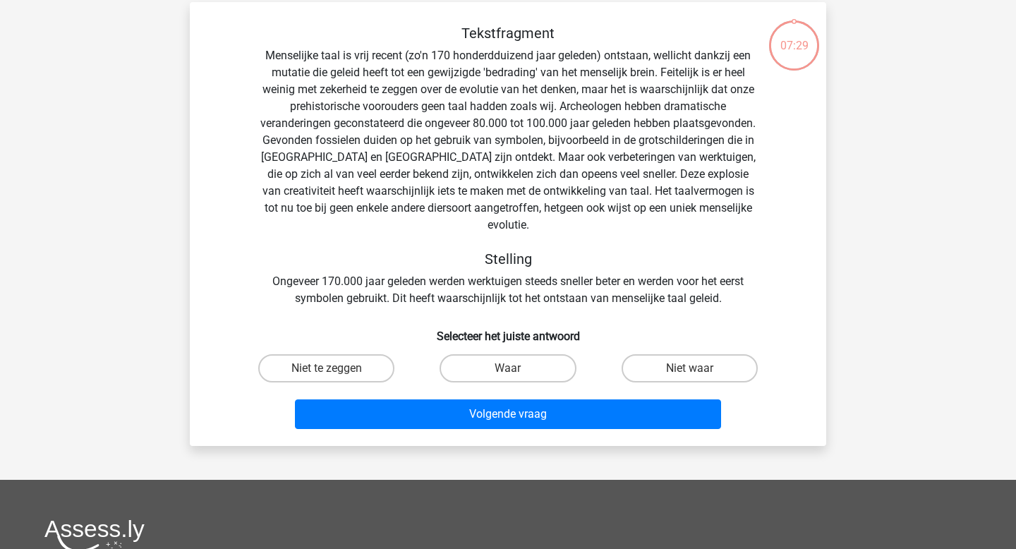
scroll to position [65, 0]
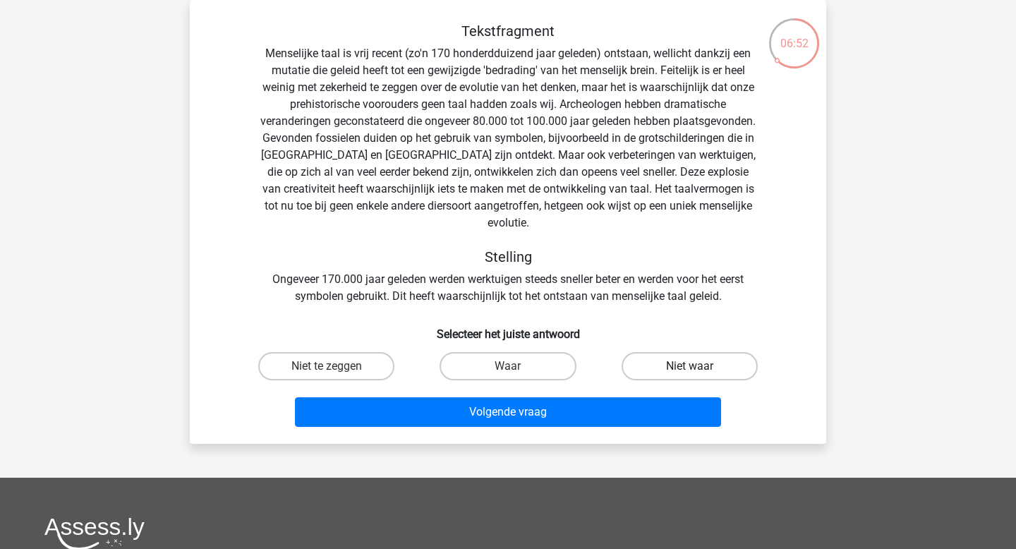
click at [653, 352] on label "Niet waar" at bounding box center [690, 366] width 136 height 28
click at [689, 366] on input "Niet waar" at bounding box center [693, 370] width 9 height 9
radio input "true"
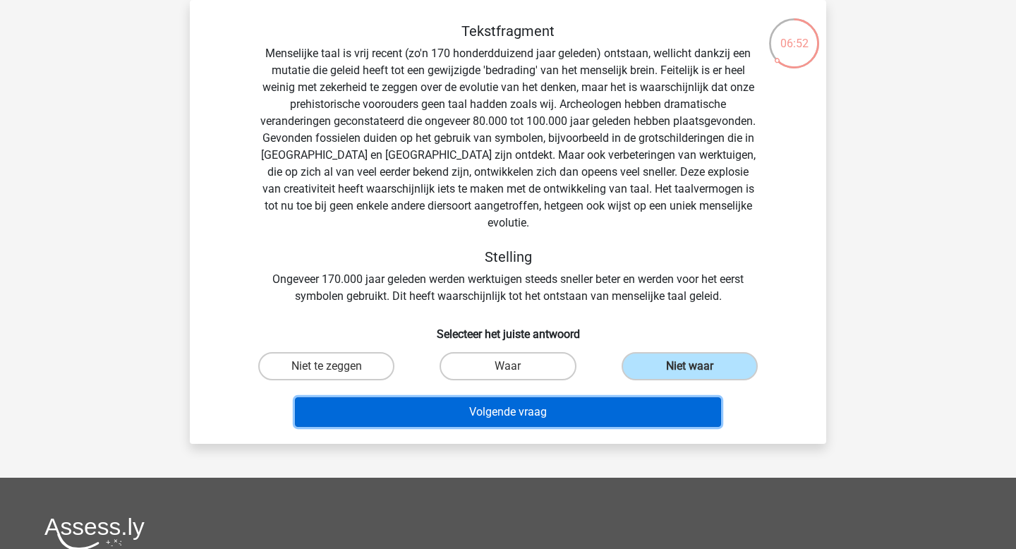
click at [596, 397] on button "Volgende vraag" at bounding box center [508, 412] width 427 height 30
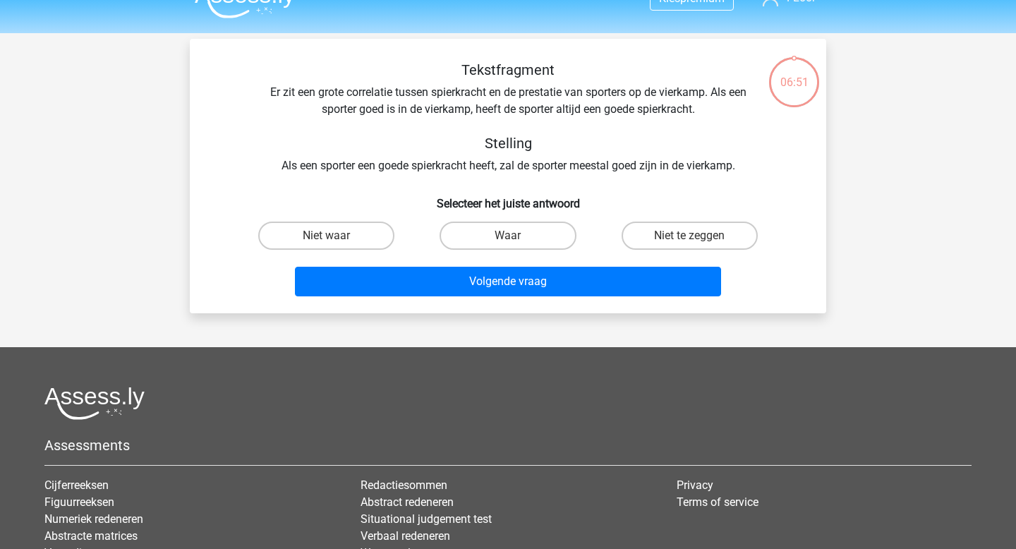
scroll to position [0, 0]
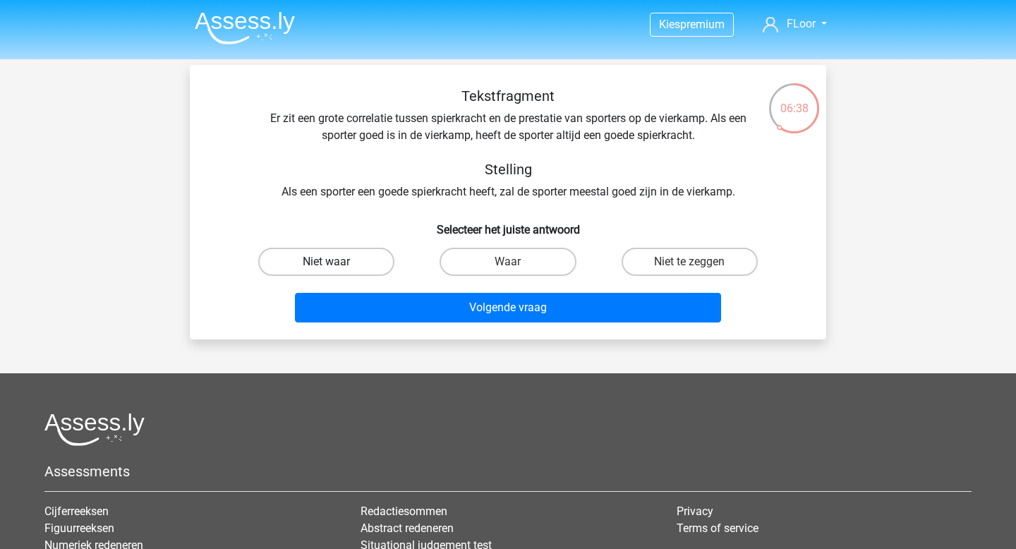
click at [378, 254] on label "Niet waar" at bounding box center [326, 262] width 136 height 28
click at [336, 262] on input "Niet waar" at bounding box center [331, 266] width 9 height 9
radio input "true"
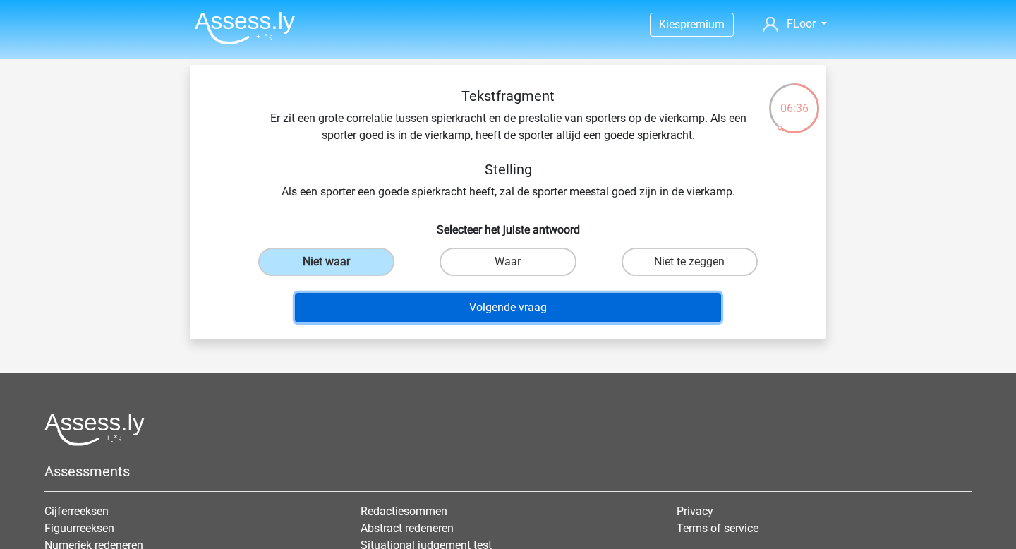
click at [607, 317] on button "Volgende vraag" at bounding box center [508, 308] width 427 height 30
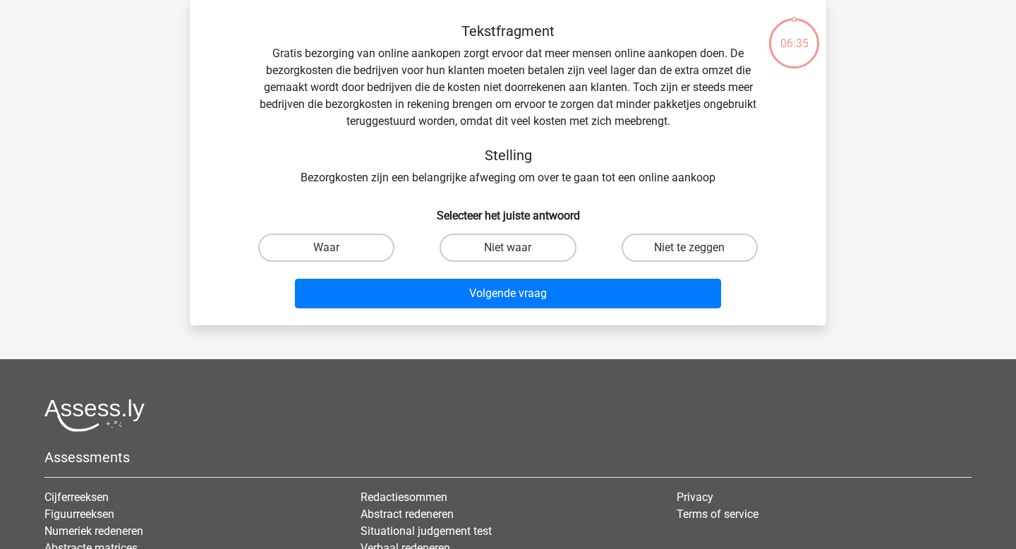
scroll to position [17, 0]
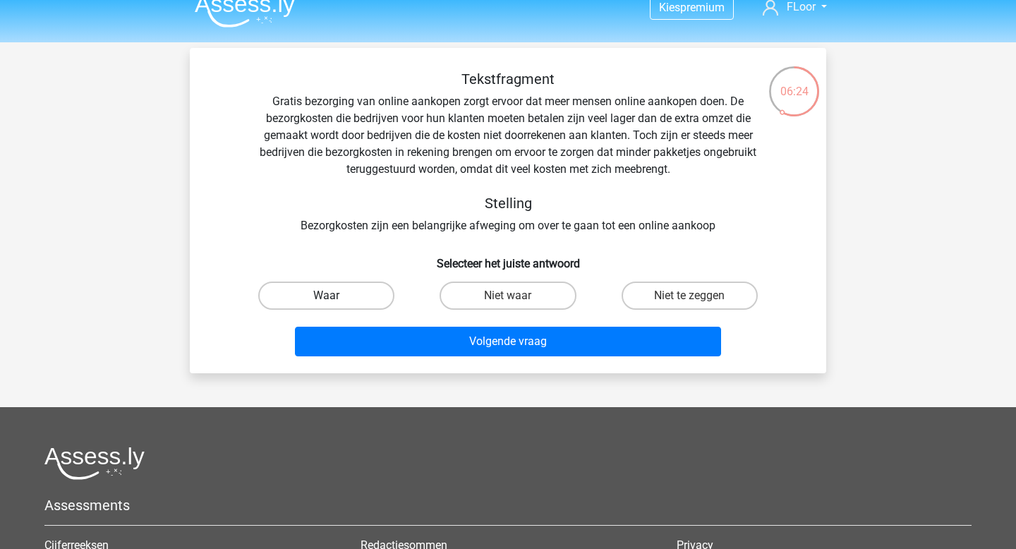
click at [379, 286] on label "Waar" at bounding box center [326, 295] width 136 height 28
click at [336, 296] on input "Waar" at bounding box center [331, 300] width 9 height 9
radio input "true"
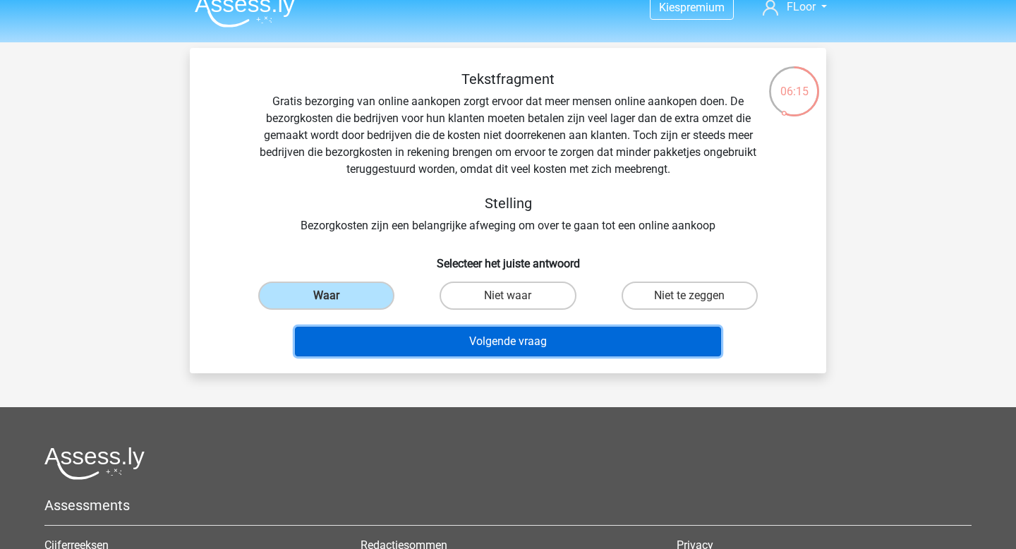
click at [448, 346] on button "Volgende vraag" at bounding box center [508, 342] width 427 height 30
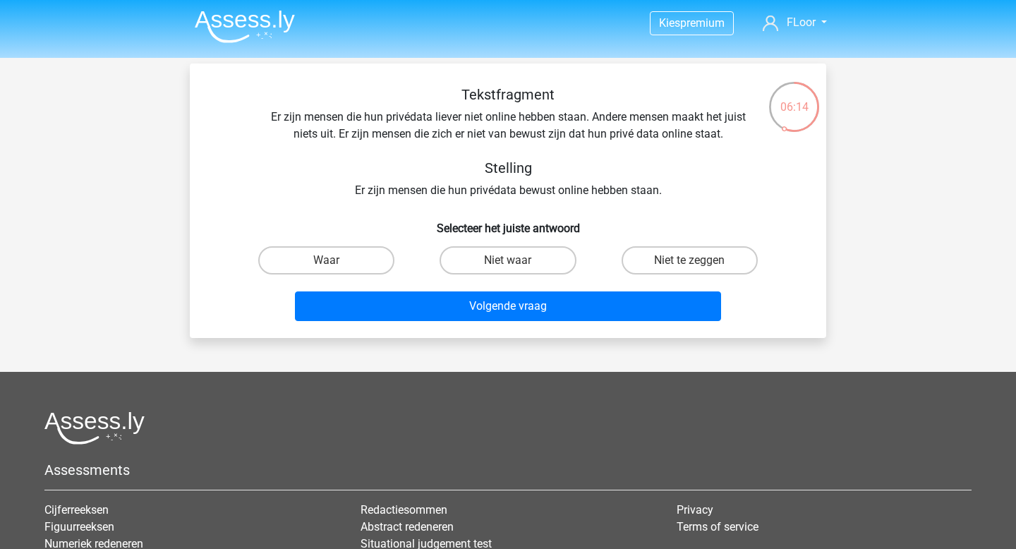
scroll to position [0, 0]
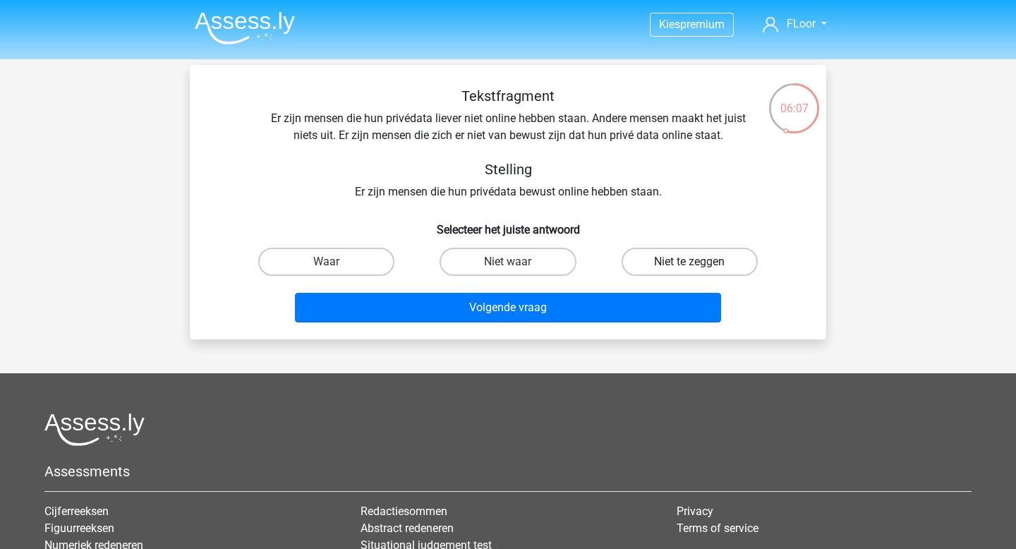
click at [682, 268] on label "Niet te zeggen" at bounding box center [690, 262] width 136 height 28
click at [689, 268] on input "Niet te zeggen" at bounding box center [693, 266] width 9 height 9
radio input "true"
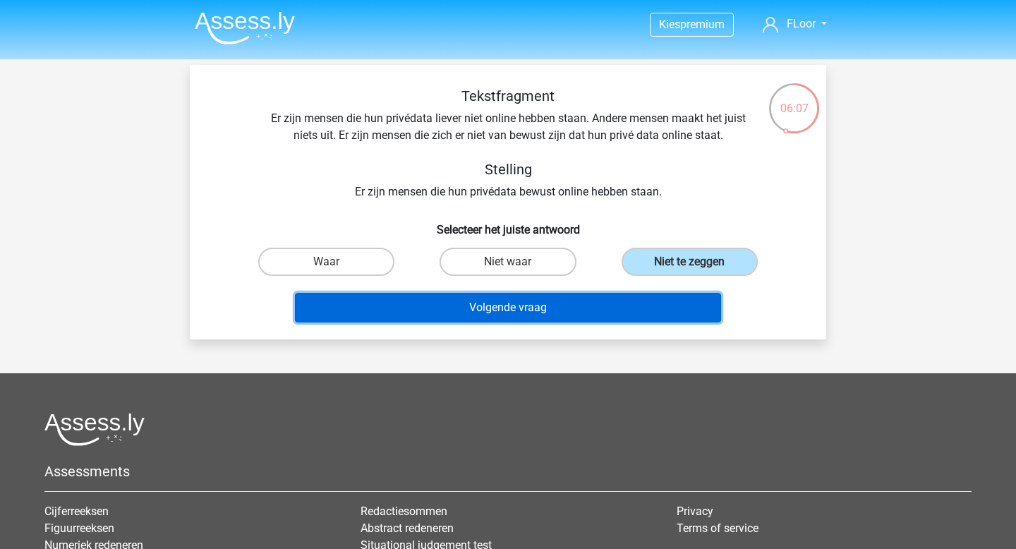
click at [618, 320] on button "Volgende vraag" at bounding box center [508, 308] width 427 height 30
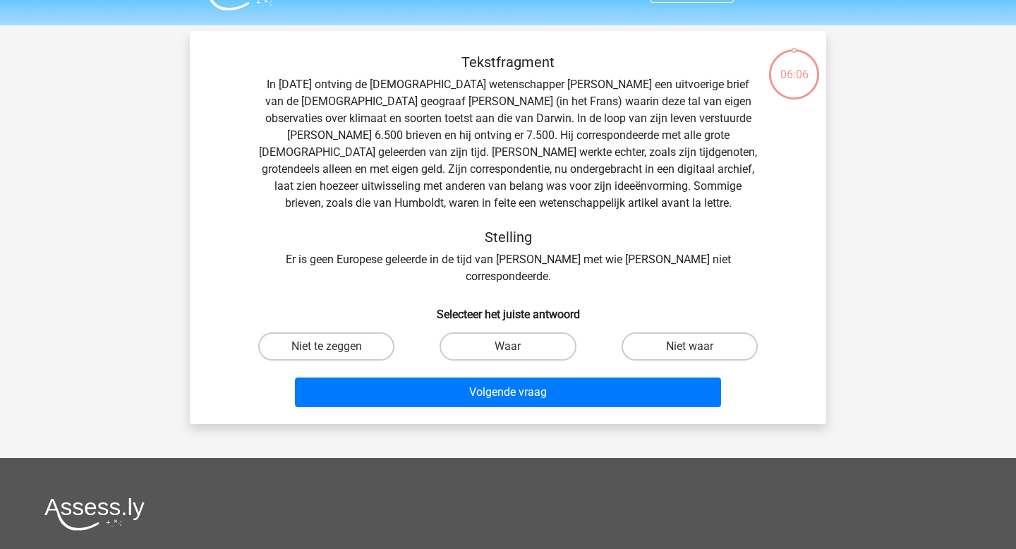
scroll to position [65, 0]
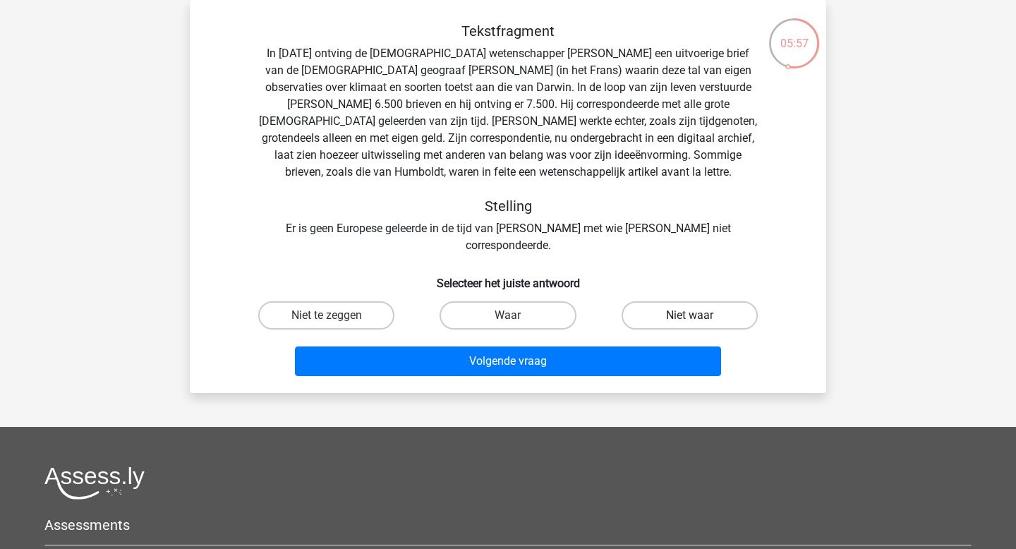
click at [708, 301] on label "Niet waar" at bounding box center [690, 315] width 136 height 28
click at [698, 315] on input "Niet waar" at bounding box center [693, 319] width 9 height 9
radio input "true"
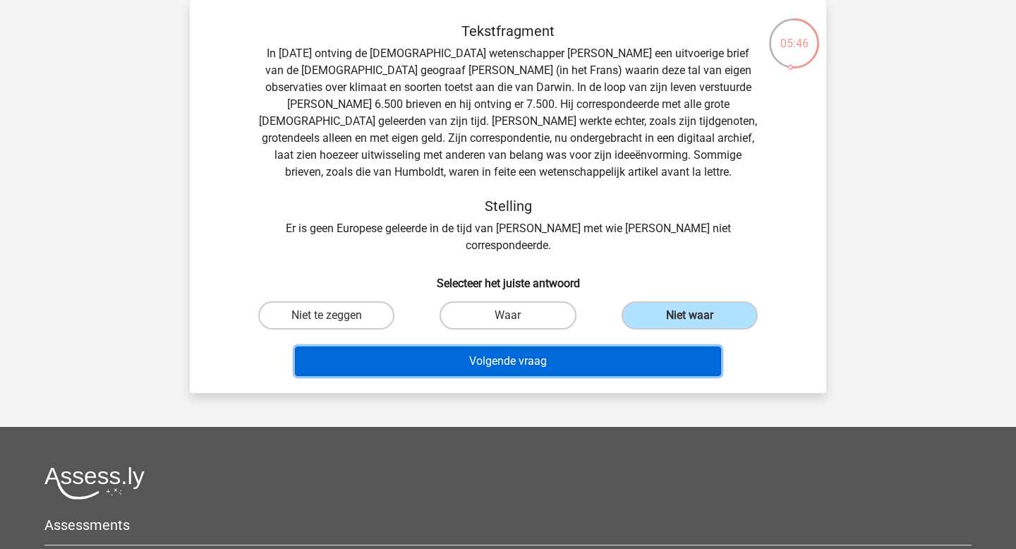
click at [654, 346] on button "Volgende vraag" at bounding box center [508, 361] width 427 height 30
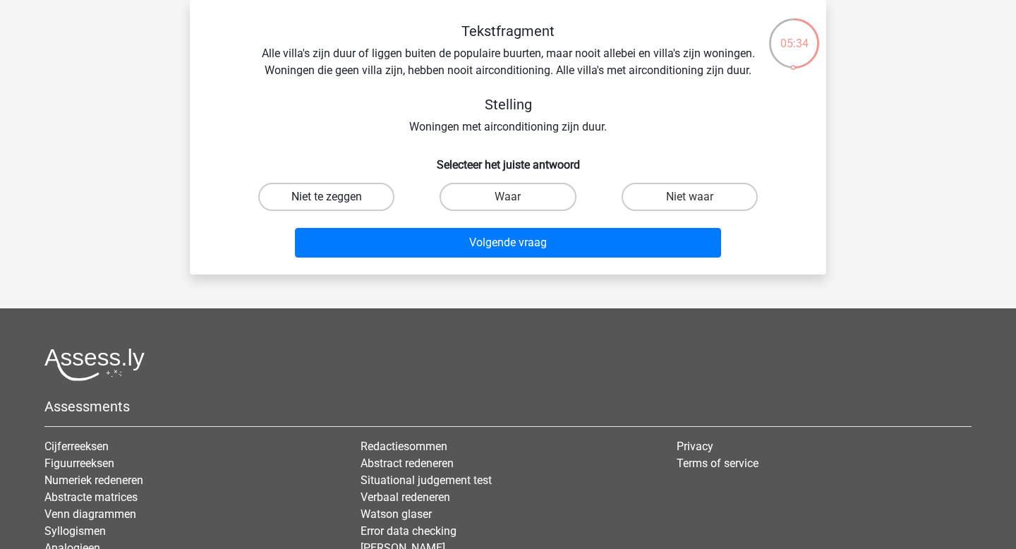
click at [353, 196] on label "Niet te zeggen" at bounding box center [326, 197] width 136 height 28
click at [336, 197] on input "Niet te zeggen" at bounding box center [331, 201] width 9 height 9
radio input "true"
click at [535, 200] on label "Waar" at bounding box center [508, 197] width 136 height 28
click at [517, 200] on input "Waar" at bounding box center [512, 201] width 9 height 9
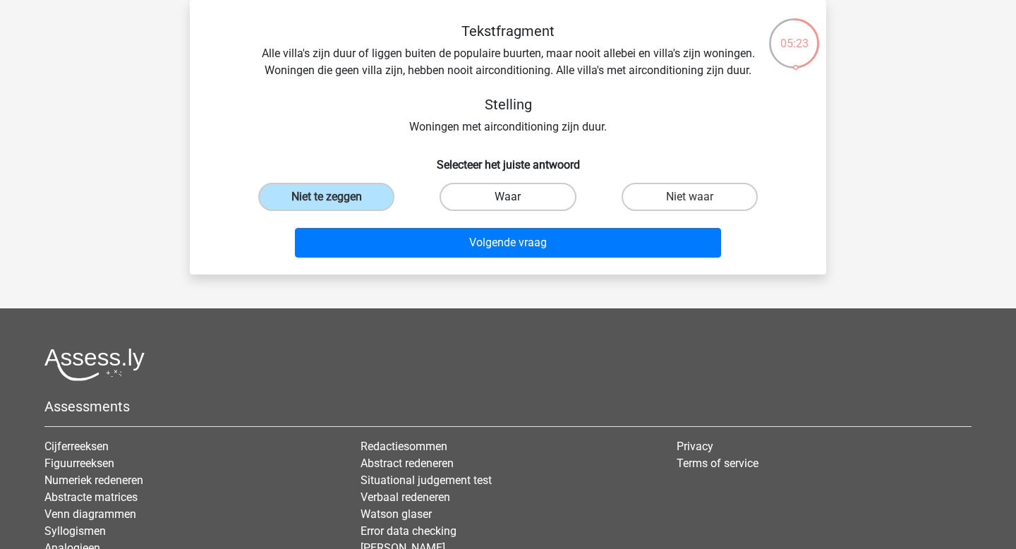
radio input "true"
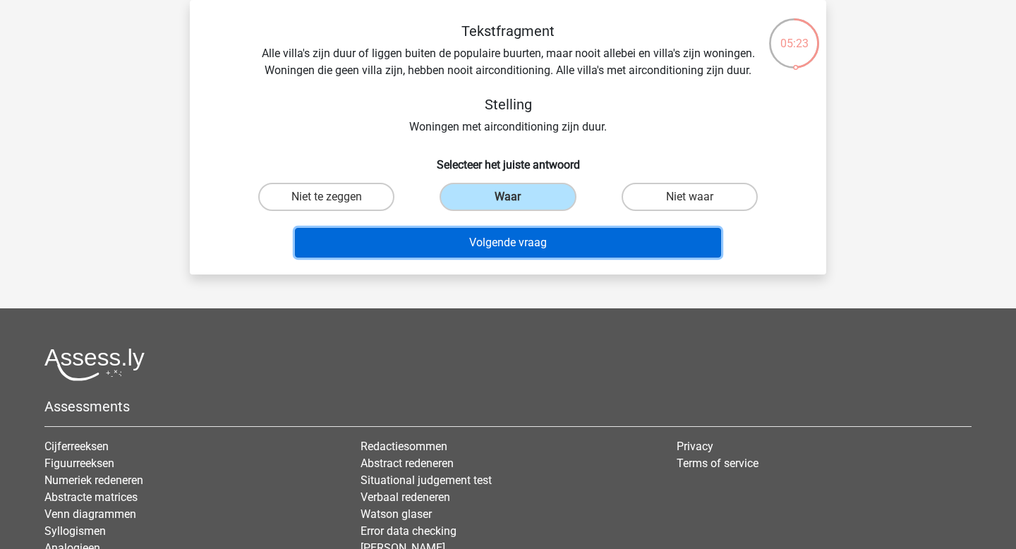
click at [519, 248] on button "Volgende vraag" at bounding box center [508, 243] width 427 height 30
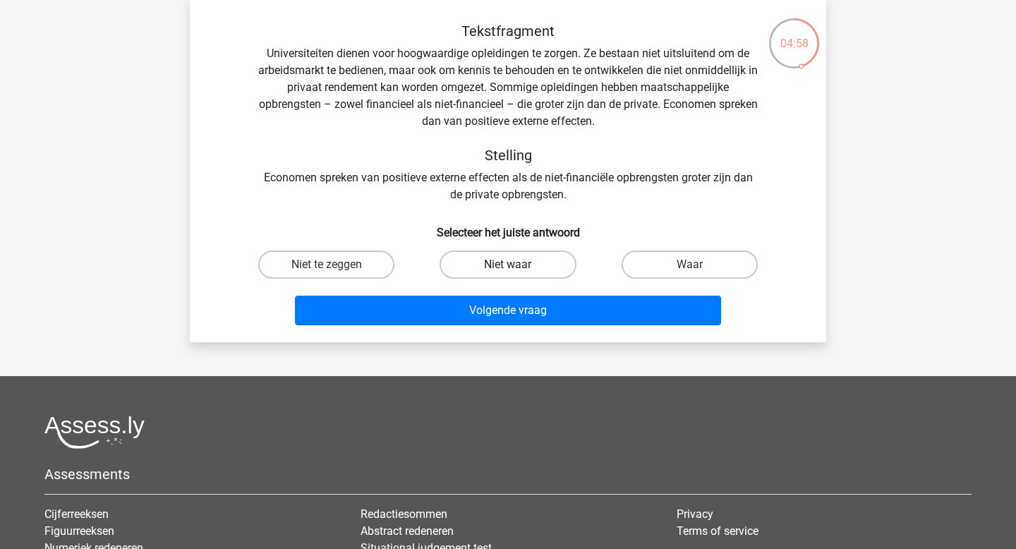
click at [473, 267] on label "Niet waar" at bounding box center [508, 264] width 136 height 28
click at [508, 267] on input "Niet waar" at bounding box center [512, 269] width 9 height 9
radio input "true"
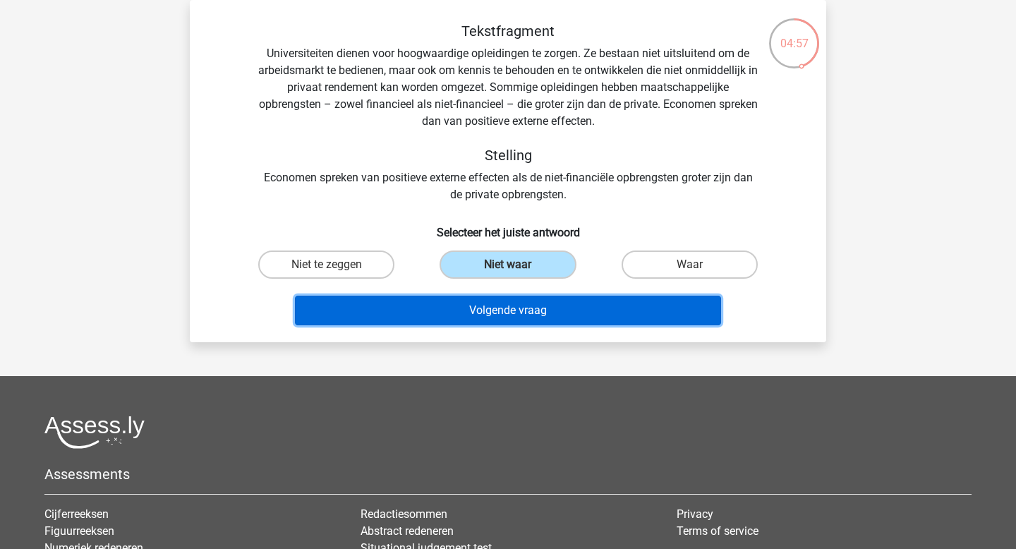
click at [462, 308] on button "Volgende vraag" at bounding box center [508, 311] width 427 height 30
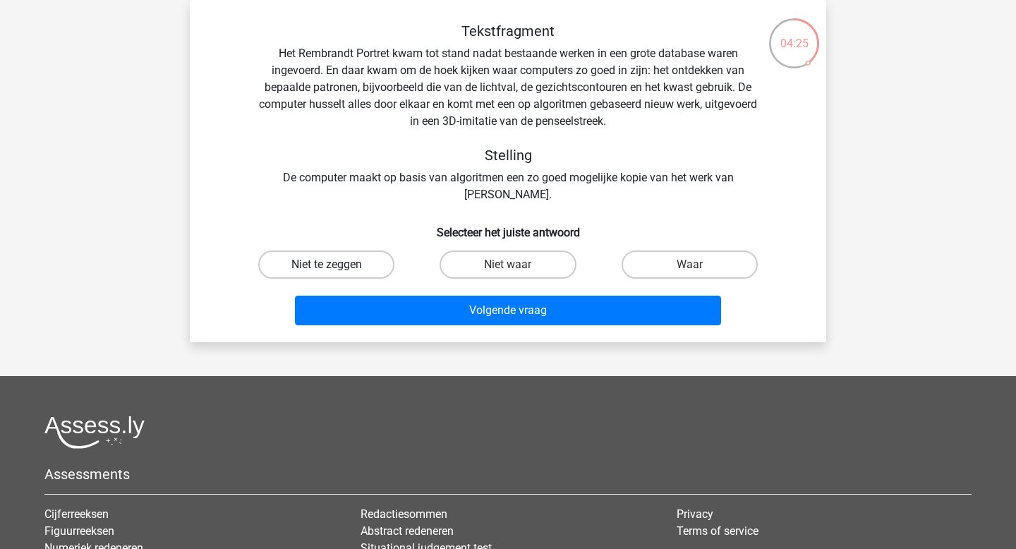
click at [317, 265] on label "Niet te zeggen" at bounding box center [326, 264] width 136 height 28
click at [327, 265] on input "Niet te zeggen" at bounding box center [331, 269] width 9 height 9
radio input "true"
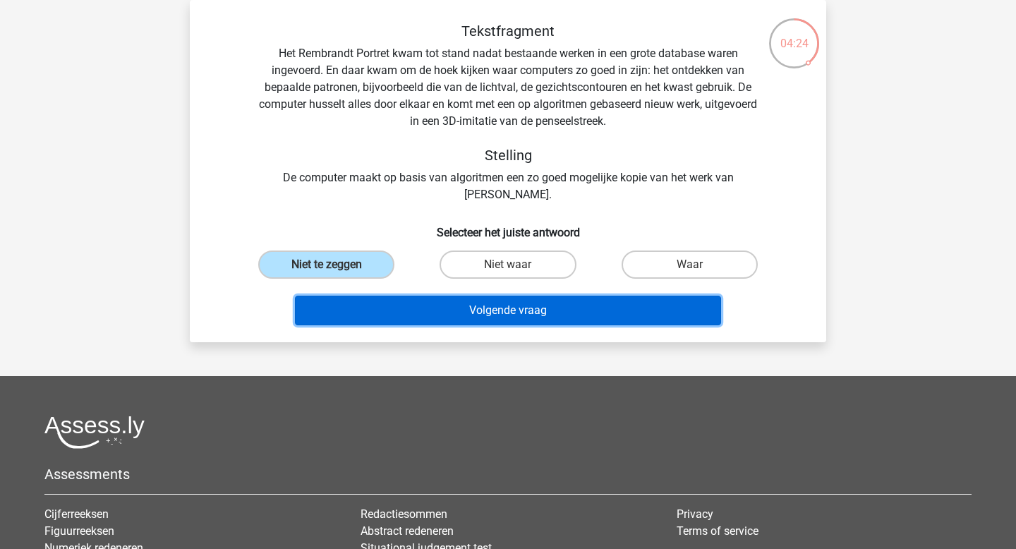
click at [323, 304] on button "Volgende vraag" at bounding box center [508, 311] width 427 height 30
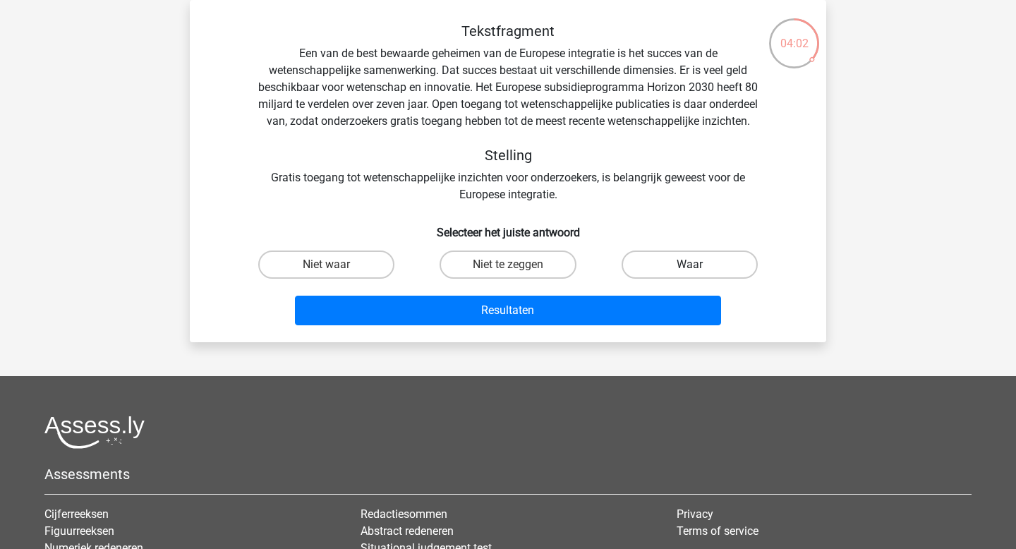
click at [624, 279] on label "Waar" at bounding box center [690, 264] width 136 height 28
click at [689, 274] on input "Waar" at bounding box center [693, 269] width 9 height 9
radio input "true"
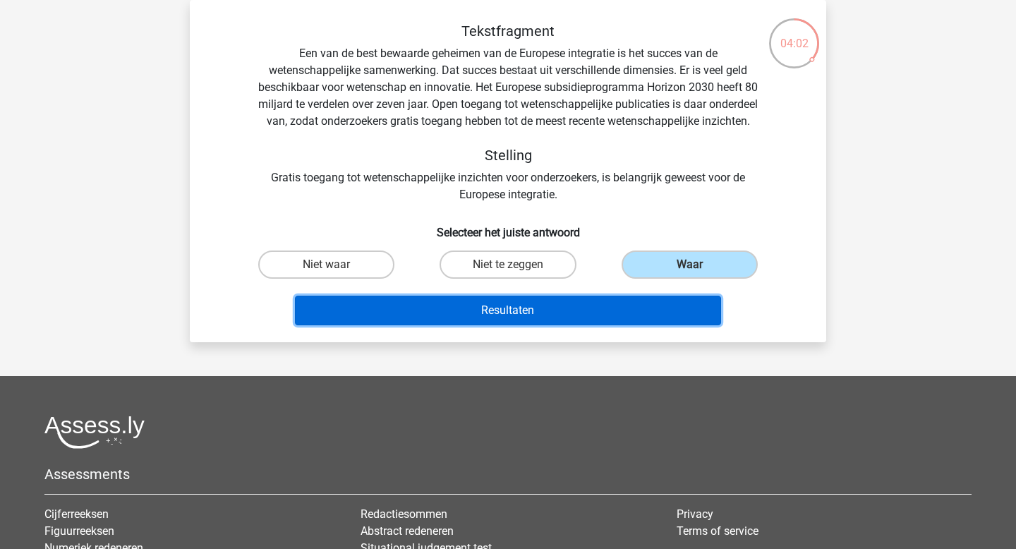
click at [589, 325] on button "Resultaten" at bounding box center [508, 311] width 427 height 30
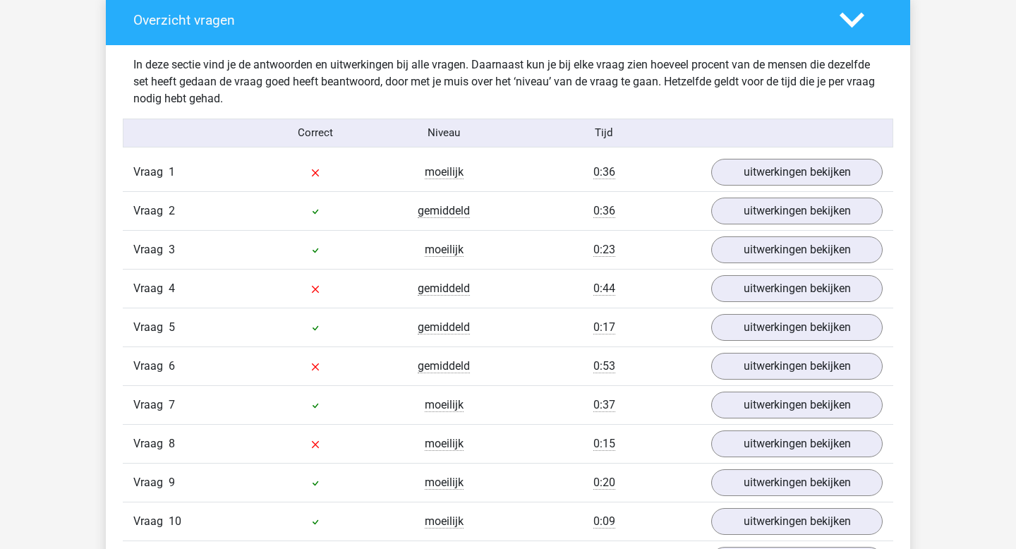
scroll to position [1063, 0]
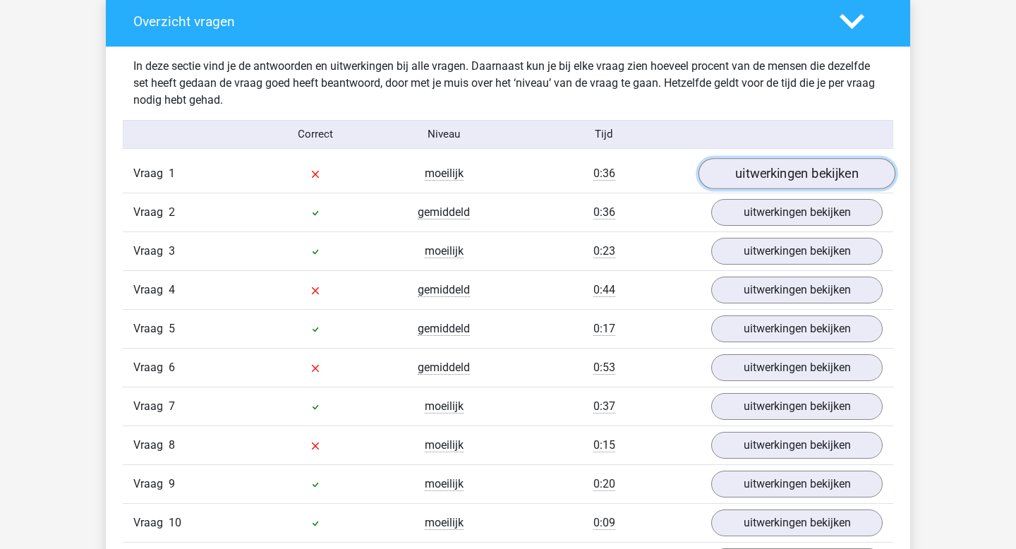
click at [759, 178] on link "uitwerkingen bekijken" at bounding box center [796, 173] width 197 height 31
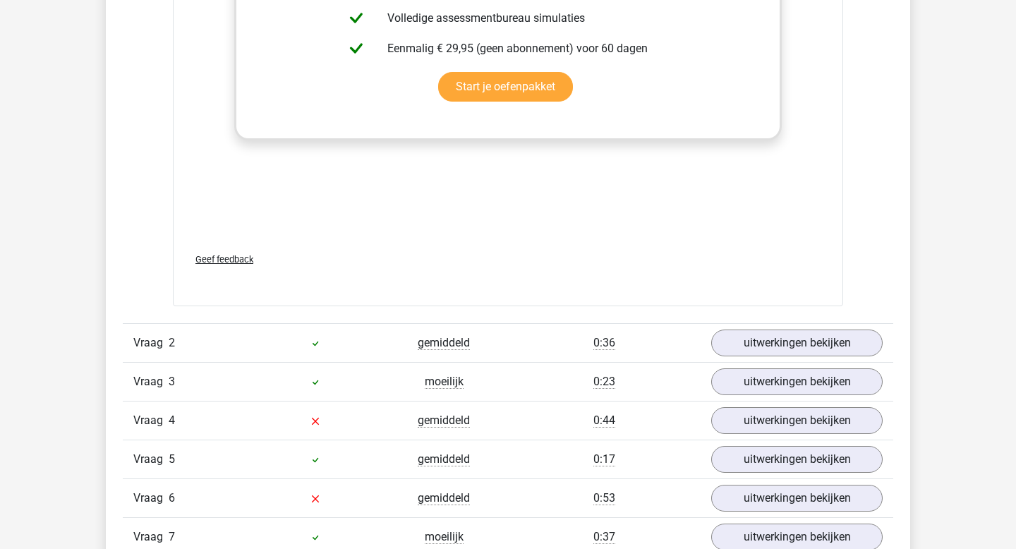
scroll to position [1834, 0]
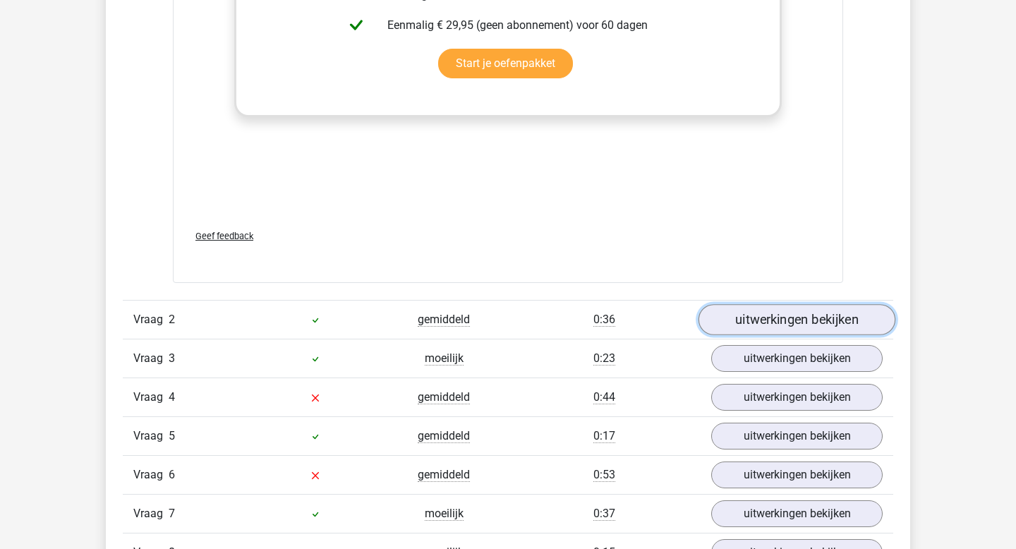
click at [808, 315] on link "uitwerkingen bekijken" at bounding box center [796, 319] width 197 height 31
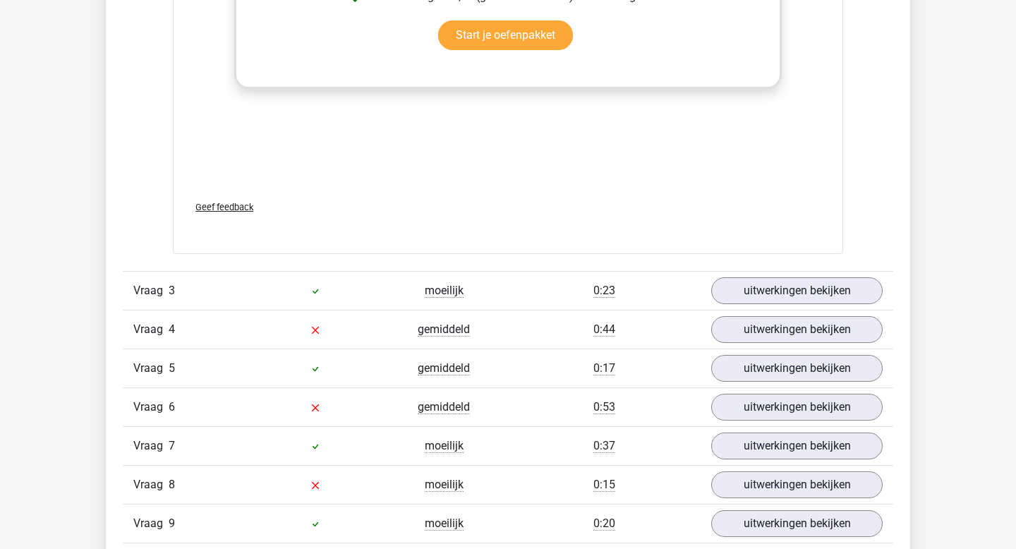
scroll to position [2733, 0]
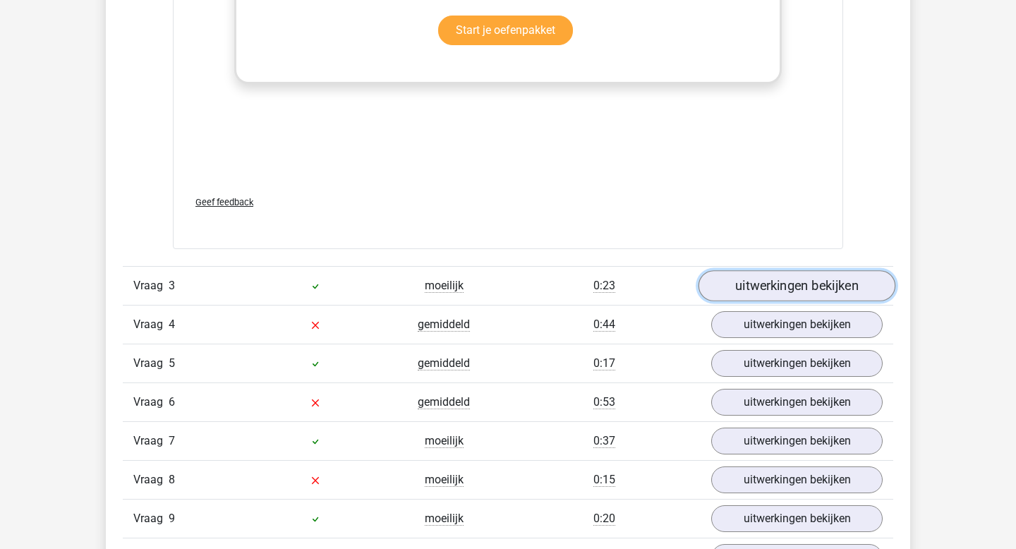
click at [745, 285] on link "uitwerkingen bekijken" at bounding box center [796, 285] width 197 height 31
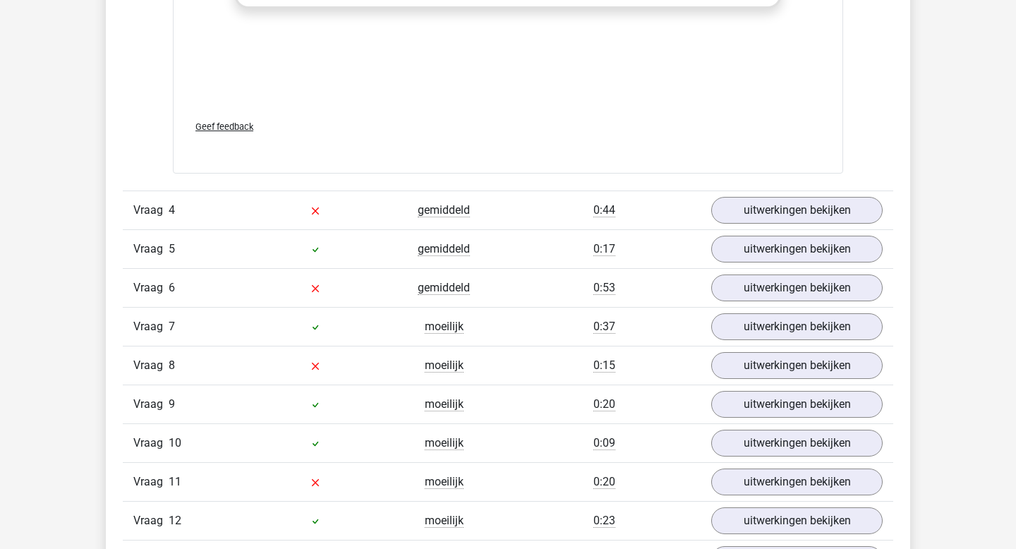
scroll to position [3677, 0]
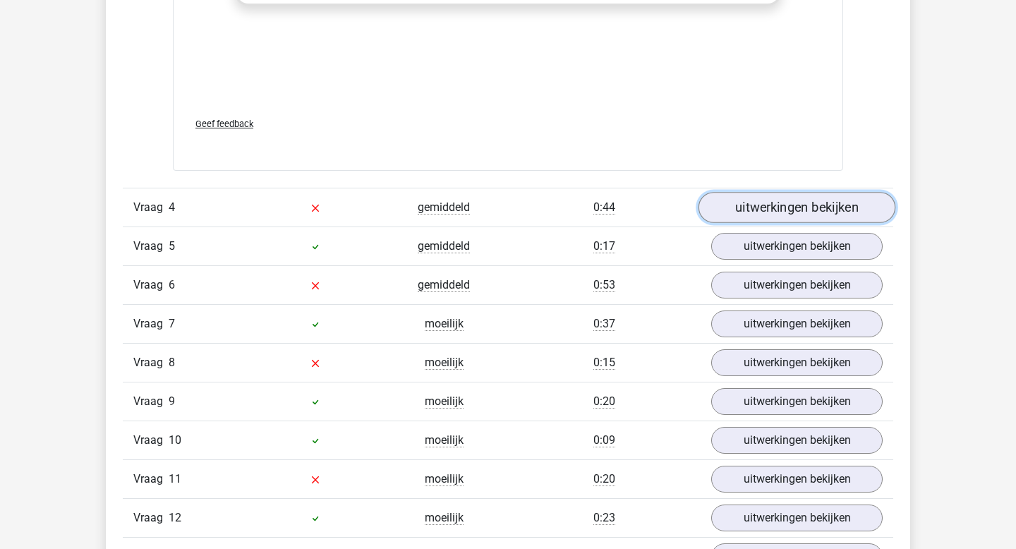
click at [781, 209] on link "uitwerkingen bekijken" at bounding box center [796, 208] width 197 height 31
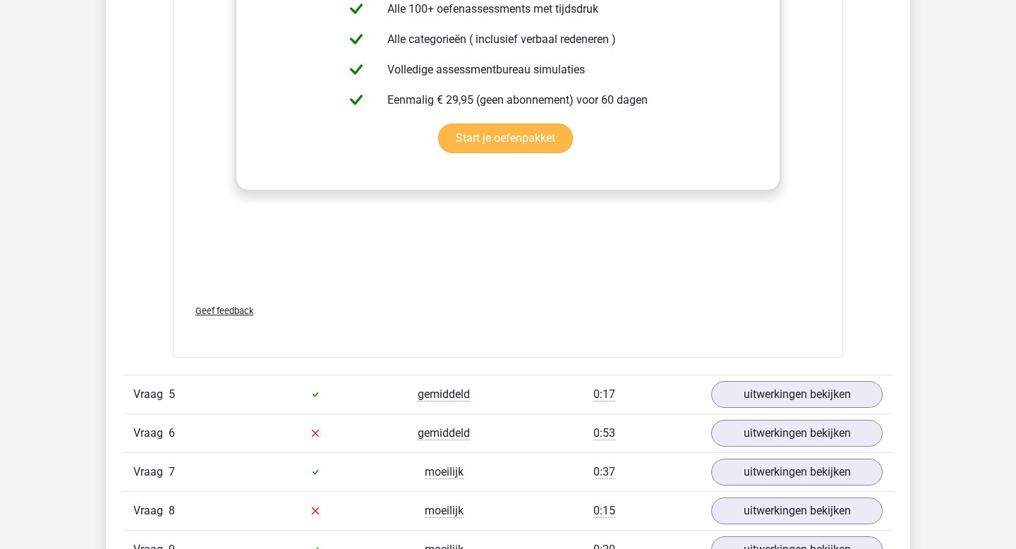
scroll to position [4363, 0]
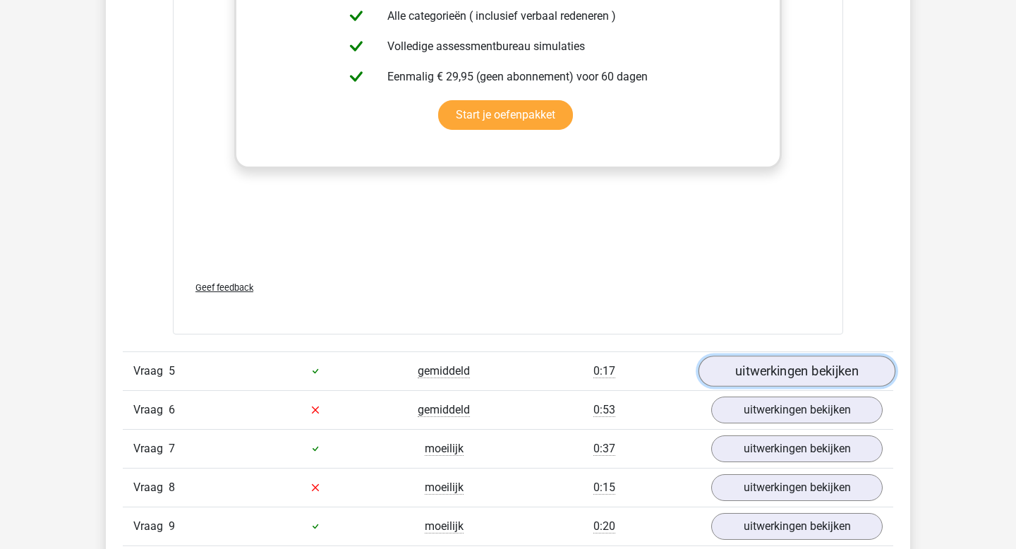
click at [802, 370] on link "uitwerkingen bekijken" at bounding box center [796, 371] width 197 height 31
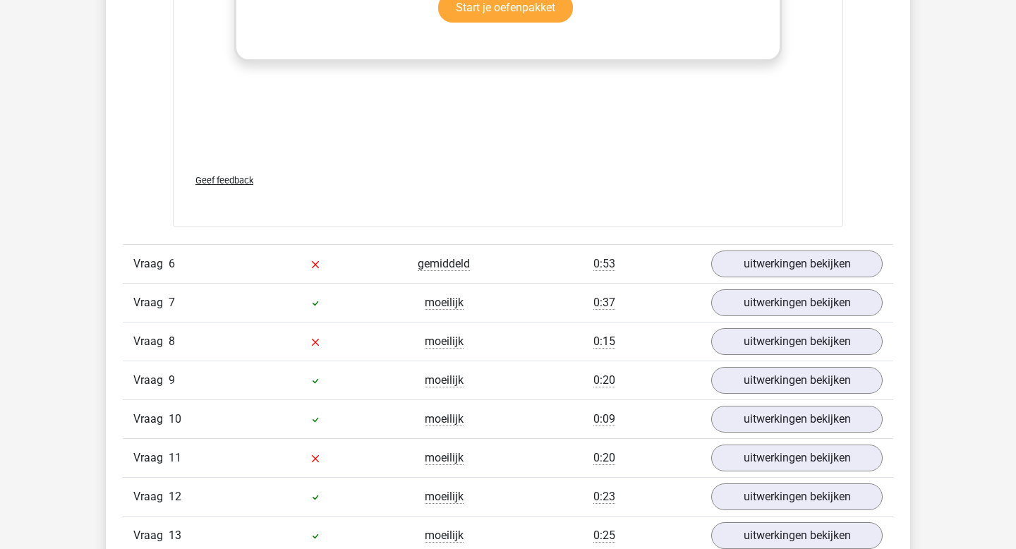
scroll to position [5290, 0]
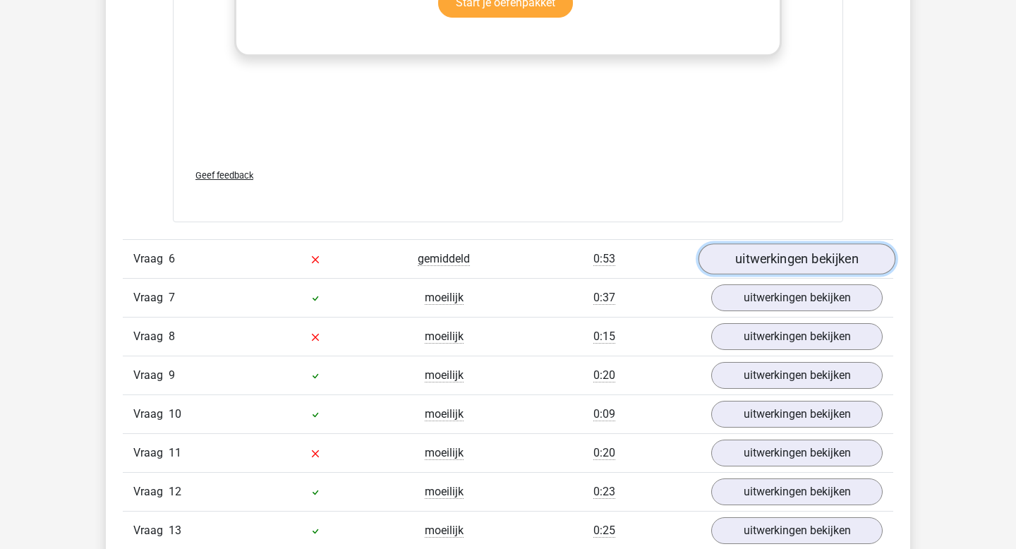
click at [786, 261] on link "uitwerkingen bekijken" at bounding box center [796, 258] width 197 height 31
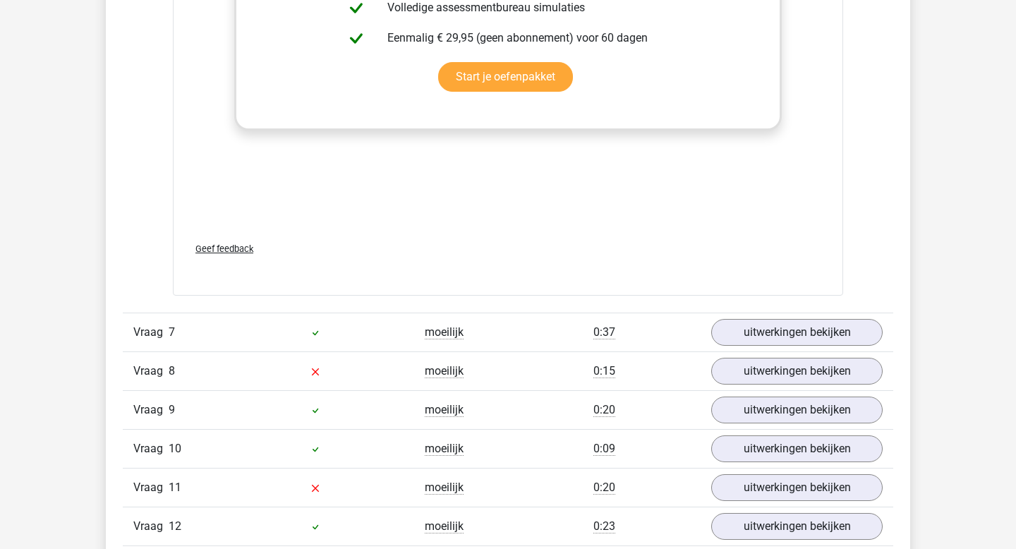
scroll to position [6088, 0]
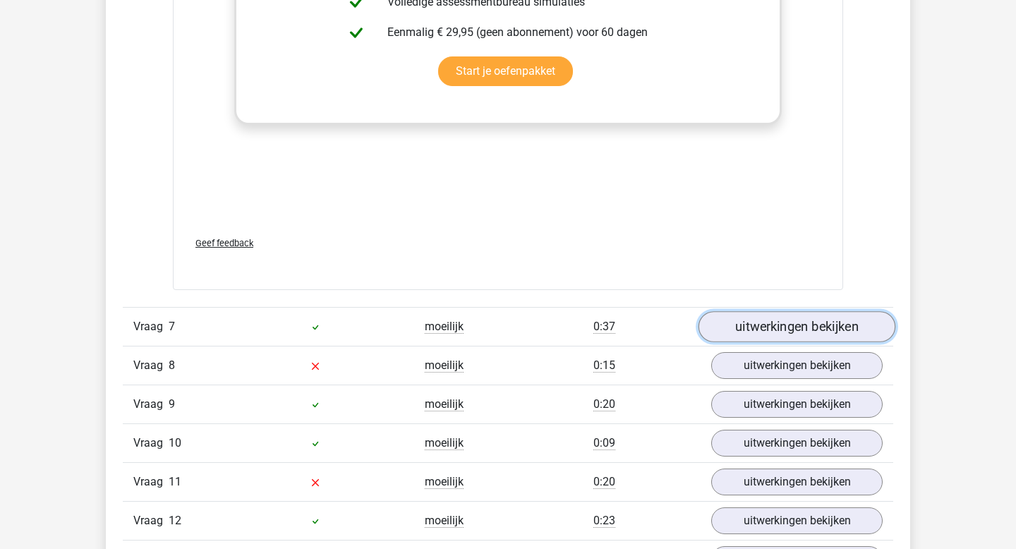
click at [778, 334] on link "uitwerkingen bekijken" at bounding box center [796, 326] width 197 height 31
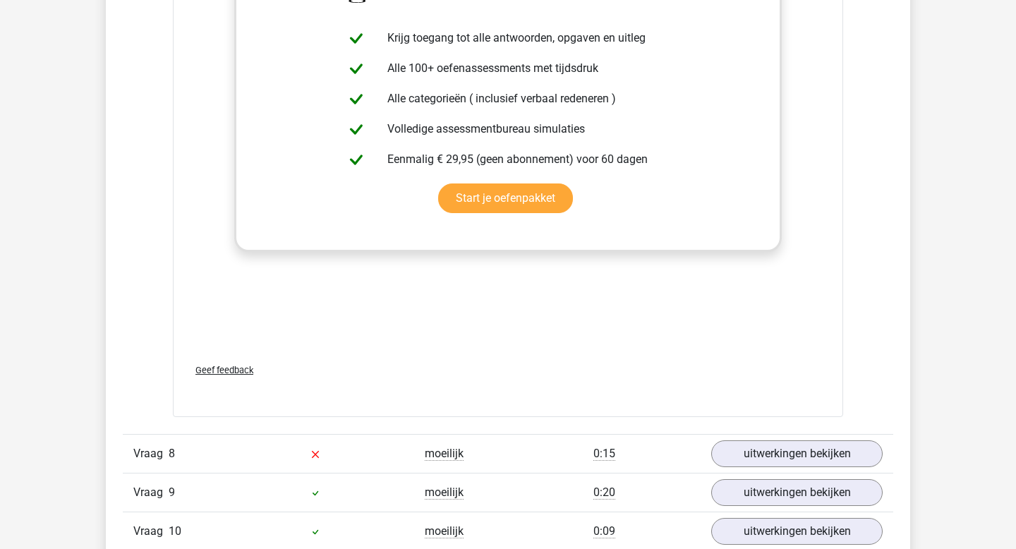
scroll to position [6955, 0]
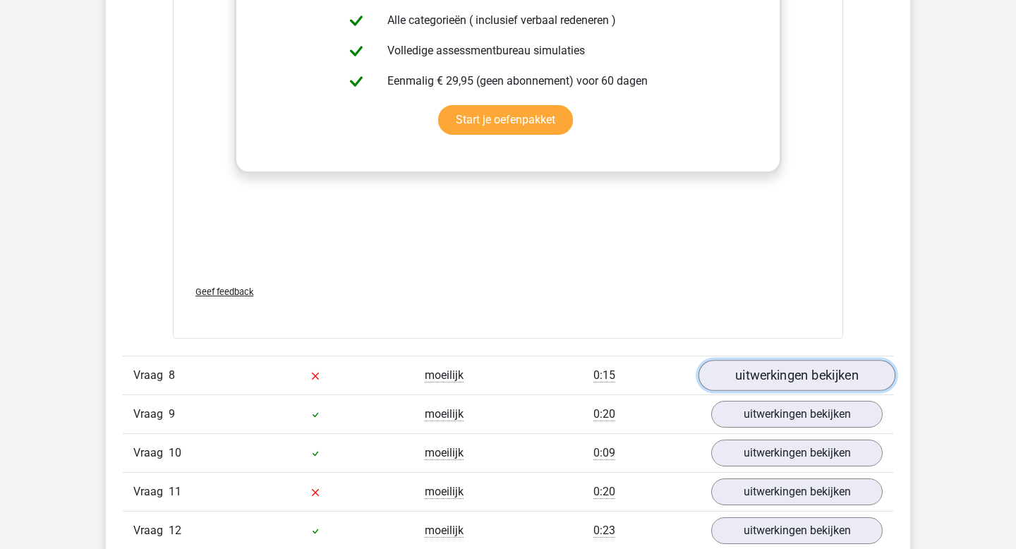
click at [751, 380] on link "uitwerkingen bekijken" at bounding box center [796, 375] width 197 height 31
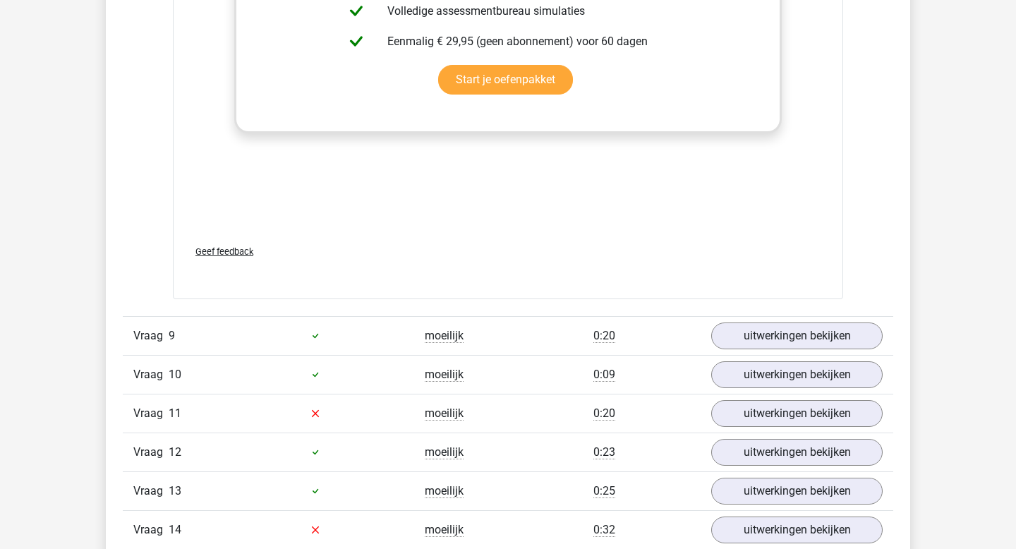
scroll to position [7795, 0]
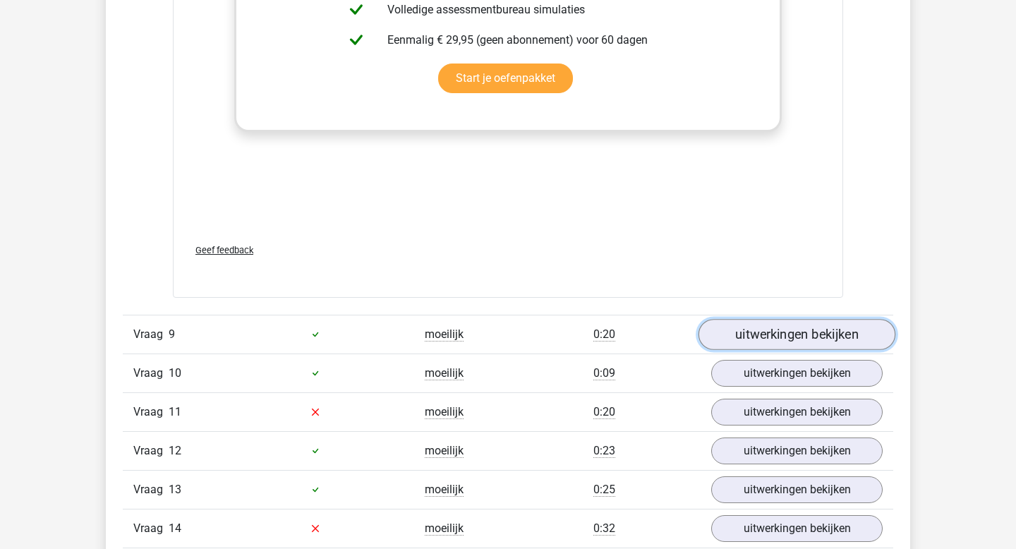
click at [726, 330] on link "uitwerkingen bekijken" at bounding box center [796, 334] width 197 height 31
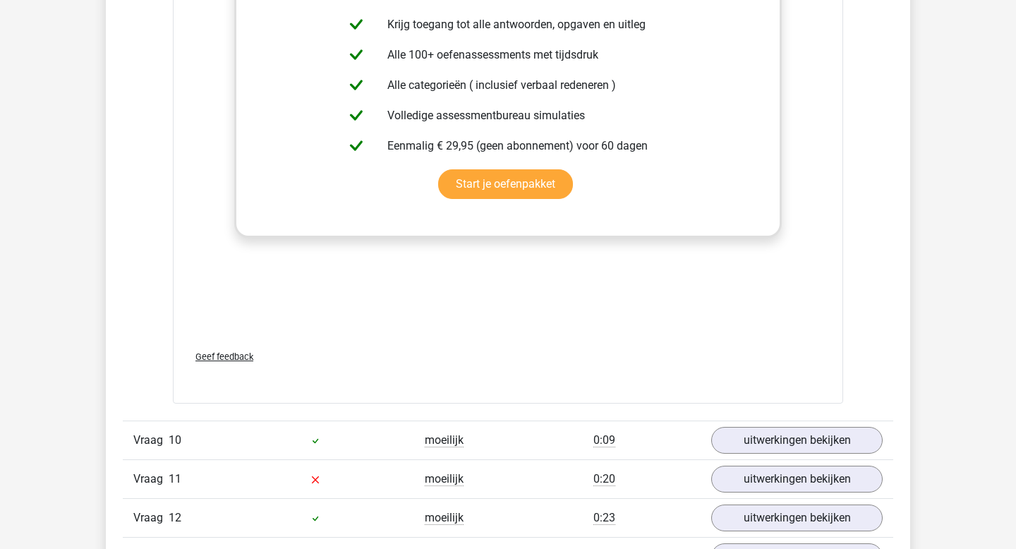
scroll to position [8538, 0]
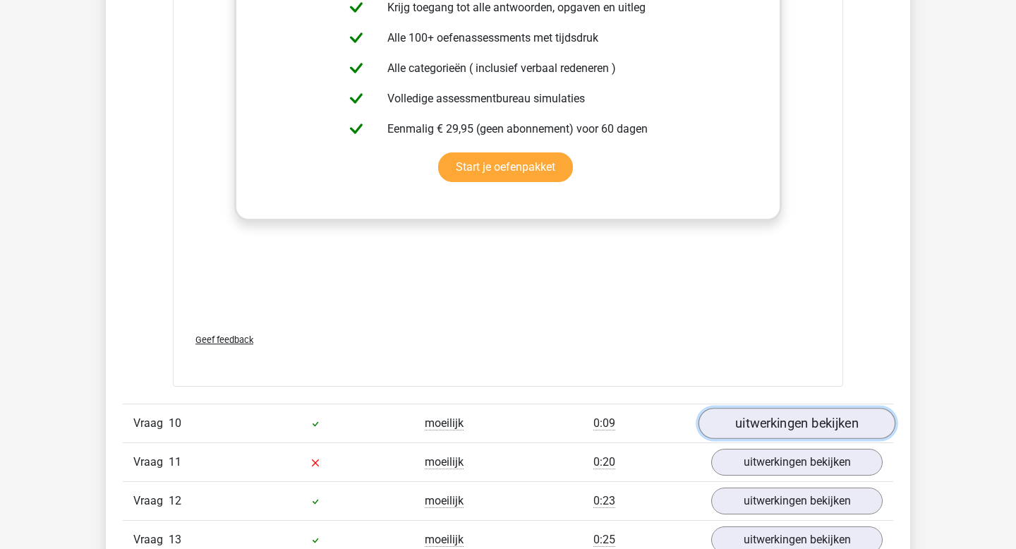
click at [746, 428] on link "uitwerkingen bekijken" at bounding box center [796, 423] width 197 height 31
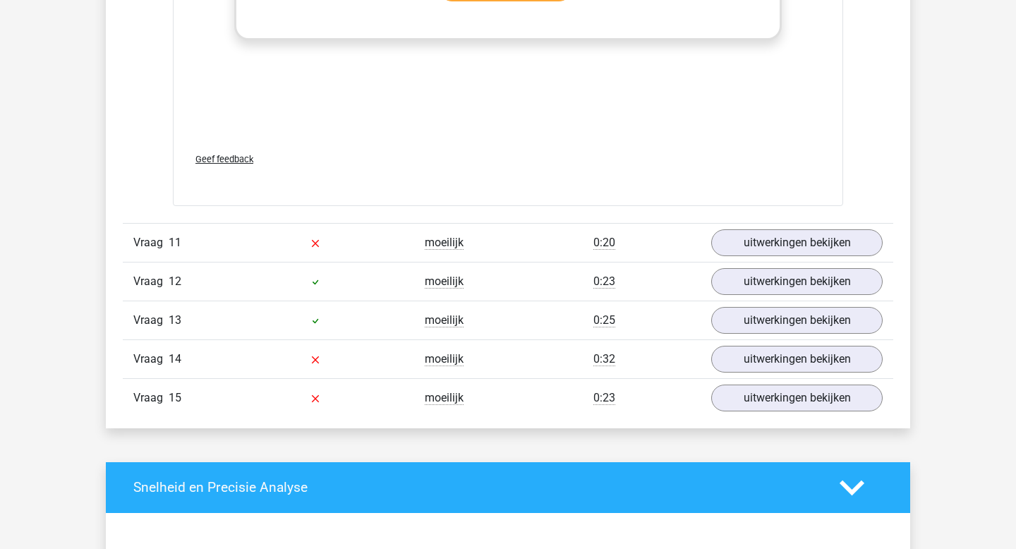
scroll to position [9519, 0]
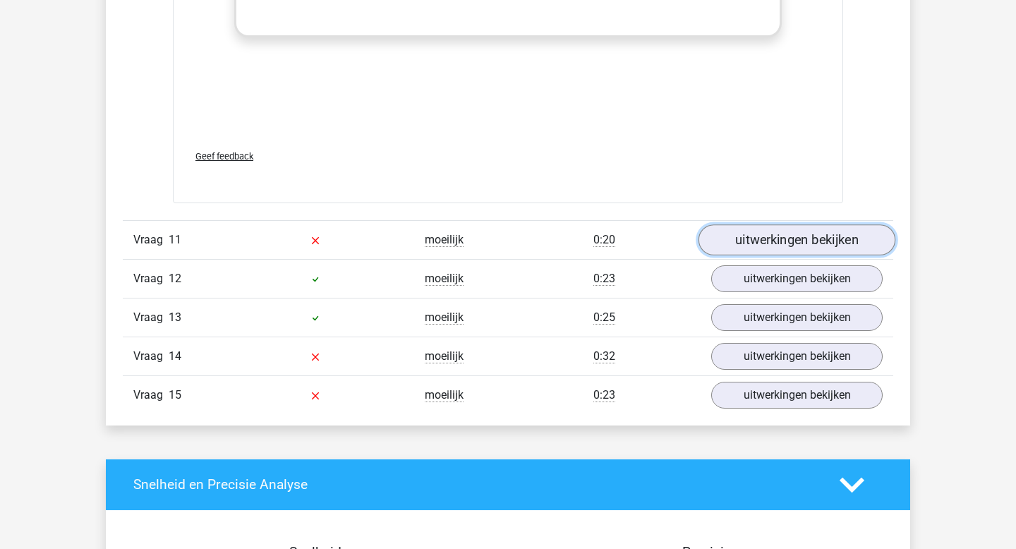
click at [761, 238] on link "uitwerkingen bekijken" at bounding box center [796, 239] width 197 height 31
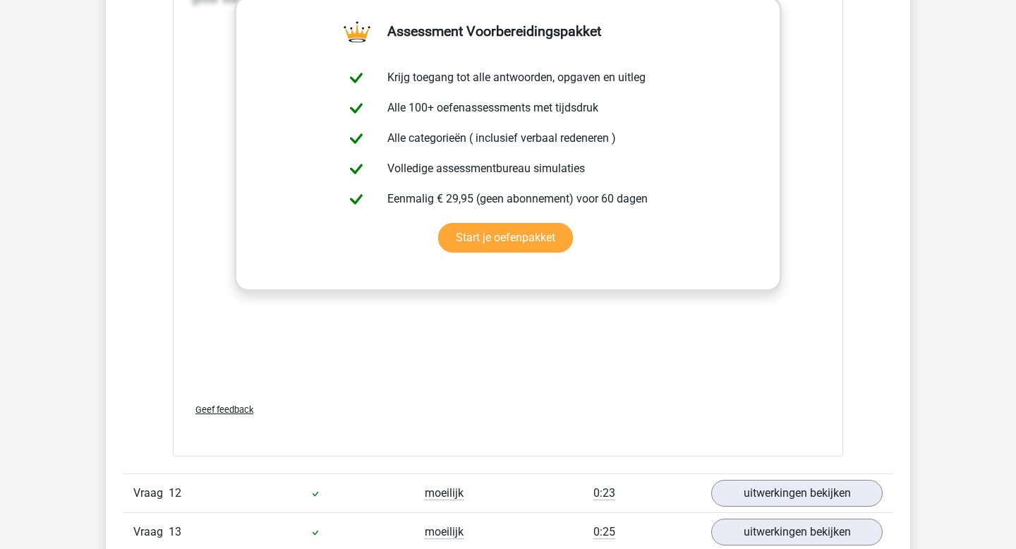
scroll to position [10142, 0]
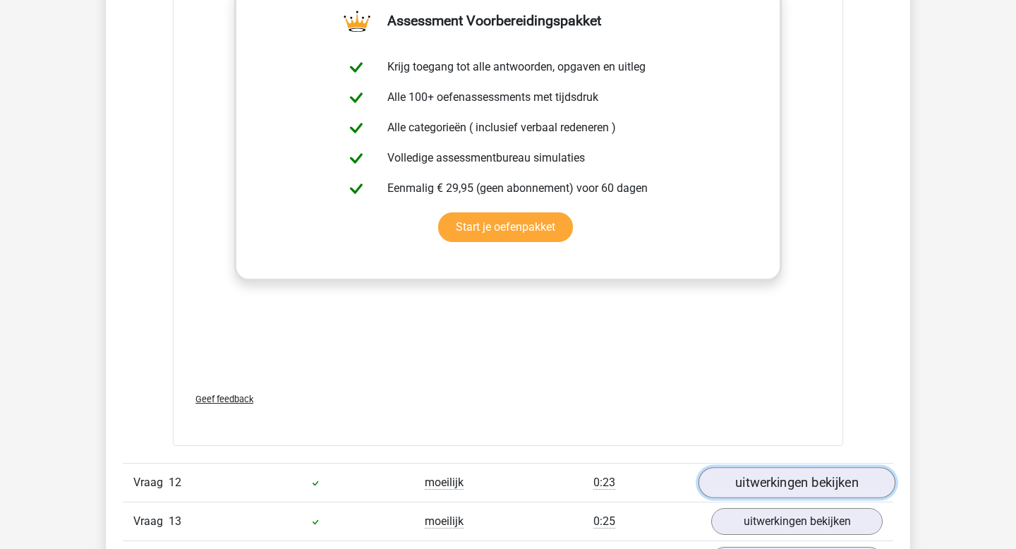
click at [744, 487] on link "uitwerkingen bekijken" at bounding box center [796, 482] width 197 height 31
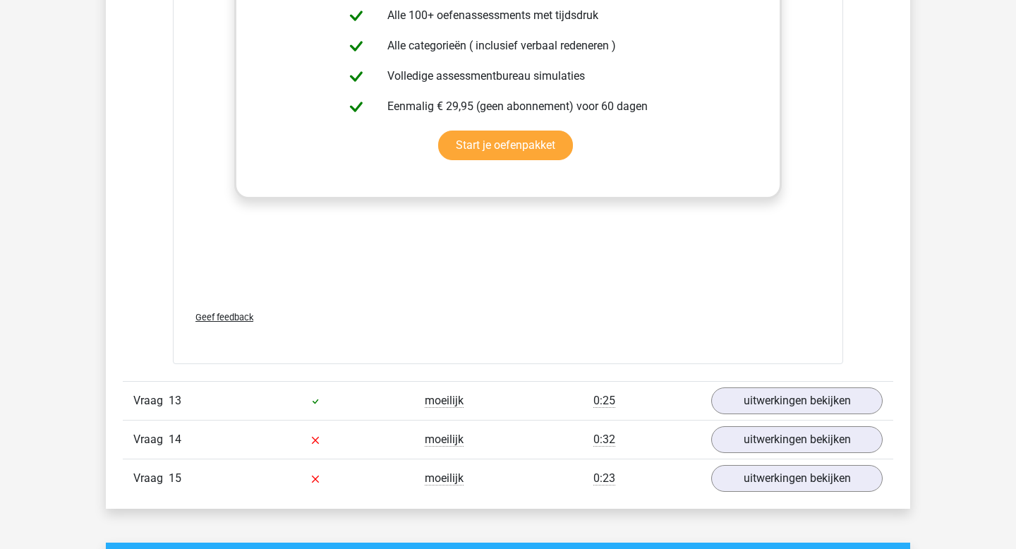
scroll to position [11024, 0]
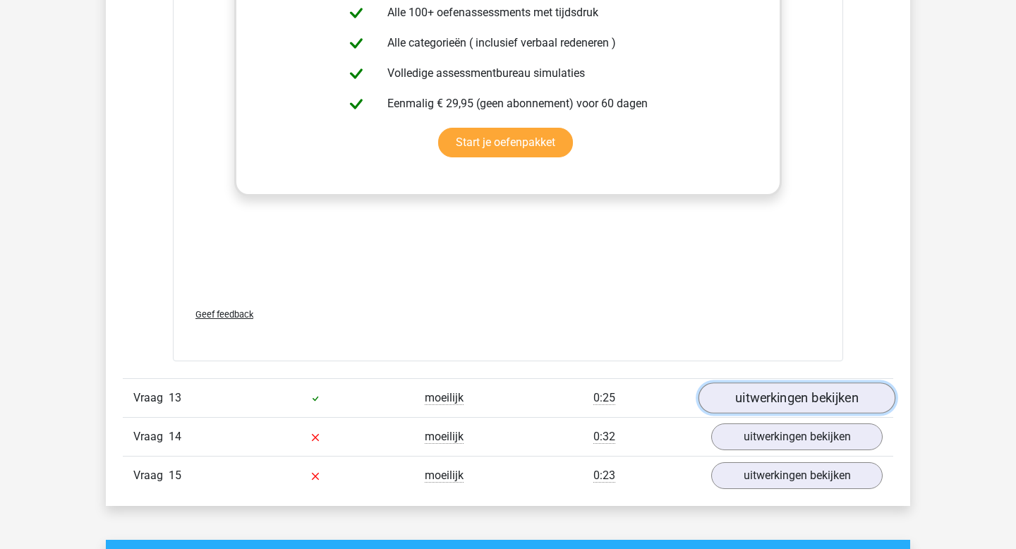
click at [736, 393] on link "uitwerkingen bekijken" at bounding box center [796, 398] width 197 height 31
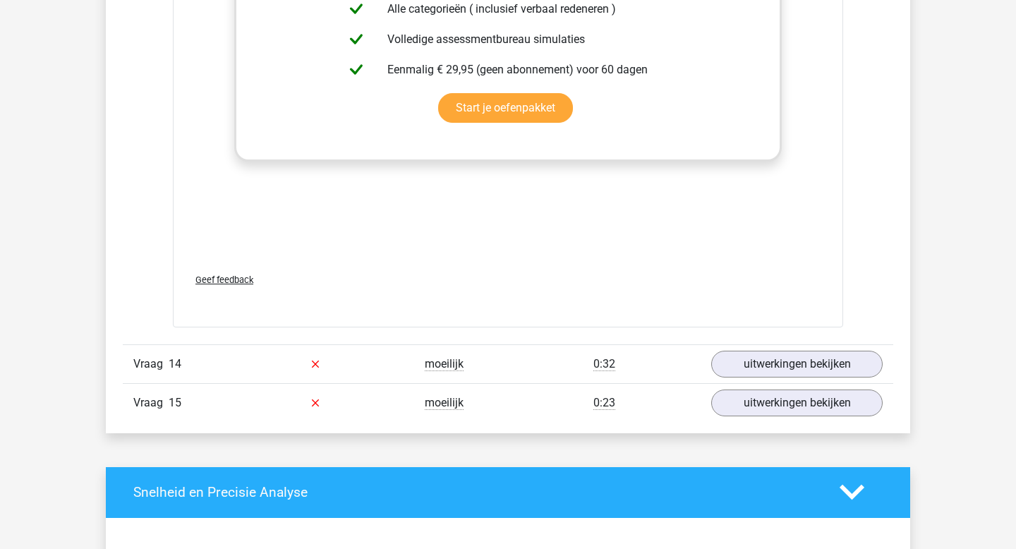
scroll to position [11893, 0]
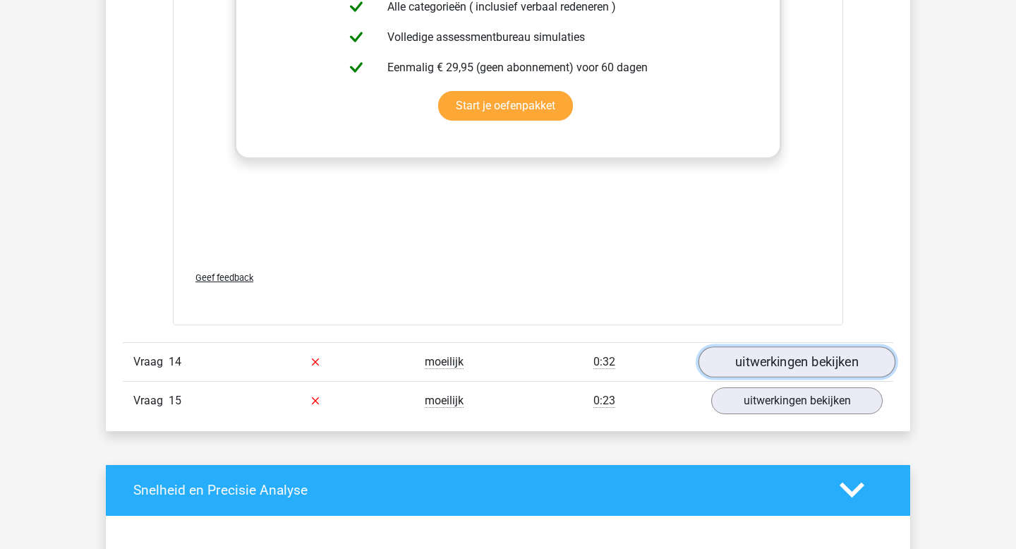
click at [745, 356] on link "uitwerkingen bekijken" at bounding box center [796, 361] width 197 height 31
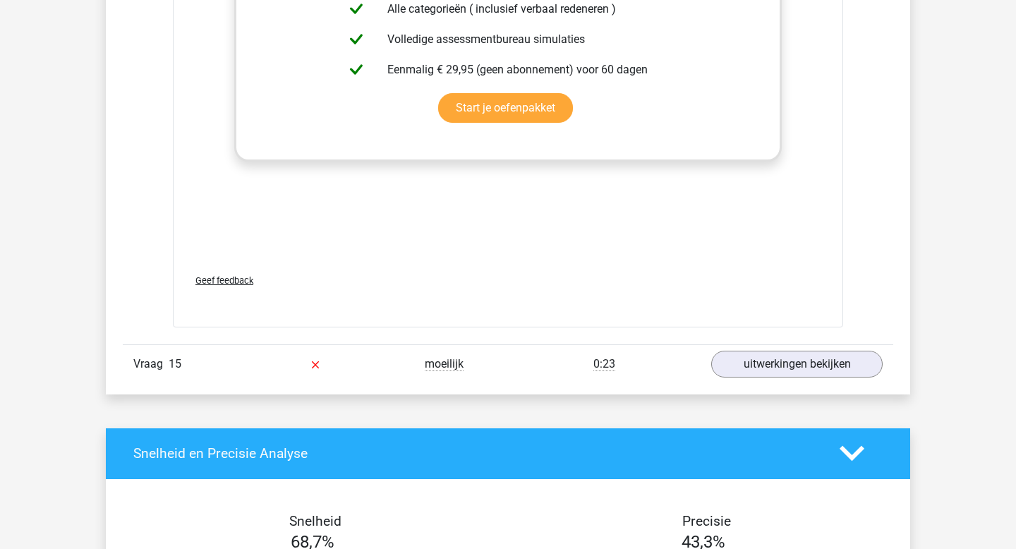
scroll to position [12726, 0]
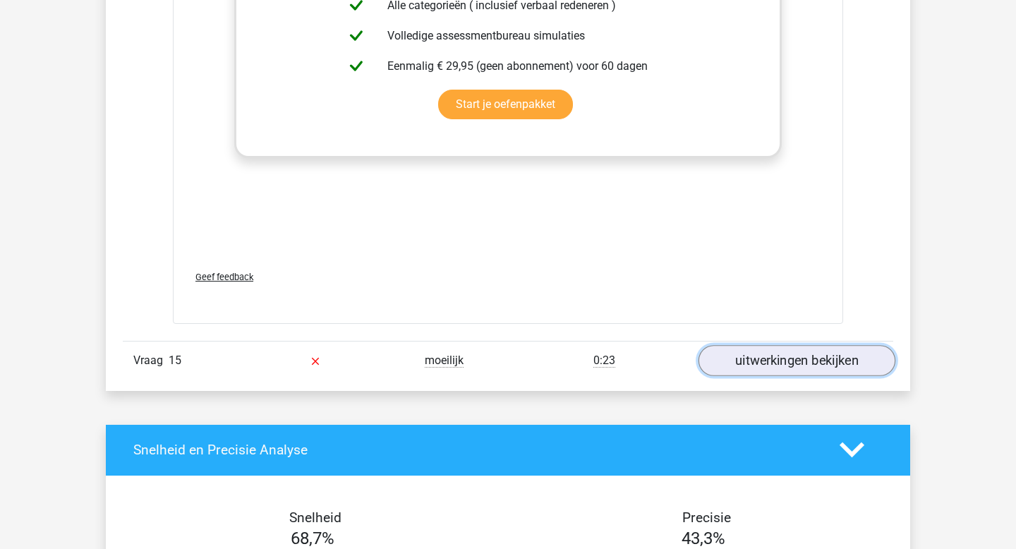
click at [743, 362] on link "uitwerkingen bekijken" at bounding box center [796, 360] width 197 height 31
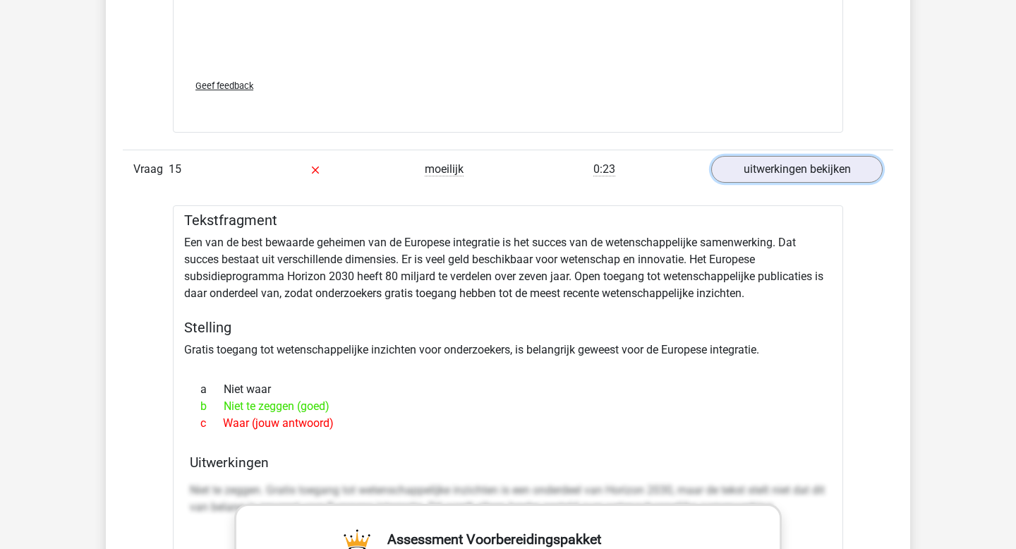
scroll to position [12923, 0]
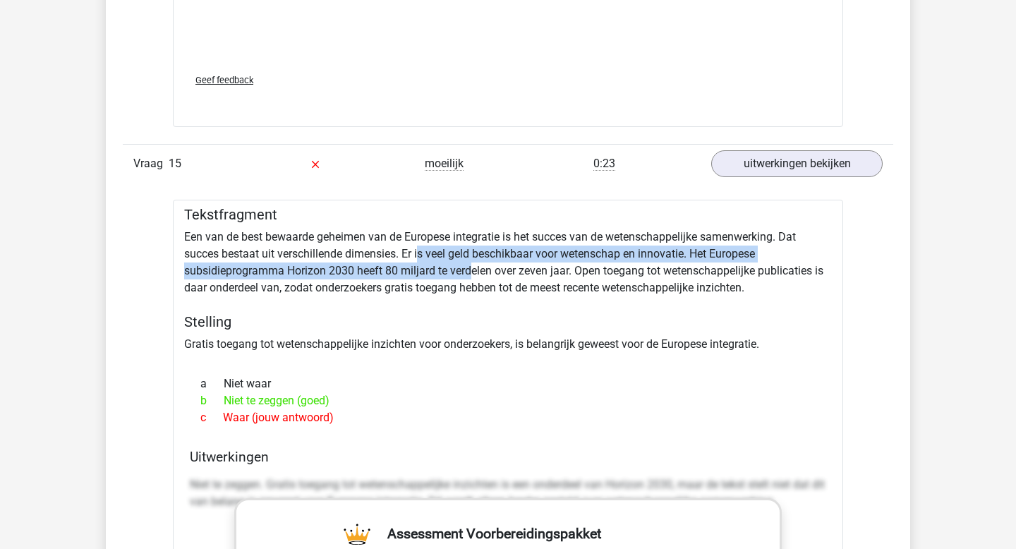
drag, startPoint x: 419, startPoint y: 256, endPoint x: 475, endPoint y: 264, distance: 57.0
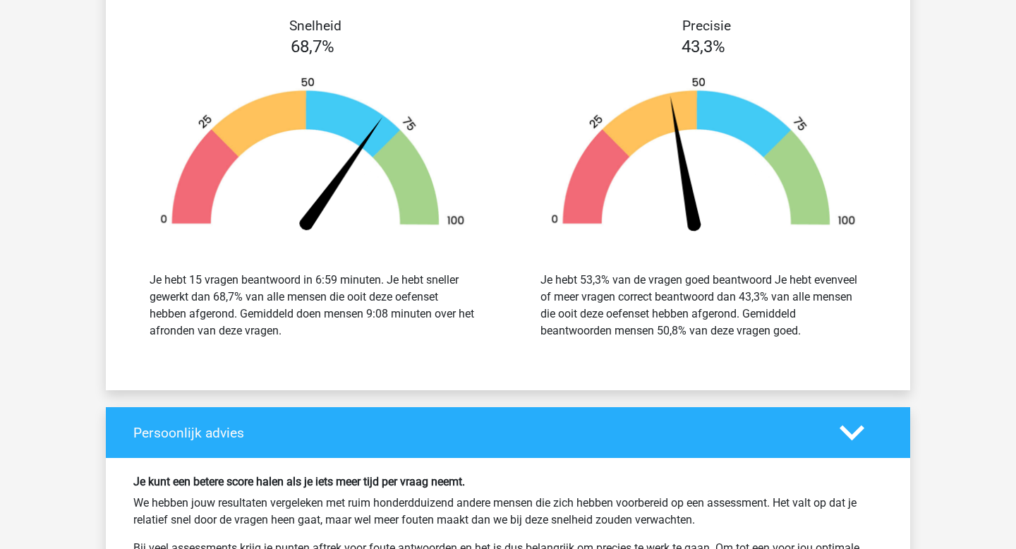
scroll to position [14015, 0]
